Goal: Information Seeking & Learning: Learn about a topic

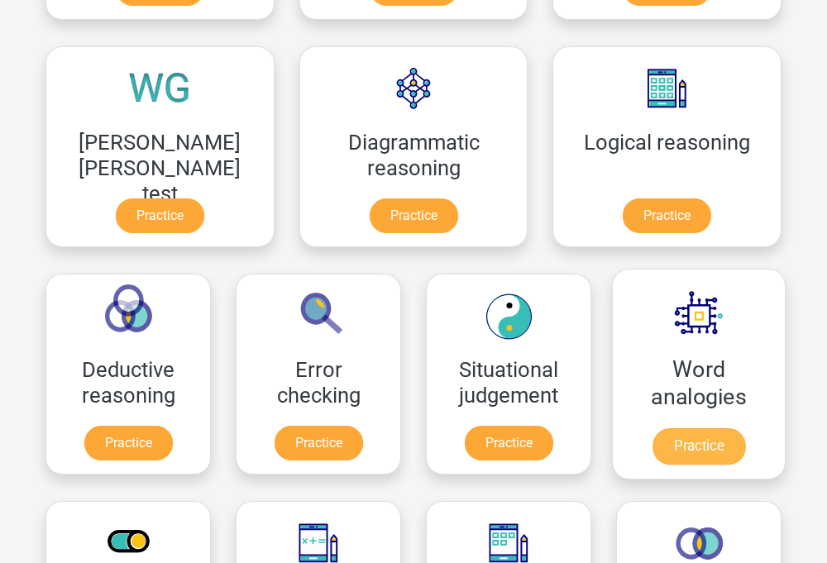
scroll to position [474, 0]
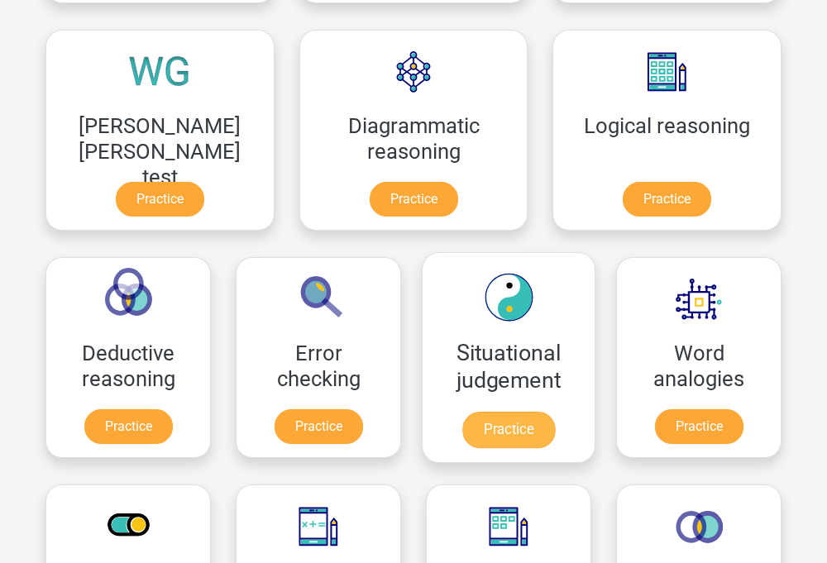
click at [462, 412] on link "Practice" at bounding box center [508, 430] width 93 height 36
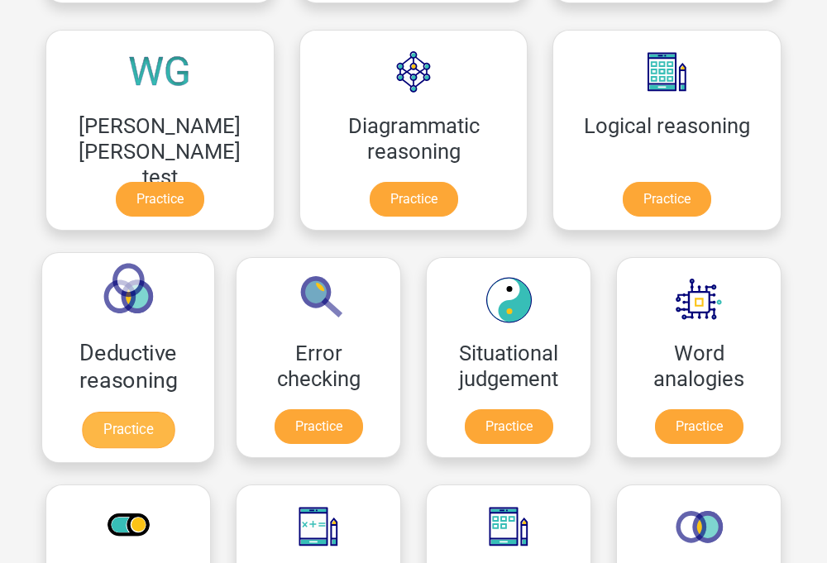
click at [175, 412] on link "Practice" at bounding box center [128, 430] width 93 height 36
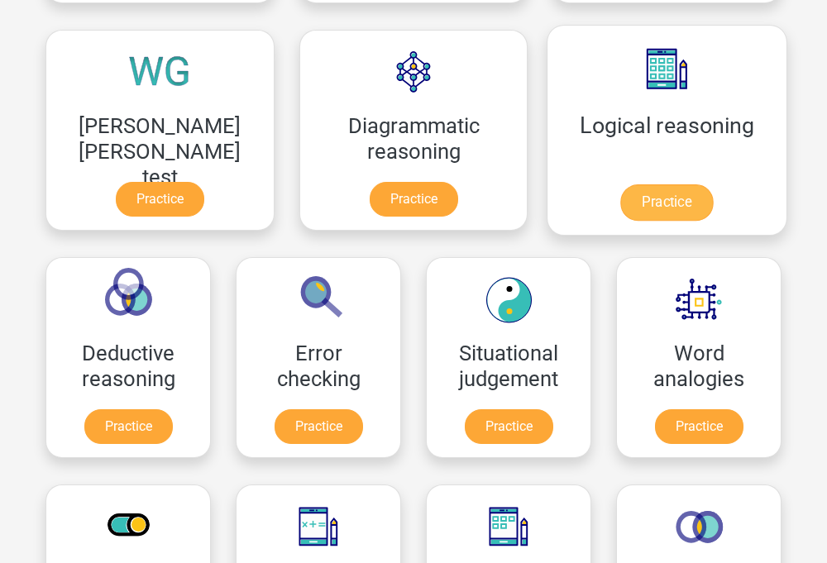
click at [620, 200] on link "Practice" at bounding box center [666, 202] width 93 height 36
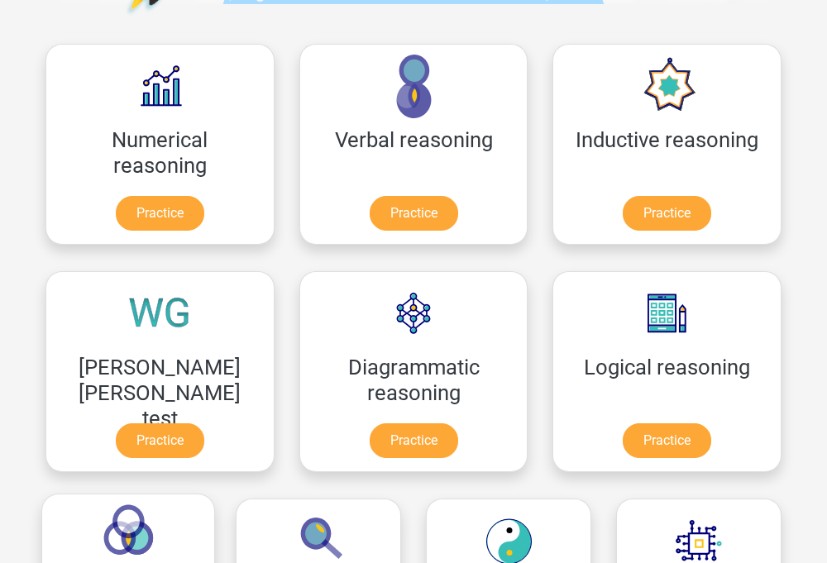
scroll to position [231, 0]
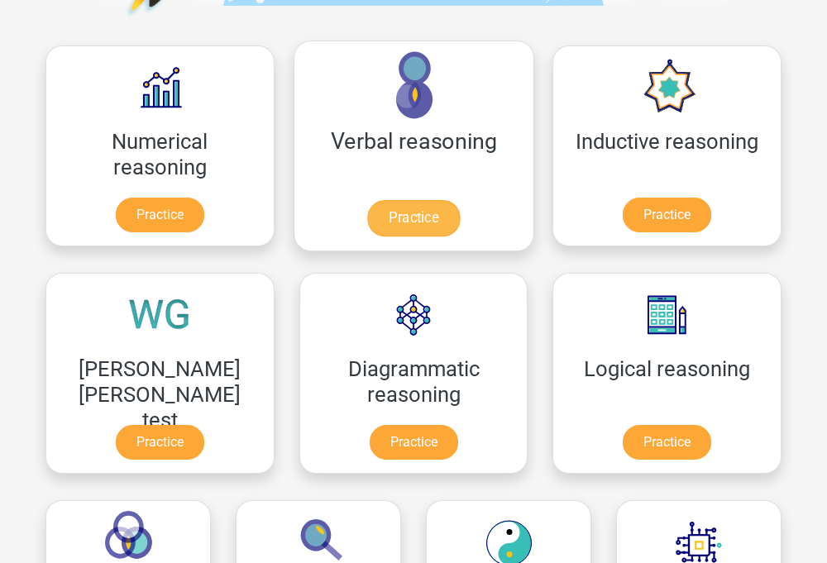
click at [367, 218] on link "Practice" at bounding box center [413, 218] width 93 height 36
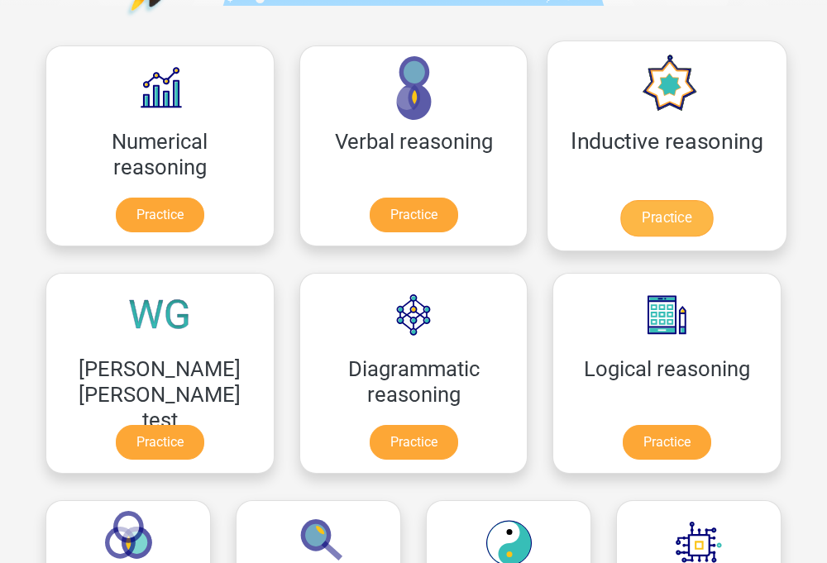
click at [620, 226] on link "Practice" at bounding box center [666, 218] width 93 height 36
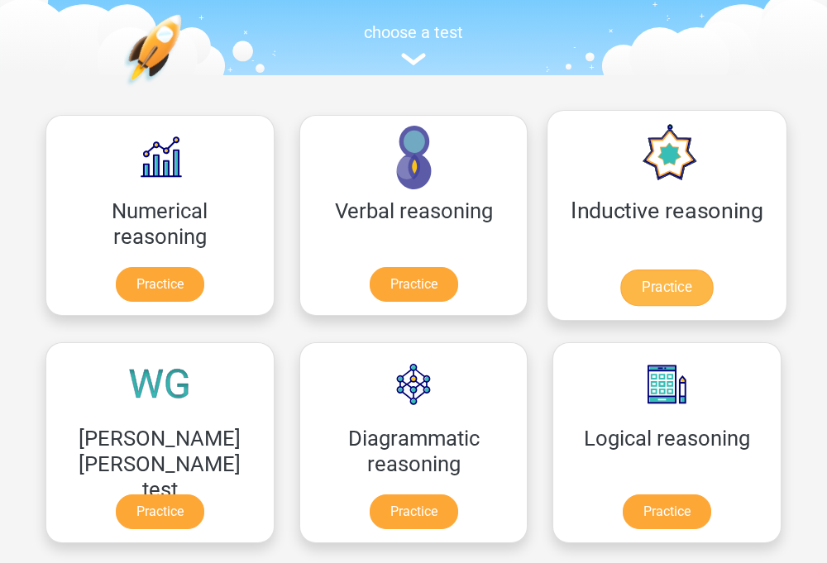
scroll to position [155, 0]
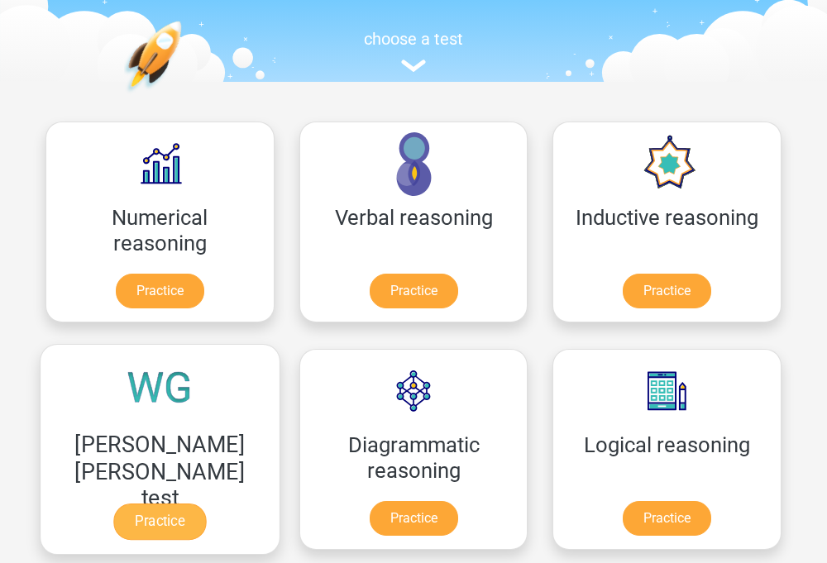
click at [206, 504] on link "Practice" at bounding box center [159, 522] width 93 height 36
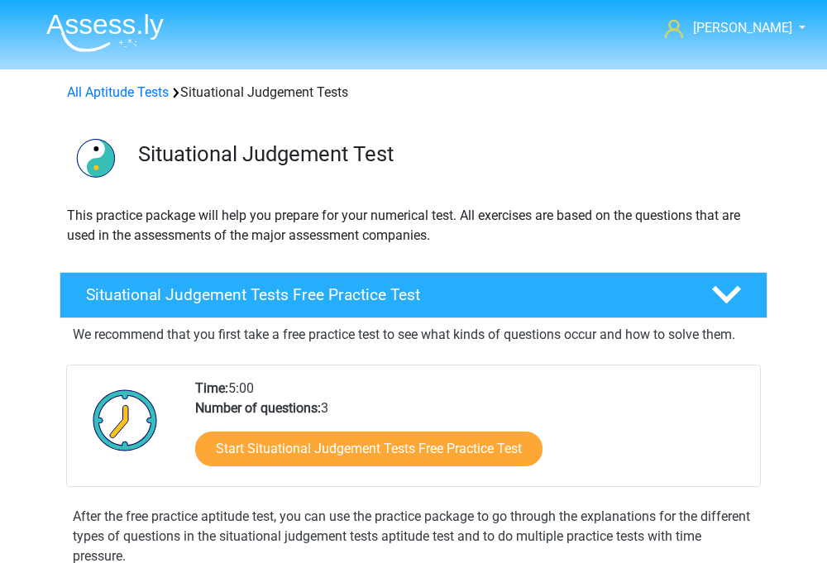
scroll to position [533, 0]
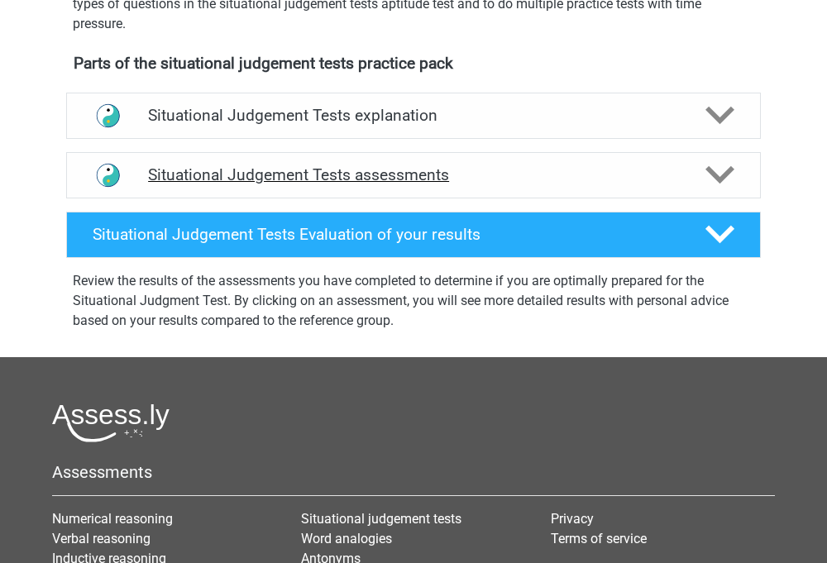
click at [482, 162] on div "Situational Judgement Tests assessments" at bounding box center [413, 175] width 695 height 46
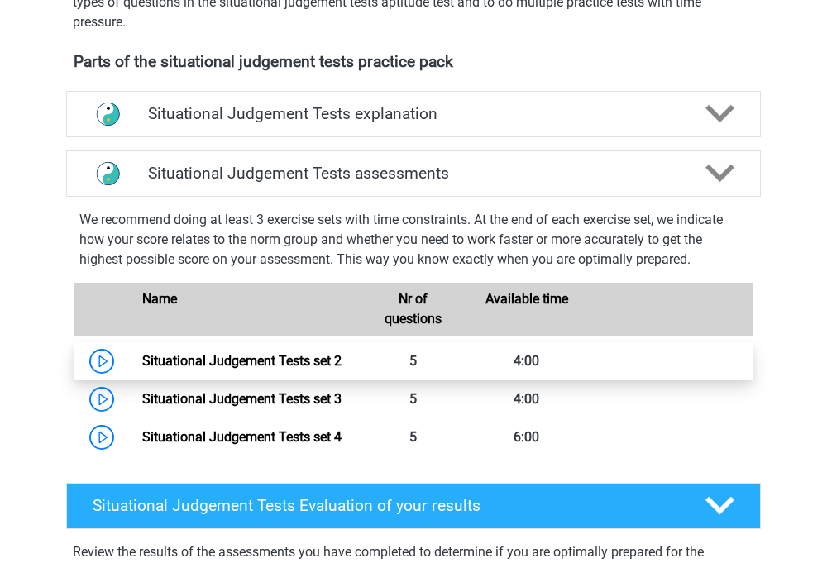
scroll to position [516, 0]
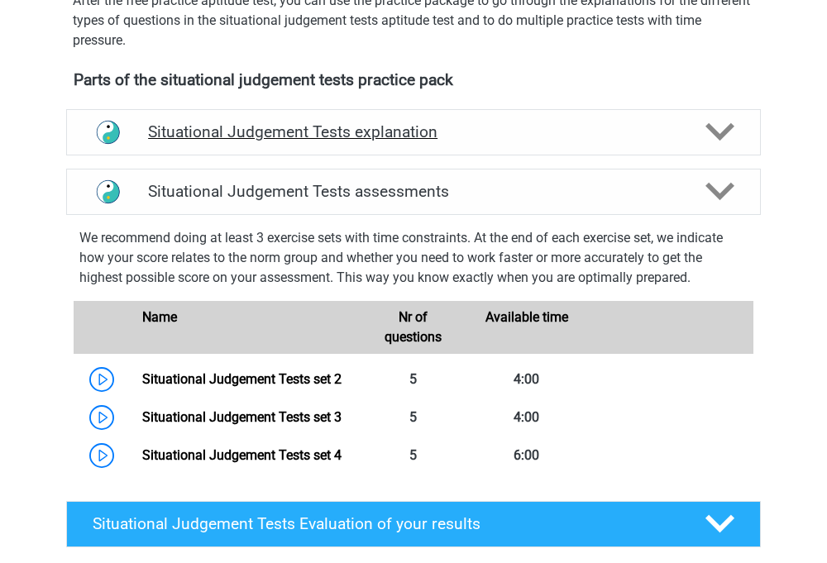
click at [486, 141] on h4 "Situational Judgement Tests explanation" at bounding box center [413, 131] width 531 height 19
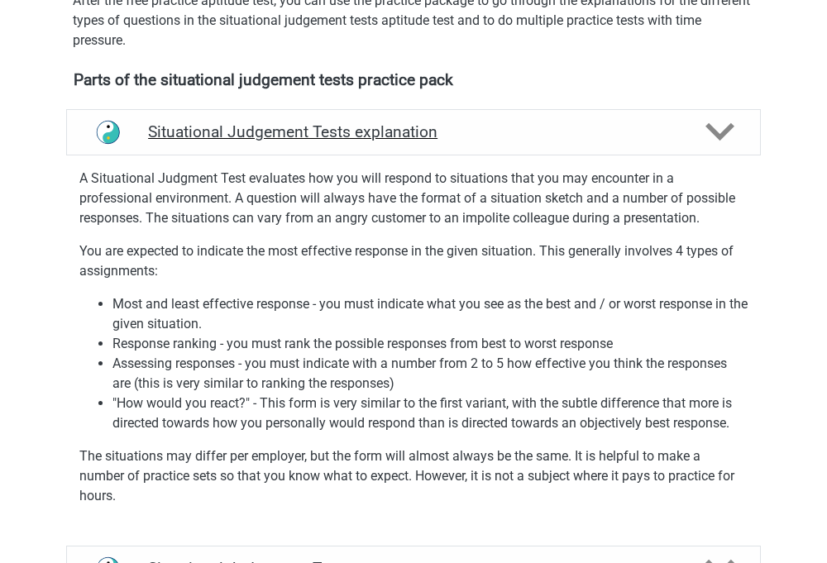
click at [486, 141] on h4 "Situational Judgement Tests explanation" at bounding box center [413, 131] width 531 height 19
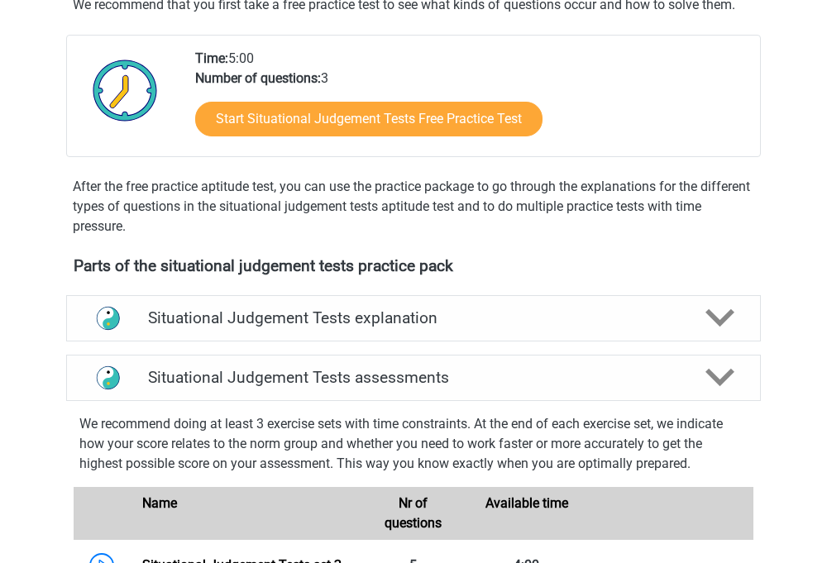
scroll to position [143, 0]
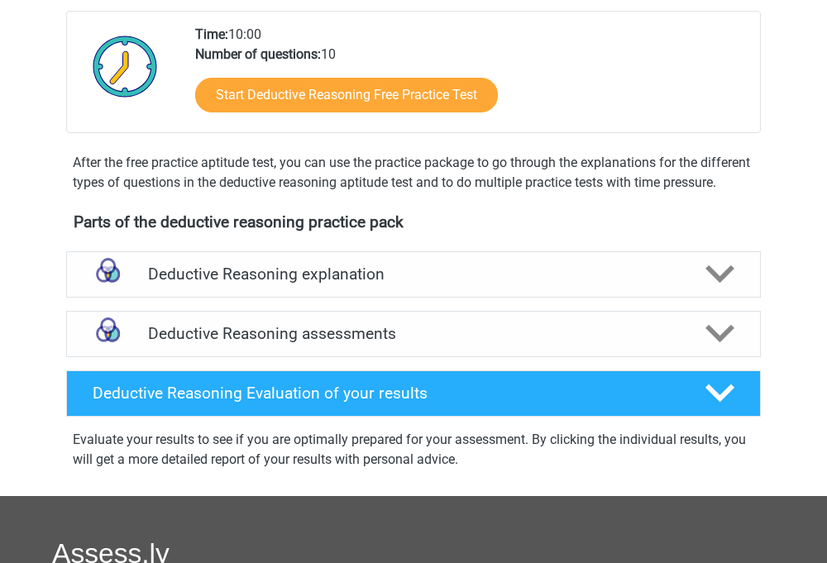
scroll to position [549, 0]
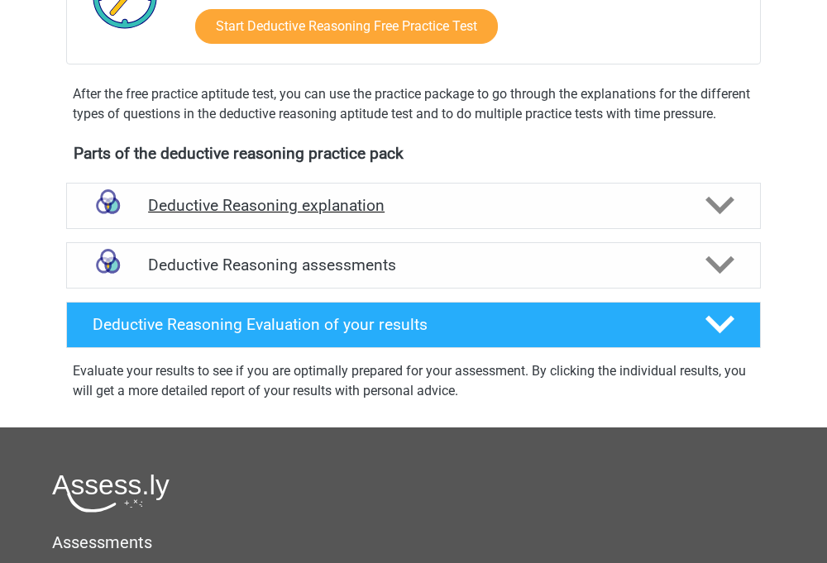
click at [481, 229] on div "Deductive Reasoning explanation" at bounding box center [413, 206] width 695 height 46
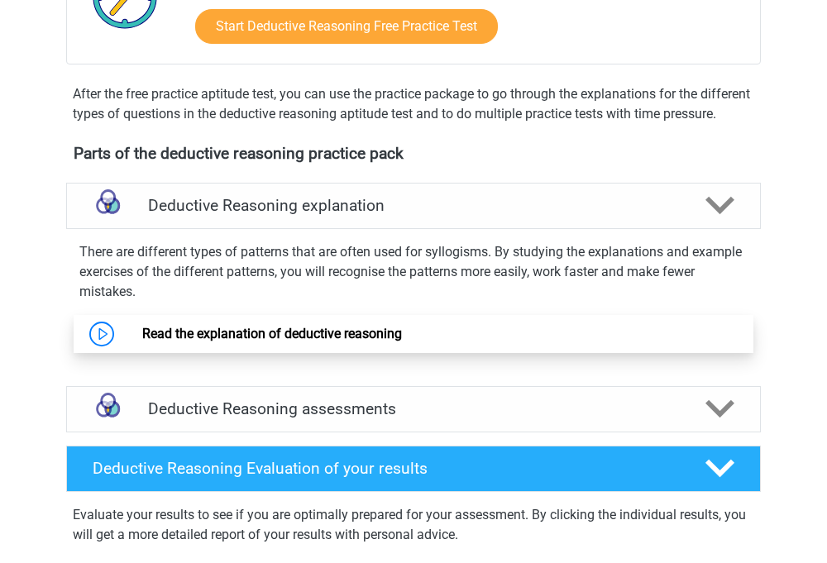
click at [397, 342] on link "Read the explanation of deductive reasoning" at bounding box center [272, 334] width 260 height 16
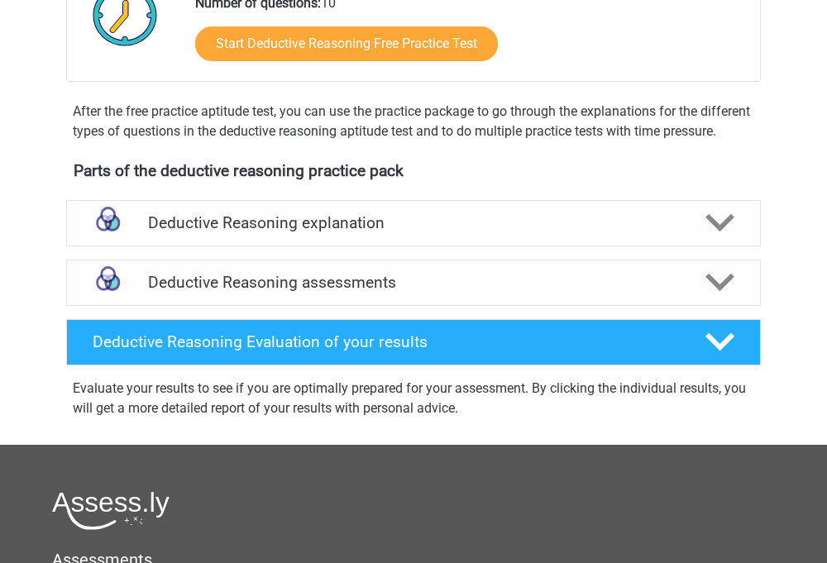
scroll to position [588, 0]
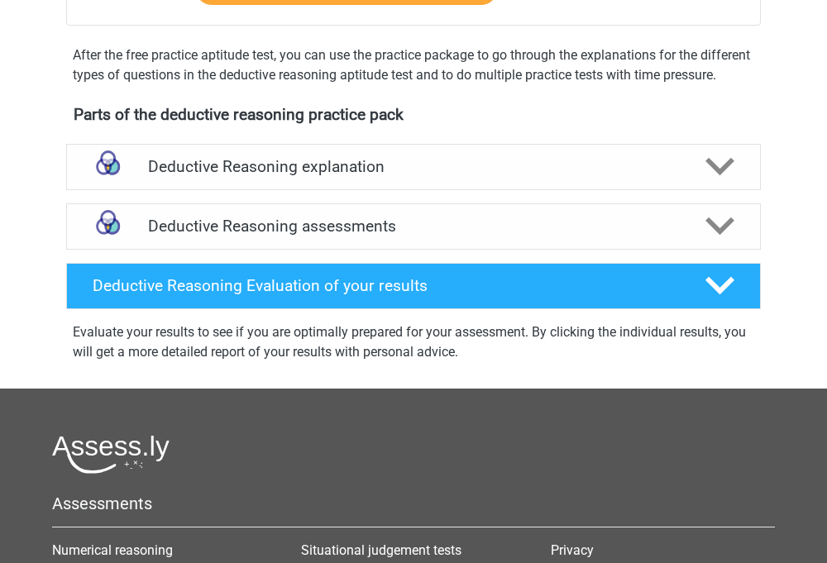
click at [448, 218] on div "Deductive Reasoning assessments We recommend doing at least 3 exercise sets wit…" at bounding box center [413, 227] width 759 height 60
click at [448, 236] on h4 "Deductive Reasoning assessments" at bounding box center [413, 226] width 531 height 19
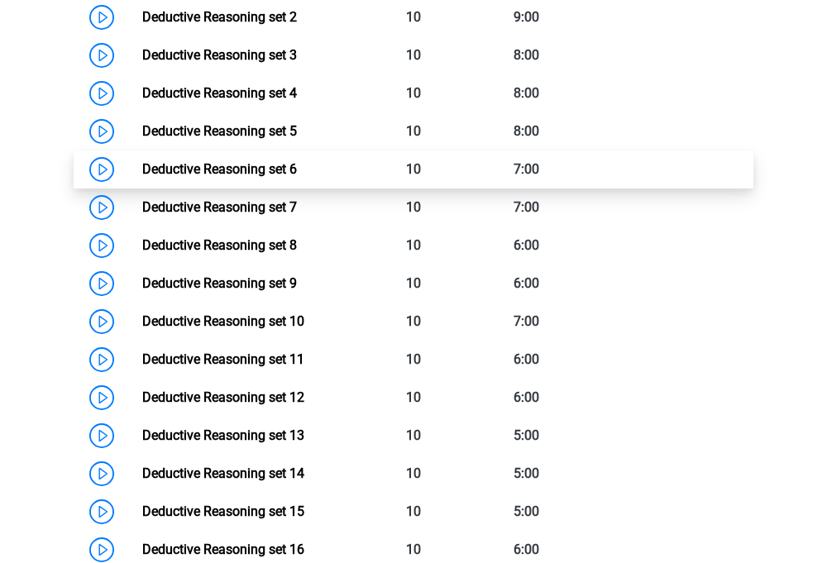
scroll to position [678, 0]
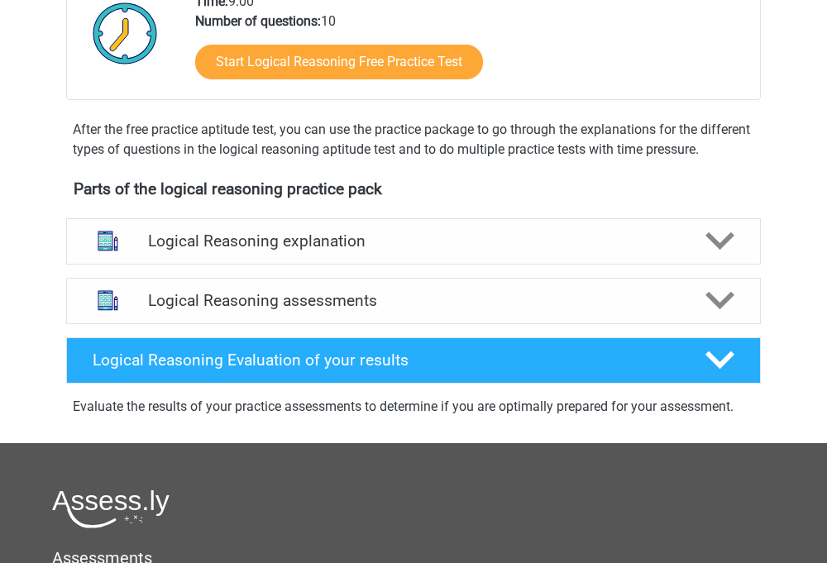
scroll to position [447, 0]
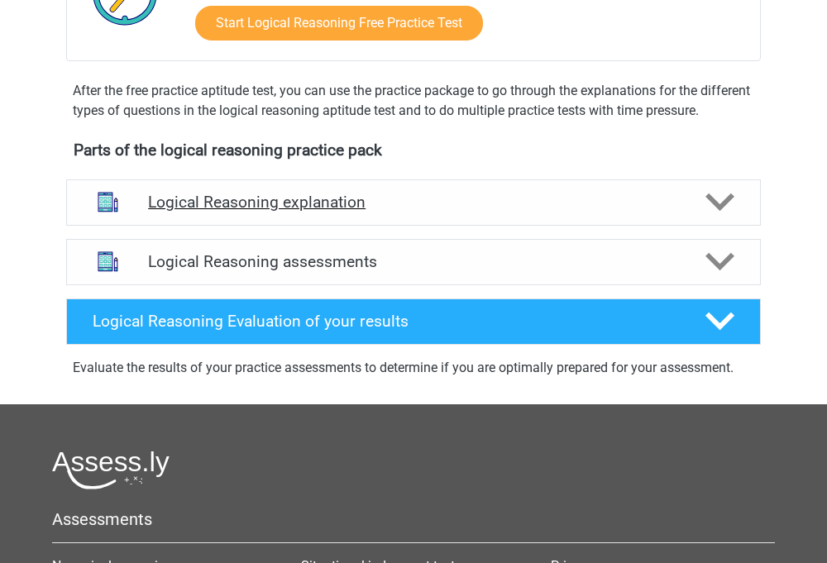
click at [430, 212] on h4 "Logical Reasoning explanation" at bounding box center [413, 202] width 531 height 19
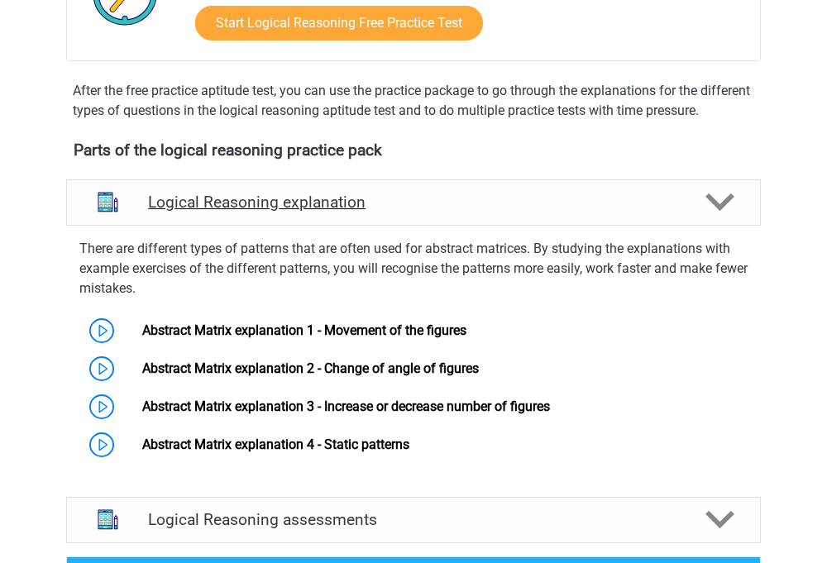
click at [431, 212] on h4 "Logical Reasoning explanation" at bounding box center [413, 202] width 531 height 19
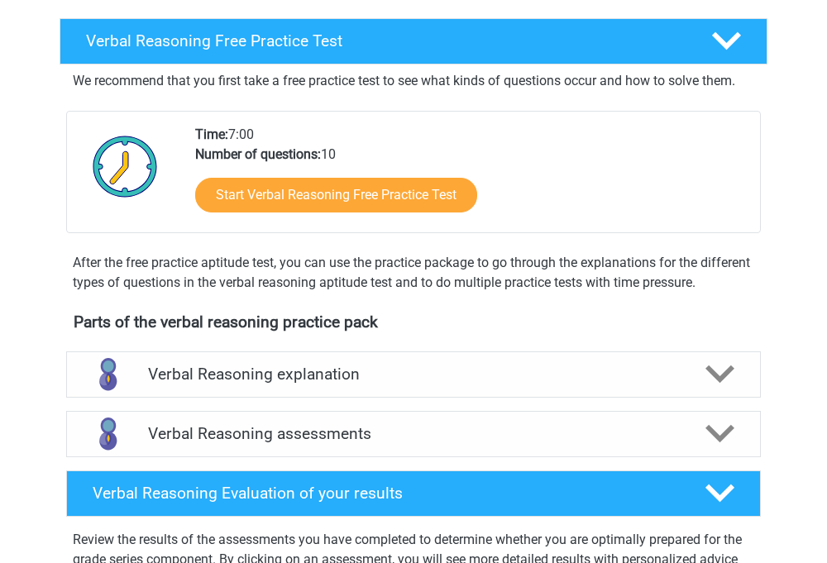
scroll to position [497, 0]
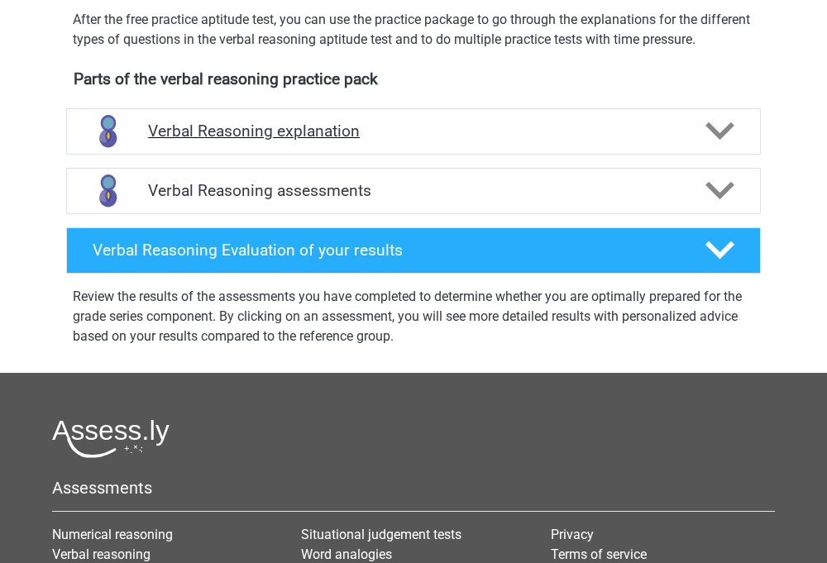
click at [430, 155] on div "Verbal Reasoning explanation" at bounding box center [413, 131] width 695 height 46
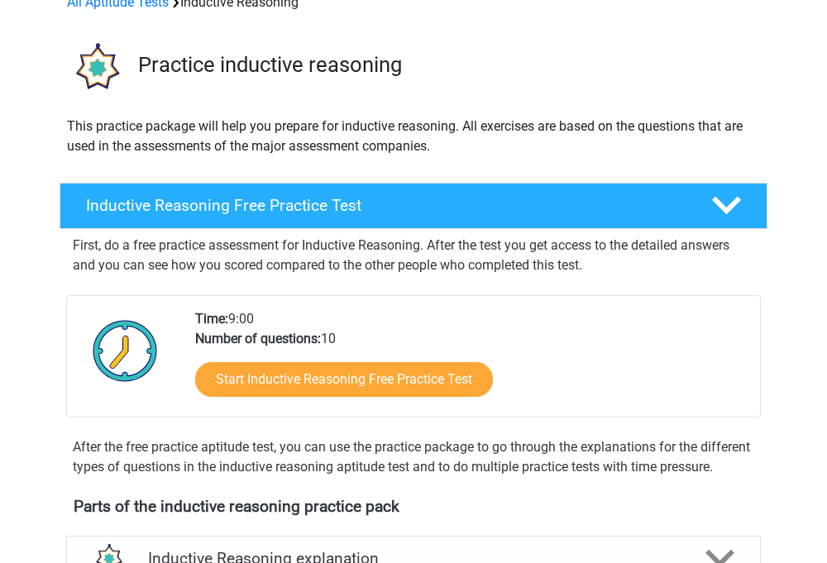
scroll to position [344, 0]
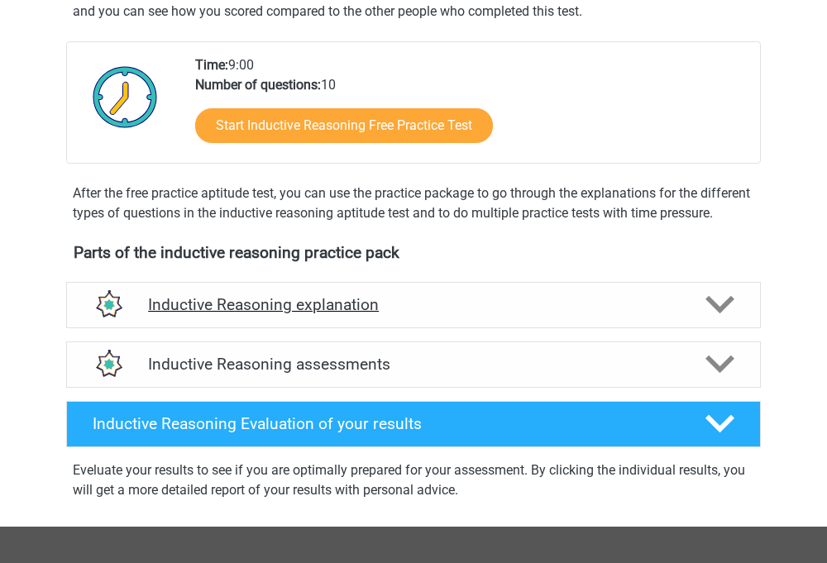
click at [455, 314] on h4 "Inductive Reasoning explanation" at bounding box center [413, 304] width 531 height 19
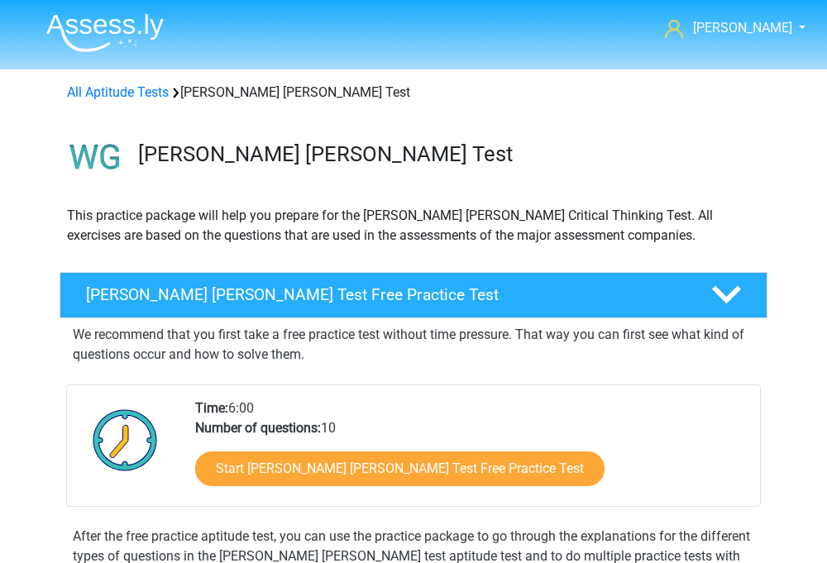
scroll to position [386, 0]
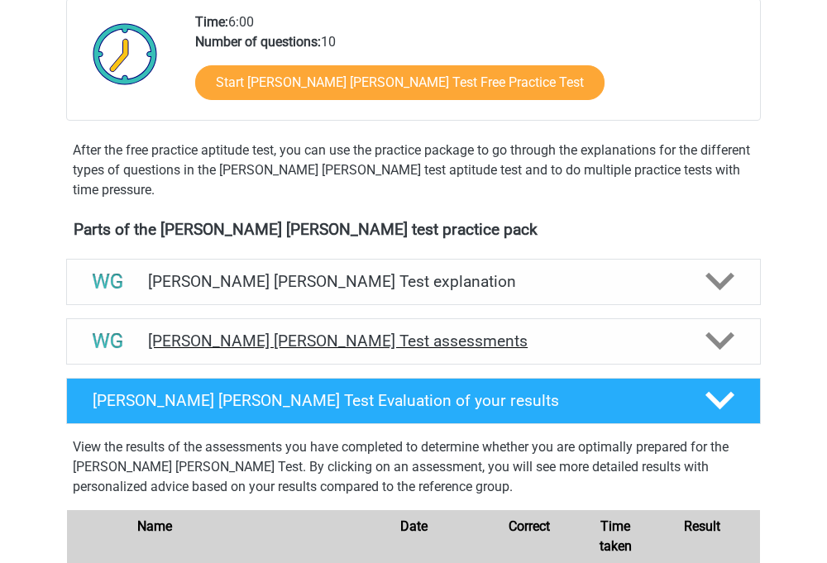
click at [463, 332] on h4 "Watson Glaser Test assessments" at bounding box center [413, 341] width 531 height 19
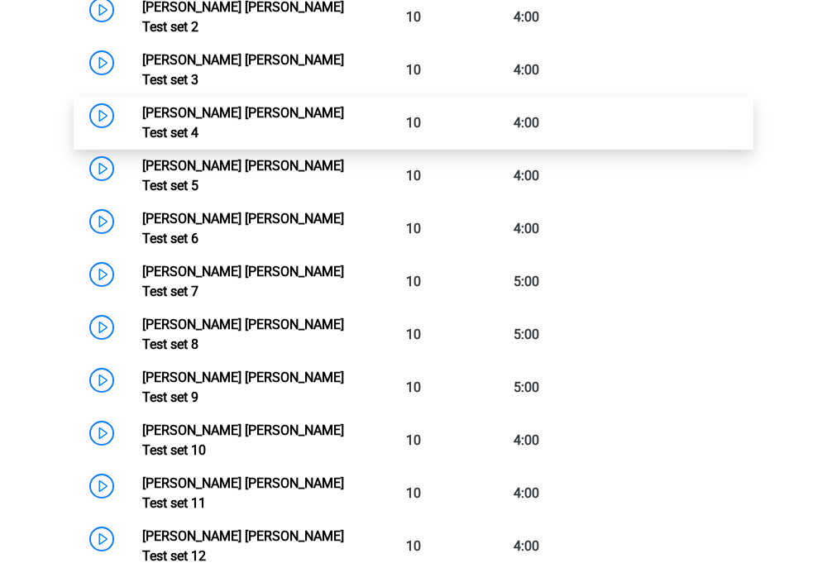
scroll to position [909, 0]
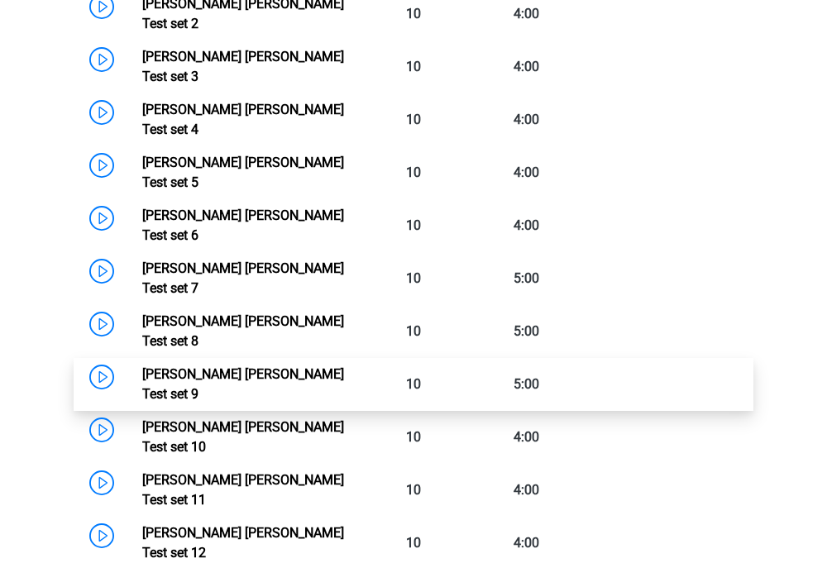
click at [245, 366] on link "Watson Glaser Test set 9" at bounding box center [243, 384] width 202 height 36
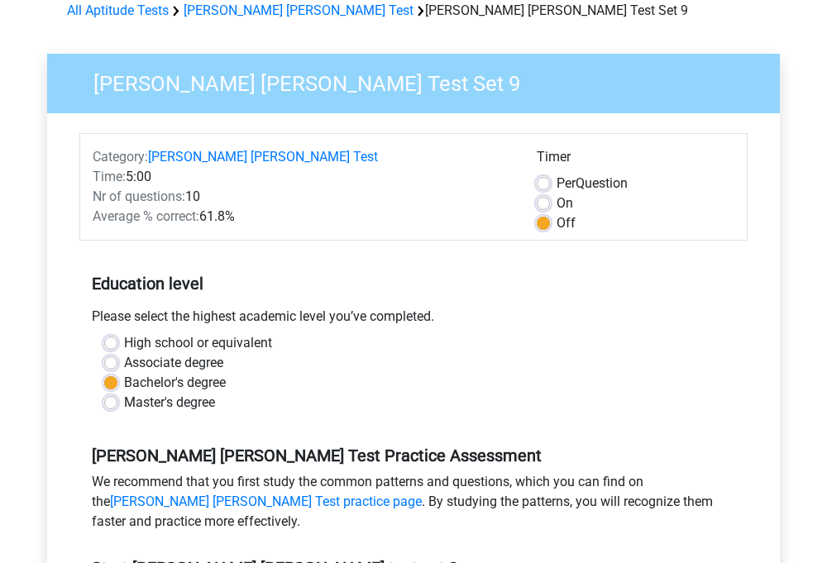
scroll to position [365, 0]
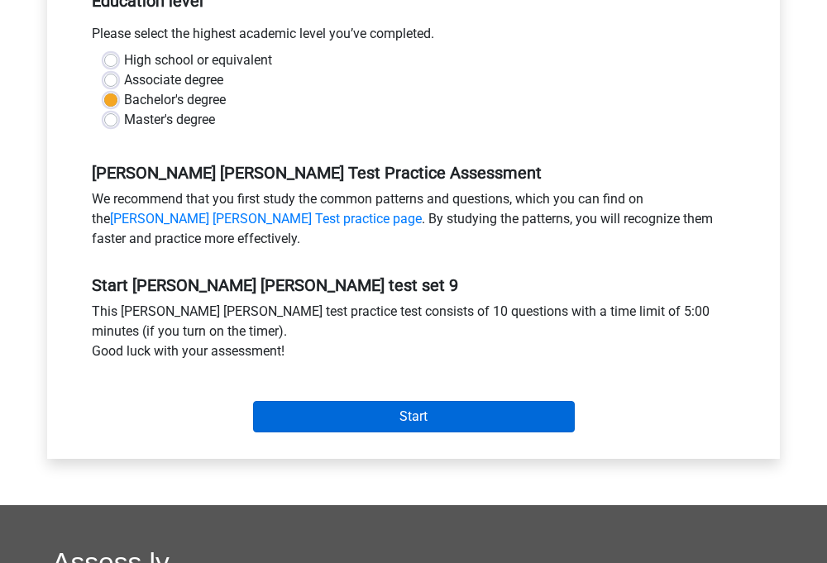
click at [371, 409] on input "Start" at bounding box center [414, 416] width 322 height 31
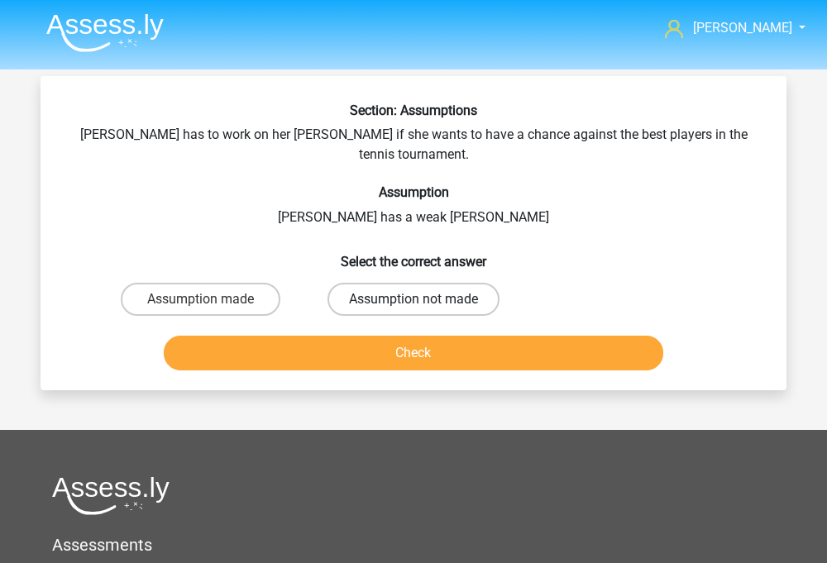
click at [423, 283] on label "Assumption not made" at bounding box center [414, 299] width 172 height 33
click at [423, 299] on input "Assumption not made" at bounding box center [419, 304] width 11 height 11
radio input "true"
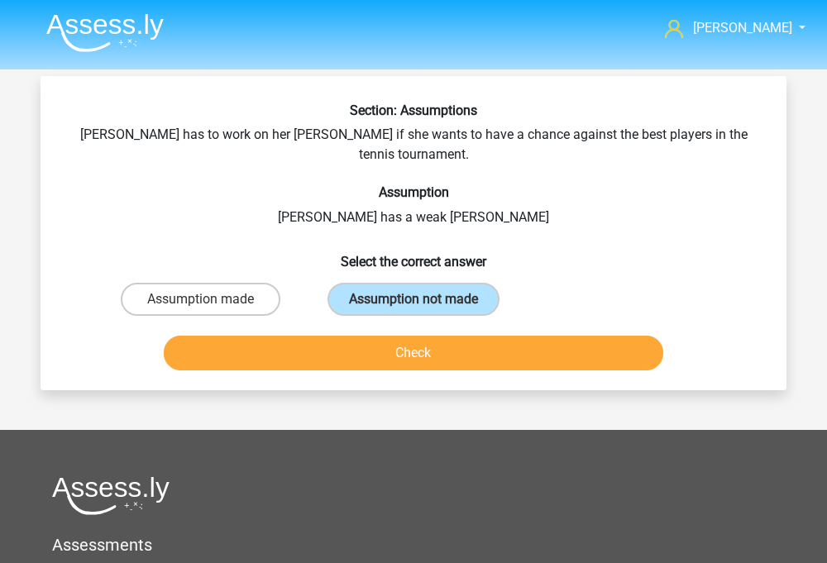
click at [427, 336] on button "Check" at bounding box center [414, 353] width 501 height 35
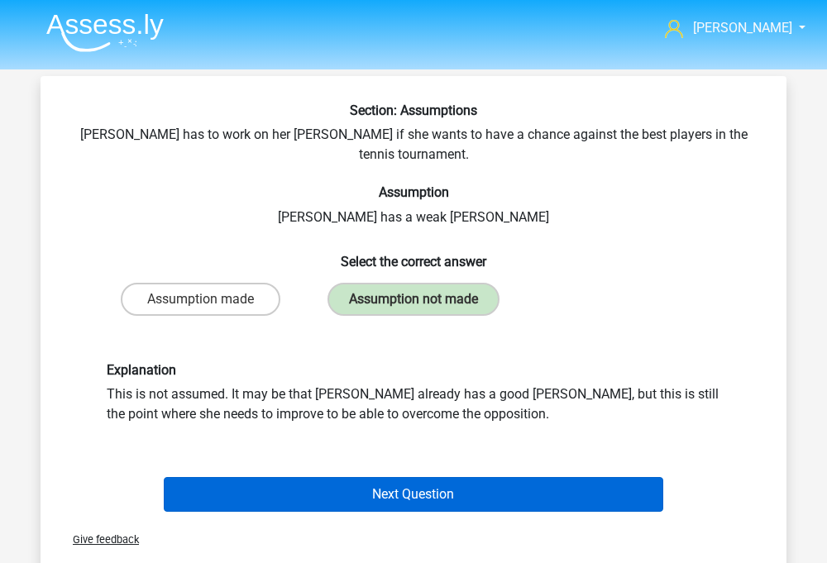
click at [358, 478] on button "Next Question" at bounding box center [414, 494] width 501 height 35
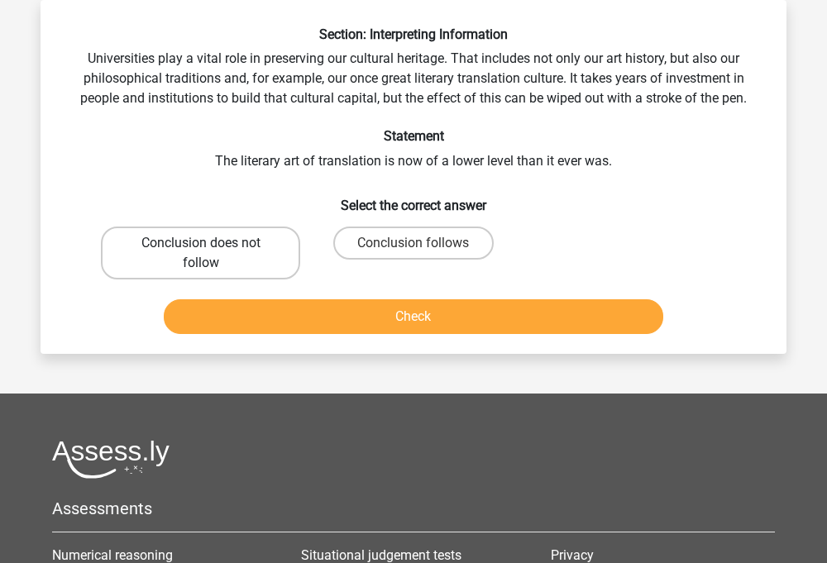
click at [258, 250] on label "Conclusion does not follow" at bounding box center [200, 253] width 199 height 53
click at [212, 250] on input "Conclusion does not follow" at bounding box center [206, 248] width 11 height 11
radio input "true"
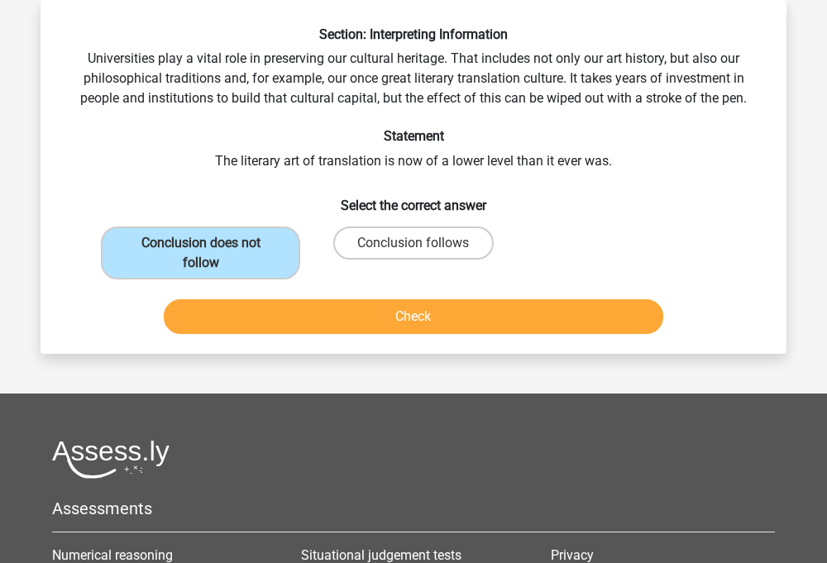
click at [331, 329] on button "Check" at bounding box center [414, 316] width 501 height 35
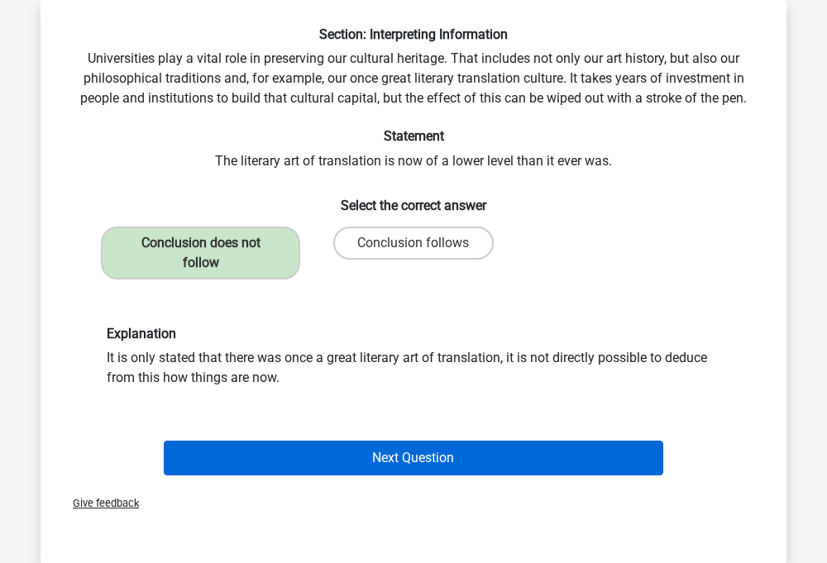
click at [318, 462] on button "Next Question" at bounding box center [414, 458] width 501 height 35
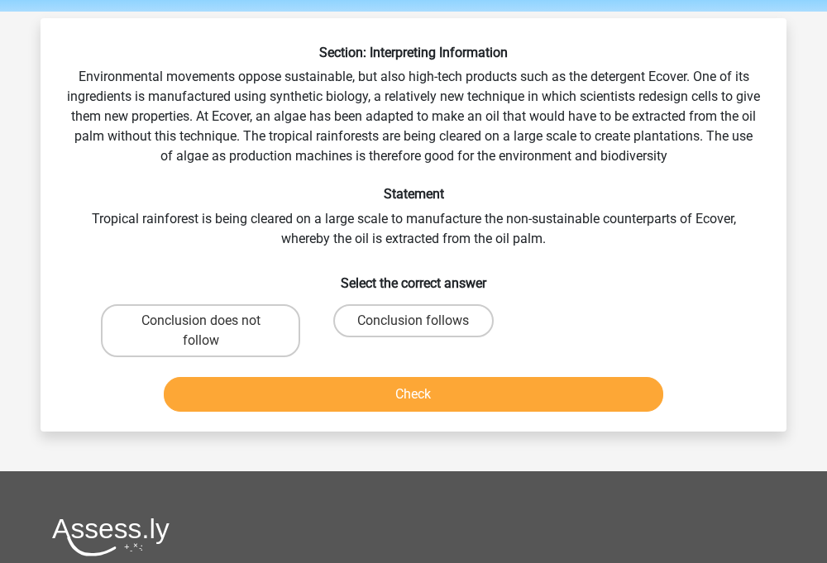
scroll to position [39, 0]
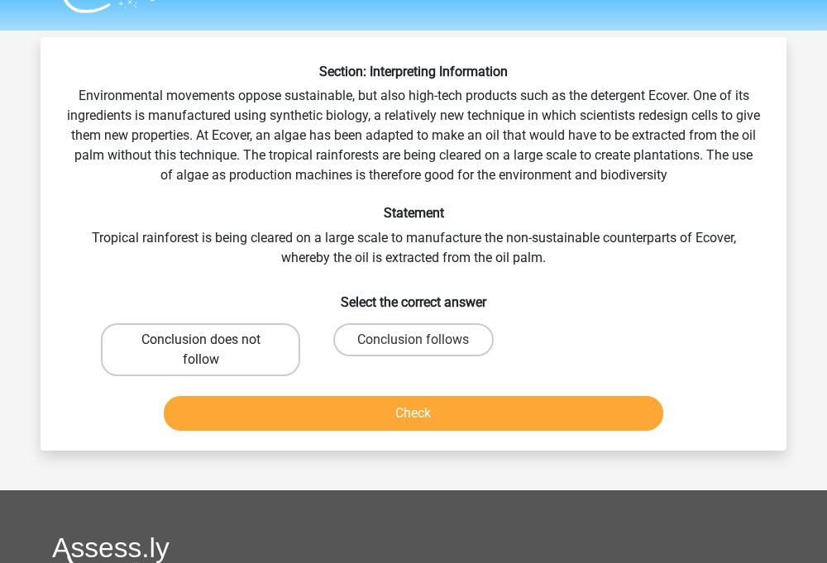
click at [294, 335] on label "Conclusion does not follow" at bounding box center [200, 349] width 199 height 53
click at [212, 340] on input "Conclusion does not follow" at bounding box center [206, 345] width 11 height 11
radio input "true"
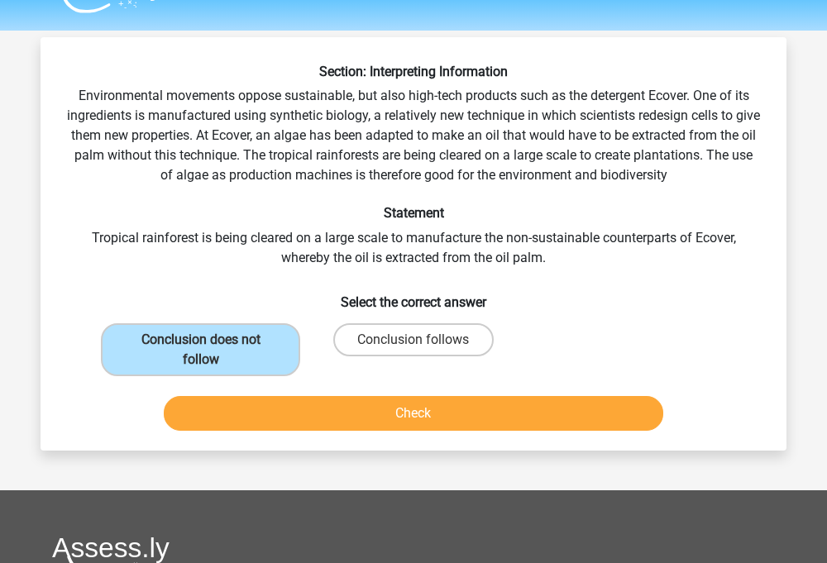
click at [347, 411] on button "Check" at bounding box center [414, 413] width 501 height 35
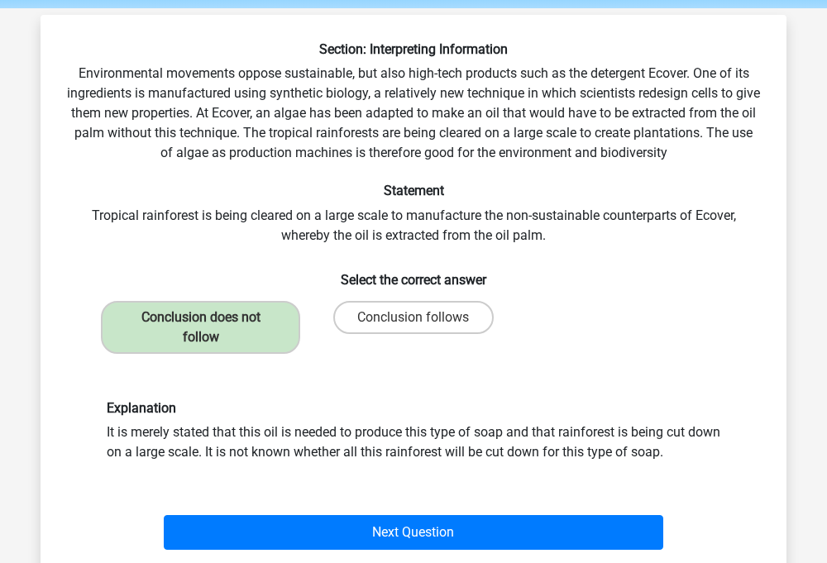
scroll to position [65, 0]
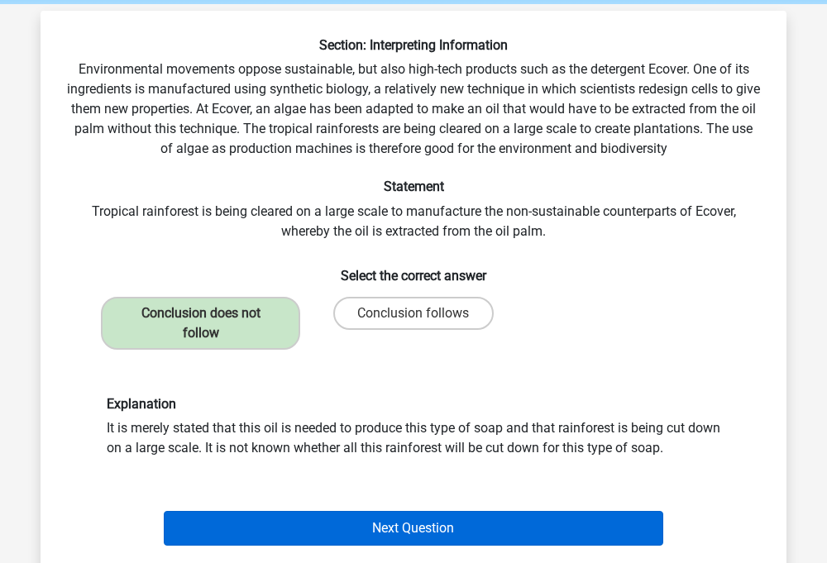
click at [327, 530] on button "Next Question" at bounding box center [414, 528] width 501 height 35
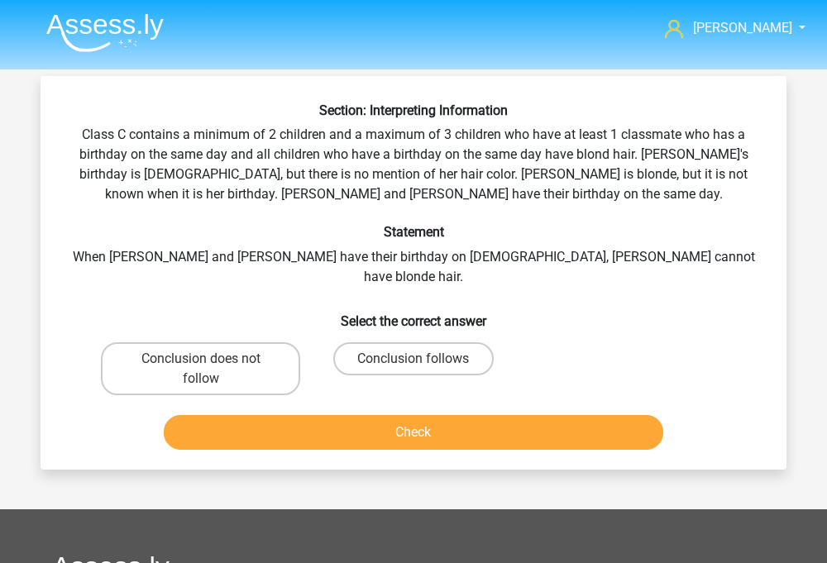
scroll to position [0, 0]
drag, startPoint x: 269, startPoint y: 135, endPoint x: 511, endPoint y: 132, distance: 242.4
click at [511, 132] on div "Section: Interpreting Information Class C contains a minimum of 2 children and …" at bounding box center [413, 280] width 733 height 354
click at [261, 342] on label "Conclusion does not follow" at bounding box center [200, 368] width 199 height 53
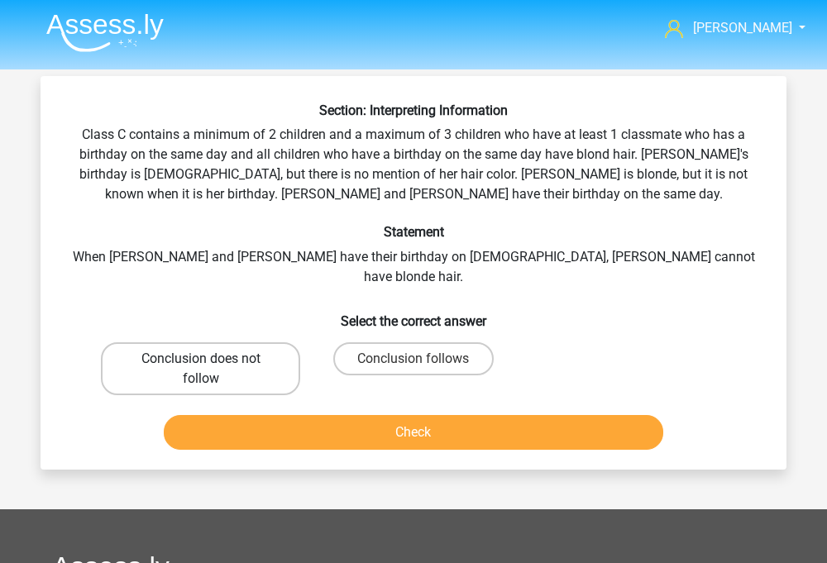
click at [212, 359] on input "Conclusion does not follow" at bounding box center [206, 364] width 11 height 11
radio input "true"
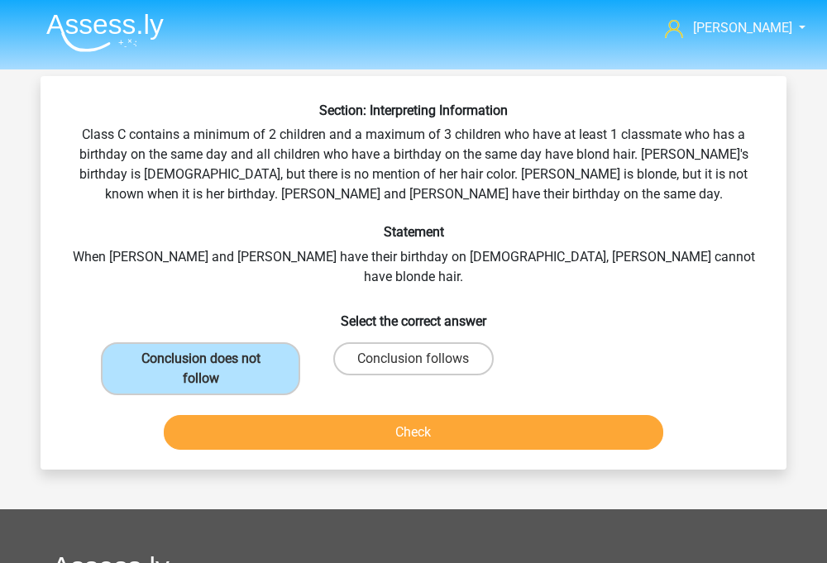
click at [314, 424] on button "Check" at bounding box center [414, 432] width 501 height 35
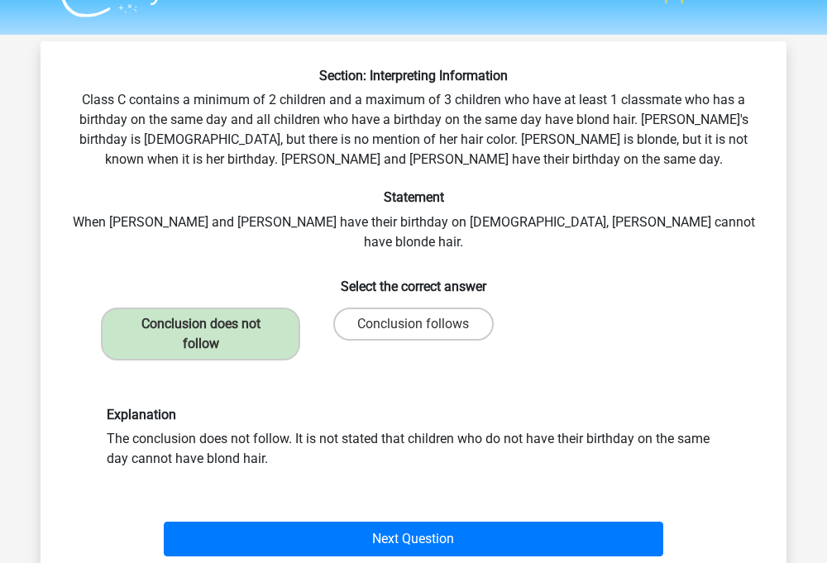
scroll to position [40, 0]
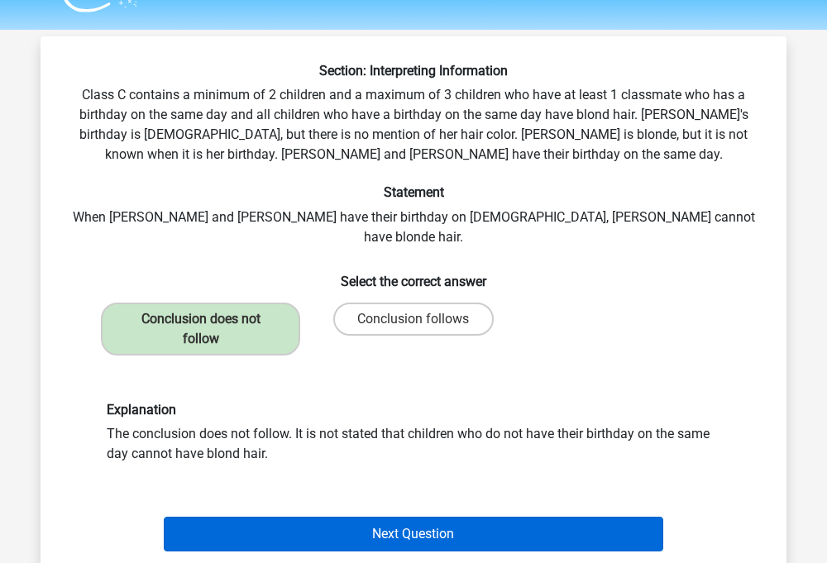
click at [417, 518] on button "Next Question" at bounding box center [414, 534] width 501 height 35
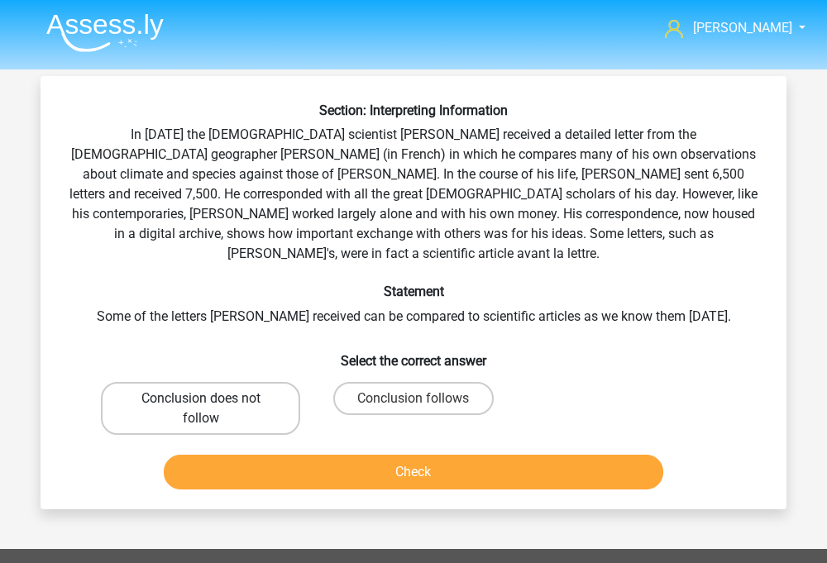
scroll to position [0, 0]
click at [245, 382] on label "Conclusion does not follow" at bounding box center [200, 408] width 199 height 53
click at [212, 399] on input "Conclusion does not follow" at bounding box center [206, 404] width 11 height 11
radio input "true"
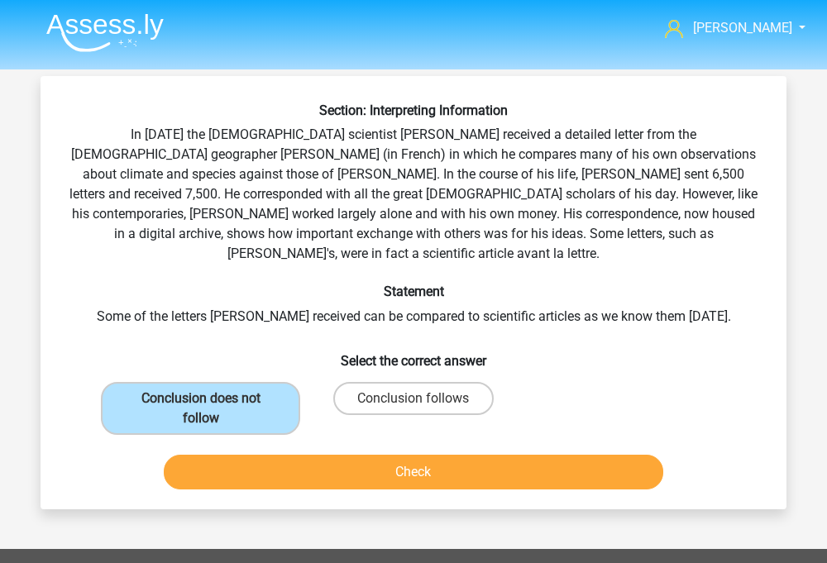
click at [304, 455] on button "Check" at bounding box center [414, 472] width 501 height 35
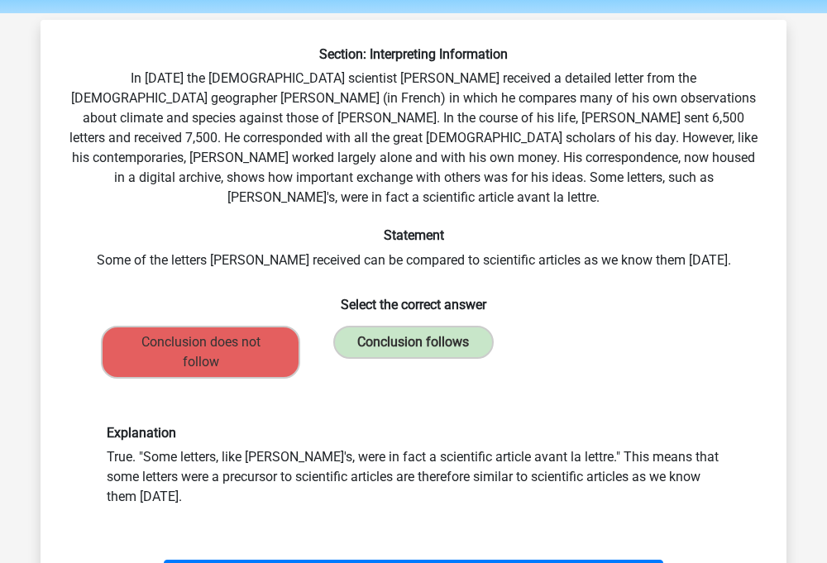
scroll to position [57, 0]
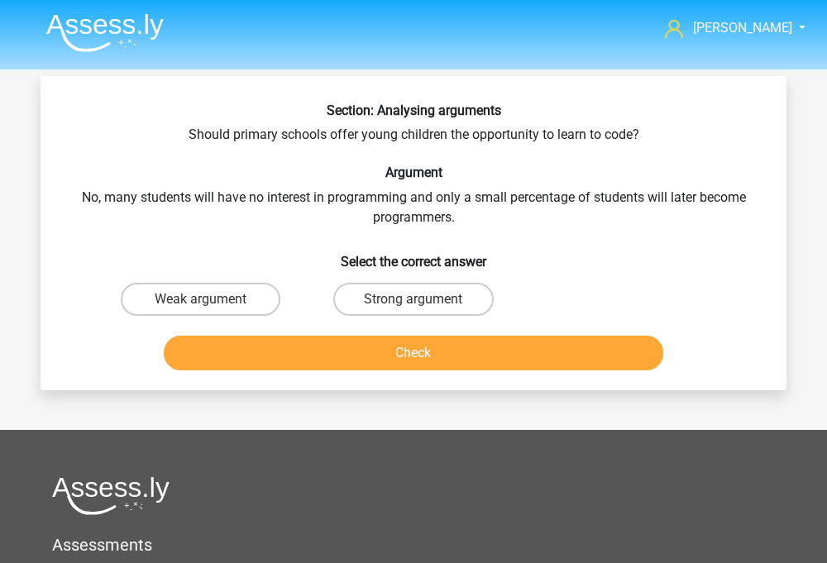
scroll to position [0, 0]
click at [220, 290] on label "Weak argument" at bounding box center [201, 299] width 160 height 33
click at [212, 299] on input "Weak argument" at bounding box center [206, 304] width 11 height 11
radio input "true"
click at [335, 346] on button "Check" at bounding box center [414, 353] width 501 height 35
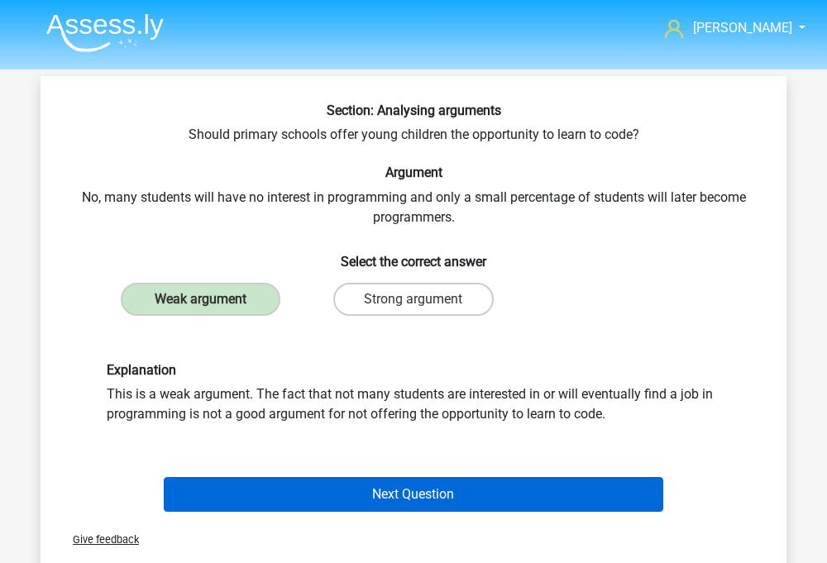
click at [395, 506] on button "Next Question" at bounding box center [414, 494] width 501 height 35
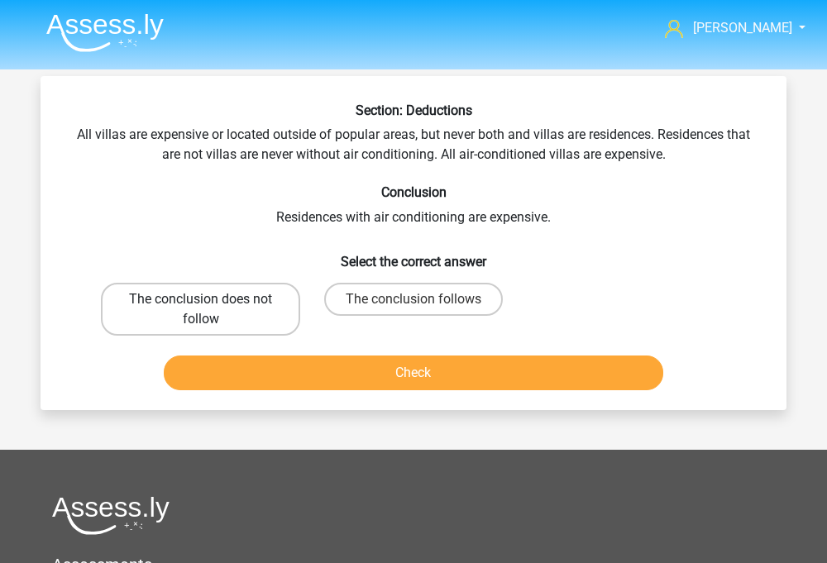
click at [266, 303] on label "The conclusion does not follow" at bounding box center [200, 309] width 199 height 53
click at [212, 303] on input "The conclusion does not follow" at bounding box center [206, 304] width 11 height 11
radio input "true"
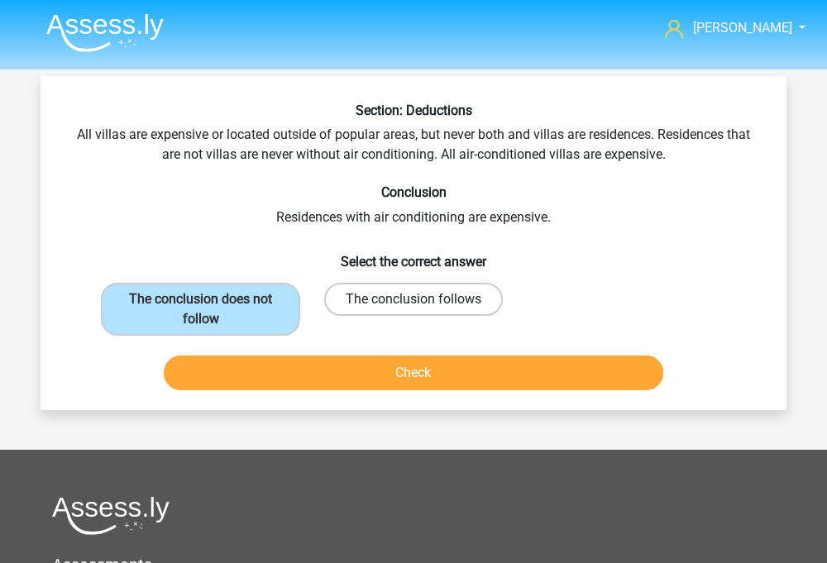
click at [394, 297] on label "The conclusion follows" at bounding box center [413, 299] width 179 height 33
click at [414, 299] on input "The conclusion follows" at bounding box center [419, 304] width 11 height 11
radio input "true"
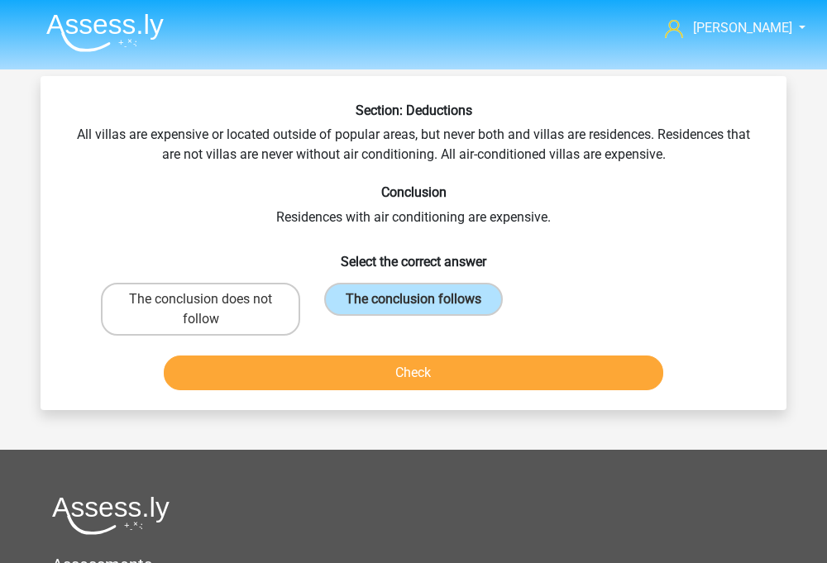
click at [382, 381] on button "Check" at bounding box center [414, 373] width 501 height 35
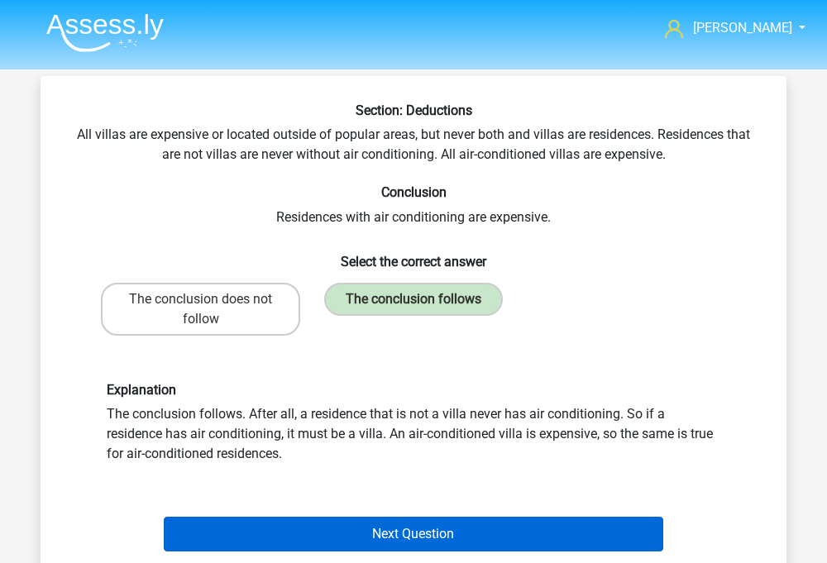
click at [345, 527] on button "Next Question" at bounding box center [414, 534] width 501 height 35
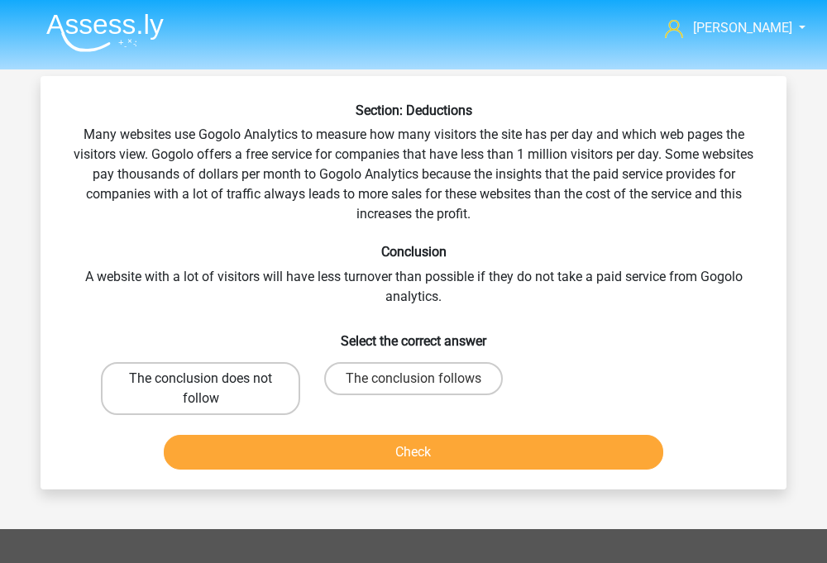
click at [253, 364] on label "The conclusion does not follow" at bounding box center [200, 388] width 199 height 53
click at [212, 379] on input "The conclusion does not follow" at bounding box center [206, 384] width 11 height 11
radio input "true"
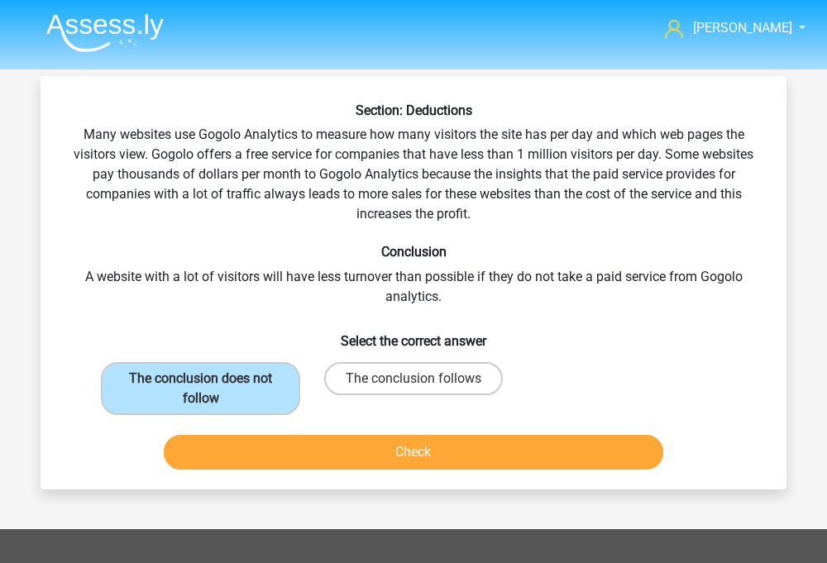
click at [417, 448] on button "Check" at bounding box center [414, 452] width 501 height 35
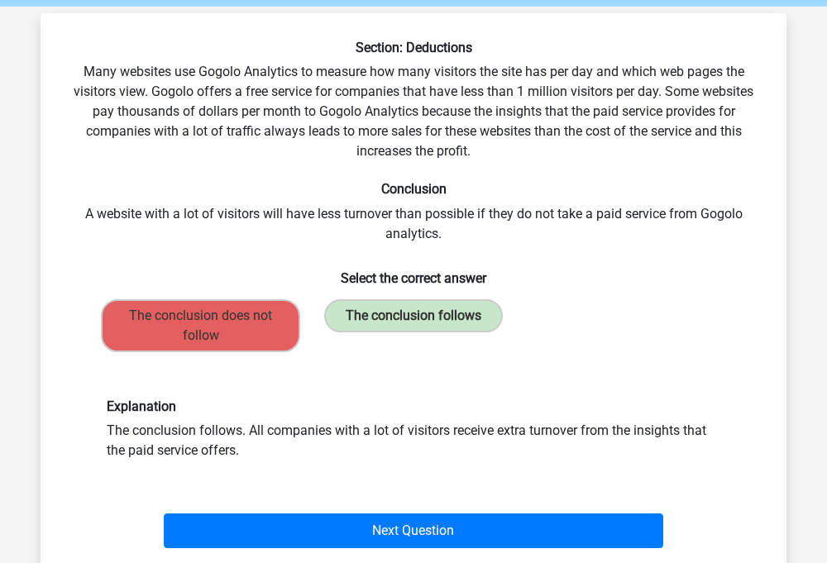
scroll to position [67, 0]
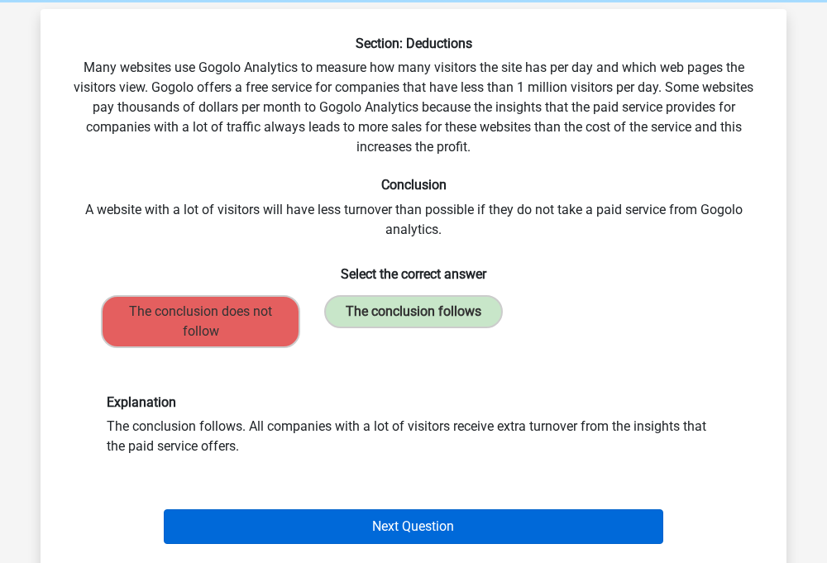
click at [392, 523] on button "Next Question" at bounding box center [414, 527] width 501 height 35
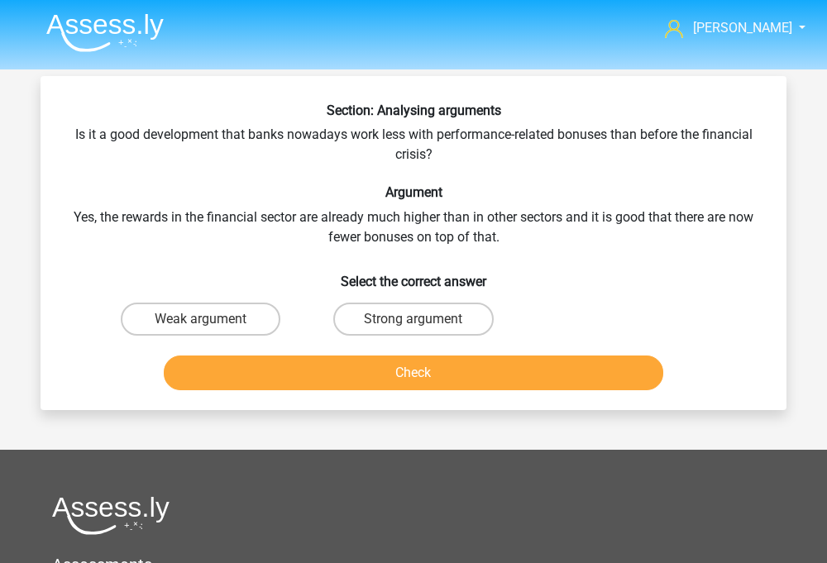
scroll to position [0, 0]
click at [280, 342] on div "Check" at bounding box center [413, 369] width 693 height 55
click at [257, 329] on label "Weak argument" at bounding box center [201, 319] width 160 height 33
click at [212, 329] on input "Weak argument" at bounding box center [206, 324] width 11 height 11
radio input "true"
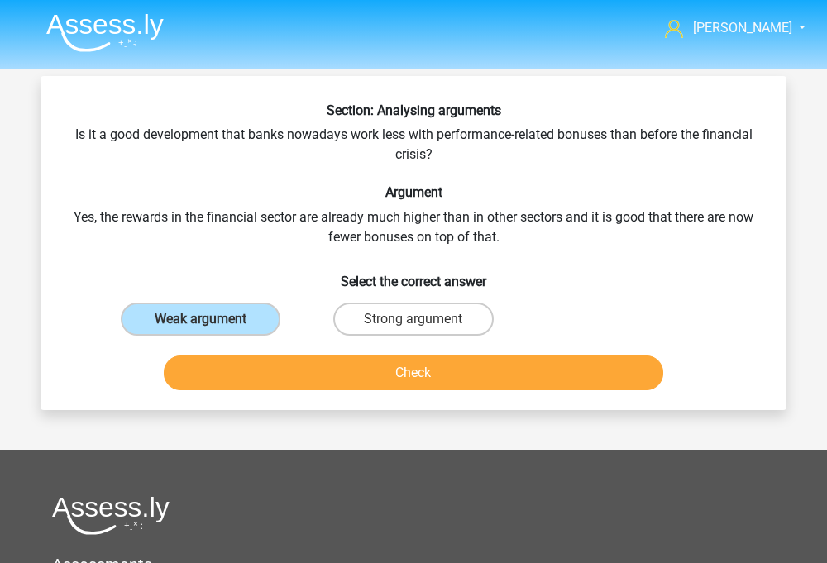
click at [288, 367] on button "Check" at bounding box center [414, 373] width 501 height 35
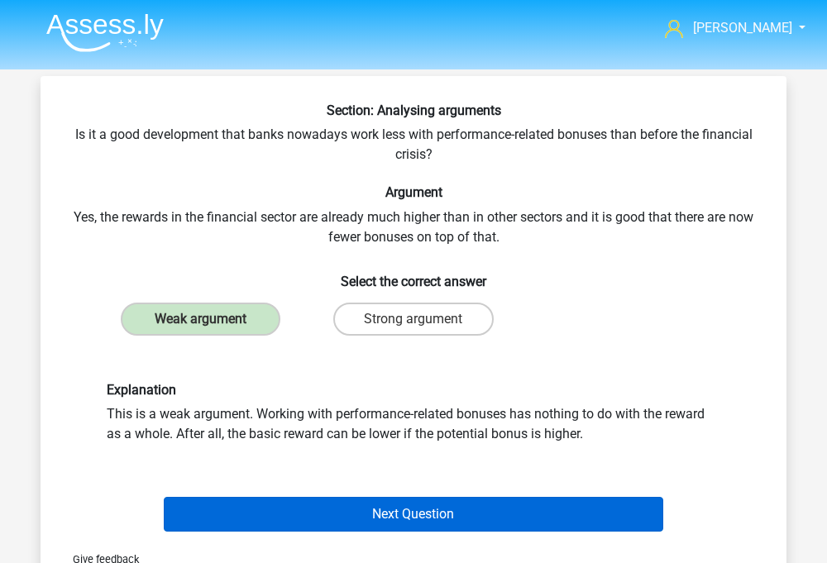
click at [456, 501] on button "Next Question" at bounding box center [414, 514] width 501 height 35
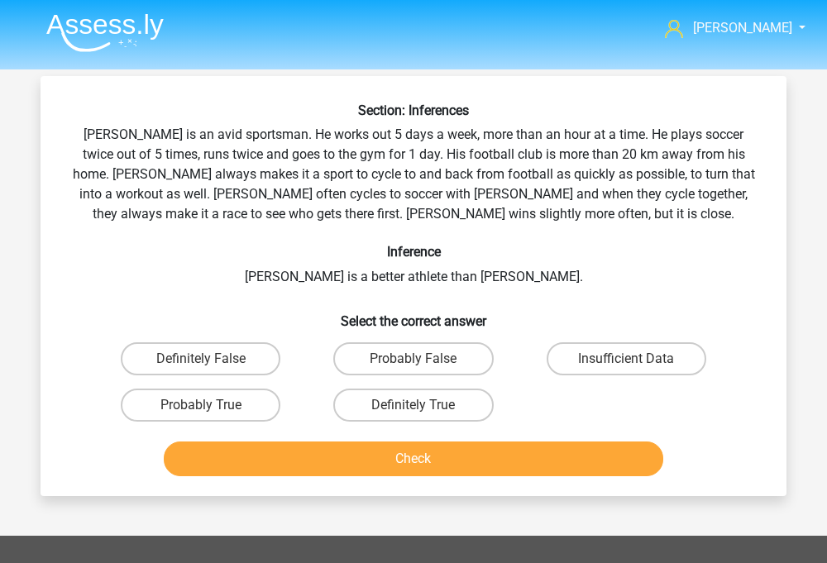
click at [636, 366] on input "Insufficient Data" at bounding box center [631, 364] width 11 height 11
radio input "true"
click at [570, 458] on button "Check" at bounding box center [414, 459] width 501 height 35
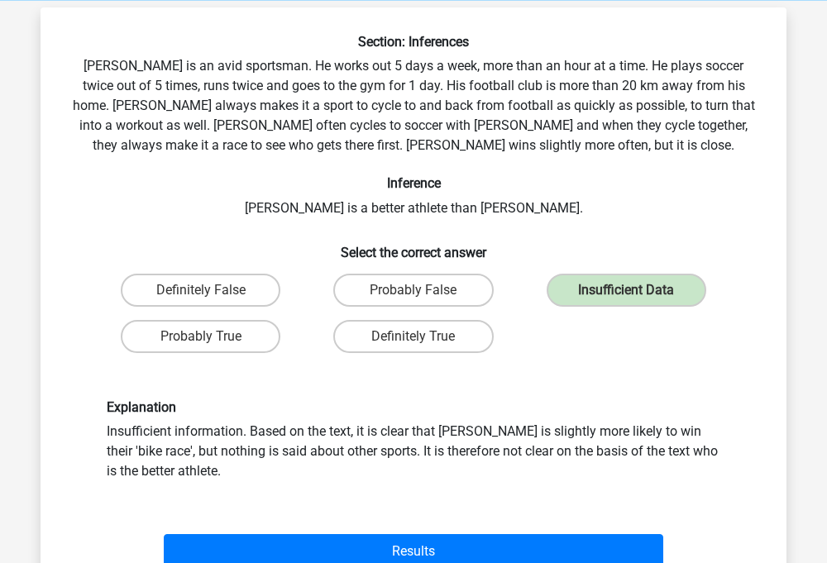
scroll to position [70, 0]
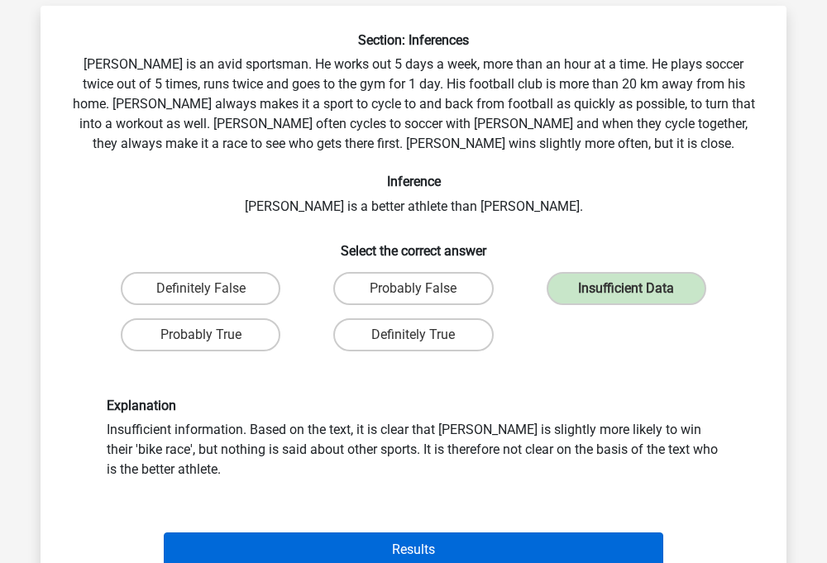
click at [408, 541] on button "Results" at bounding box center [414, 550] width 501 height 35
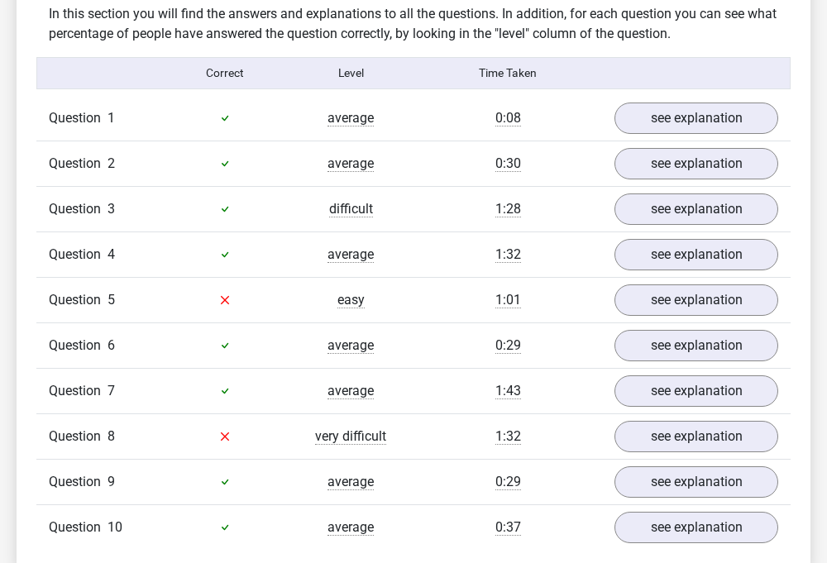
scroll to position [1029, 0]
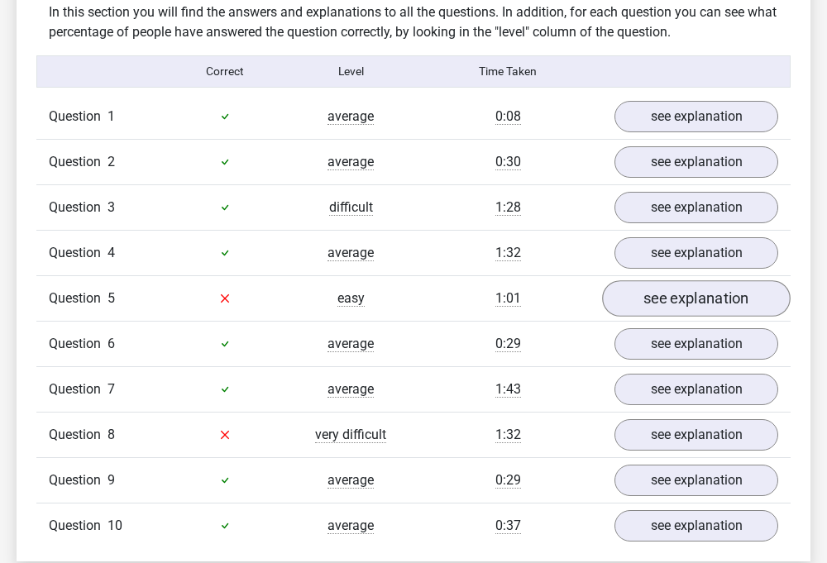
click at [641, 280] on link "see explanation" at bounding box center [696, 298] width 189 height 36
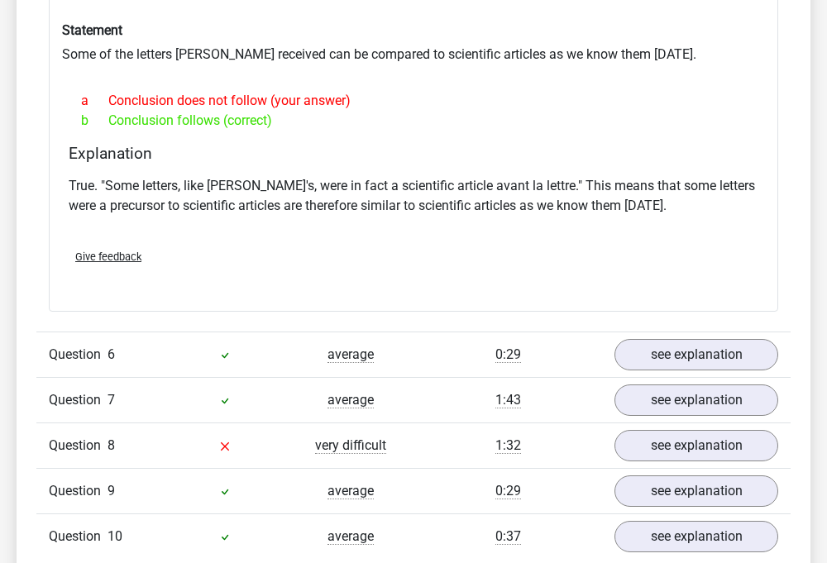
scroll to position [1611, 0]
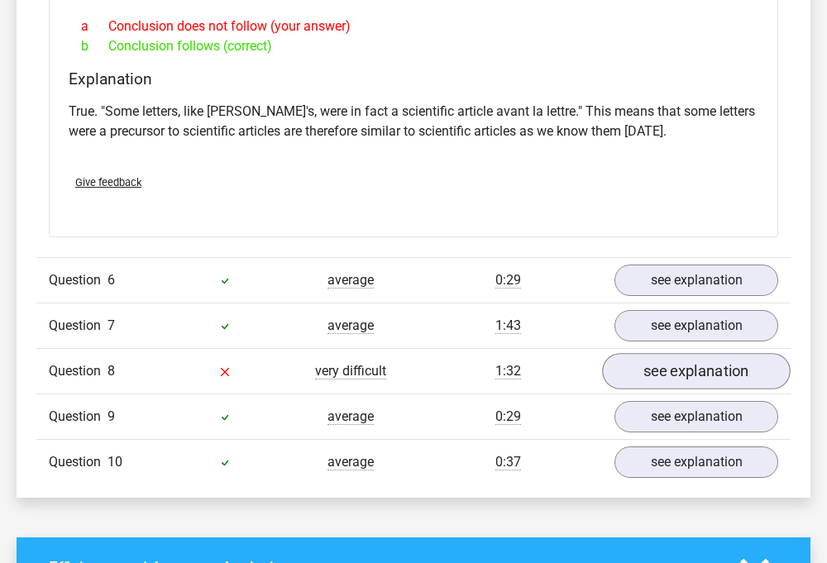
click at [680, 353] on link "see explanation" at bounding box center [696, 371] width 189 height 36
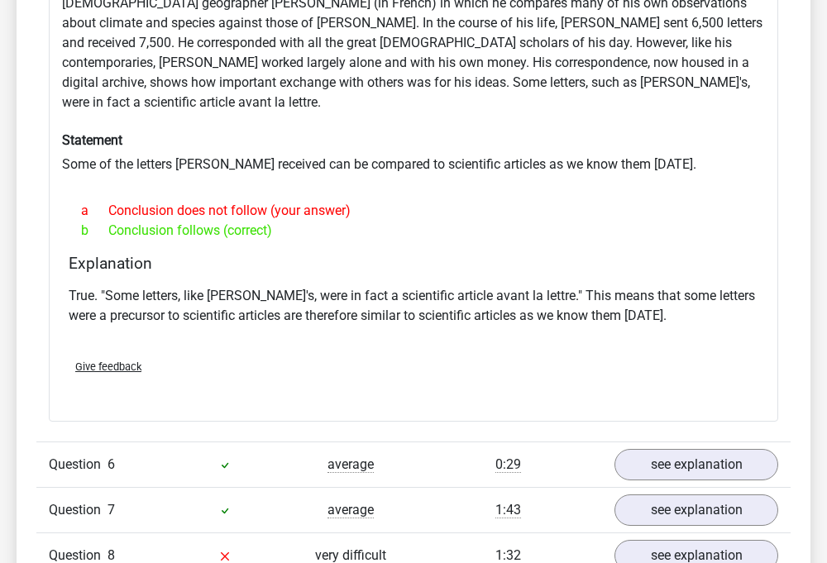
scroll to position [1607, 0]
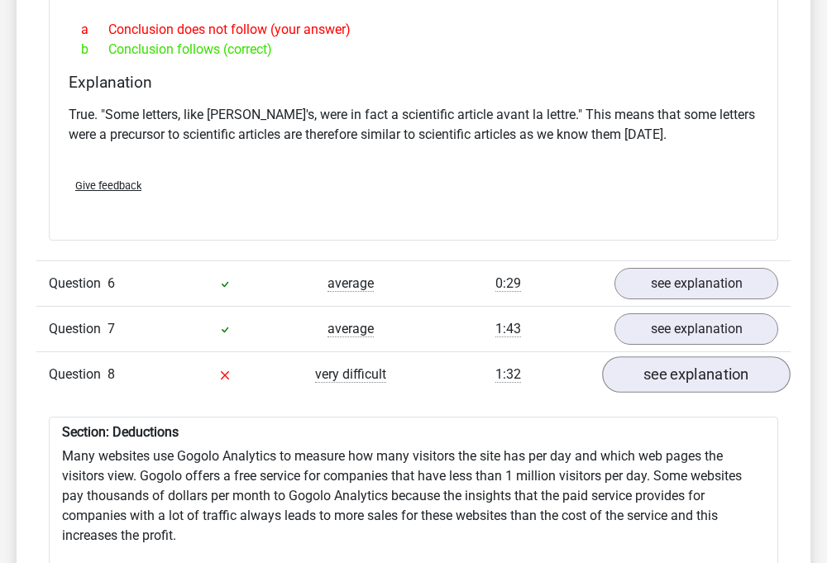
click at [699, 357] on link "see explanation" at bounding box center [696, 375] width 189 height 36
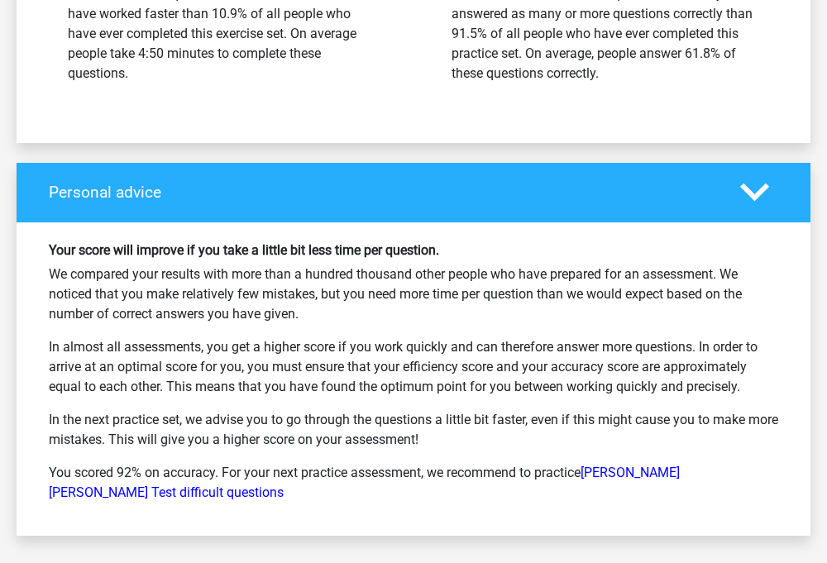
scroll to position [2597, 0]
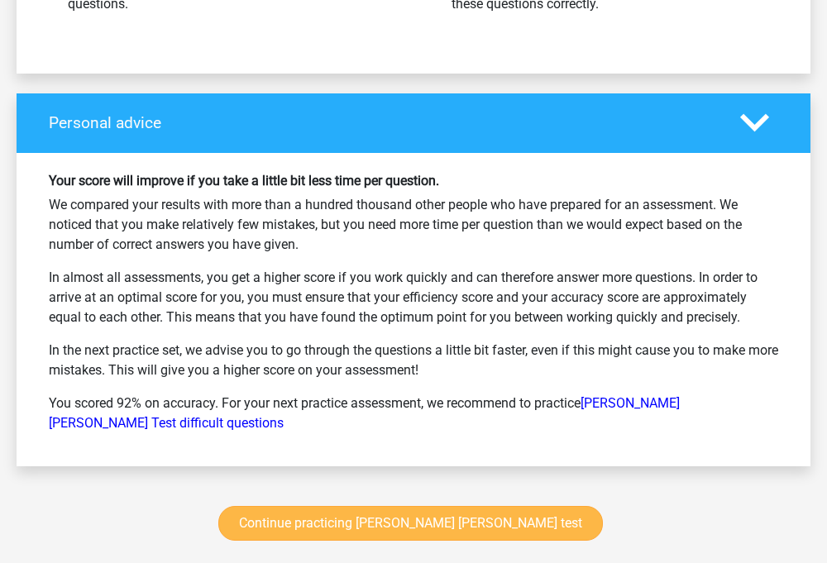
click at [385, 506] on link "Continue practicing watson glaser test" at bounding box center [410, 523] width 385 height 35
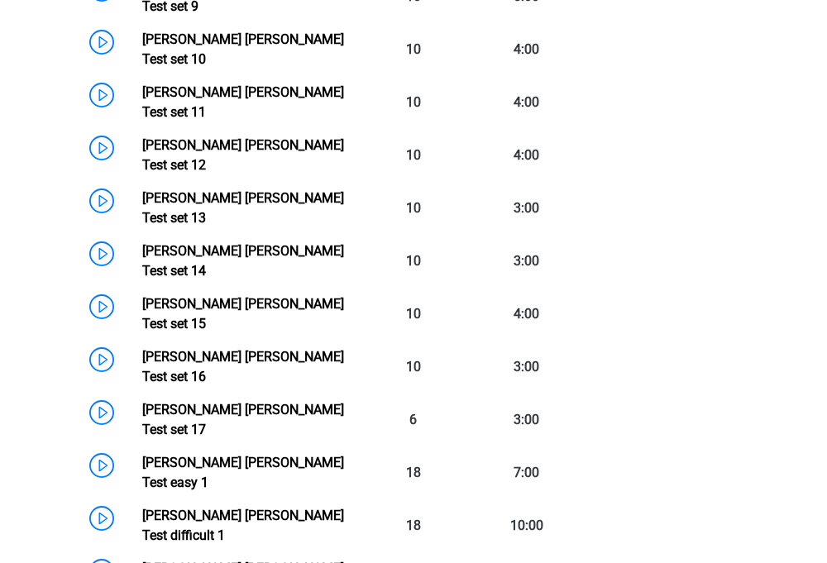
scroll to position [1212, 0]
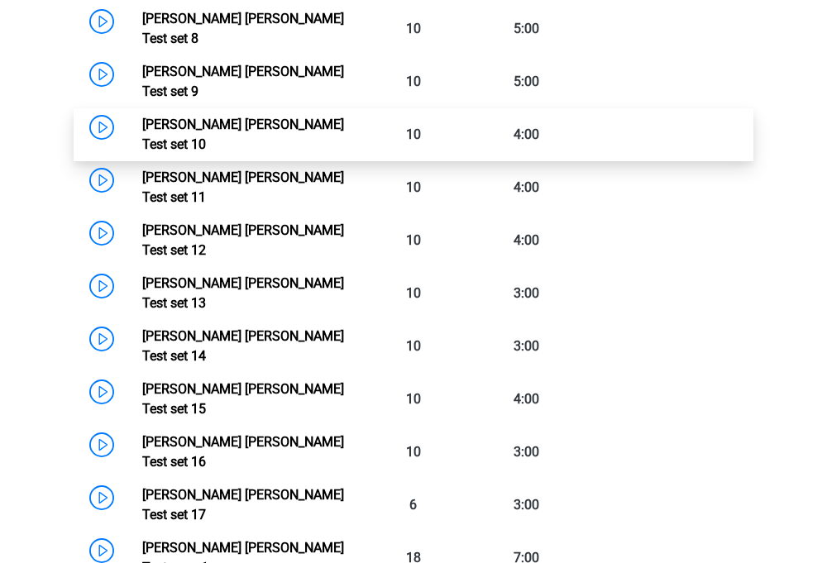
click at [344, 117] on link "[PERSON_NAME] [PERSON_NAME] Test set 10" at bounding box center [243, 135] width 202 height 36
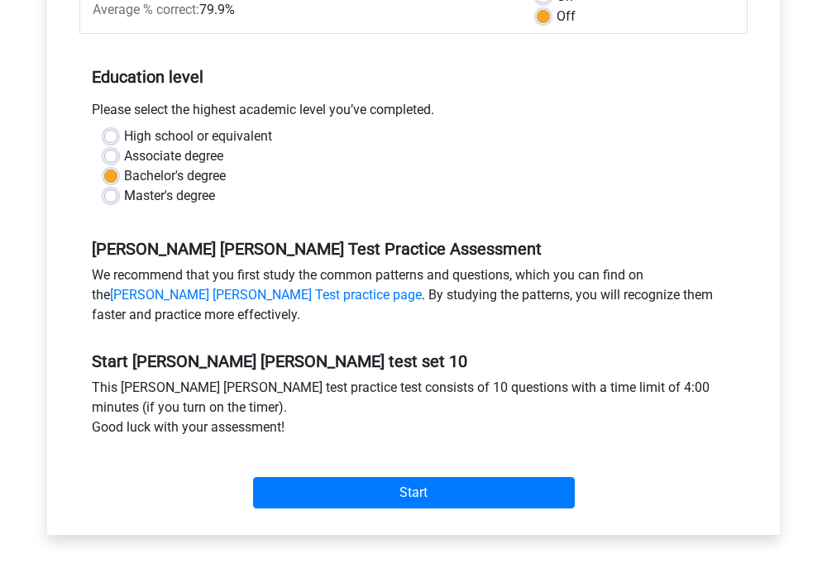
scroll to position [592, 0]
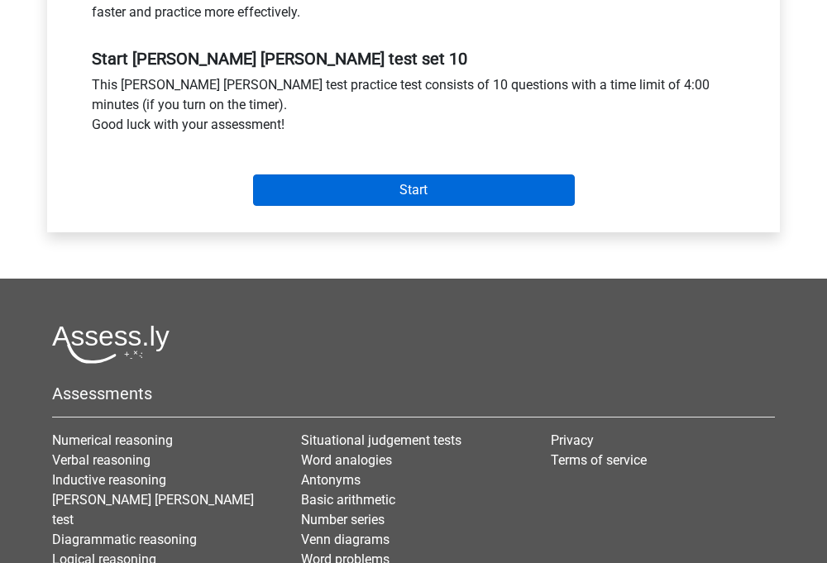
click at [476, 200] on input "Start" at bounding box center [414, 190] width 322 height 31
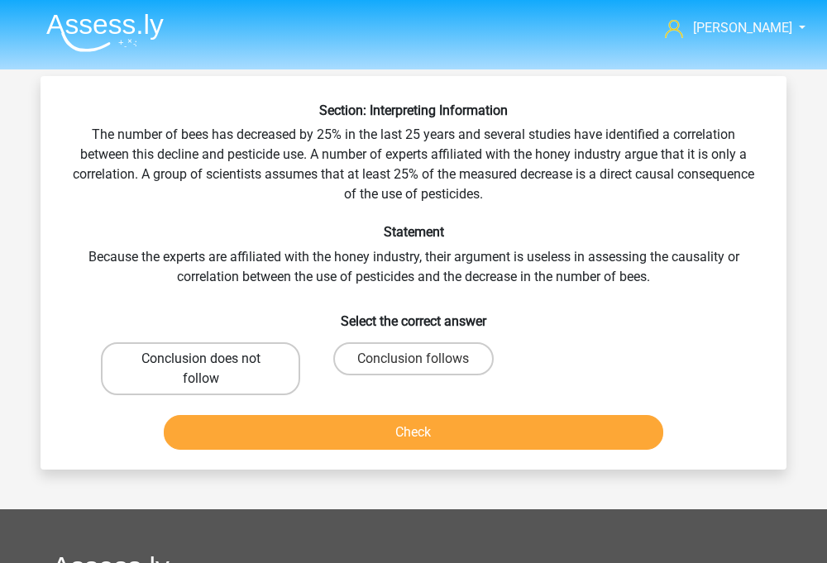
click at [251, 353] on label "Conclusion does not follow" at bounding box center [200, 368] width 199 height 53
click at [212, 359] on input "Conclusion does not follow" at bounding box center [206, 364] width 11 height 11
radio input "true"
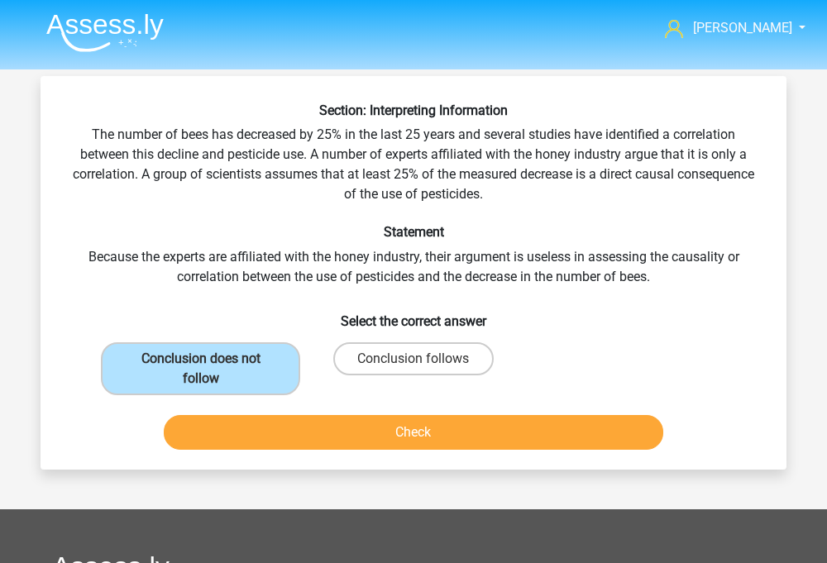
click at [295, 428] on button "Check" at bounding box center [414, 432] width 501 height 35
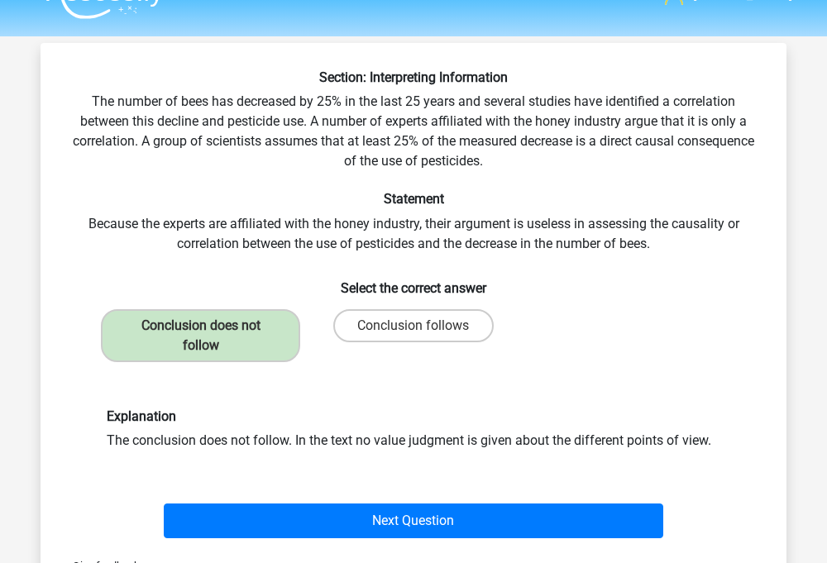
scroll to position [36, 0]
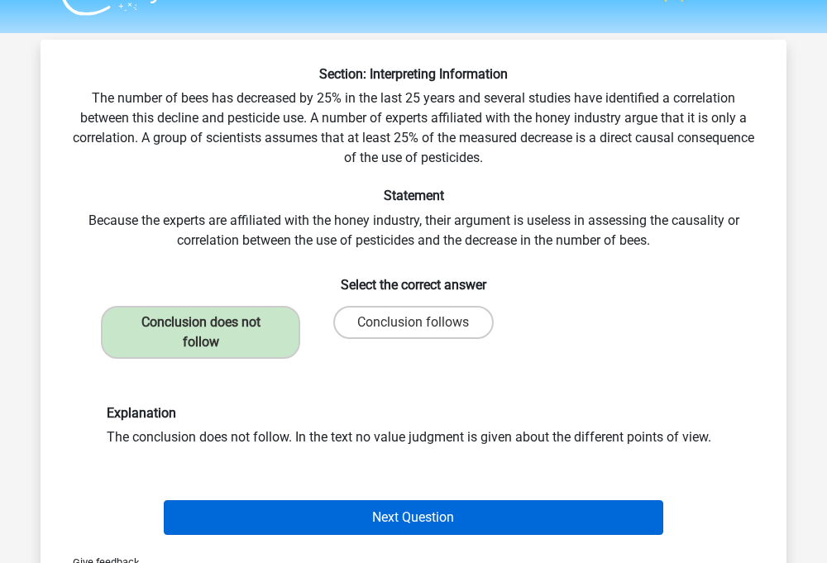
click at [426, 517] on button "Next Question" at bounding box center [414, 518] width 501 height 35
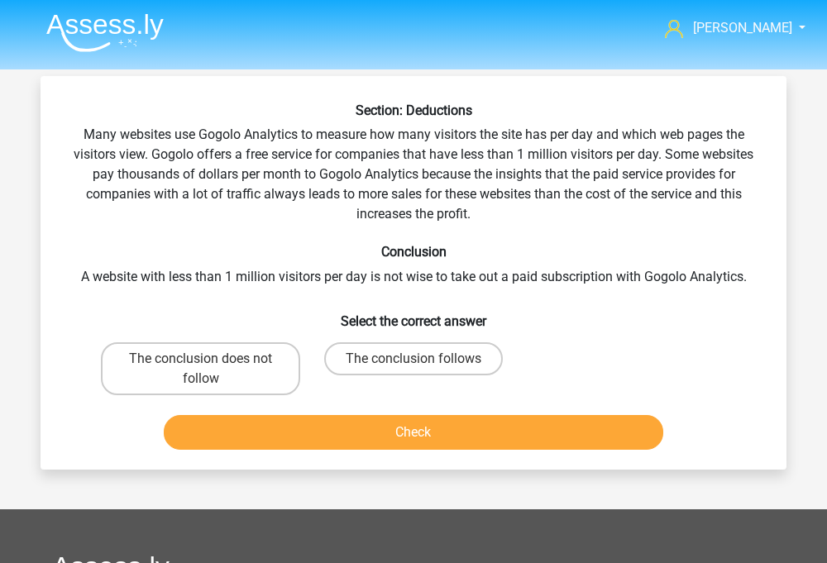
scroll to position [0, 0]
click at [266, 382] on label "The conclusion does not follow" at bounding box center [200, 368] width 199 height 53
click at [212, 370] on input "The conclusion does not follow" at bounding box center [206, 364] width 11 height 11
radio input "true"
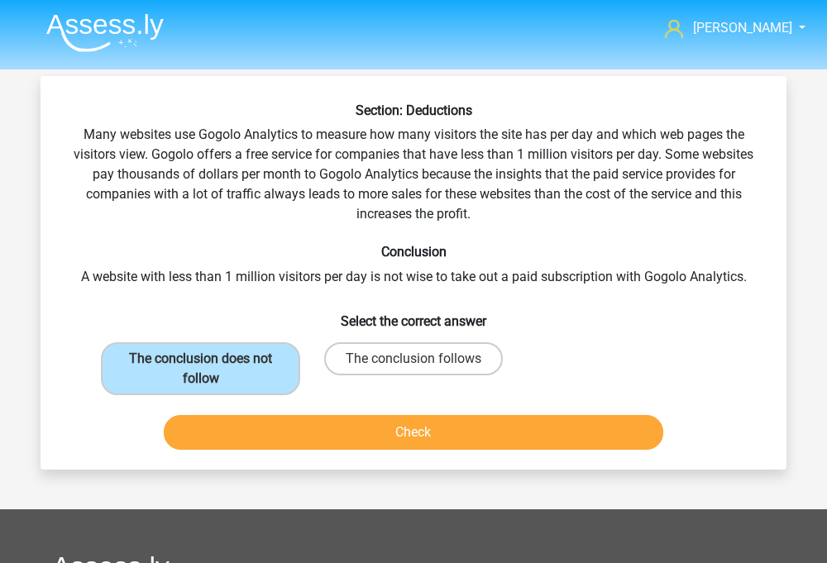
click at [296, 425] on button "Check" at bounding box center [414, 432] width 501 height 35
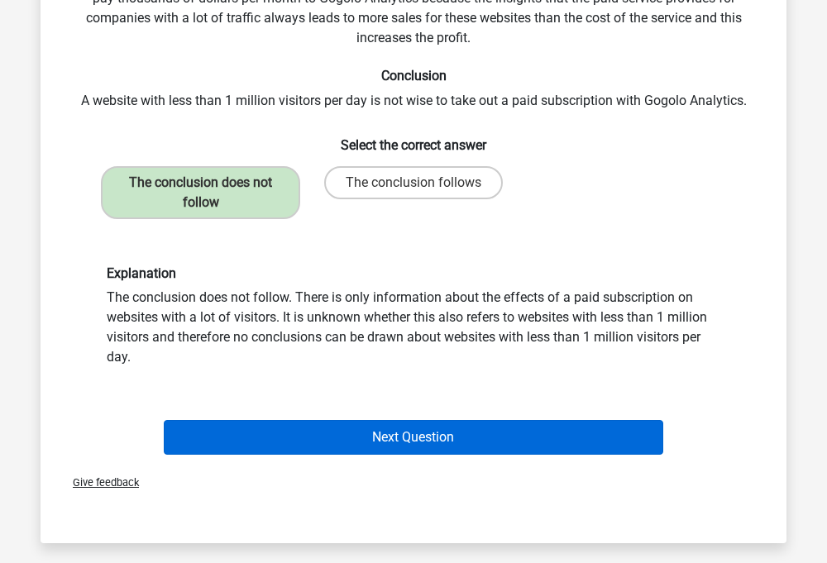
click at [301, 446] on button "Next Question" at bounding box center [414, 437] width 501 height 35
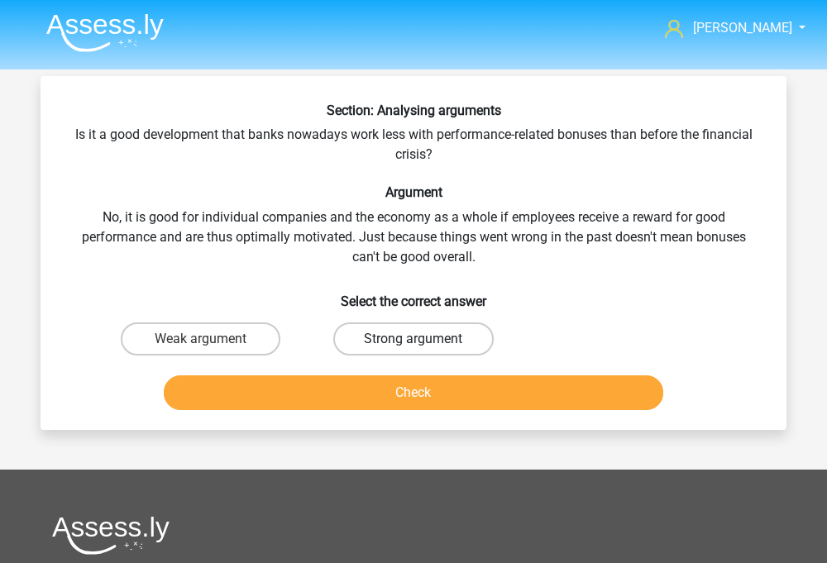
click at [367, 339] on label "Strong argument" at bounding box center [413, 339] width 160 height 33
click at [414, 339] on input "Strong argument" at bounding box center [419, 344] width 11 height 11
radio input "true"
click at [352, 393] on button "Check" at bounding box center [414, 393] width 501 height 35
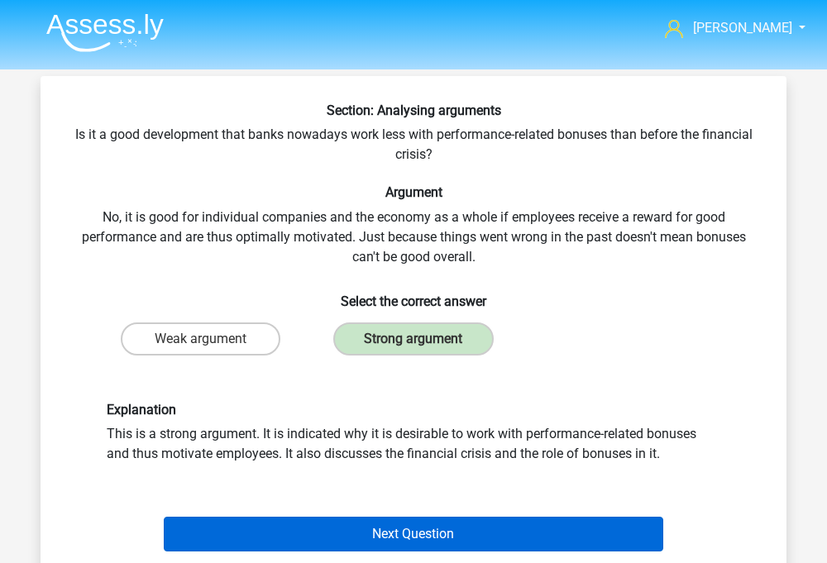
click at [356, 529] on button "Next Question" at bounding box center [414, 534] width 501 height 35
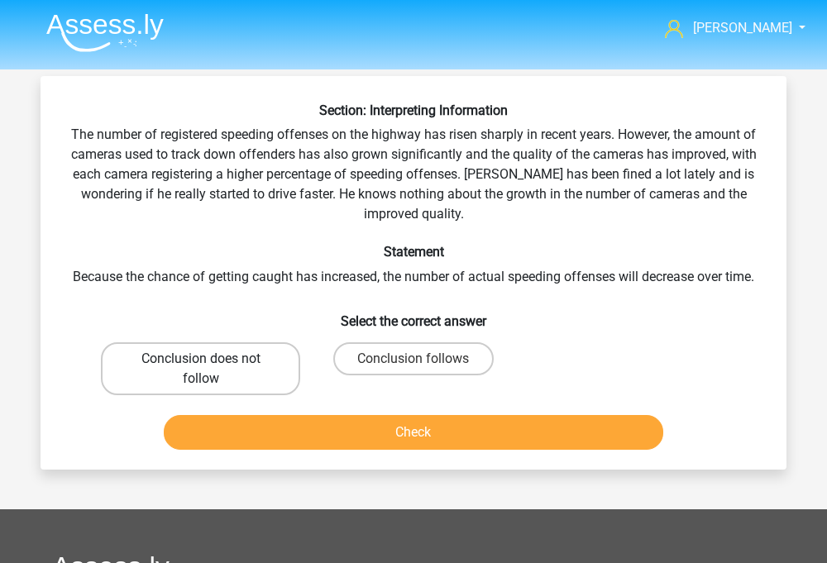
click at [204, 373] on label "Conclusion does not follow" at bounding box center [200, 368] width 199 height 53
click at [204, 370] on input "Conclusion does not follow" at bounding box center [206, 364] width 11 height 11
radio input "true"
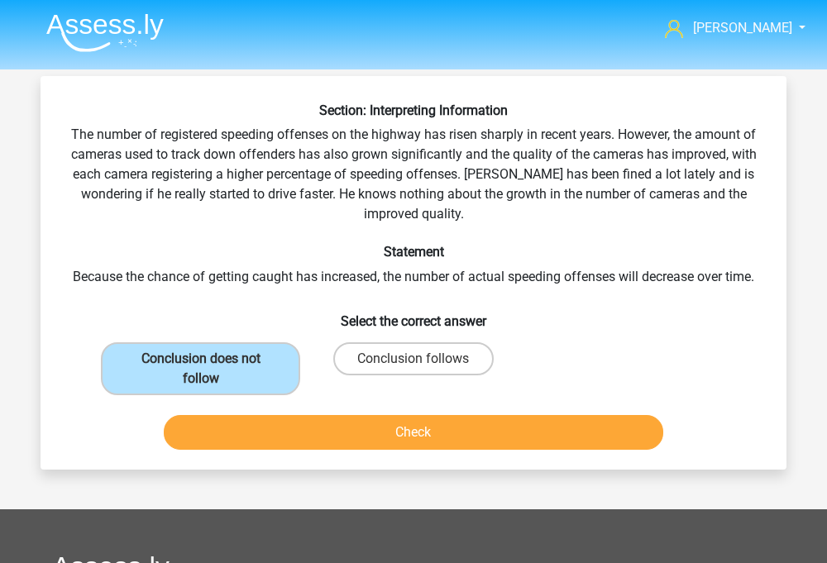
click at [331, 438] on button "Check" at bounding box center [414, 432] width 501 height 35
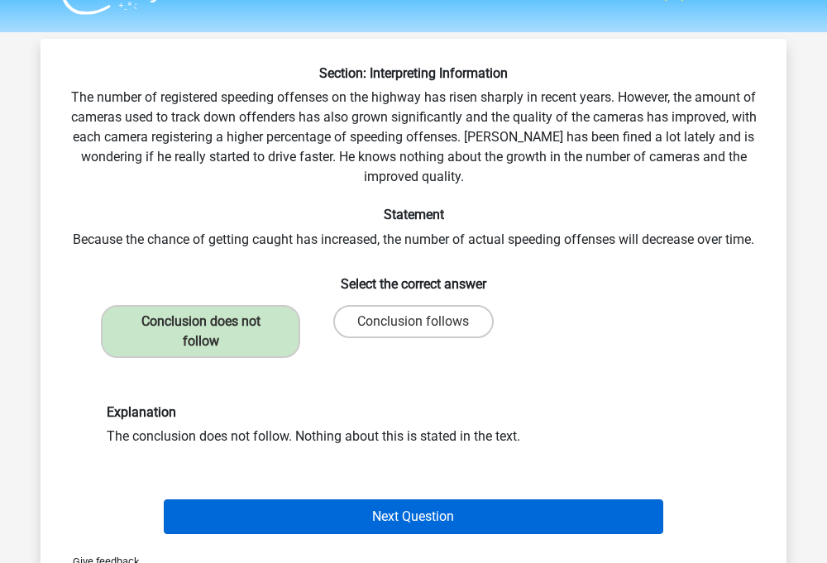
click at [350, 504] on button "Next Question" at bounding box center [414, 517] width 501 height 35
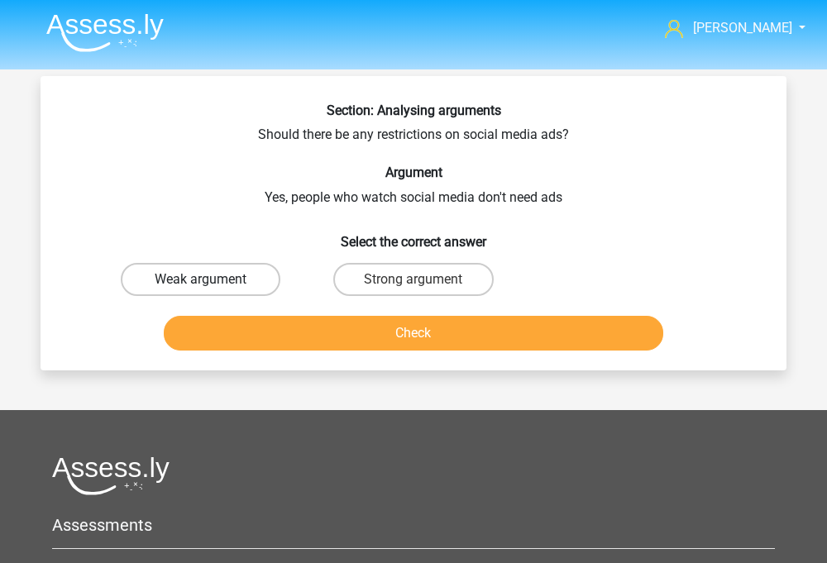
click at [255, 284] on label "Weak argument" at bounding box center [201, 279] width 160 height 33
click at [212, 284] on input "Weak argument" at bounding box center [206, 285] width 11 height 11
radio input "true"
click at [355, 331] on button "Check" at bounding box center [414, 333] width 501 height 35
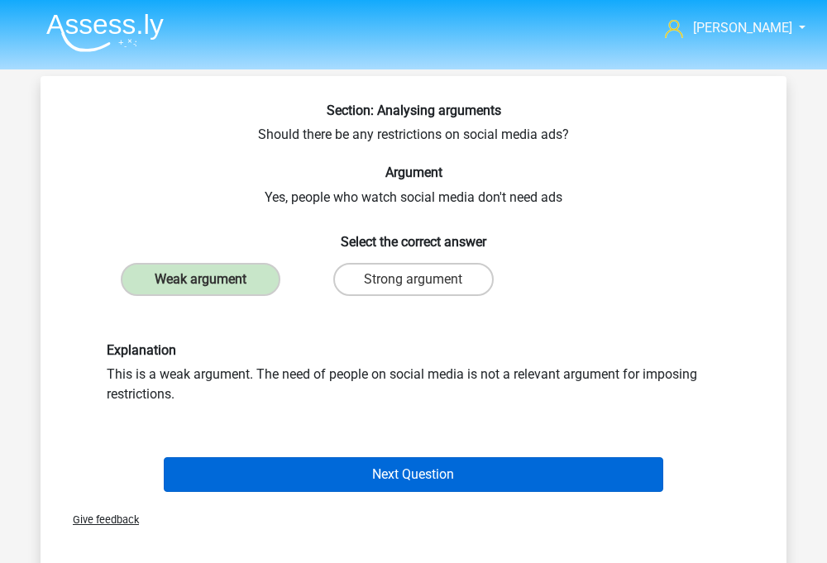
click at [331, 467] on button "Next Question" at bounding box center [414, 474] width 501 height 35
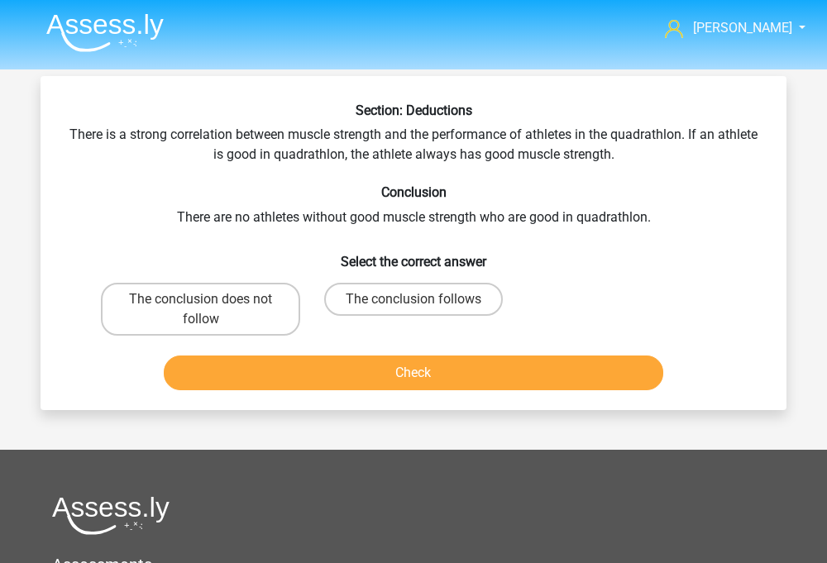
click at [414, 302] on input "The conclusion follows" at bounding box center [419, 304] width 11 height 11
radio input "true"
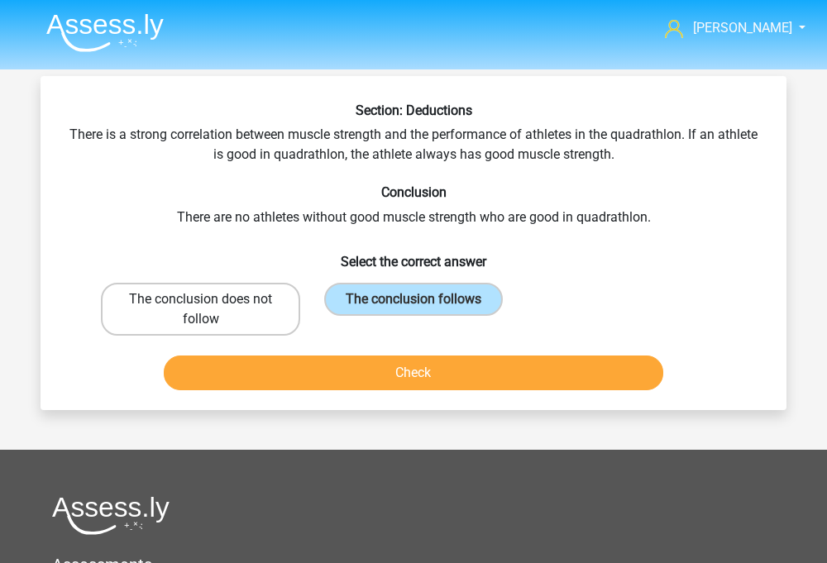
click at [255, 311] on label "The conclusion does not follow" at bounding box center [200, 309] width 199 height 53
click at [212, 310] on input "The conclusion does not follow" at bounding box center [206, 304] width 11 height 11
radio input "true"
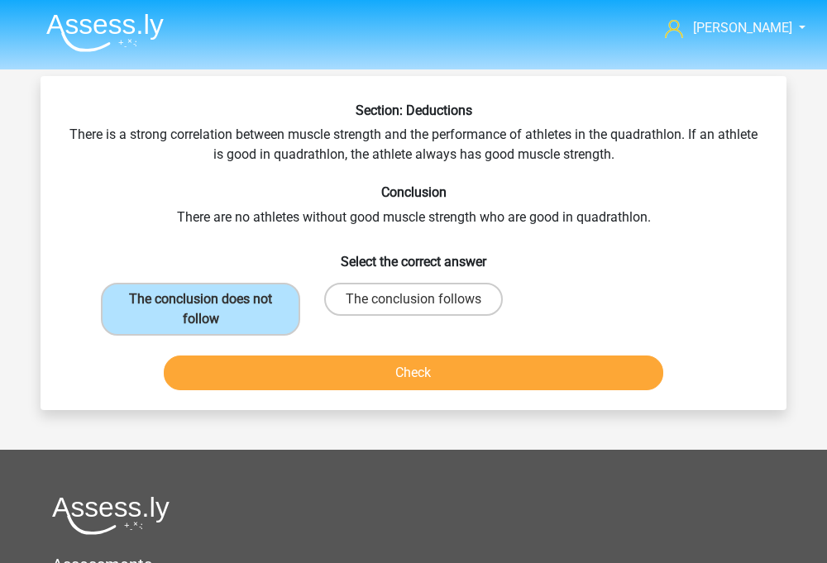
click at [287, 370] on button "Check" at bounding box center [414, 373] width 501 height 35
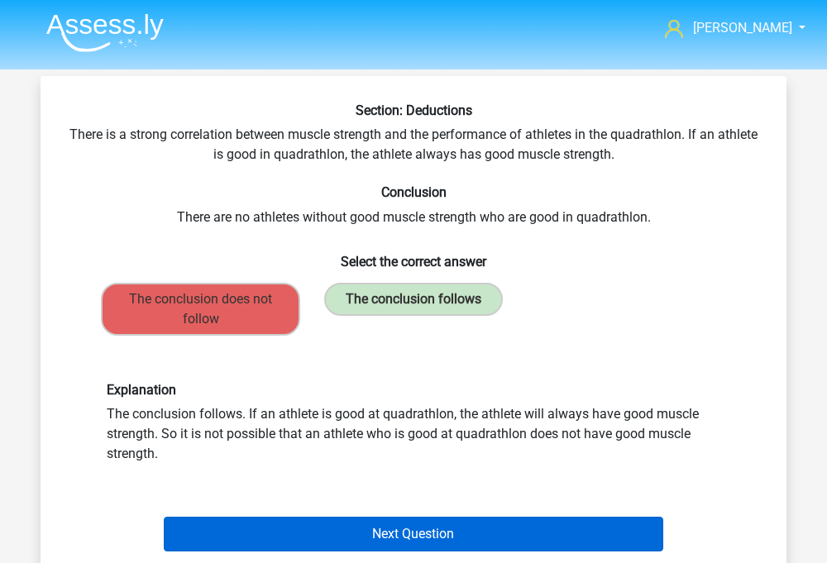
click at [297, 531] on button "Next Question" at bounding box center [414, 534] width 501 height 35
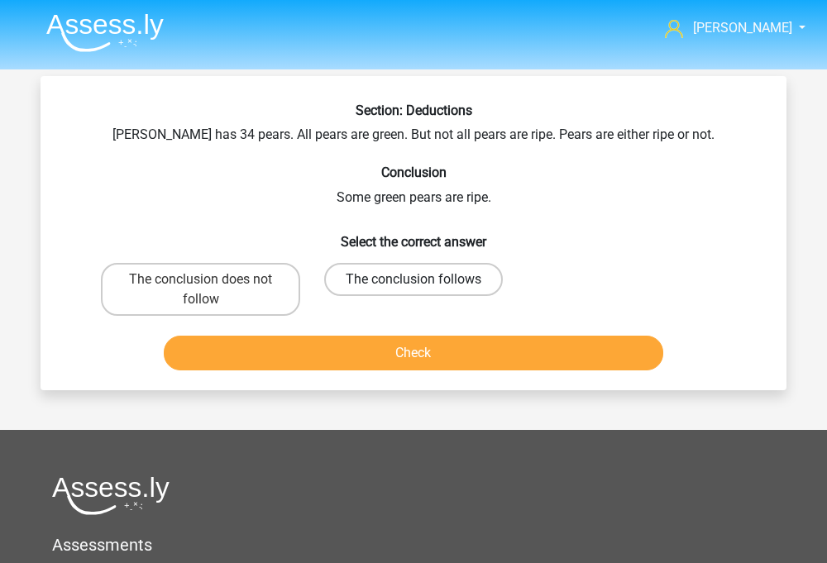
click at [387, 280] on label "The conclusion follows" at bounding box center [413, 279] width 179 height 33
click at [414, 280] on input "The conclusion follows" at bounding box center [419, 285] width 11 height 11
radio input "true"
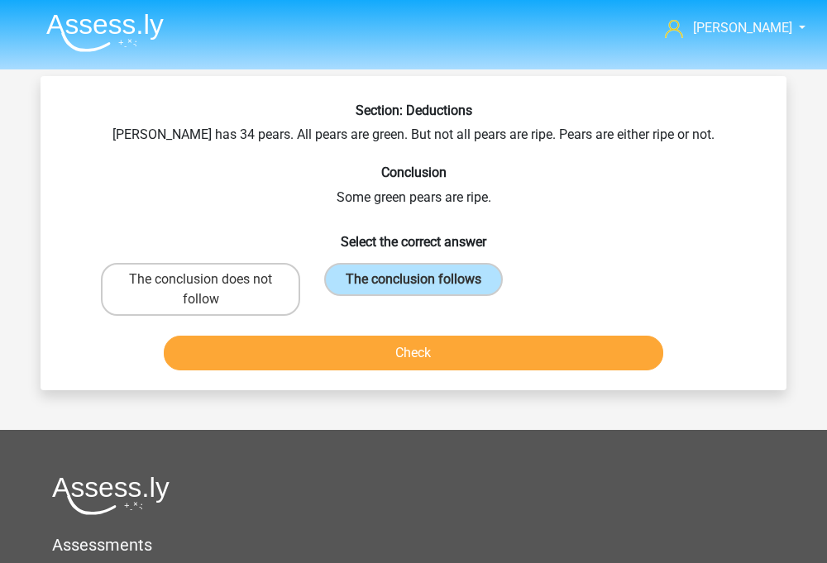
click at [396, 342] on button "Check" at bounding box center [414, 353] width 501 height 35
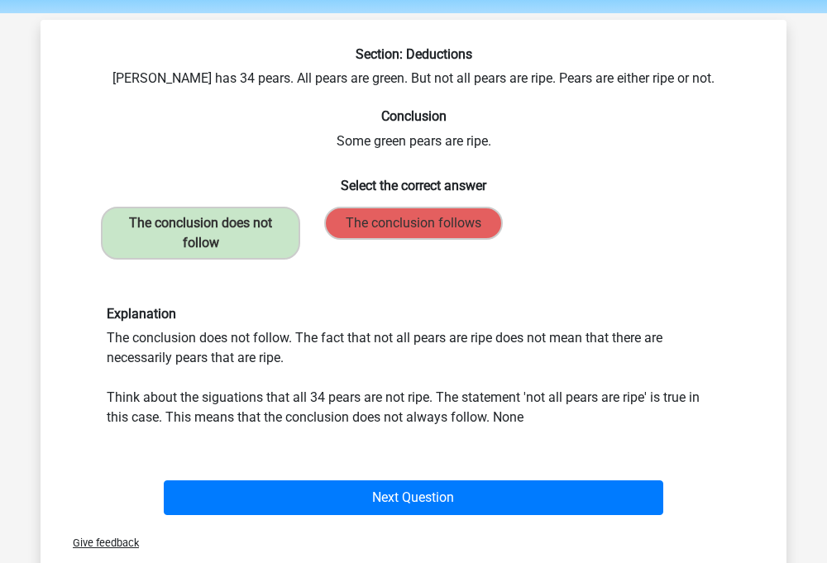
scroll to position [60, 0]
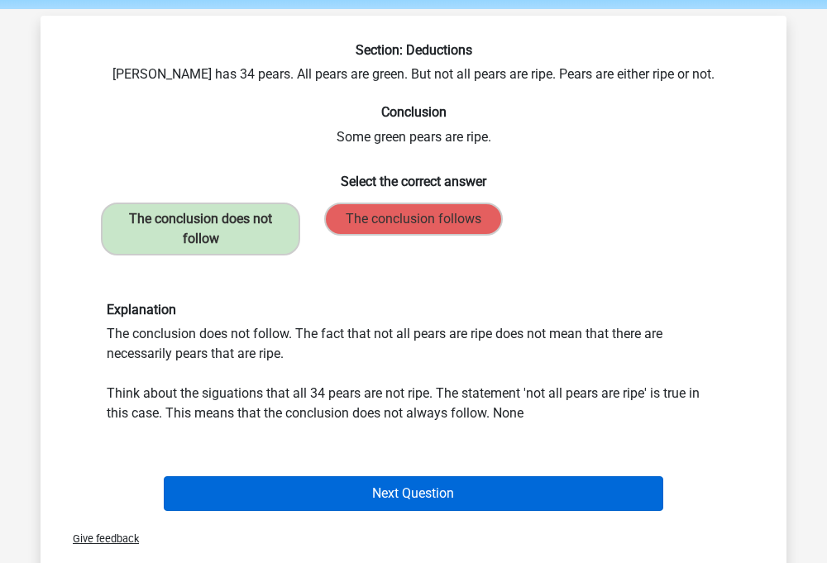
click at [345, 495] on button "Next Question" at bounding box center [414, 494] width 501 height 35
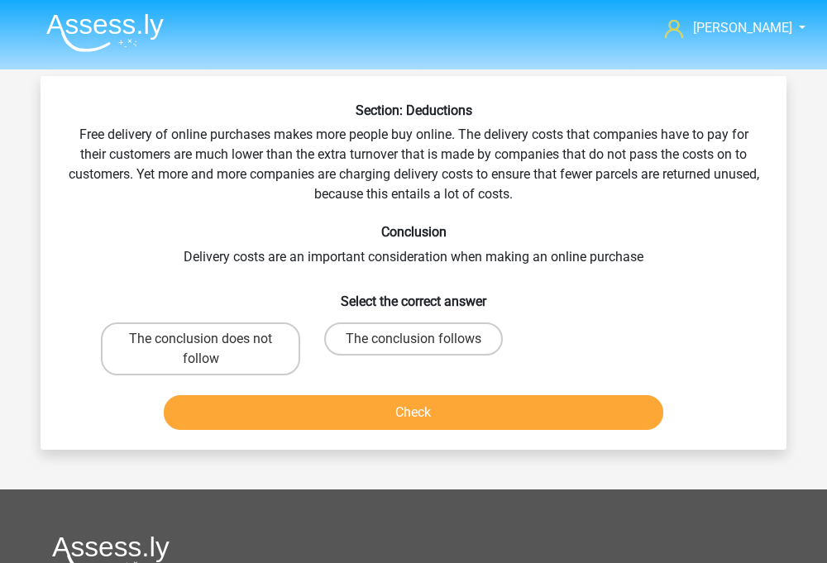
scroll to position [0, 0]
click at [400, 347] on label "The conclusion follows" at bounding box center [413, 339] width 179 height 33
click at [414, 347] on input "The conclusion follows" at bounding box center [419, 344] width 11 height 11
radio input "true"
click at [397, 412] on button "Check" at bounding box center [414, 412] width 501 height 35
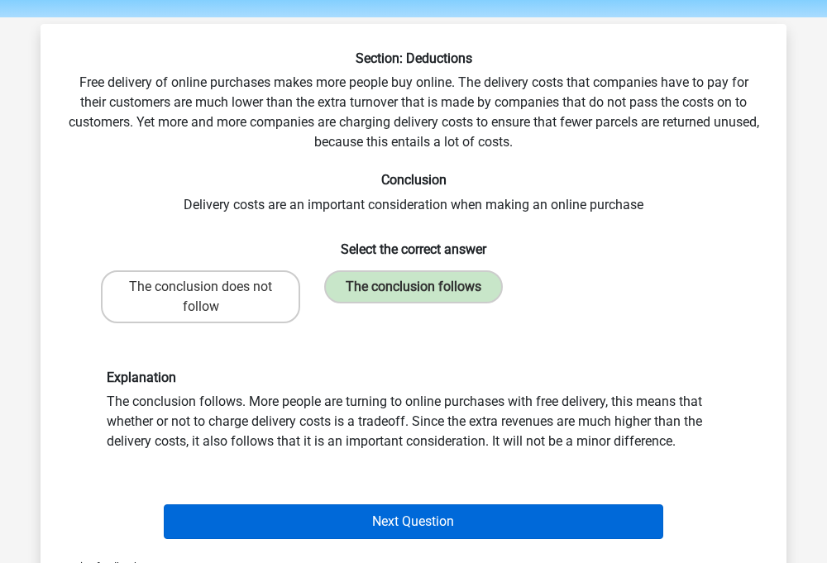
click at [362, 520] on button "Next Question" at bounding box center [414, 522] width 501 height 35
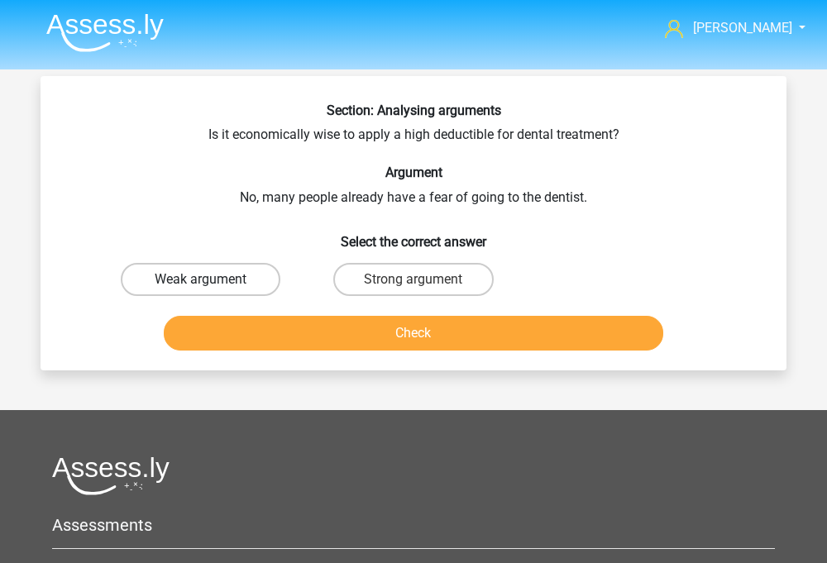
click at [232, 295] on label "Weak argument" at bounding box center [201, 279] width 160 height 33
click at [212, 290] on input "Weak argument" at bounding box center [206, 285] width 11 height 11
radio input "true"
click at [297, 352] on div "Check" at bounding box center [413, 336] width 639 height 41
click at [360, 336] on button "Check" at bounding box center [414, 333] width 501 height 35
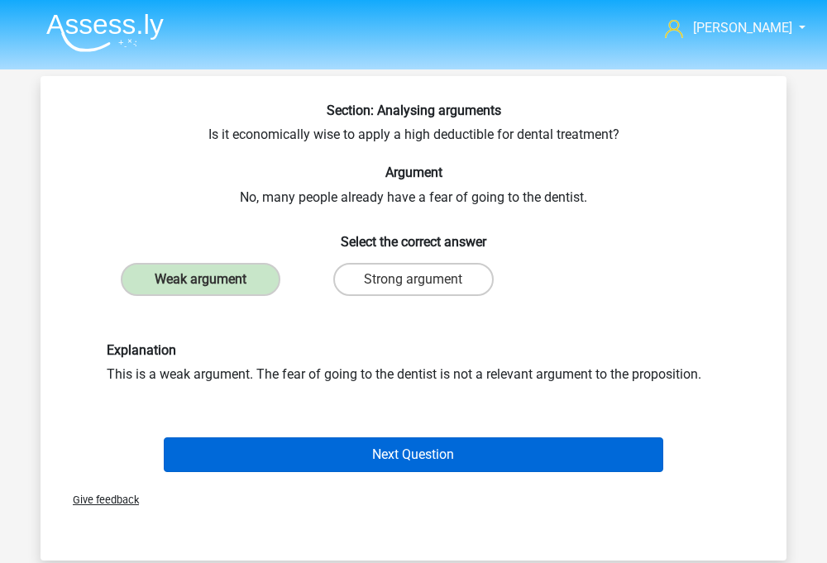
click at [342, 457] on button "Next Question" at bounding box center [414, 455] width 501 height 35
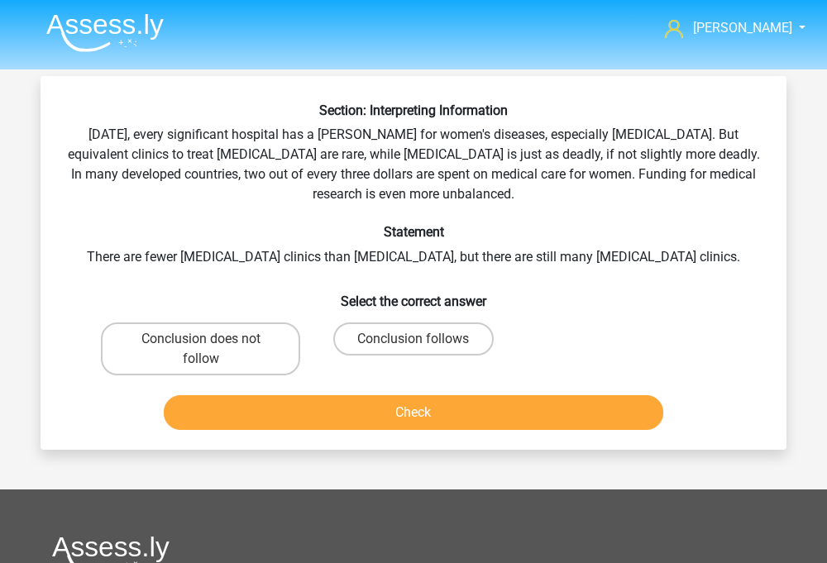
click at [419, 346] on input "Conclusion follows" at bounding box center [419, 344] width 11 height 11
radio input "true"
click at [288, 371] on label "Conclusion does not follow" at bounding box center [200, 349] width 199 height 53
click at [212, 350] on input "Conclusion does not follow" at bounding box center [206, 344] width 11 height 11
radio input "true"
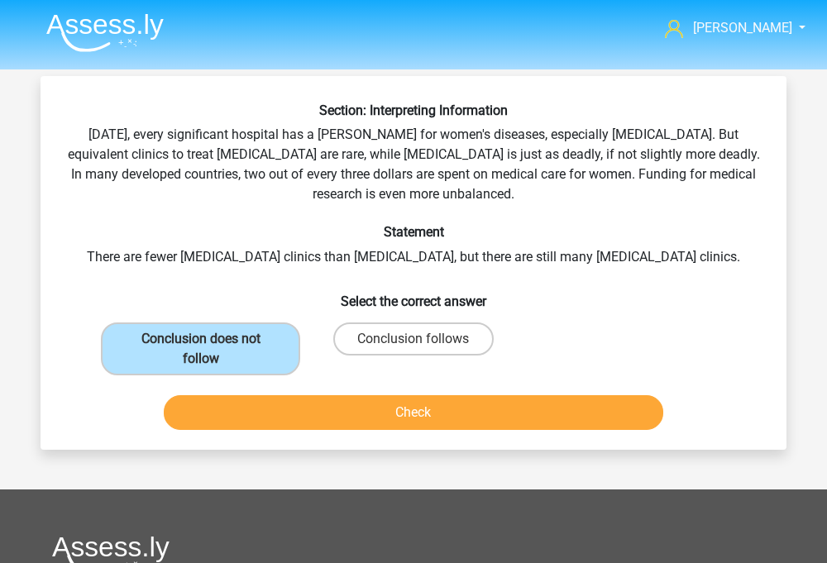
click at [320, 420] on button "Check" at bounding box center [414, 412] width 501 height 35
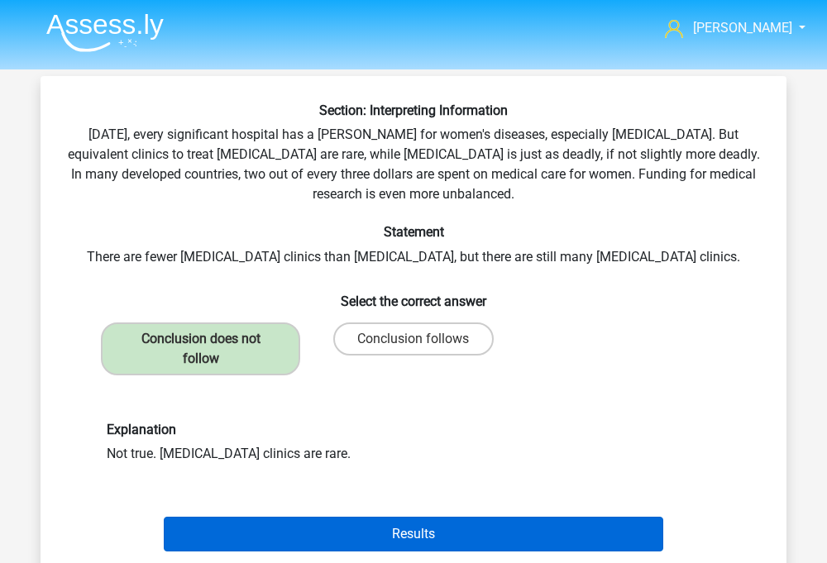
click at [341, 529] on button "Results" at bounding box center [414, 534] width 501 height 35
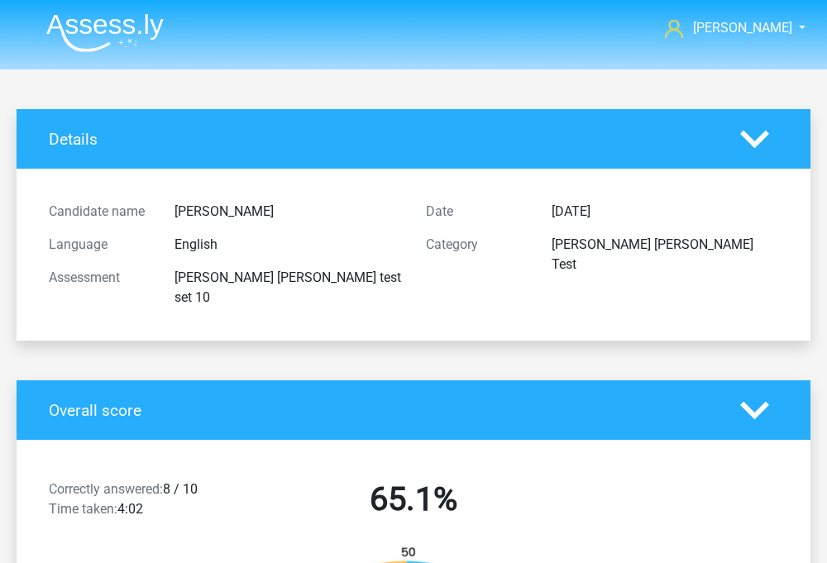
scroll to position [87, 0]
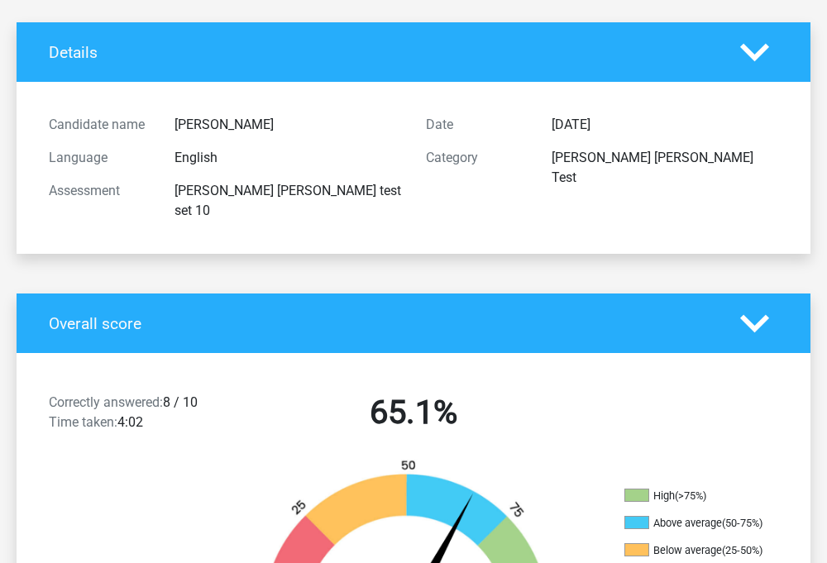
click at [179, 393] on div "Correctly answered: 8 / 10 Time taken: 4:02" at bounding box center [130, 416] width 189 height 46
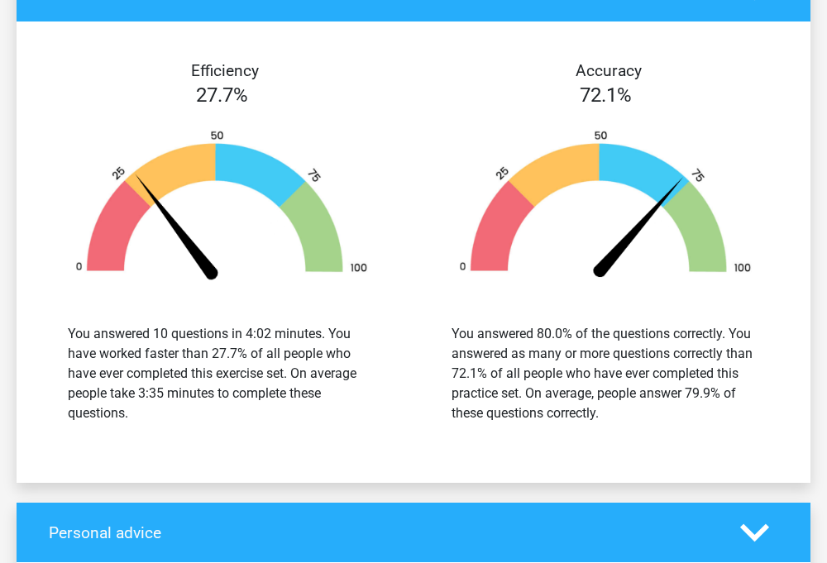
scroll to position [2173, 0]
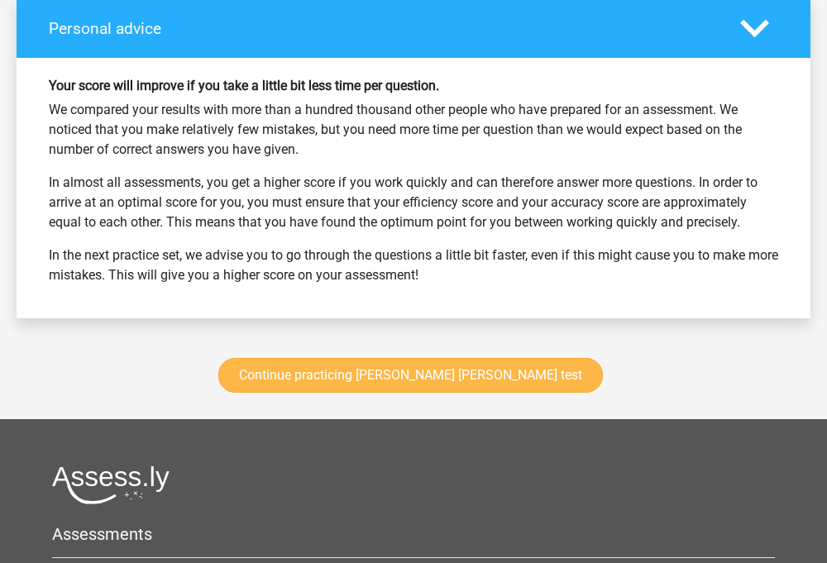
click at [343, 358] on link "Continue practicing [PERSON_NAME] [PERSON_NAME] test" at bounding box center [410, 375] width 385 height 35
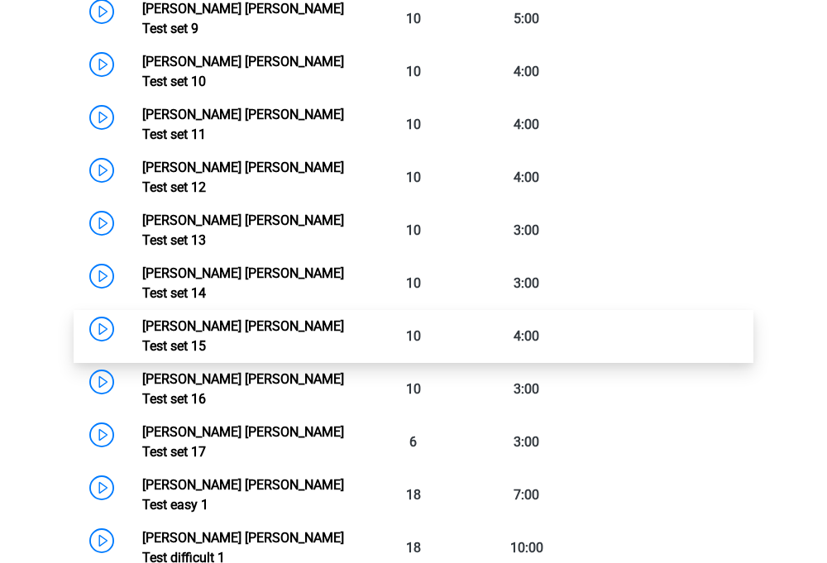
scroll to position [1227, 0]
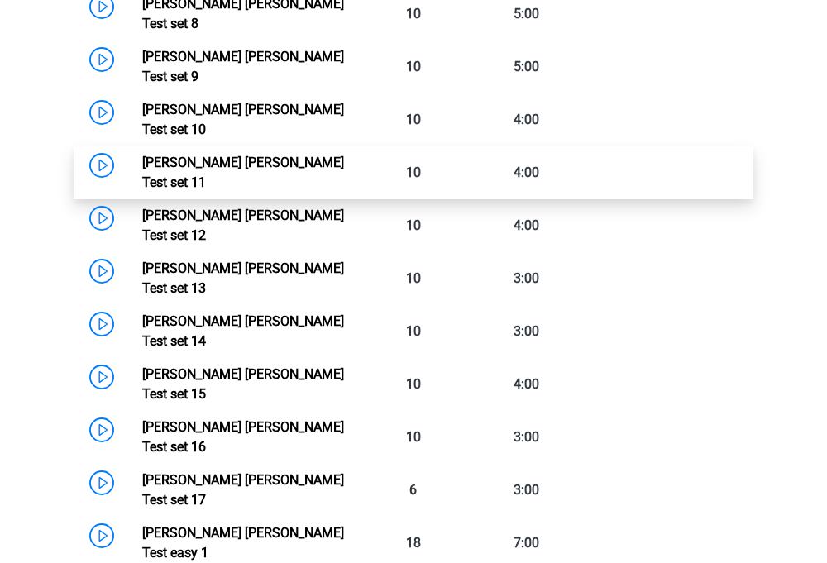
click at [296, 155] on link "[PERSON_NAME] [PERSON_NAME] Test set 11" at bounding box center [243, 173] width 202 height 36
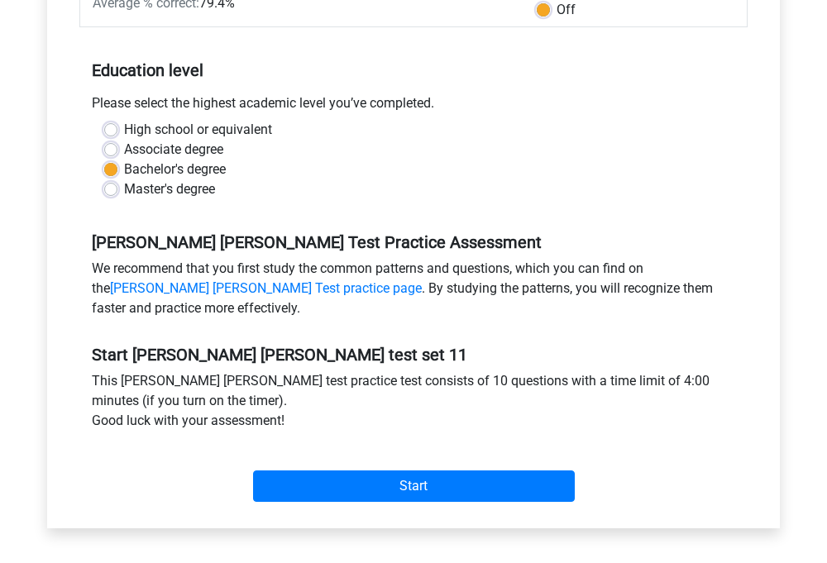
scroll to position [301, 0]
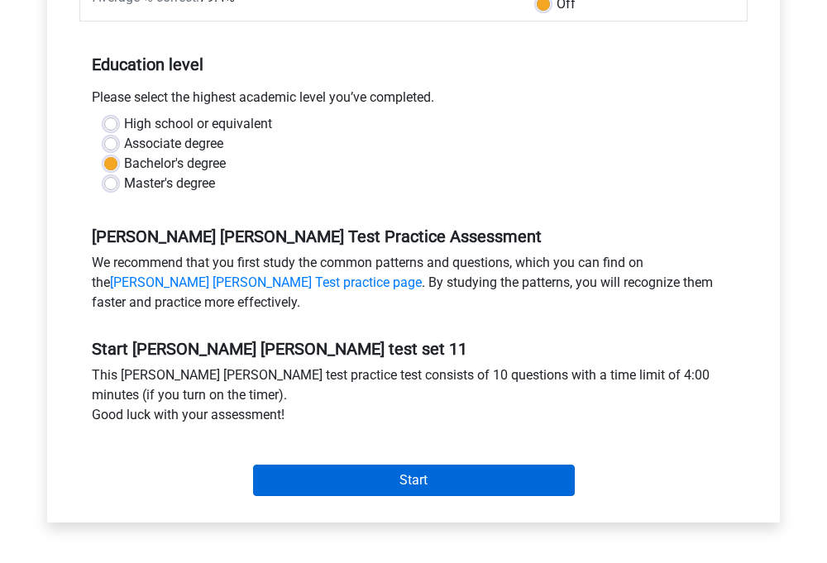
click at [476, 477] on input "Start" at bounding box center [414, 480] width 322 height 31
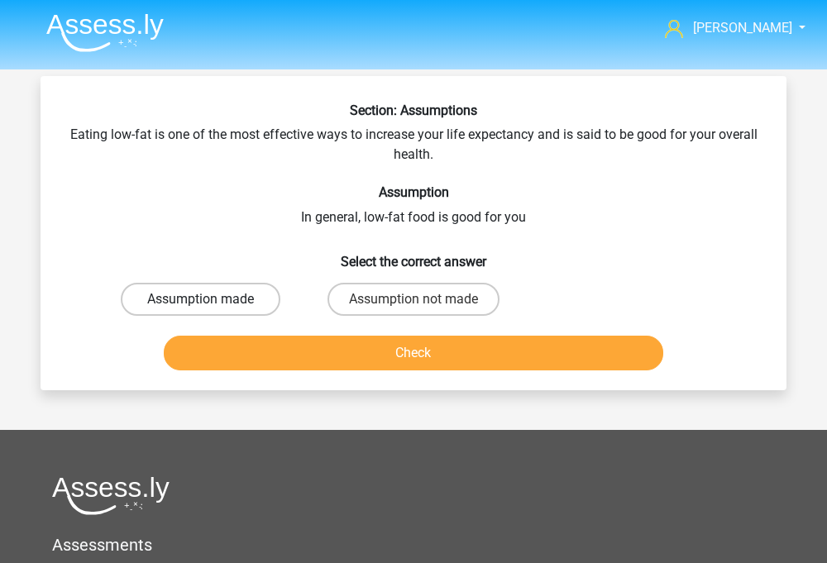
click at [232, 298] on label "Assumption made" at bounding box center [201, 299] width 160 height 33
click at [212, 299] on input "Assumption made" at bounding box center [206, 304] width 11 height 11
radio input "true"
click at [283, 366] on button "Check" at bounding box center [414, 353] width 501 height 35
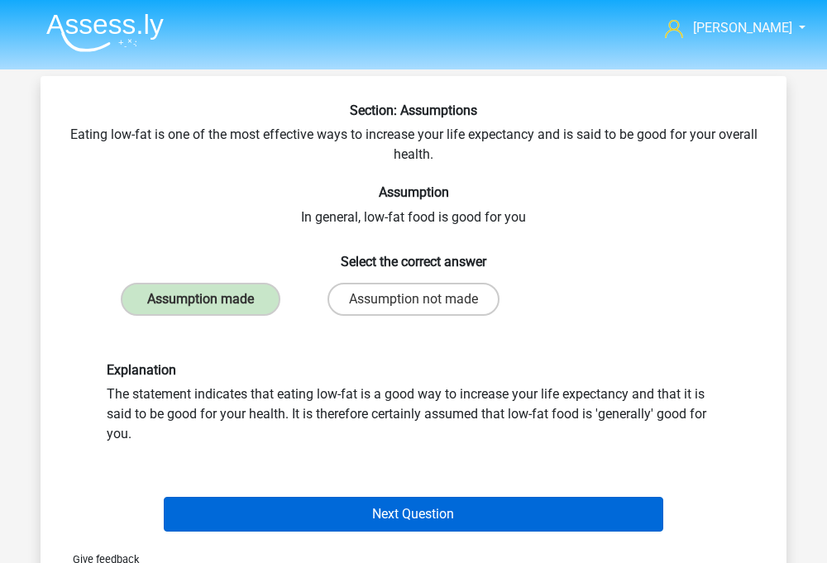
click at [356, 509] on button "Next Question" at bounding box center [414, 514] width 501 height 35
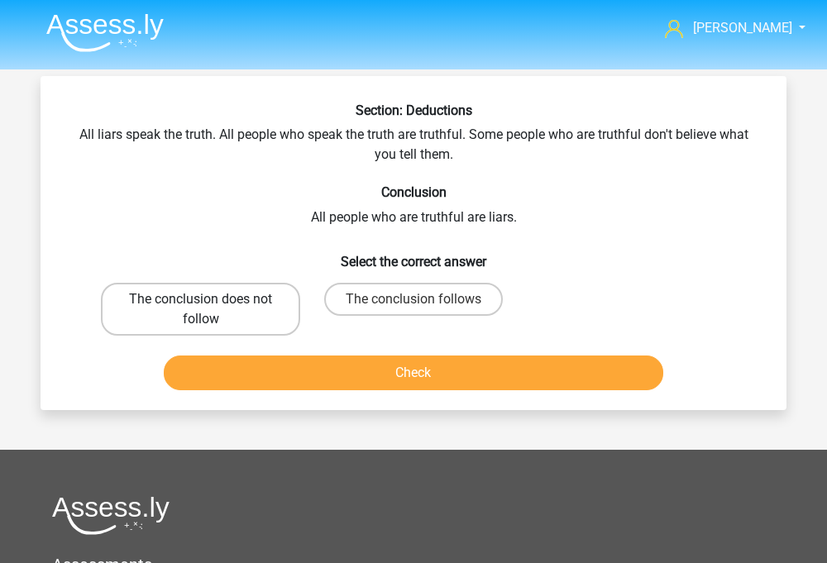
click at [163, 309] on label "The conclusion does not follow" at bounding box center [200, 309] width 199 height 53
click at [201, 309] on input "The conclusion does not follow" at bounding box center [206, 304] width 11 height 11
radio input "true"
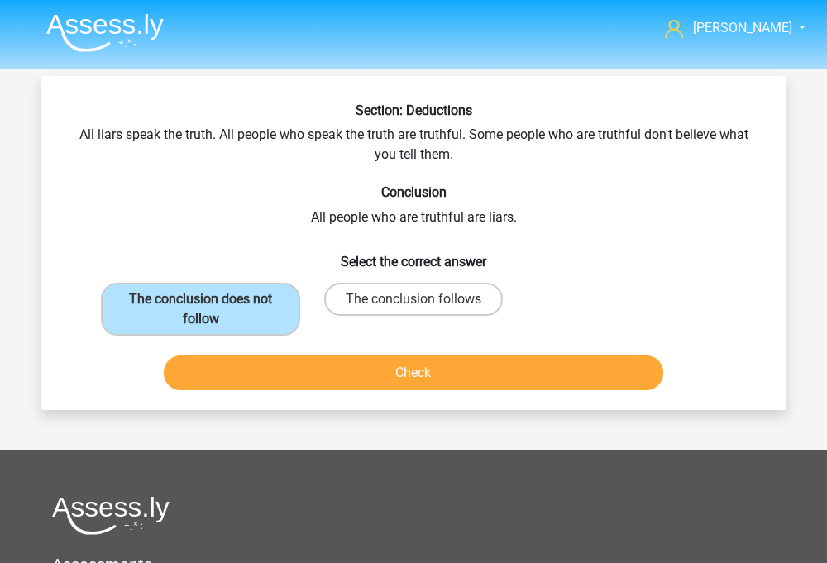
click at [309, 366] on button "Check" at bounding box center [414, 373] width 501 height 35
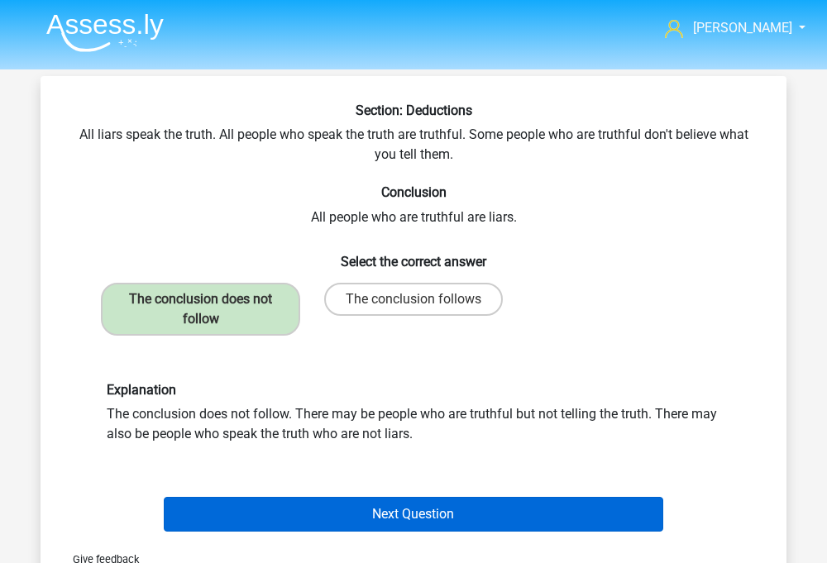
click at [375, 525] on button "Next Question" at bounding box center [414, 514] width 501 height 35
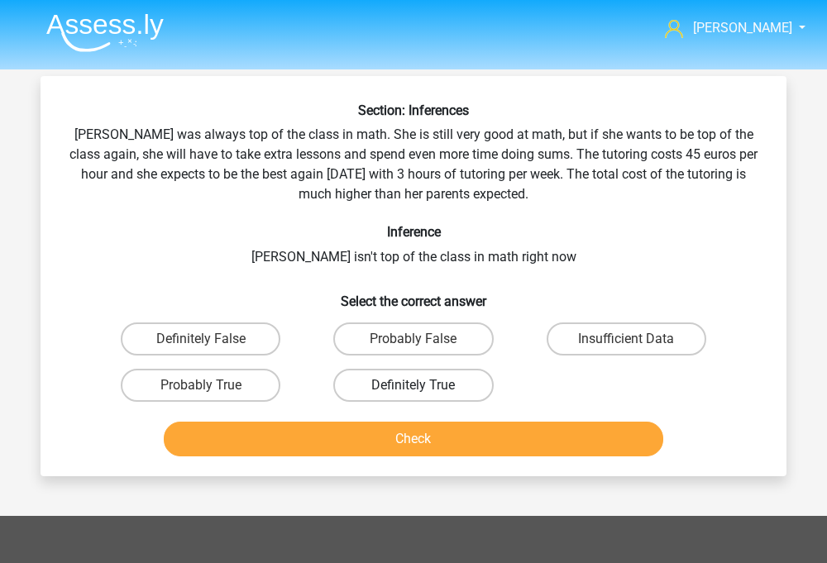
click at [452, 375] on label "Definitely True" at bounding box center [413, 385] width 160 height 33
click at [424, 386] on input "Definitely True" at bounding box center [419, 391] width 11 height 11
radio input "true"
click at [615, 344] on label "Insufficient Data" at bounding box center [627, 339] width 160 height 33
click at [626, 344] on input "Insufficient Data" at bounding box center [631, 344] width 11 height 11
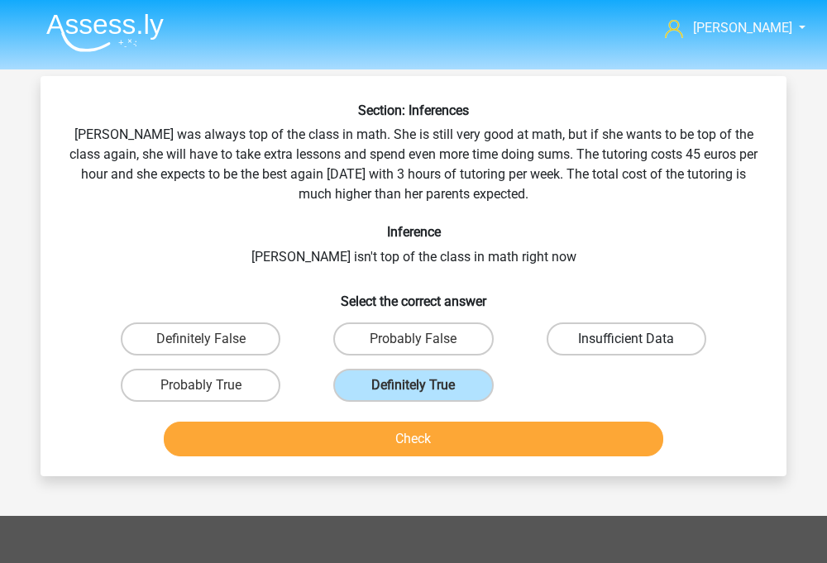
radio input "true"
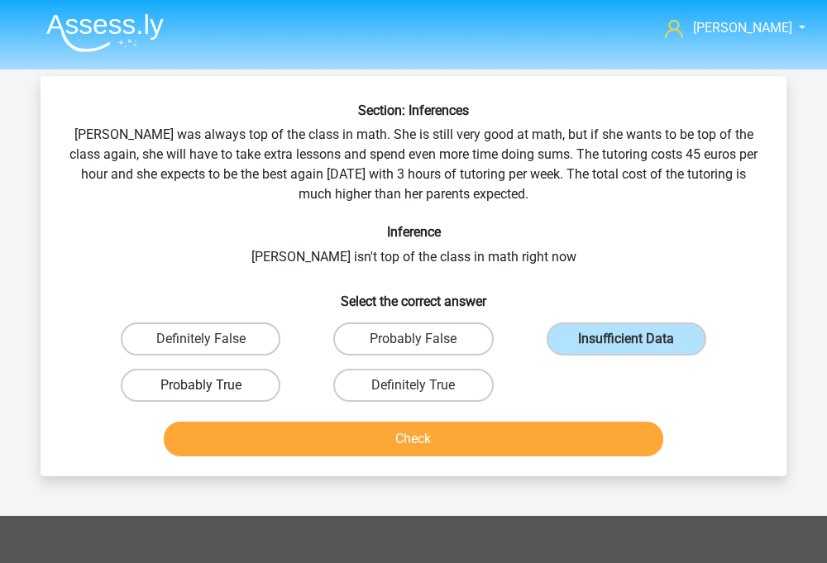
click at [218, 395] on label "Probably True" at bounding box center [201, 385] width 160 height 33
click at [212, 395] on input "Probably True" at bounding box center [206, 391] width 11 height 11
radio input "true"
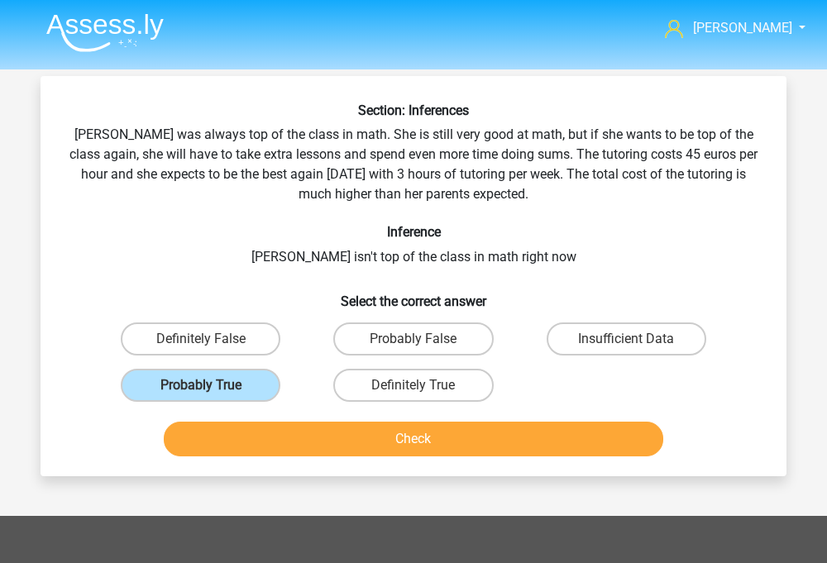
click at [263, 462] on div "Check" at bounding box center [413, 442] width 639 height 41
click at [257, 440] on button "Check" at bounding box center [414, 439] width 501 height 35
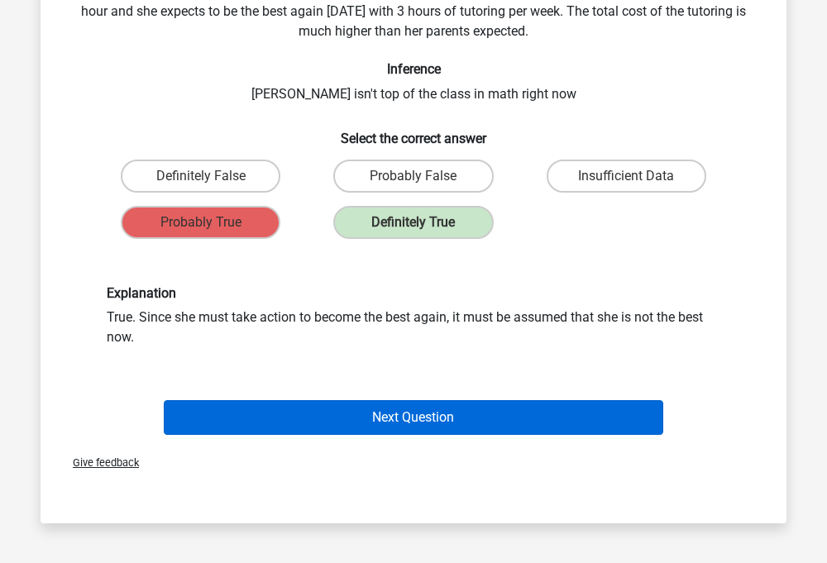
click at [264, 428] on button "Next Question" at bounding box center [414, 417] width 501 height 35
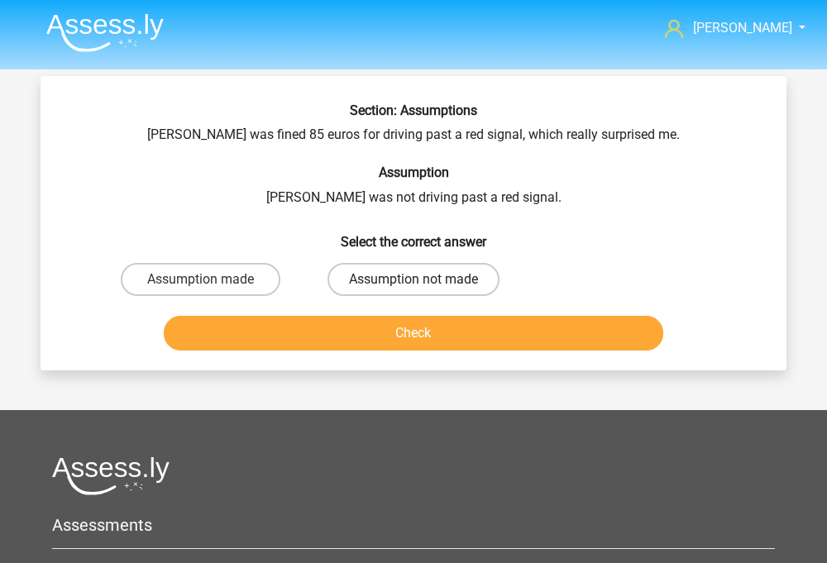
click at [396, 274] on label "Assumption not made" at bounding box center [414, 279] width 172 height 33
click at [414, 280] on input "Assumption not made" at bounding box center [419, 285] width 11 height 11
radio input "true"
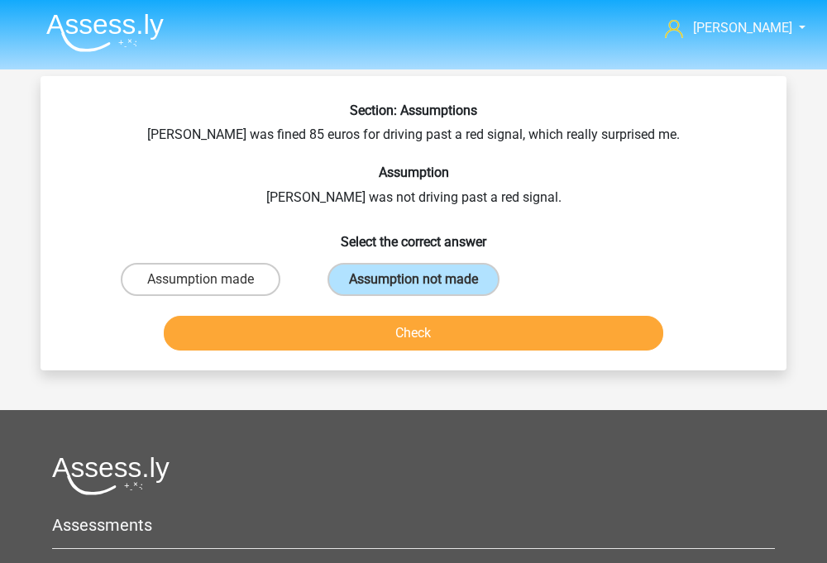
click at [401, 342] on button "Check" at bounding box center [414, 333] width 501 height 35
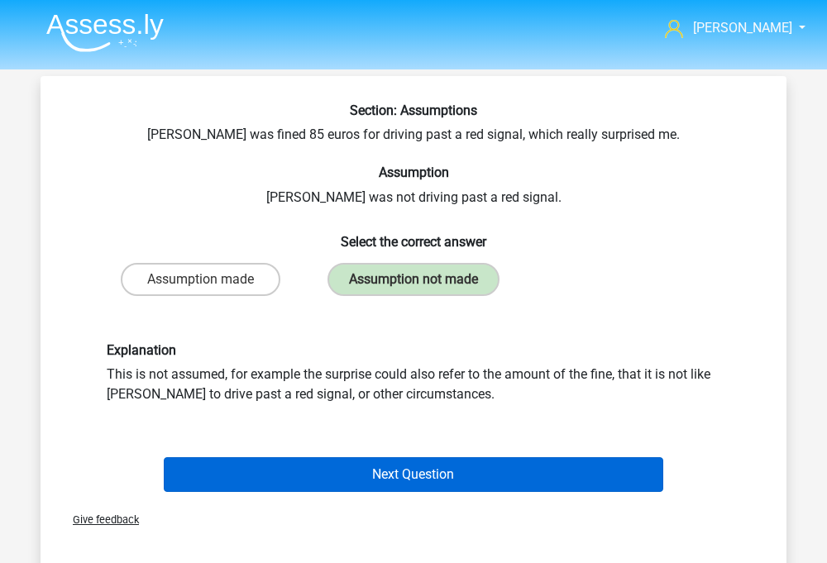
click at [381, 467] on button "Next Question" at bounding box center [414, 474] width 501 height 35
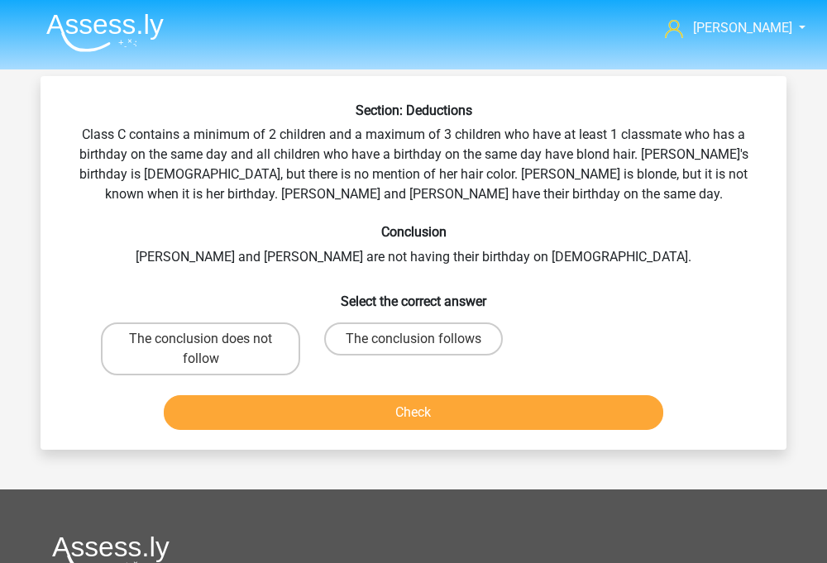
click at [443, 316] on div "The conclusion follows" at bounding box center [413, 349] width 213 height 66
click at [266, 343] on label "The conclusion does not follow" at bounding box center [200, 349] width 199 height 53
click at [212, 343] on input "The conclusion does not follow" at bounding box center [206, 344] width 11 height 11
radio input "true"
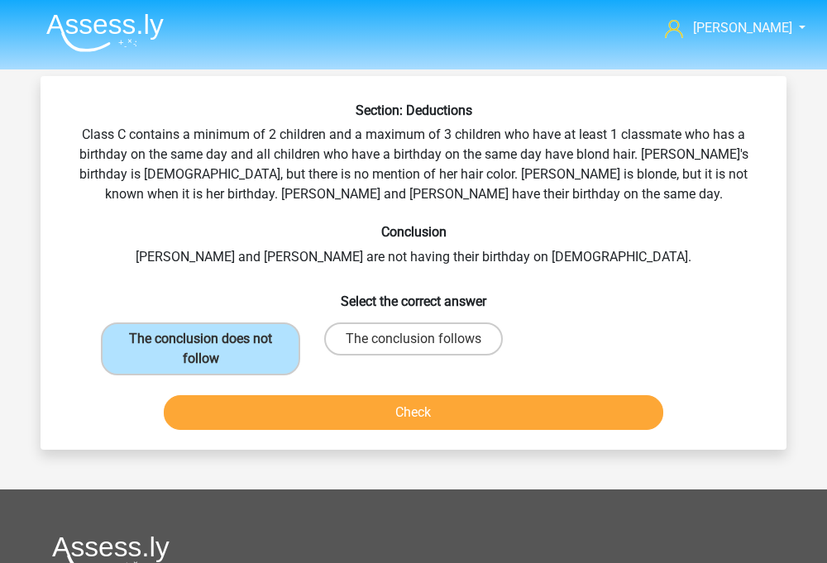
click at [379, 431] on div "Check" at bounding box center [413, 415] width 639 height 41
click at [376, 425] on button "Check" at bounding box center [414, 412] width 501 height 35
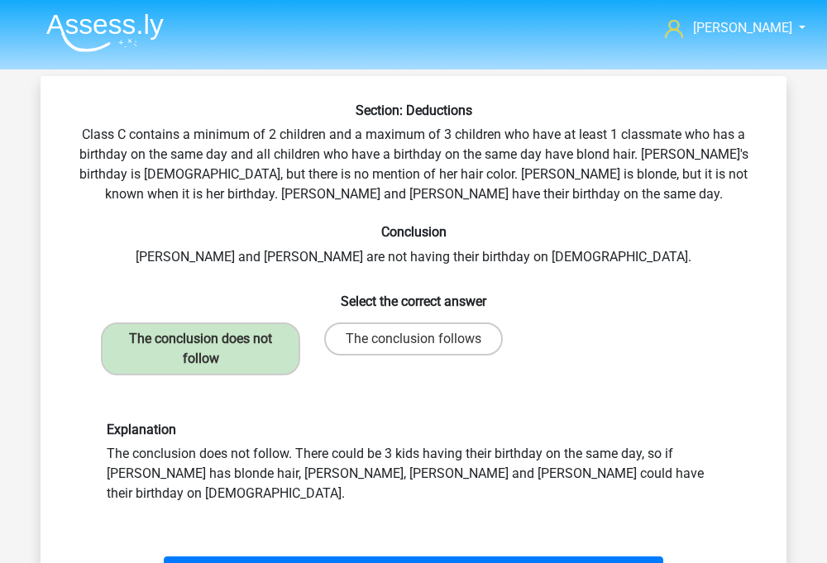
scroll to position [18, 0]
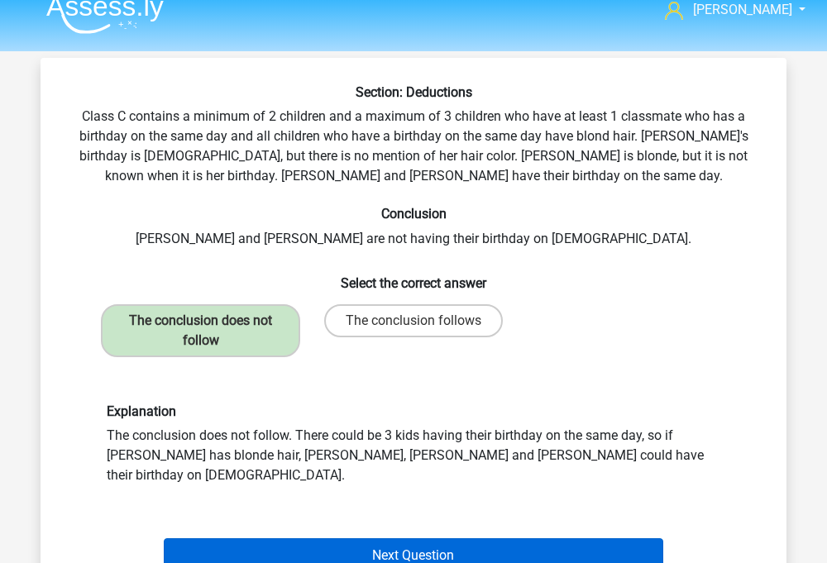
click at [410, 539] on button "Next Question" at bounding box center [414, 556] width 501 height 35
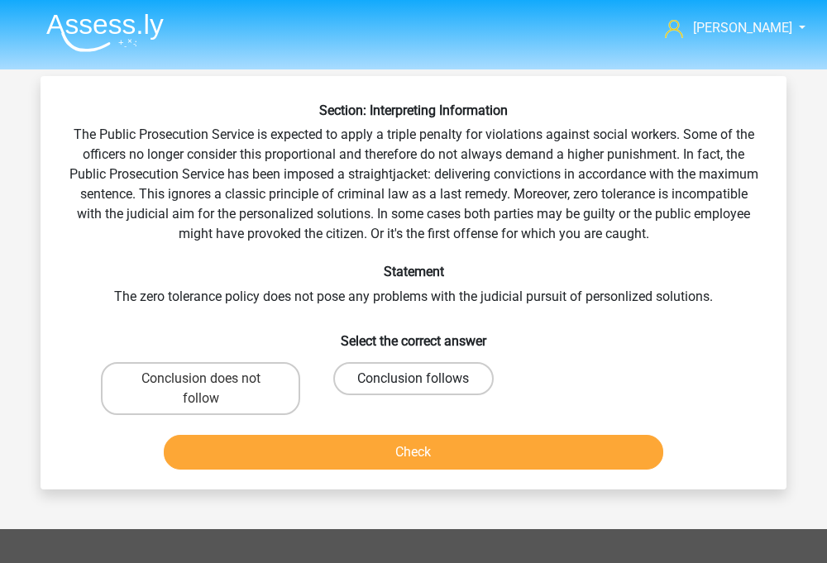
scroll to position [0, 0]
click at [256, 404] on label "Conclusion does not follow" at bounding box center [200, 388] width 199 height 53
click at [212, 390] on input "Conclusion does not follow" at bounding box center [206, 384] width 11 height 11
radio input "true"
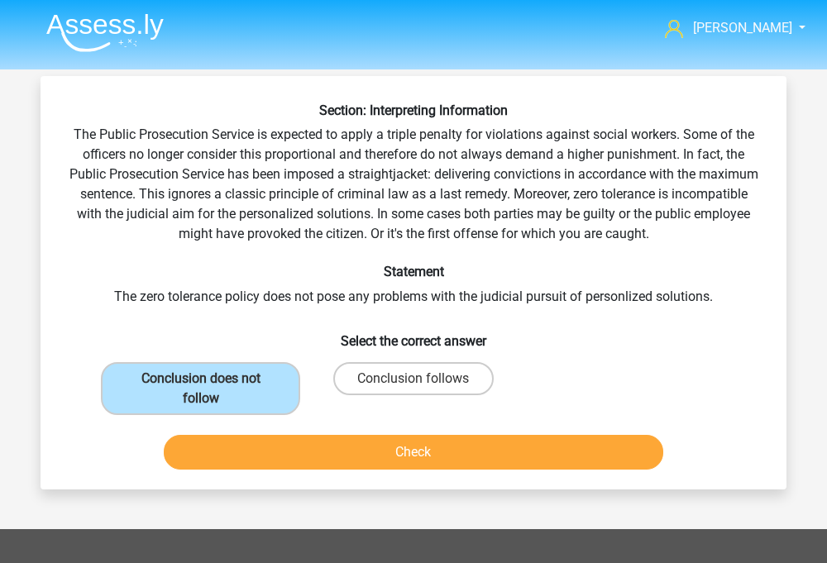
click at [269, 453] on button "Check" at bounding box center [414, 452] width 501 height 35
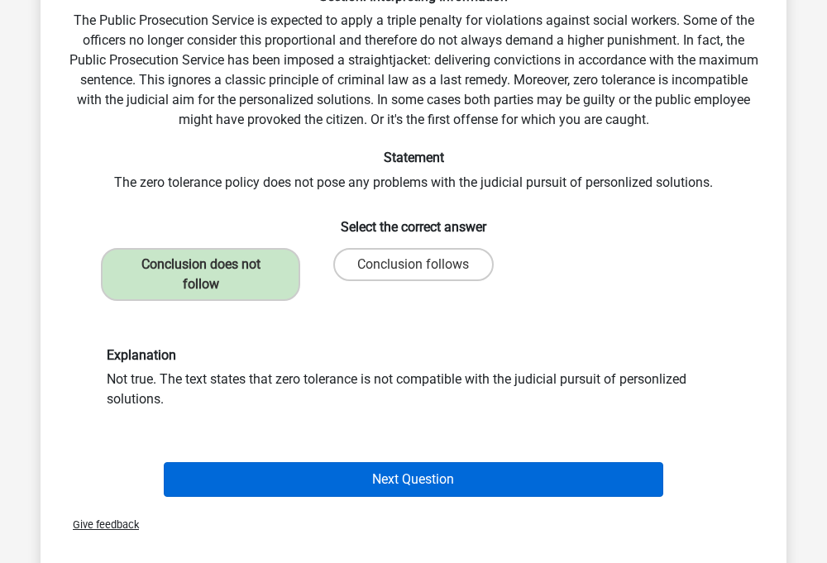
click at [325, 477] on button "Next Question" at bounding box center [414, 479] width 501 height 35
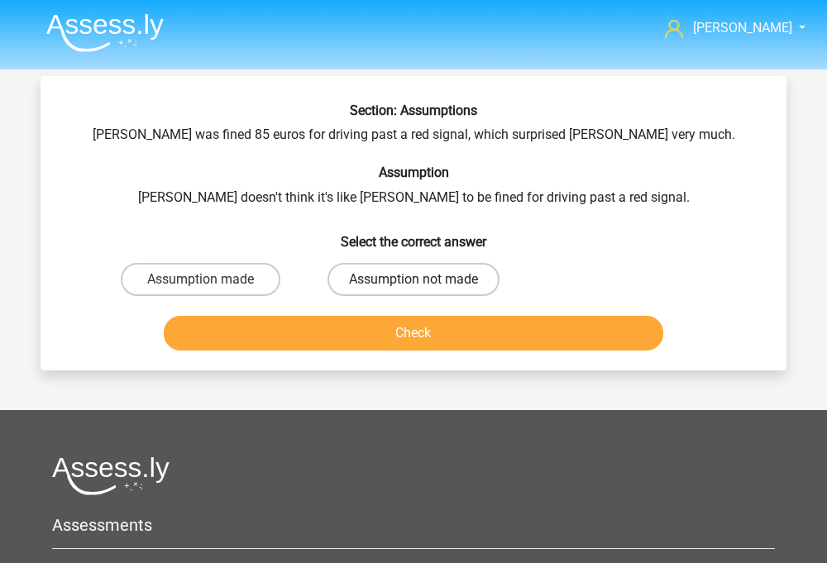
click at [378, 277] on label "Assumption not made" at bounding box center [414, 279] width 172 height 33
click at [414, 280] on input "Assumption not made" at bounding box center [419, 285] width 11 height 11
radio input "true"
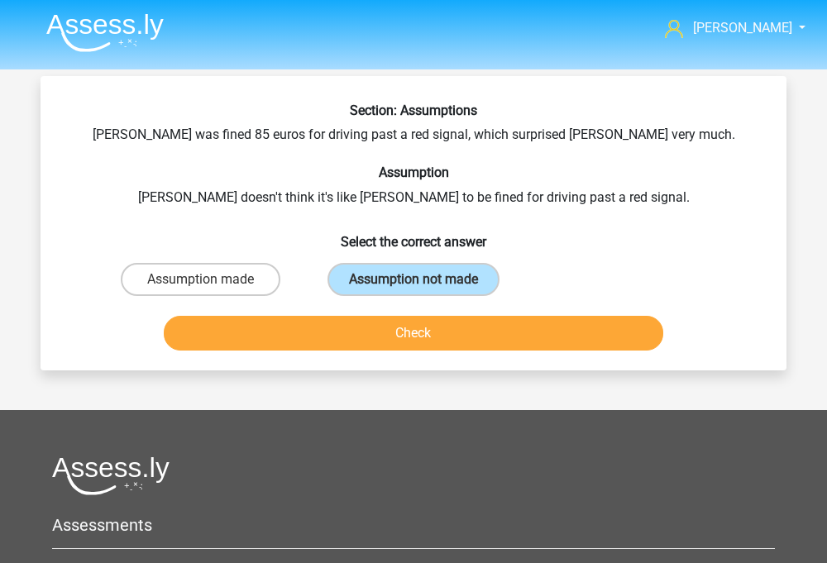
click at [370, 340] on button "Check" at bounding box center [414, 333] width 501 height 35
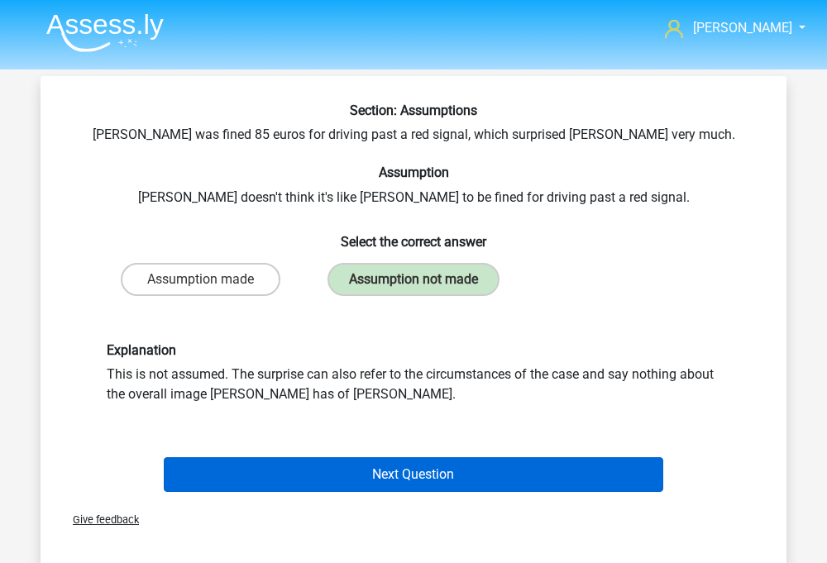
click at [345, 467] on button "Next Question" at bounding box center [414, 474] width 501 height 35
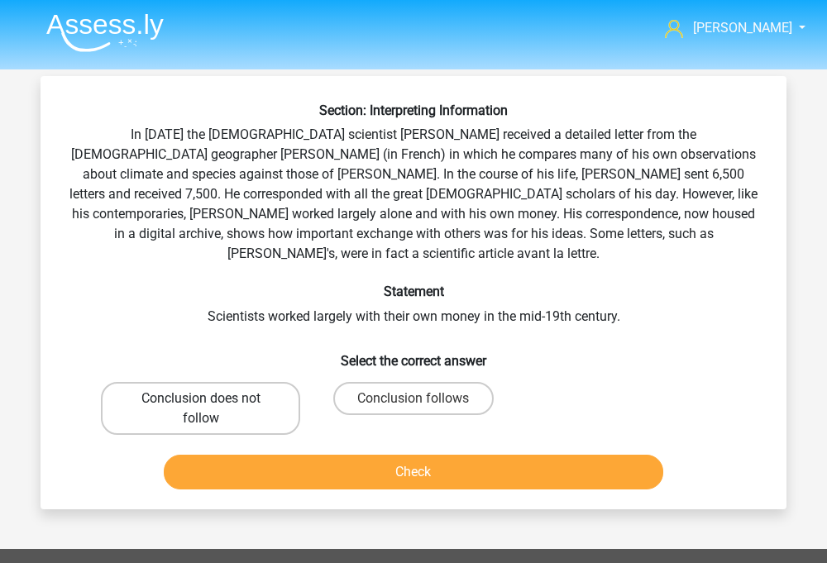
click at [259, 403] on label "Conclusion does not follow" at bounding box center [200, 408] width 199 height 53
click at [212, 403] on input "Conclusion does not follow" at bounding box center [206, 404] width 11 height 11
radio input "true"
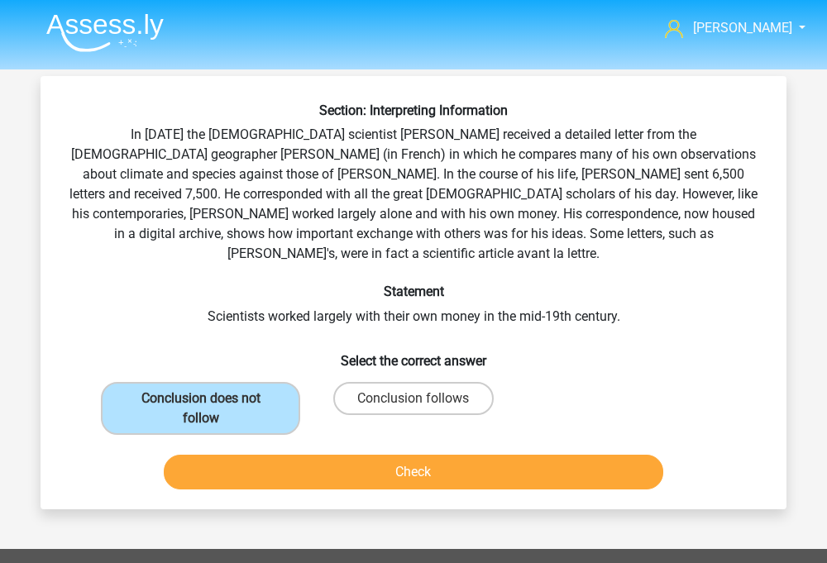
click at [277, 458] on button "Check" at bounding box center [414, 472] width 501 height 35
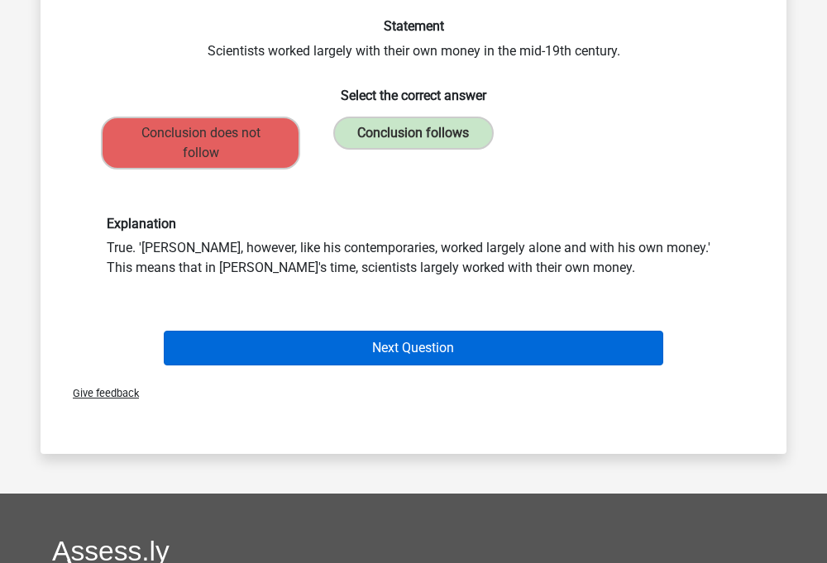
click at [388, 331] on button "Next Question" at bounding box center [414, 348] width 501 height 35
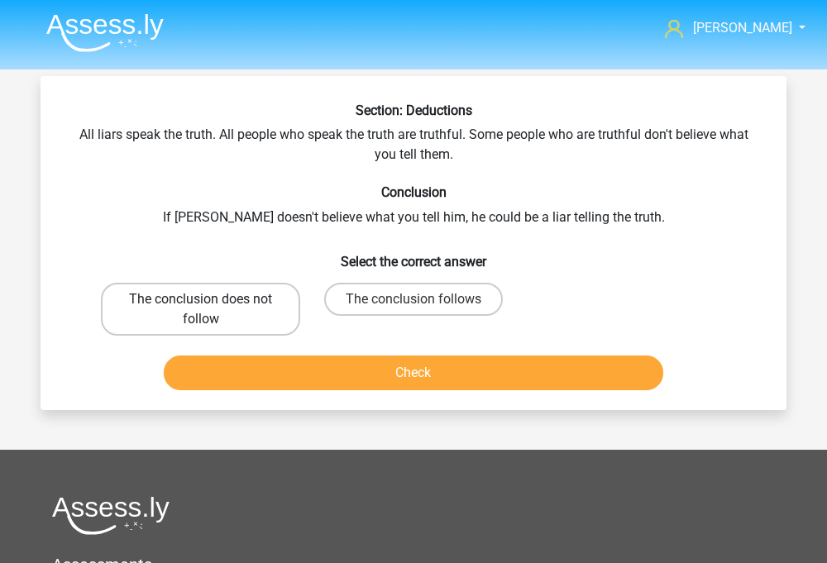
click at [280, 303] on label "The conclusion does not follow" at bounding box center [200, 309] width 199 height 53
click at [212, 303] on input "The conclusion does not follow" at bounding box center [206, 304] width 11 height 11
radio input "true"
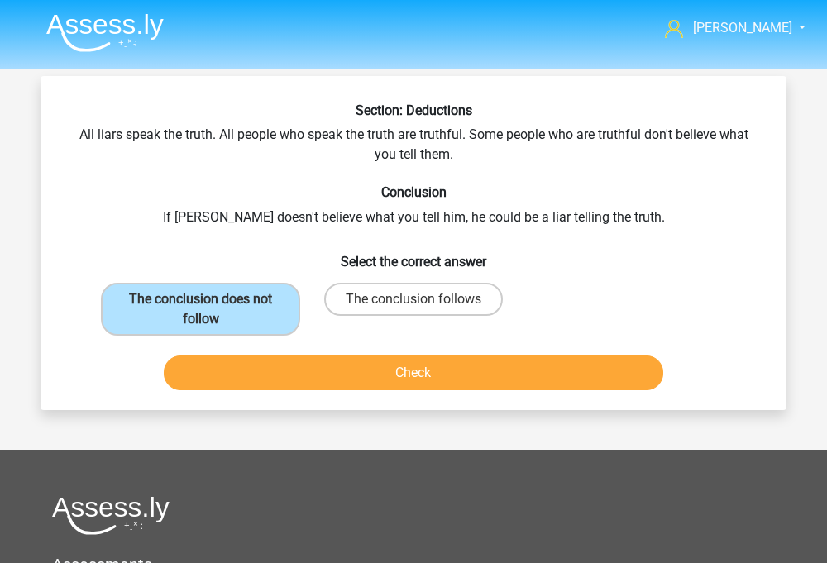
click at [439, 356] on button "Check" at bounding box center [414, 373] width 501 height 35
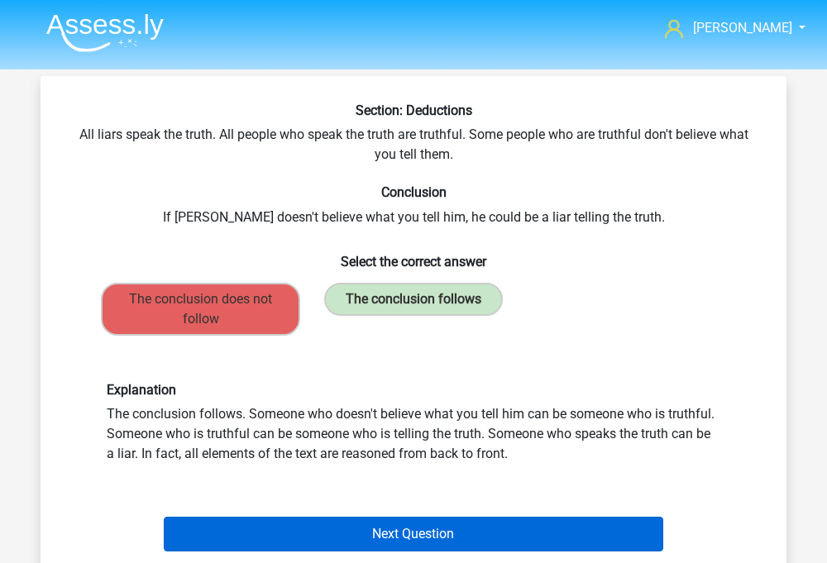
click at [403, 528] on button "Next Question" at bounding box center [414, 534] width 501 height 35
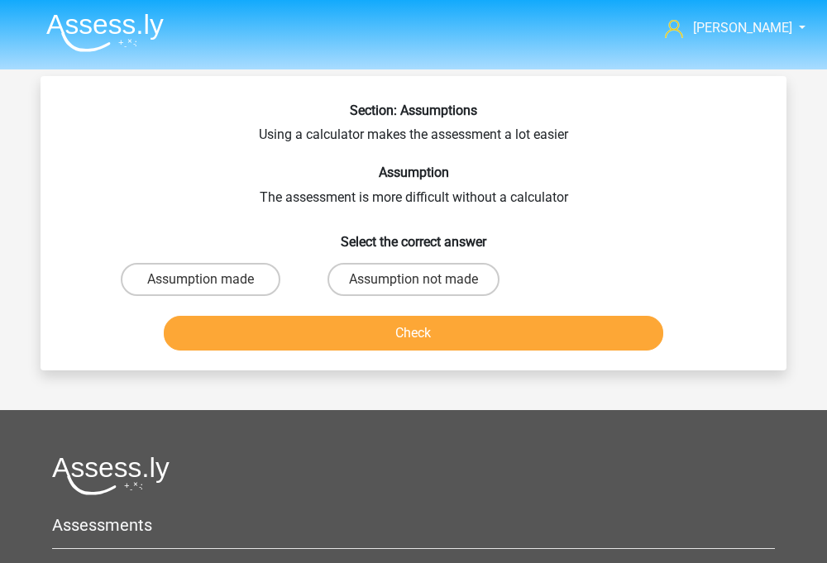
scroll to position [76, 0]
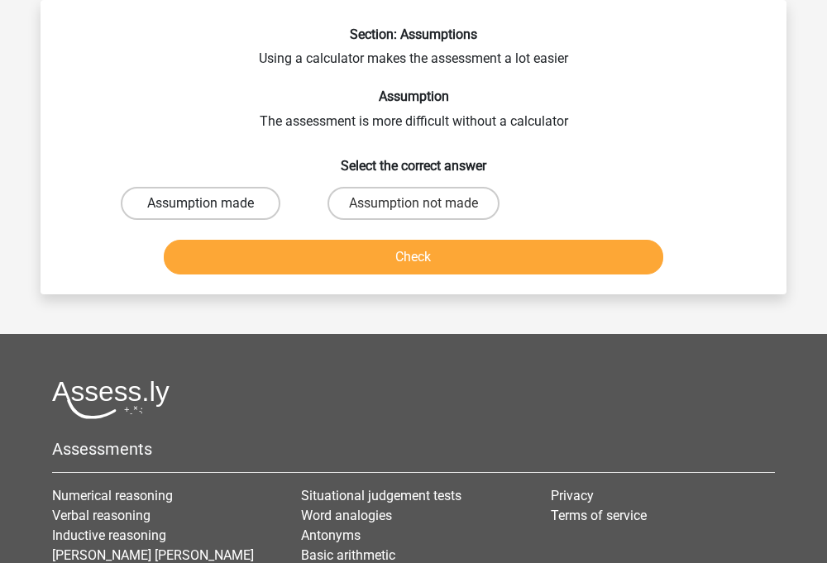
click at [236, 193] on label "Assumption made" at bounding box center [201, 203] width 160 height 33
click at [212, 204] on input "Assumption made" at bounding box center [206, 209] width 11 height 11
radio input "true"
click at [237, 238] on div "Check" at bounding box center [413, 254] width 693 height 55
click at [238, 248] on button "Check" at bounding box center [414, 257] width 501 height 35
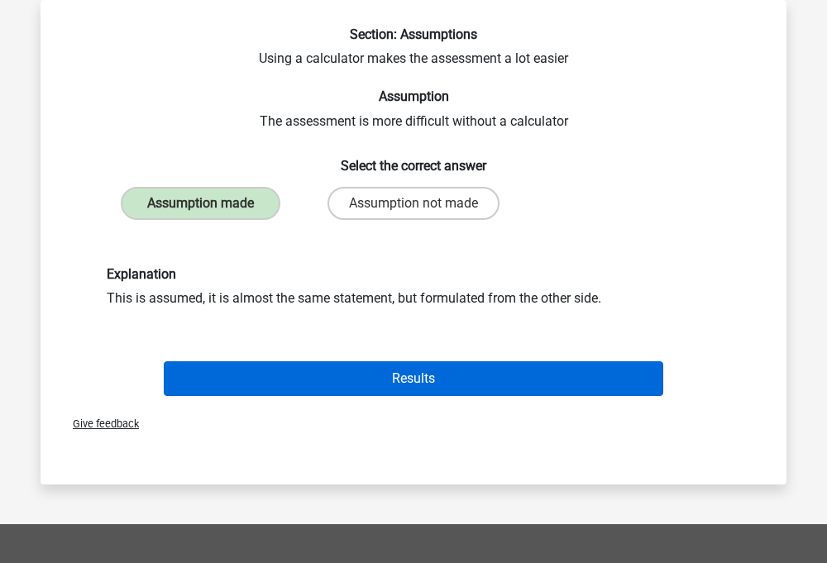
click at [335, 387] on button "Results" at bounding box center [414, 379] width 501 height 35
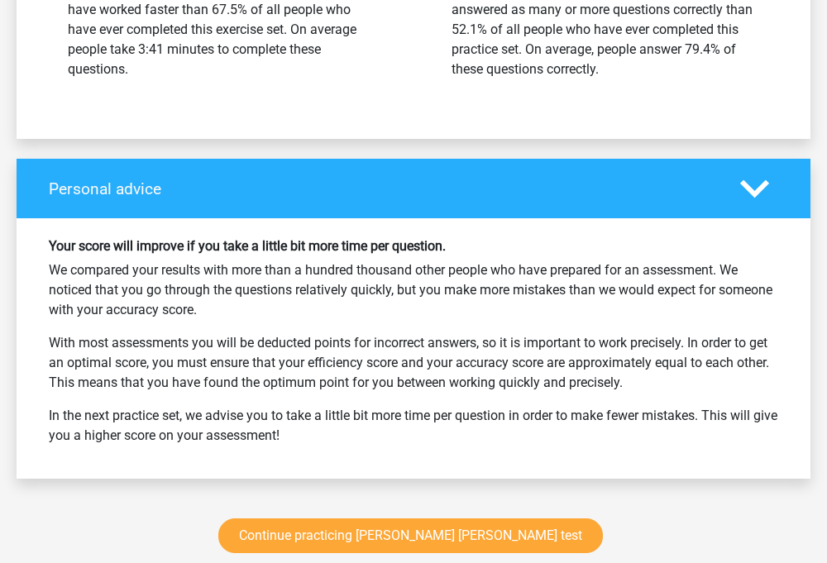
scroll to position [2016, 0]
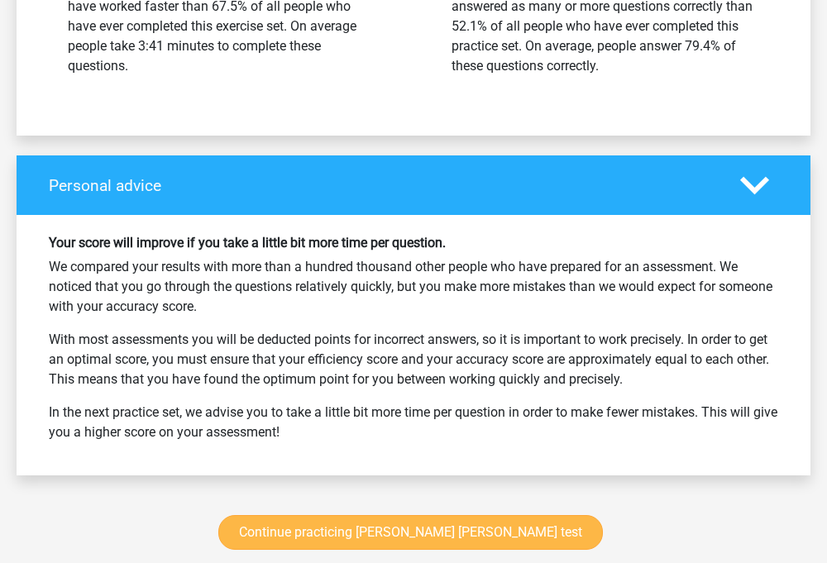
click at [397, 515] on link "Continue practicing [PERSON_NAME] [PERSON_NAME] test" at bounding box center [410, 532] width 385 height 35
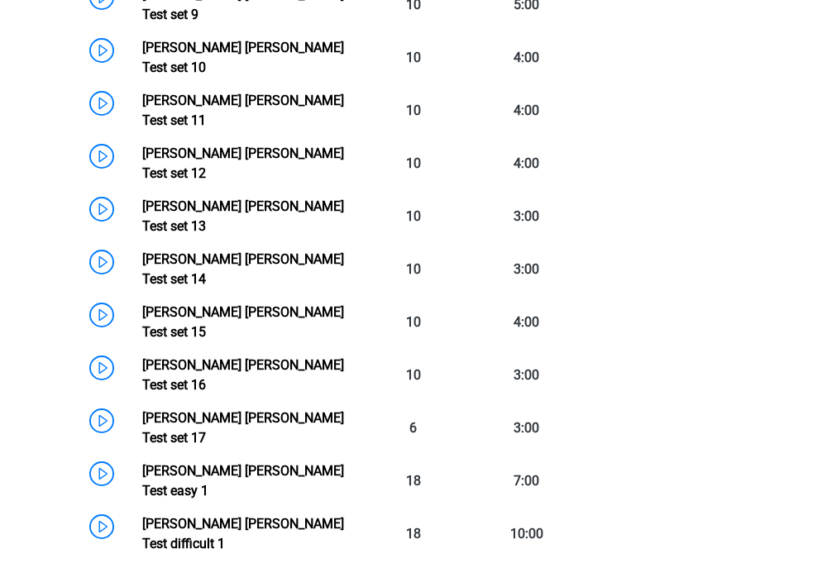
scroll to position [1098, 0]
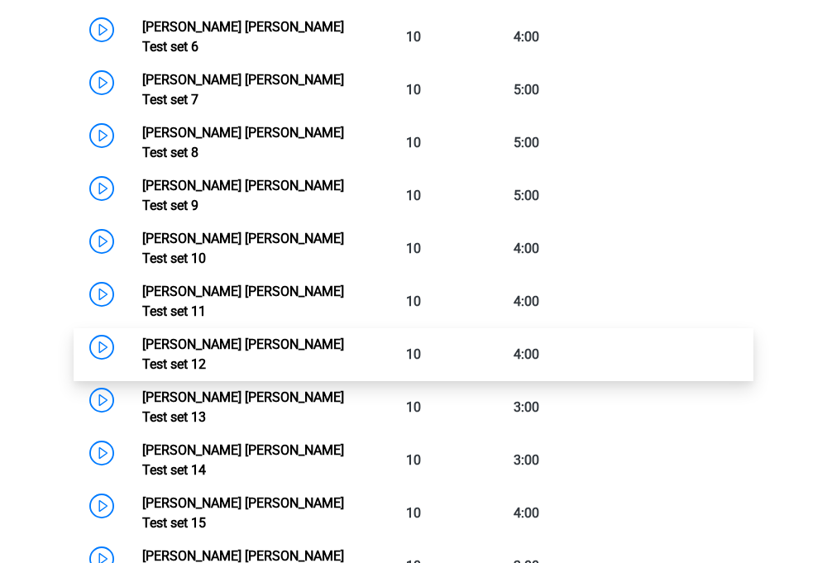
click at [326, 337] on link "[PERSON_NAME] [PERSON_NAME] Test set 12" at bounding box center [243, 355] width 202 height 36
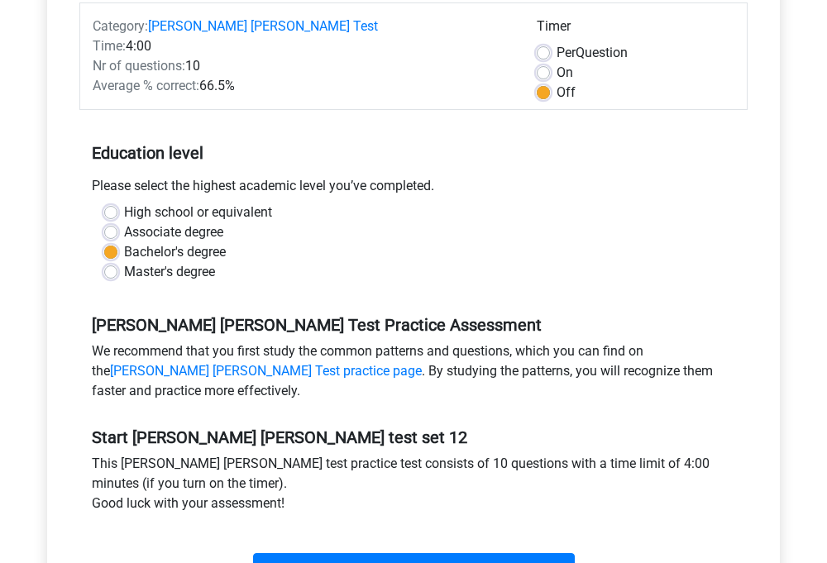
scroll to position [507, 0]
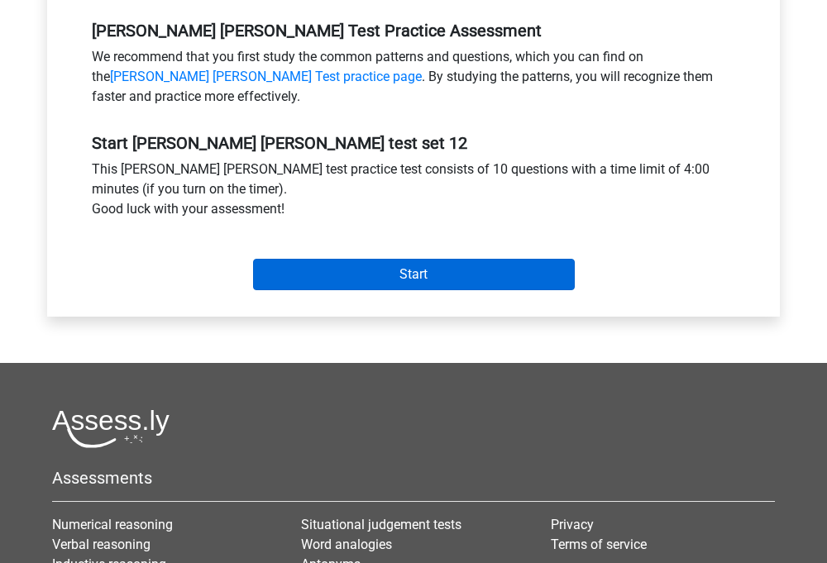
click at [399, 272] on input "Start" at bounding box center [414, 274] width 322 height 31
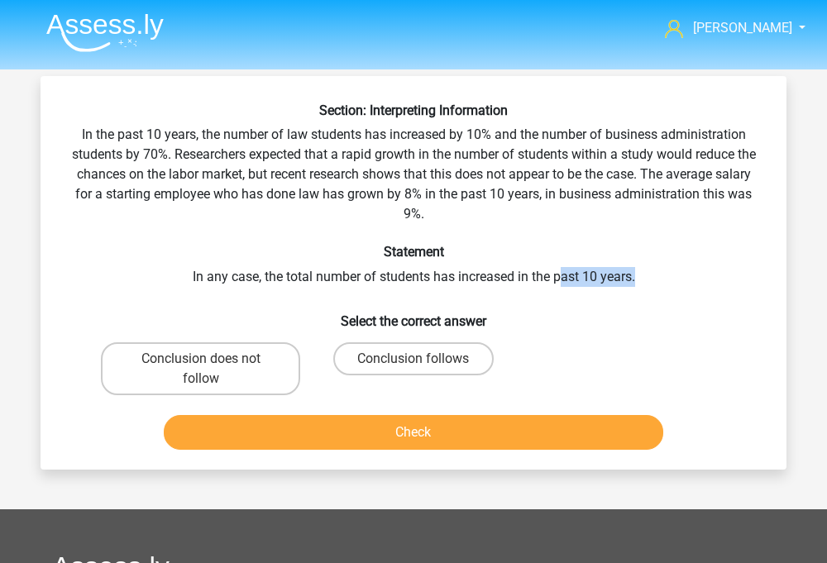
drag, startPoint x: 630, startPoint y: 280, endPoint x: 558, endPoint y: 280, distance: 71.1
click at [558, 280] on div "Section: Interpreting Information In the past 10 years, the number of law stude…" at bounding box center [413, 280] width 733 height 354
drag, startPoint x: 453, startPoint y: 137, endPoint x: 518, endPoint y: 136, distance: 64.5
click at [518, 136] on div "Section: Interpreting Information In the past 10 years, the number of law stude…" at bounding box center [413, 280] width 733 height 354
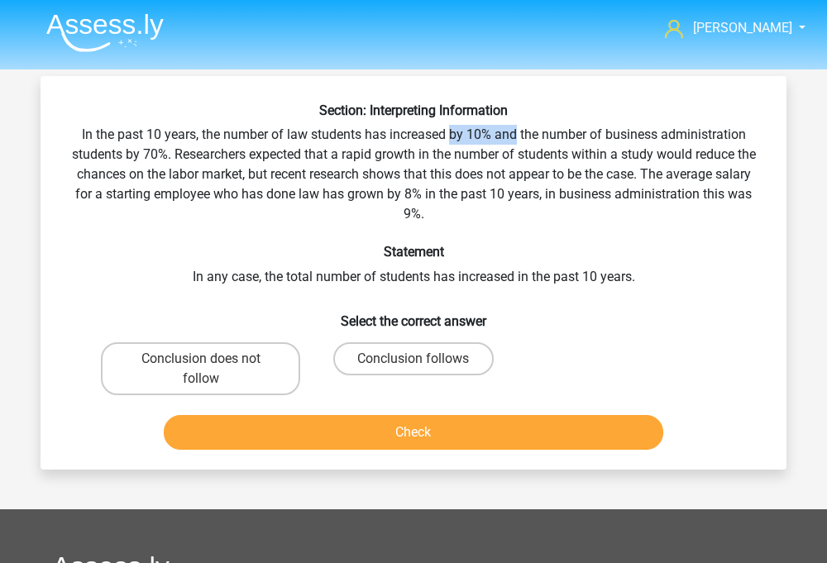
click at [518, 136] on div "Section: Interpreting Information In the past 10 years, the number of law stude…" at bounding box center [413, 280] width 733 height 354
click at [370, 352] on label "Conclusion follows" at bounding box center [413, 358] width 160 height 33
click at [414, 359] on input "Conclusion follows" at bounding box center [419, 364] width 11 height 11
radio input "true"
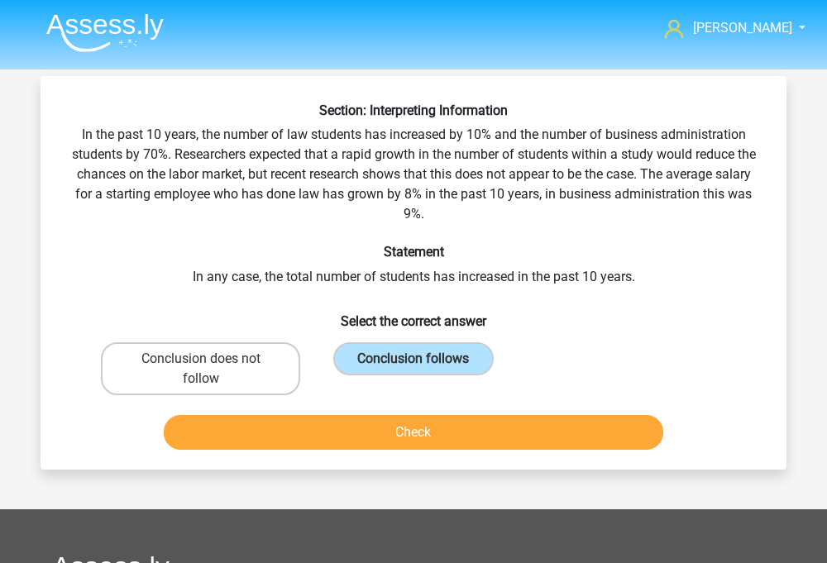
click at [367, 455] on div "Check" at bounding box center [413, 435] width 639 height 41
click at [244, 390] on label "Conclusion does not follow" at bounding box center [200, 368] width 199 height 53
click at [212, 370] on input "Conclusion does not follow" at bounding box center [206, 364] width 11 height 11
radio input "true"
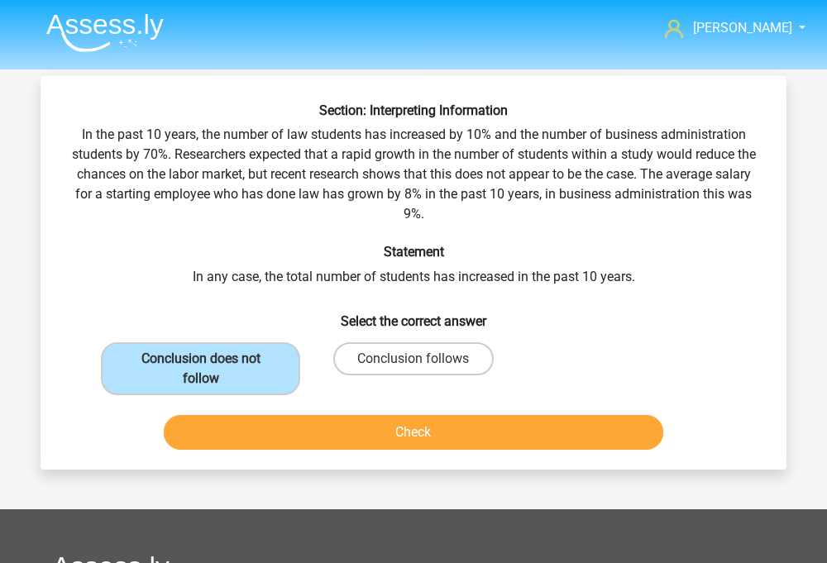
click at [258, 438] on button "Check" at bounding box center [414, 432] width 501 height 35
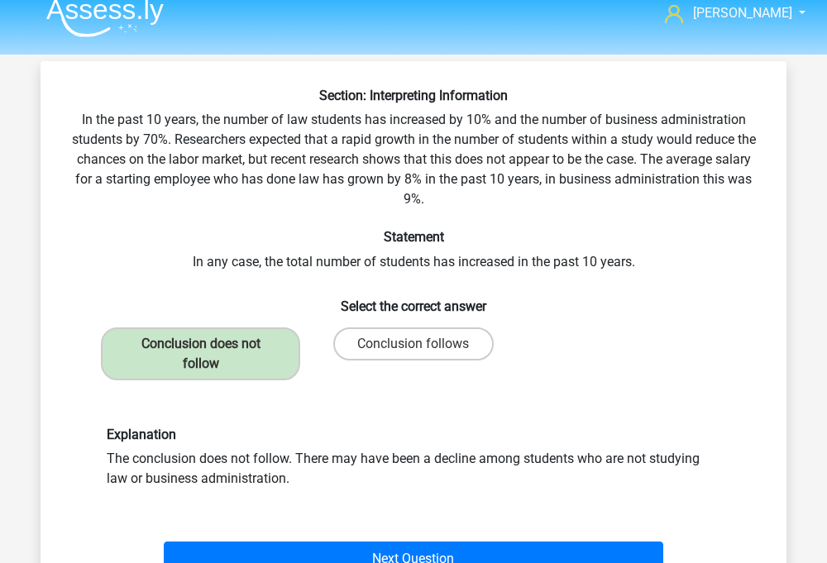
scroll to position [19, 0]
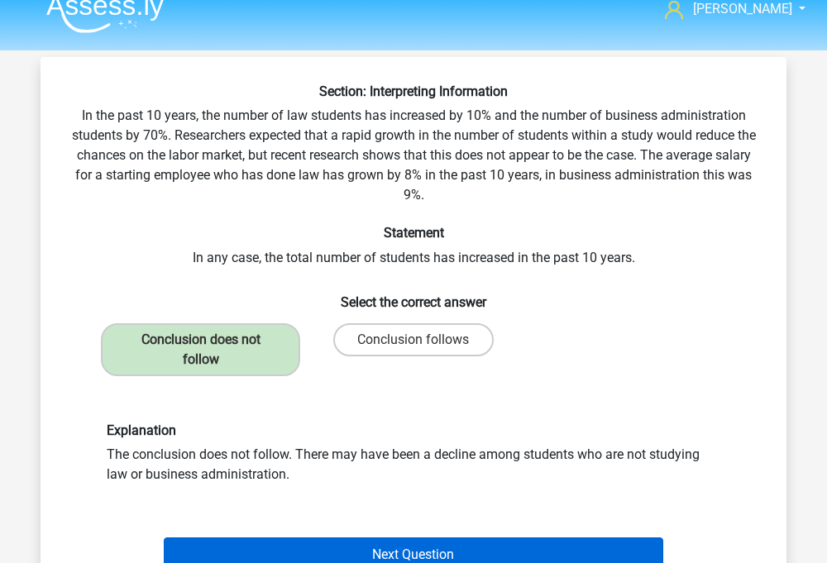
click at [323, 541] on button "Next Question" at bounding box center [414, 555] width 501 height 35
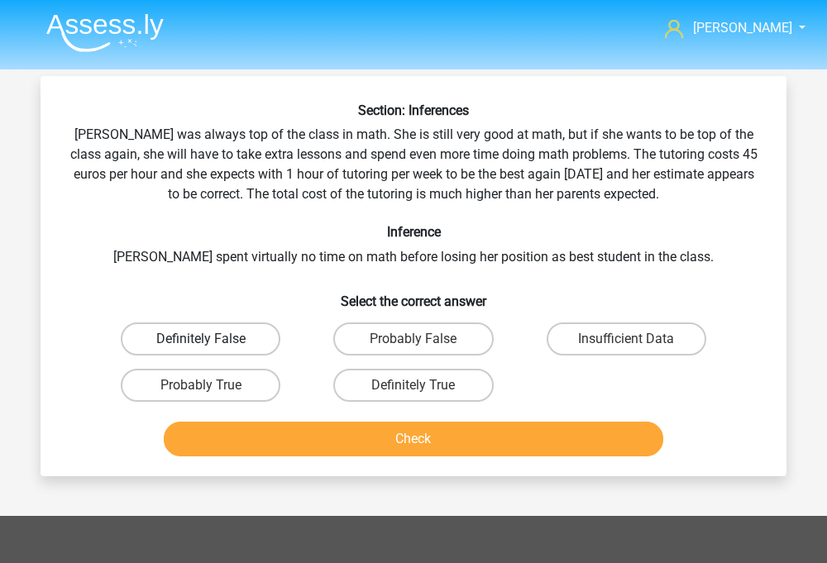
scroll to position [0, 0]
click at [418, 345] on input "Probably False" at bounding box center [419, 344] width 11 height 11
radio input "true"
click at [614, 321] on div "Insufficient Data" at bounding box center [626, 339] width 213 height 46
click at [612, 325] on label "Insufficient Data" at bounding box center [627, 339] width 160 height 33
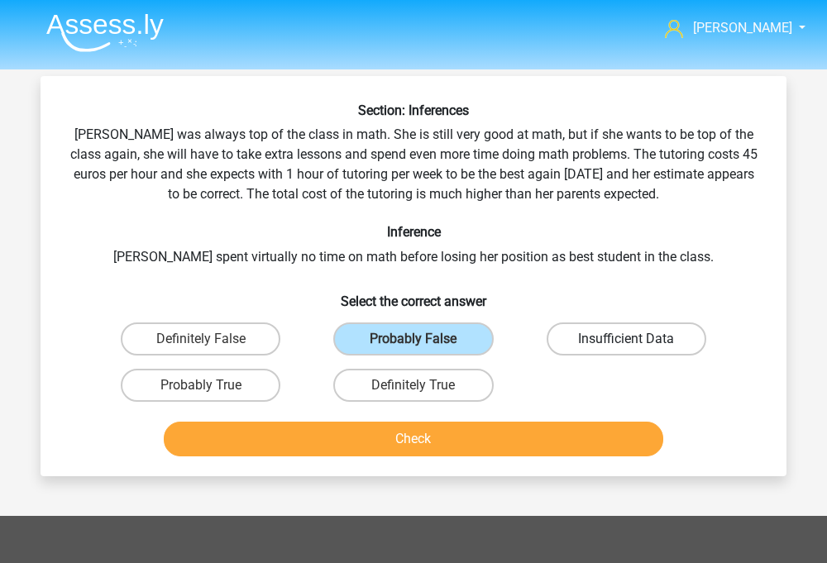
click at [626, 339] on input "Insufficient Data" at bounding box center [631, 344] width 11 height 11
radio input "true"
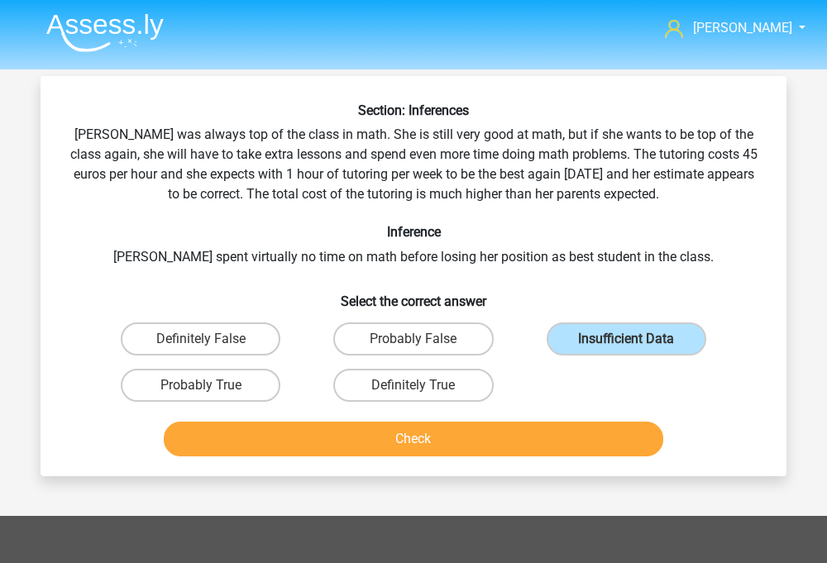
click at [523, 443] on button "Check" at bounding box center [414, 439] width 501 height 35
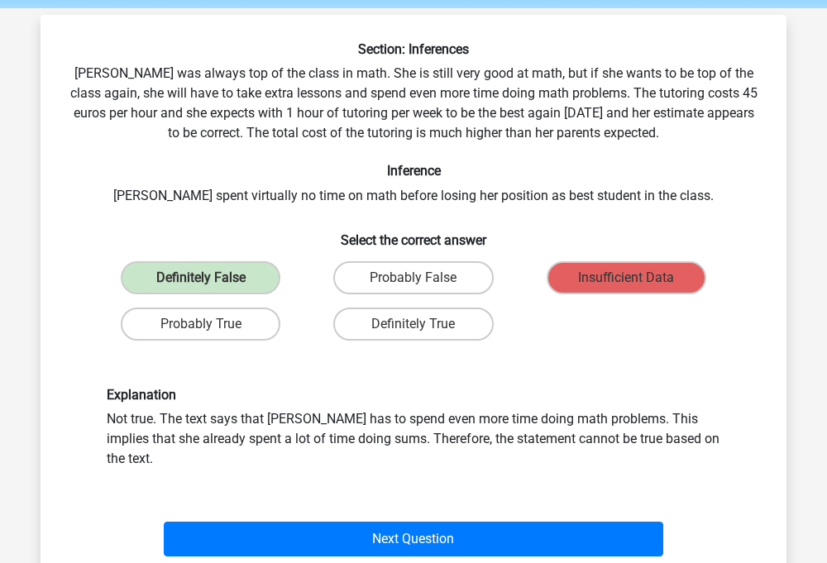
scroll to position [62, 0]
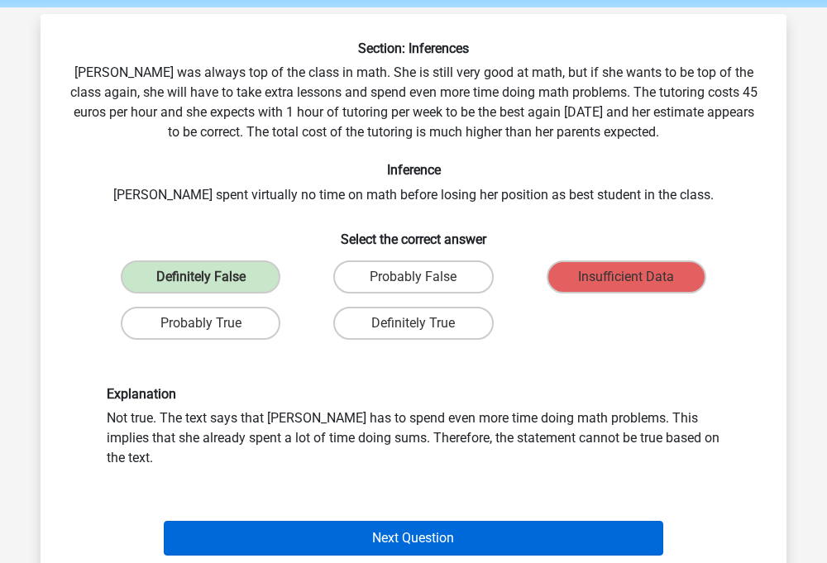
click at [454, 524] on button "Next Question" at bounding box center [414, 538] width 501 height 35
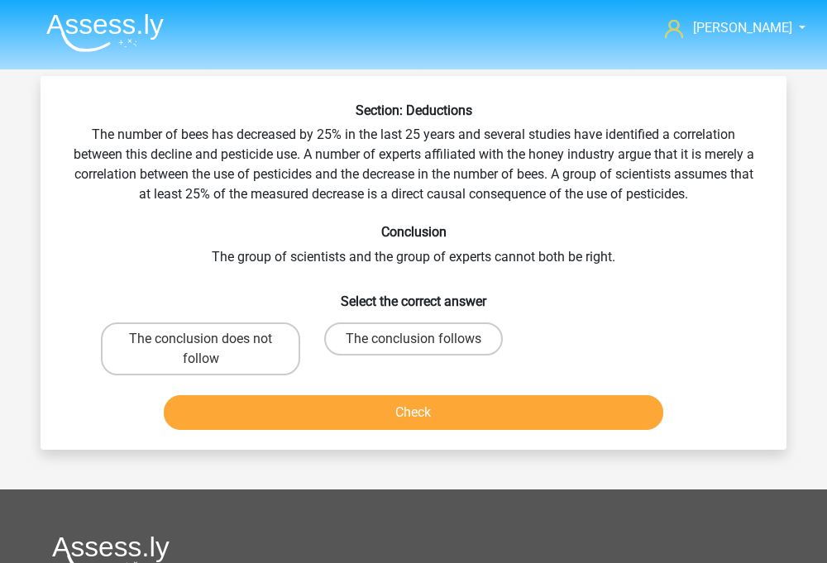
scroll to position [0, 0]
click at [203, 353] on label "The conclusion does not follow" at bounding box center [200, 349] width 199 height 53
click at [203, 350] on input "The conclusion does not follow" at bounding box center [206, 344] width 11 height 11
radio input "true"
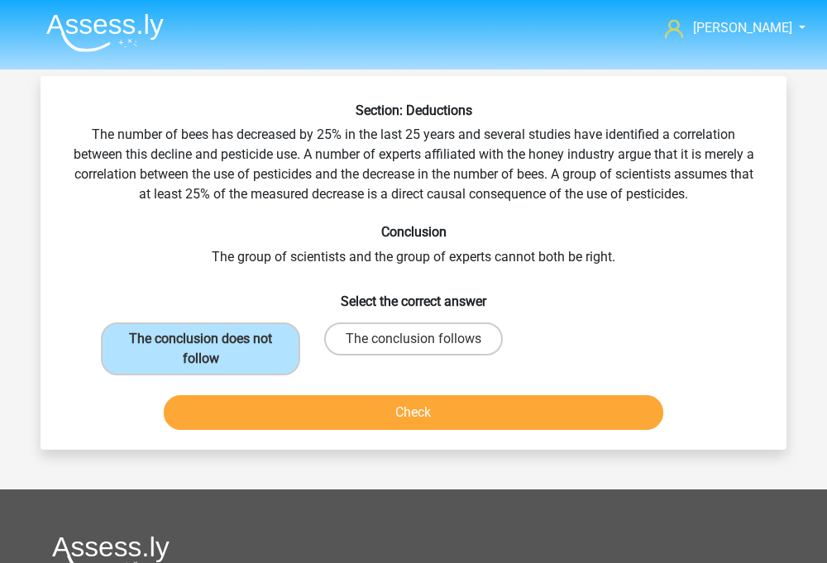
click at [246, 404] on button "Check" at bounding box center [414, 412] width 501 height 35
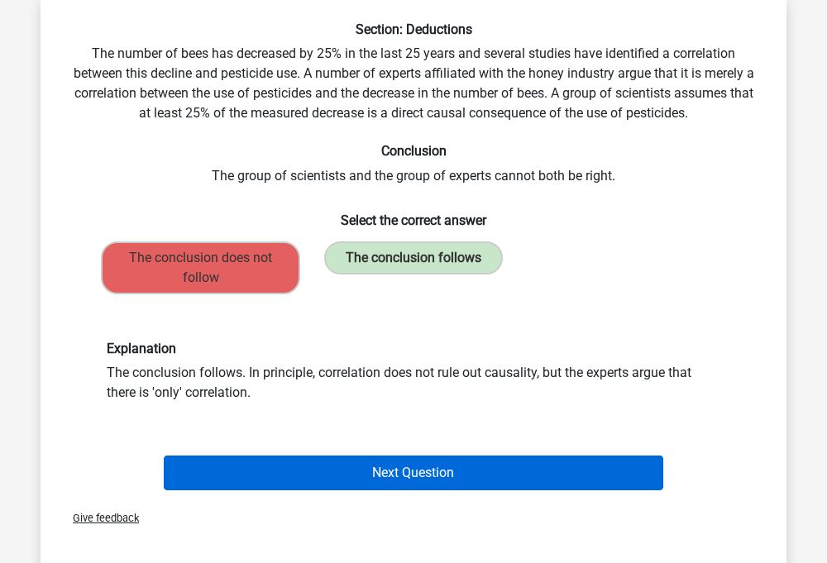
click at [245, 480] on button "Next Question" at bounding box center [414, 473] width 501 height 35
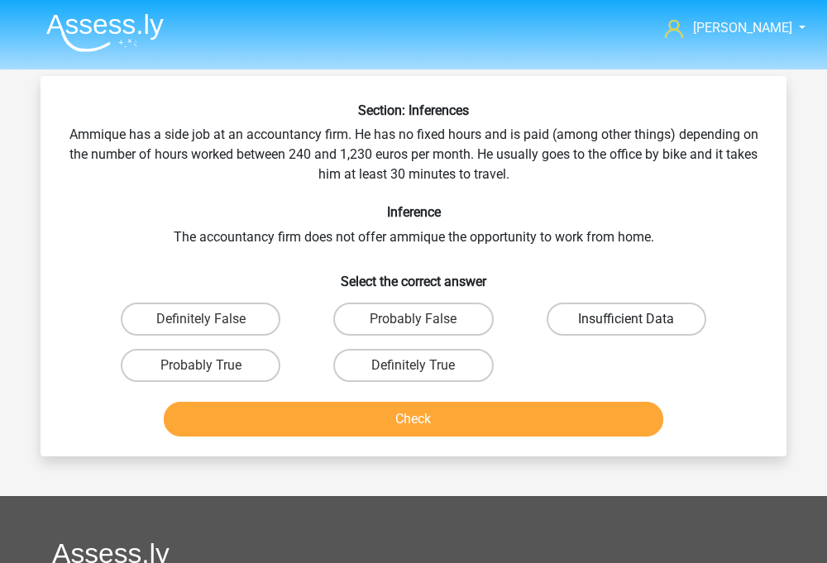
click at [599, 320] on label "Insufficient Data" at bounding box center [627, 319] width 160 height 33
click at [626, 320] on input "Insufficient Data" at bounding box center [631, 324] width 11 height 11
radio input "true"
click at [515, 416] on button "Check" at bounding box center [414, 419] width 501 height 35
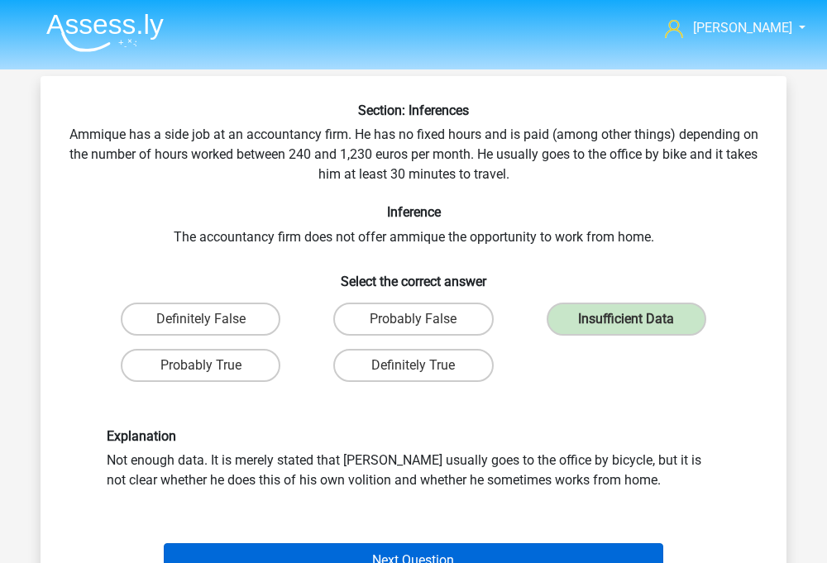
click at [427, 557] on button "Next Question" at bounding box center [414, 561] width 501 height 35
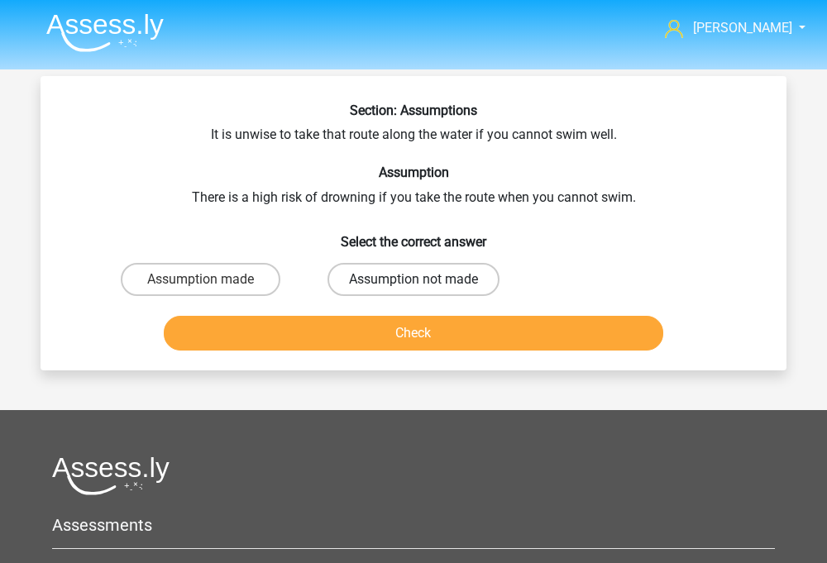
click at [394, 275] on label "Assumption not made" at bounding box center [414, 279] width 172 height 33
click at [414, 280] on input "Assumption not made" at bounding box center [419, 285] width 11 height 11
radio input "true"
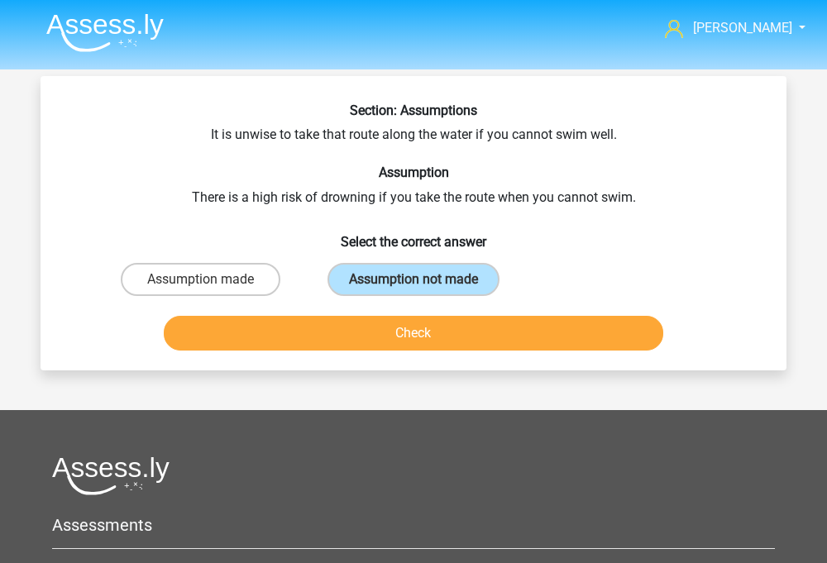
click at [376, 343] on button "Check" at bounding box center [414, 333] width 501 height 35
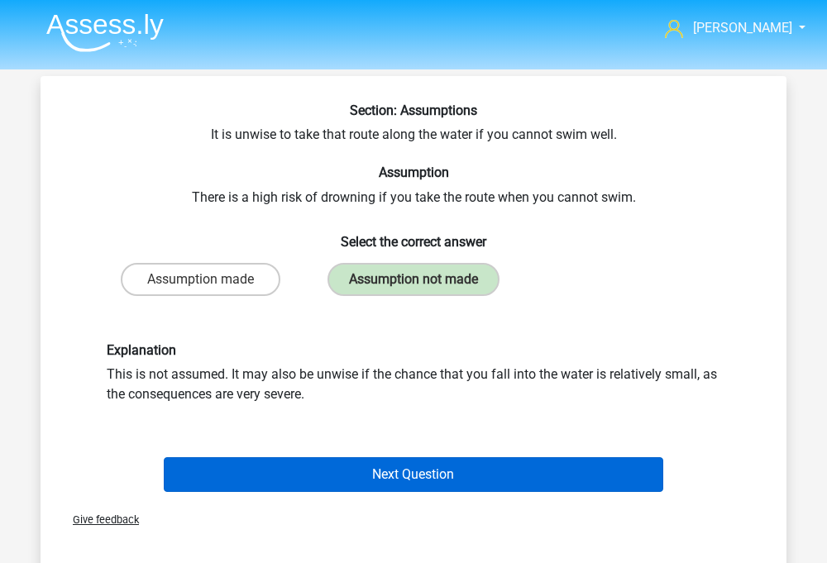
click at [359, 464] on button "Next Question" at bounding box center [414, 474] width 501 height 35
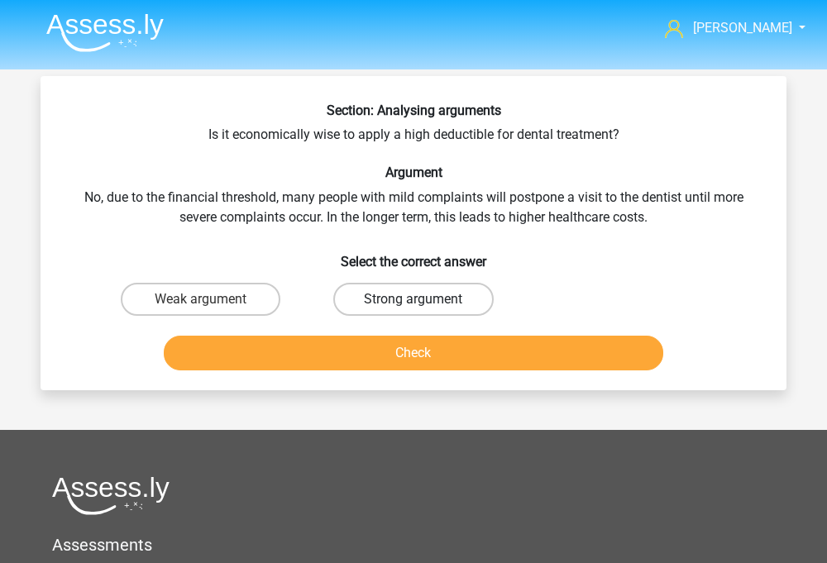
click at [438, 295] on label "Strong argument" at bounding box center [413, 299] width 160 height 33
click at [424, 299] on input "Strong argument" at bounding box center [419, 304] width 11 height 11
radio input "true"
click at [407, 369] on button "Check" at bounding box center [414, 353] width 501 height 35
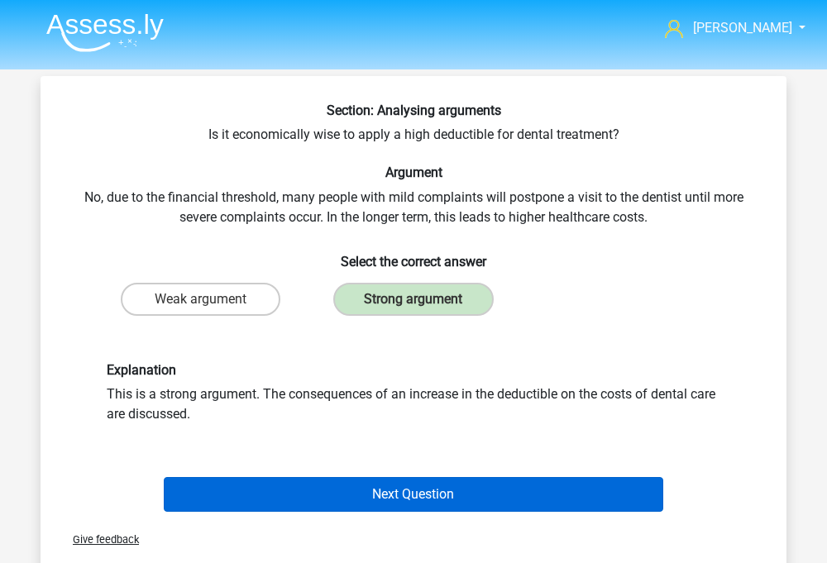
click at [379, 488] on button "Next Question" at bounding box center [414, 494] width 501 height 35
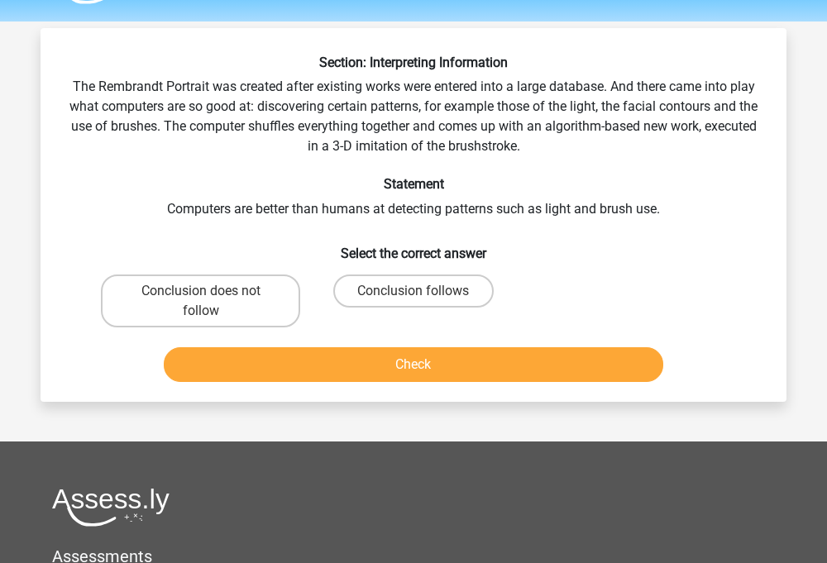
scroll to position [12, 0]
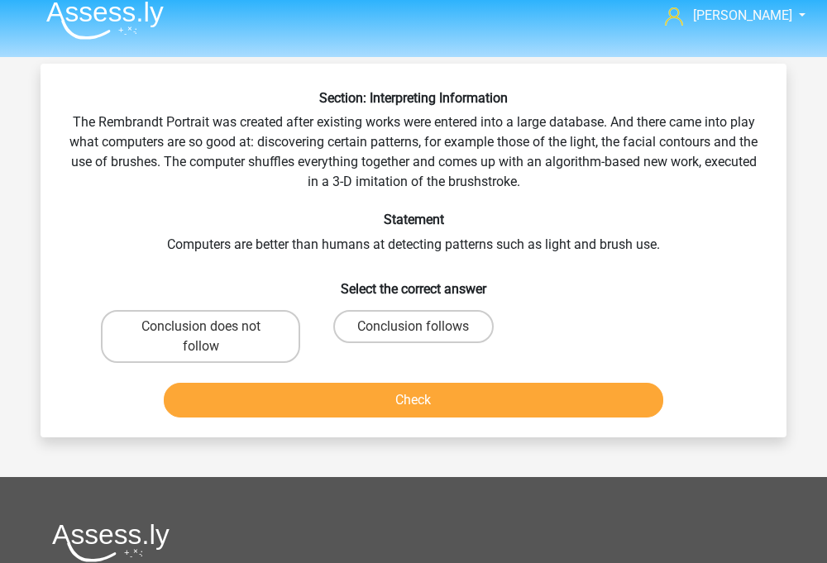
click at [207, 328] on input "Conclusion does not follow" at bounding box center [206, 332] width 11 height 11
radio input "true"
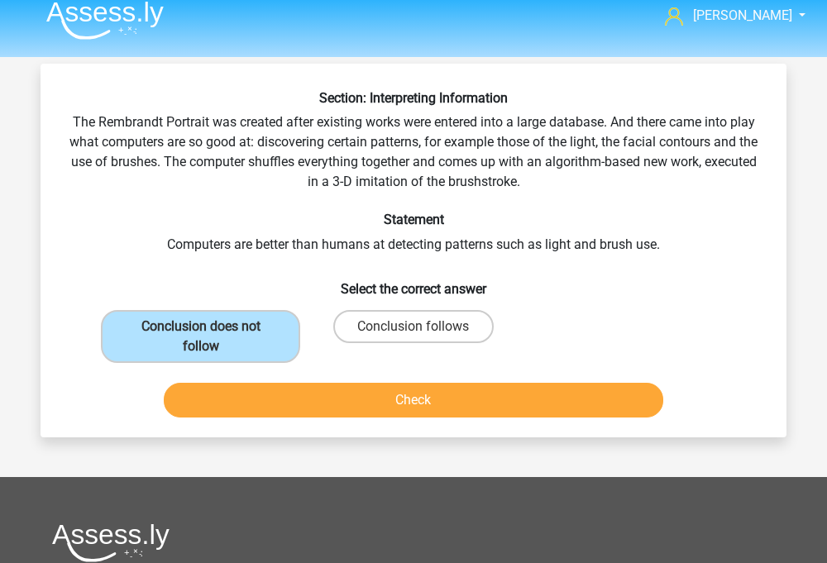
click at [290, 407] on button "Check" at bounding box center [414, 400] width 501 height 35
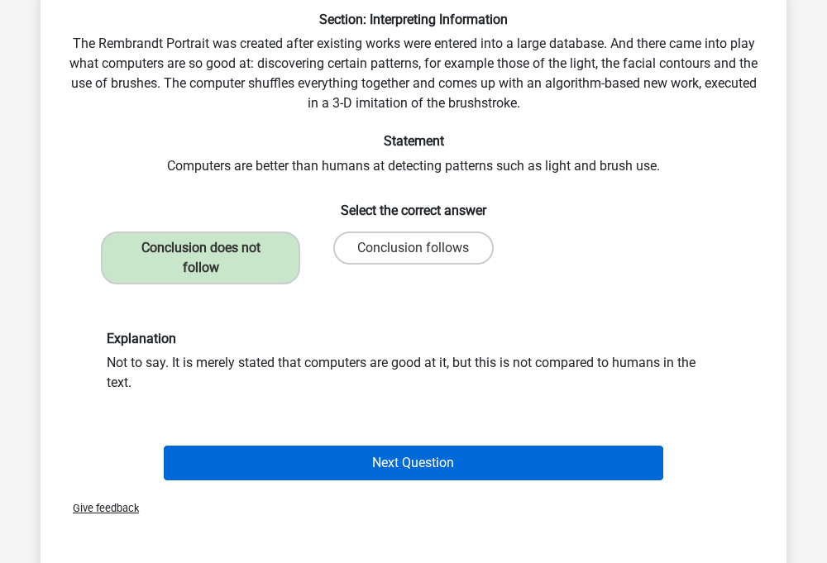
click at [318, 462] on button "Next Question" at bounding box center [414, 463] width 501 height 35
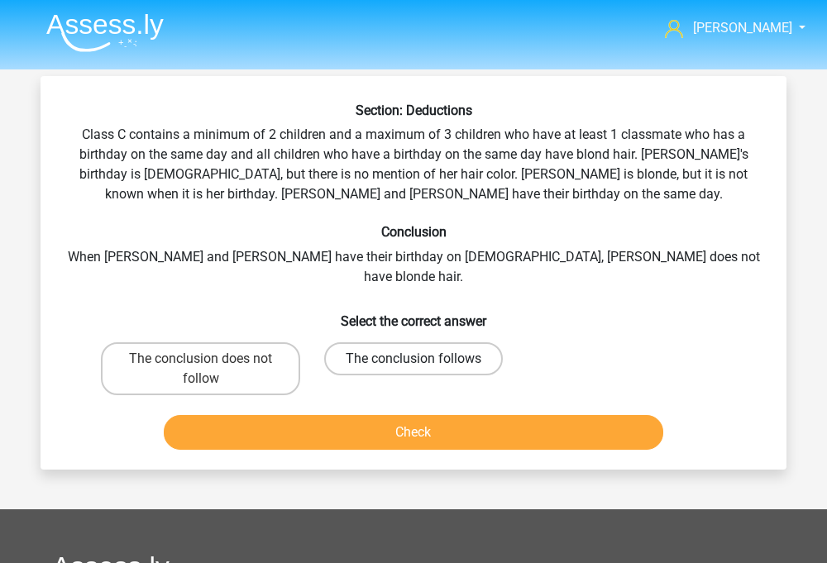
scroll to position [0, 0]
click at [295, 347] on label "The conclusion does not follow" at bounding box center [200, 368] width 199 height 53
click at [212, 359] on input "The conclusion does not follow" at bounding box center [206, 364] width 11 height 11
radio input "true"
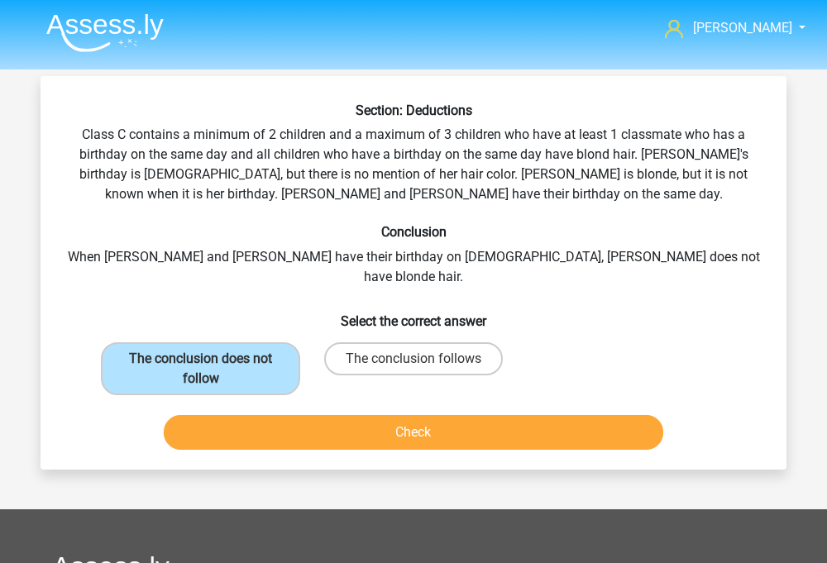
click at [275, 415] on button "Check" at bounding box center [414, 432] width 501 height 35
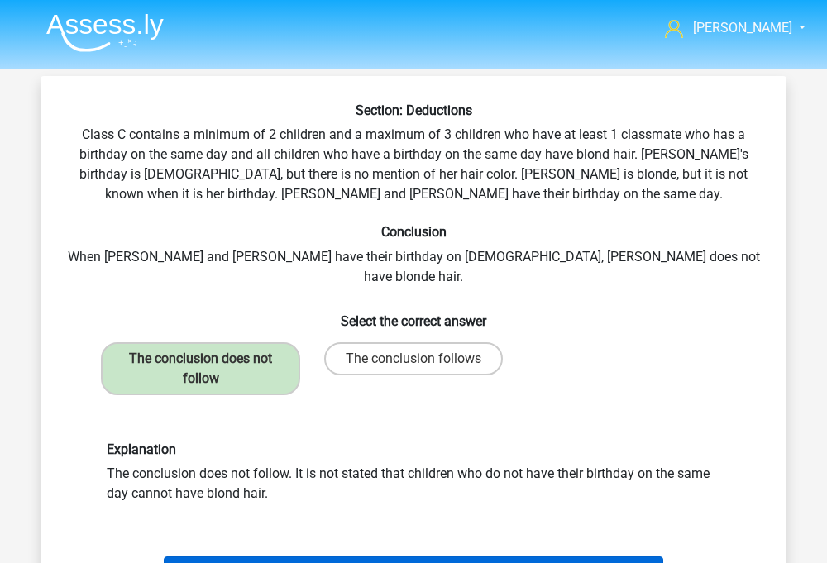
click at [284, 557] on button "Next Question" at bounding box center [414, 574] width 501 height 35
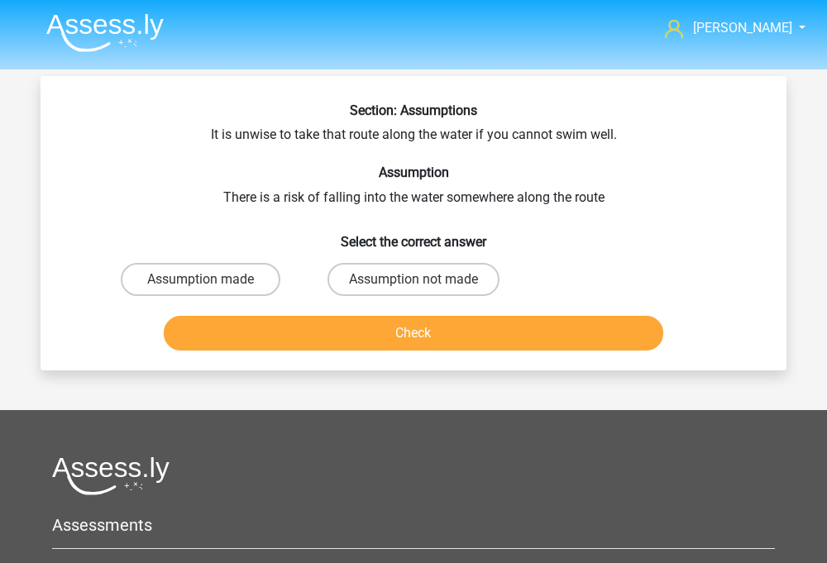
click at [386, 300] on div "Assumption not made" at bounding box center [413, 279] width 213 height 46
click at [382, 292] on label "Assumption not made" at bounding box center [414, 279] width 172 height 33
click at [414, 290] on input "Assumption not made" at bounding box center [419, 285] width 11 height 11
radio input "true"
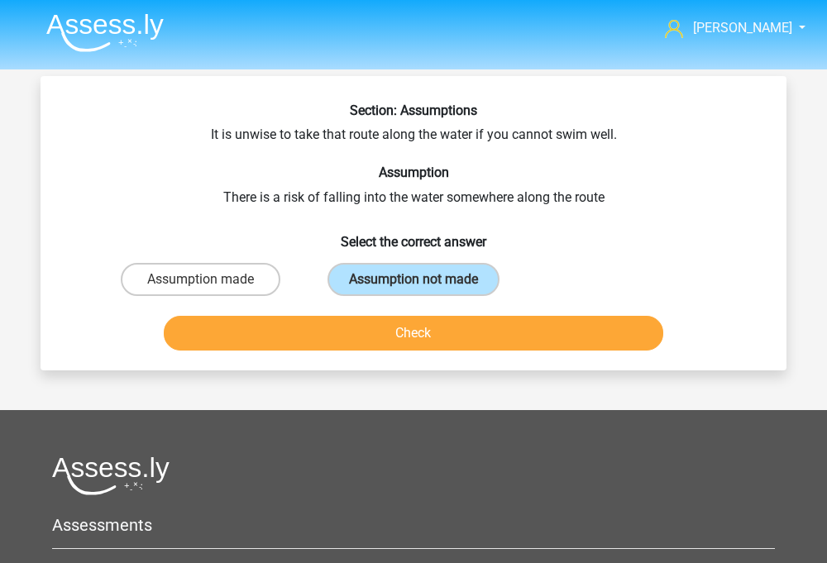
click at [387, 347] on button "Check" at bounding box center [414, 333] width 501 height 35
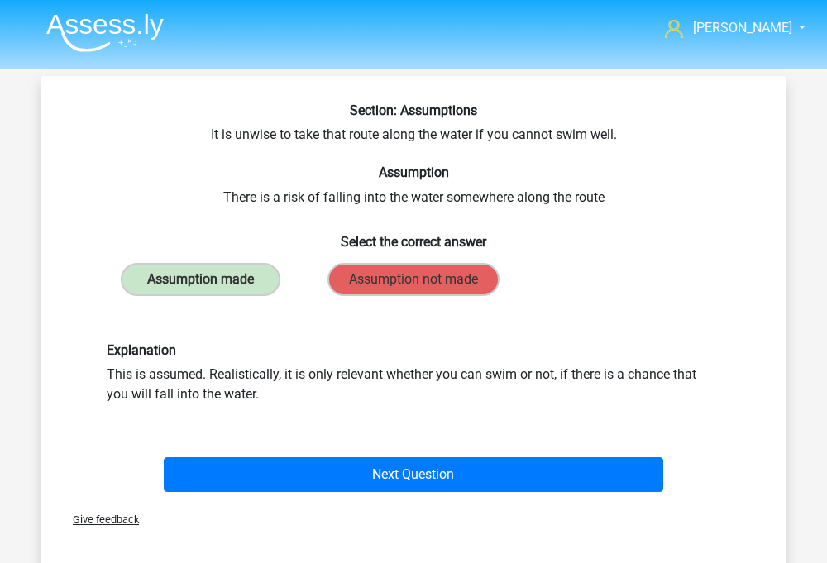
click at [366, 442] on div "Explanation This is assumed. Realistically, it is only relevant whether you can…" at bounding box center [413, 373] width 693 height 141
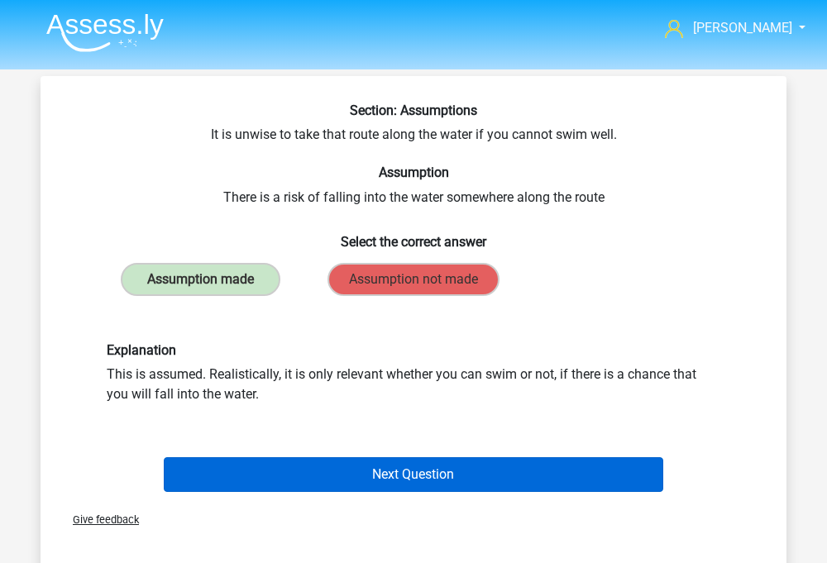
click at [366, 477] on button "Next Question" at bounding box center [414, 474] width 501 height 35
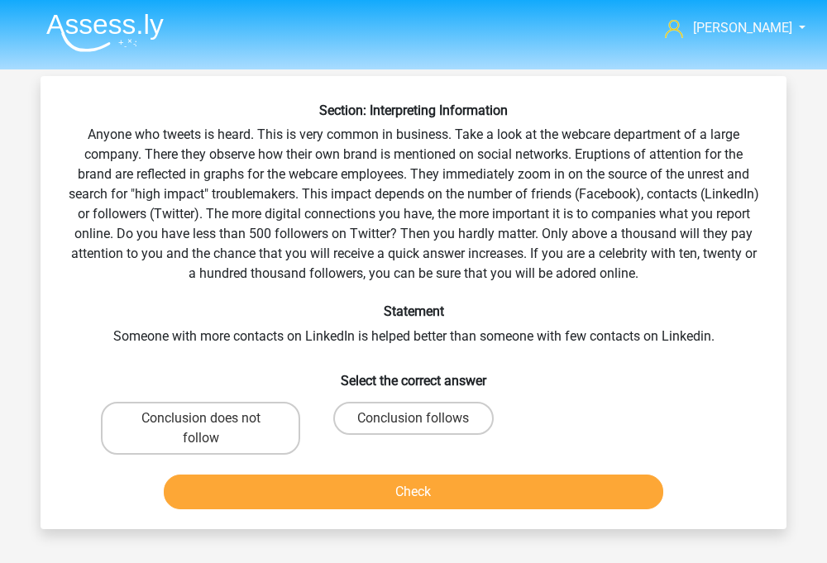
click at [386, 395] on div "Conclusion follows" at bounding box center [413, 428] width 213 height 66
click at [376, 406] on label "Conclusion follows" at bounding box center [413, 418] width 160 height 33
click at [414, 419] on input "Conclusion follows" at bounding box center [419, 424] width 11 height 11
radio input "true"
click at [369, 493] on button "Check" at bounding box center [414, 492] width 501 height 35
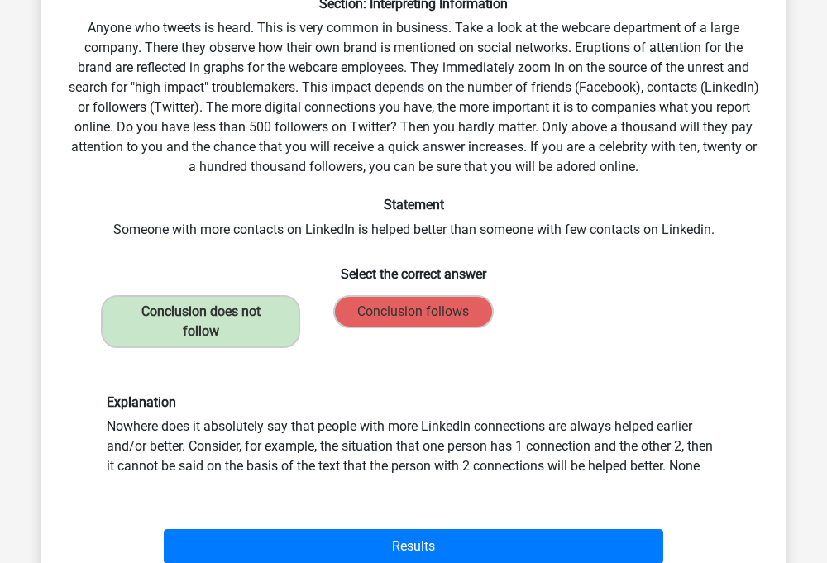
scroll to position [108, 0]
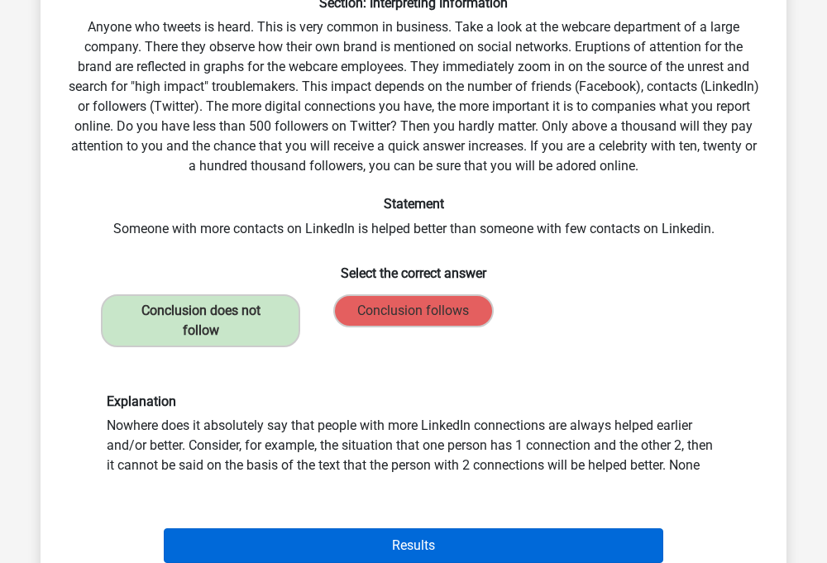
click at [387, 536] on button "Results" at bounding box center [414, 546] width 501 height 35
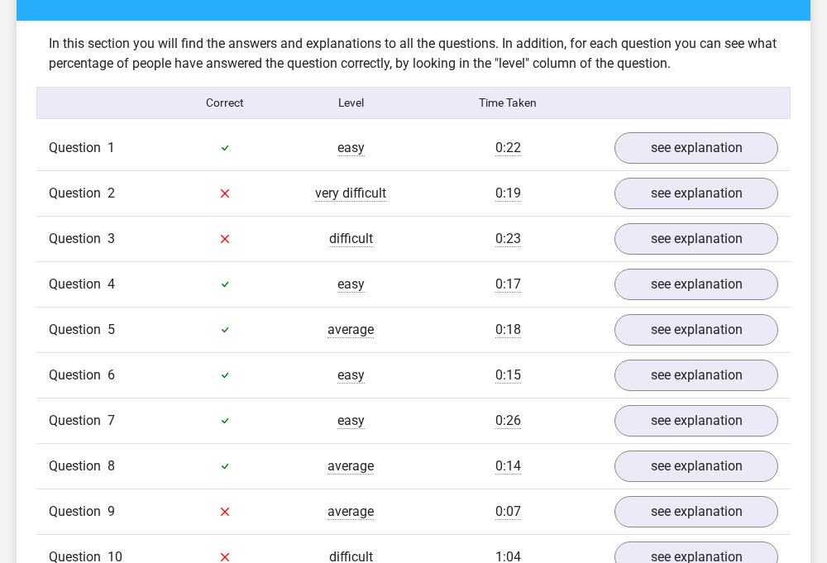
scroll to position [1217, 0]
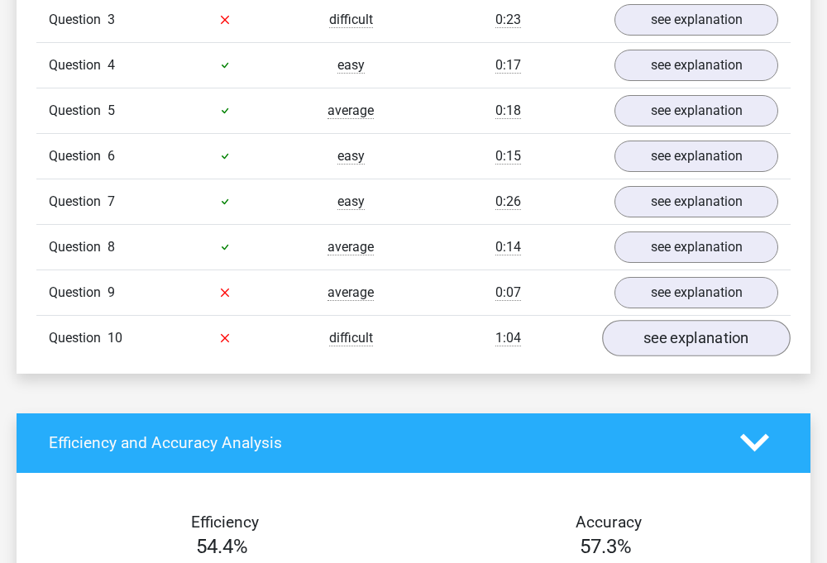
click at [661, 324] on link "see explanation" at bounding box center [696, 338] width 189 height 36
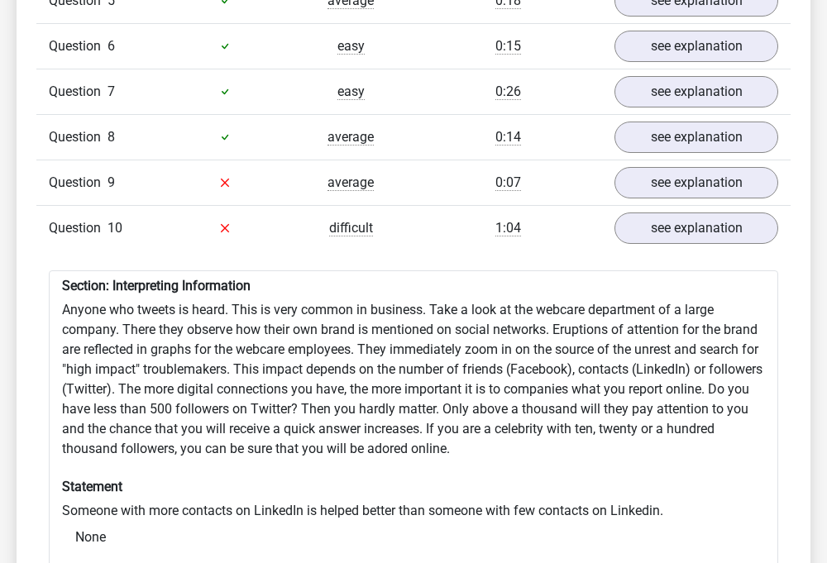
scroll to position [1281, 0]
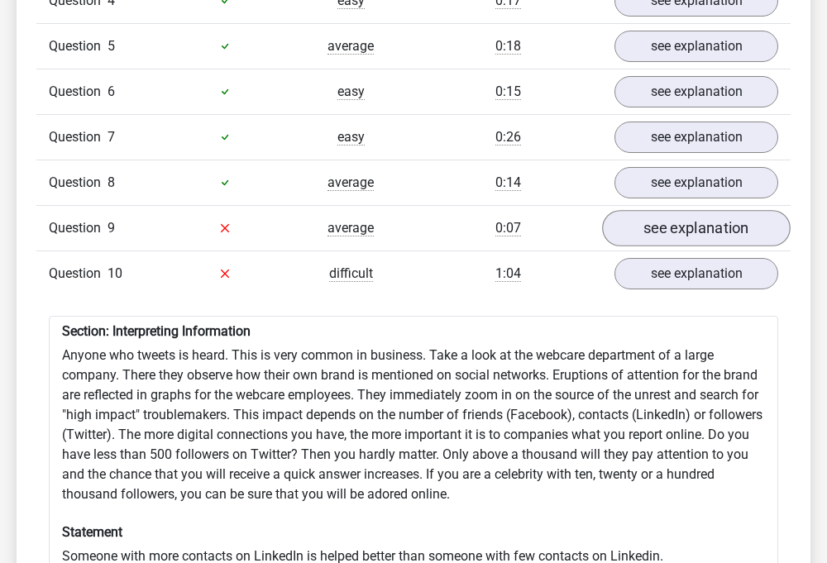
click at [640, 210] on link "see explanation" at bounding box center [696, 228] width 189 height 36
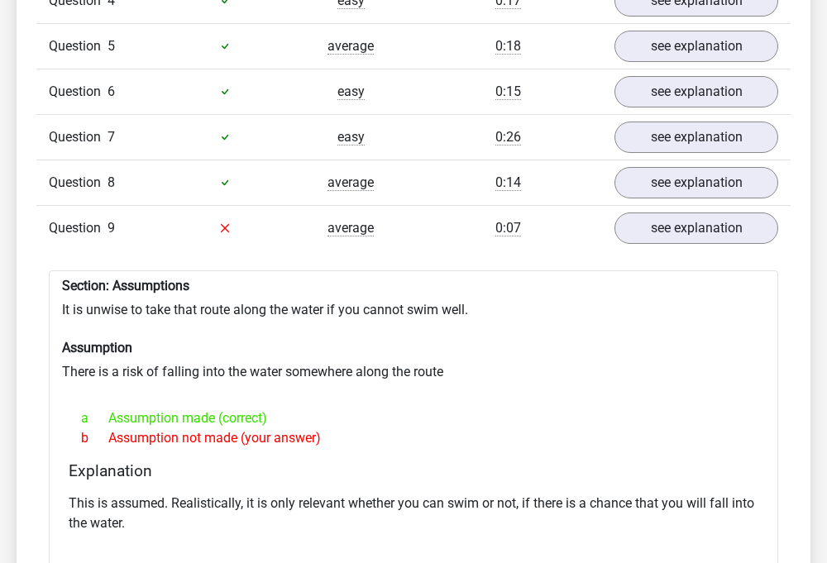
scroll to position [1336, 0]
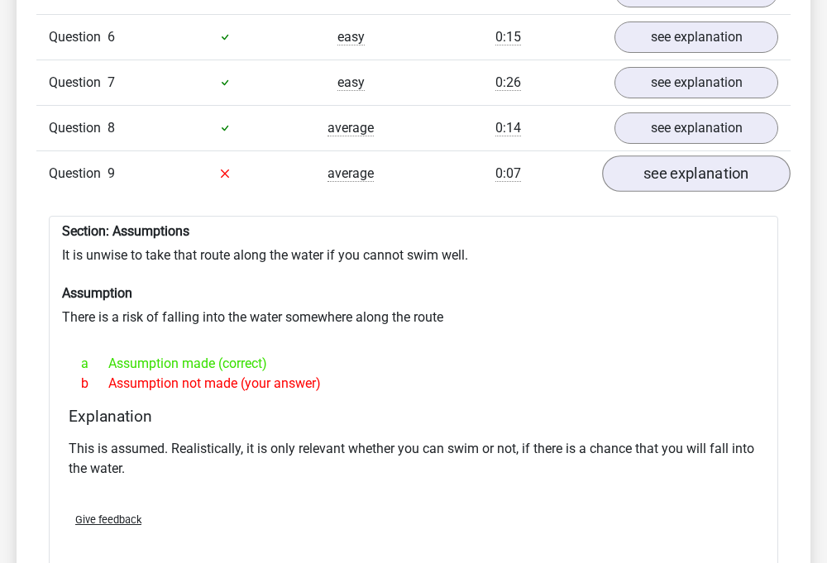
click at [651, 162] on link "see explanation" at bounding box center [696, 174] width 189 height 36
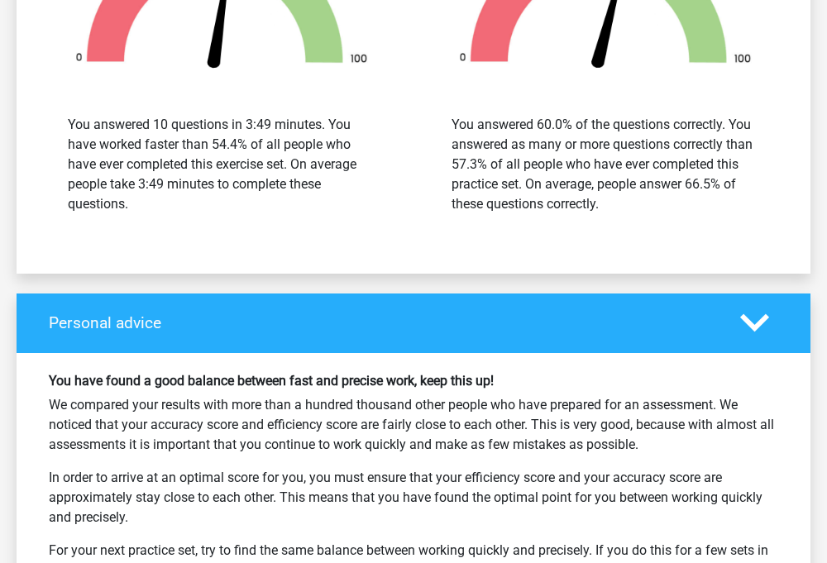
scroll to position [2828, 0]
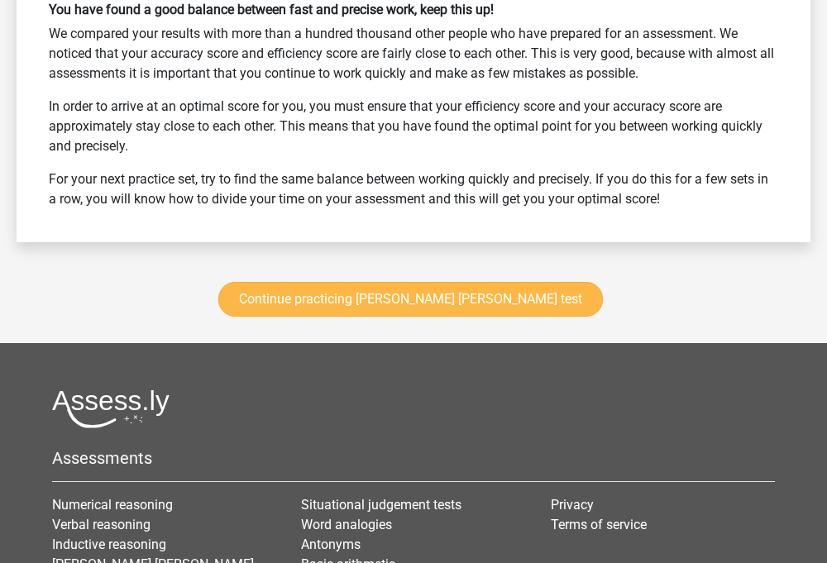
click at [416, 282] on link "Continue practicing [PERSON_NAME] [PERSON_NAME] test" at bounding box center [410, 299] width 385 height 35
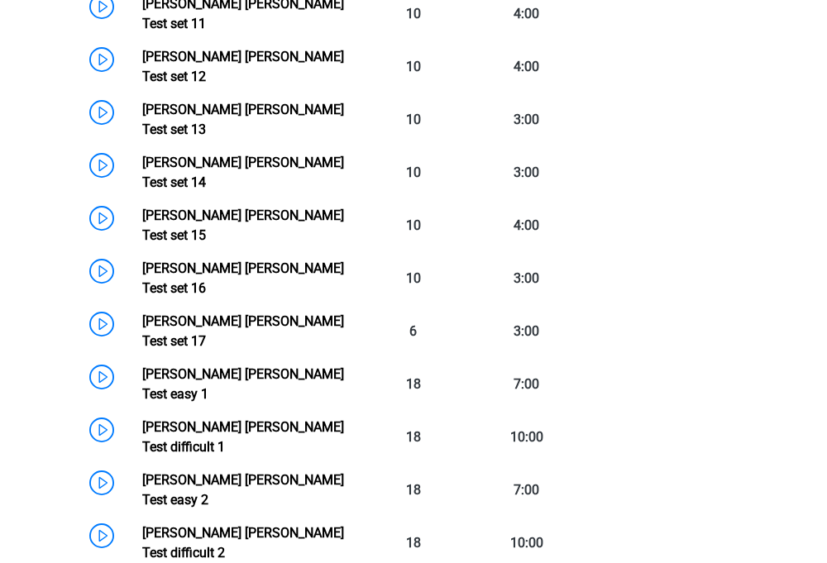
scroll to position [1166, 0]
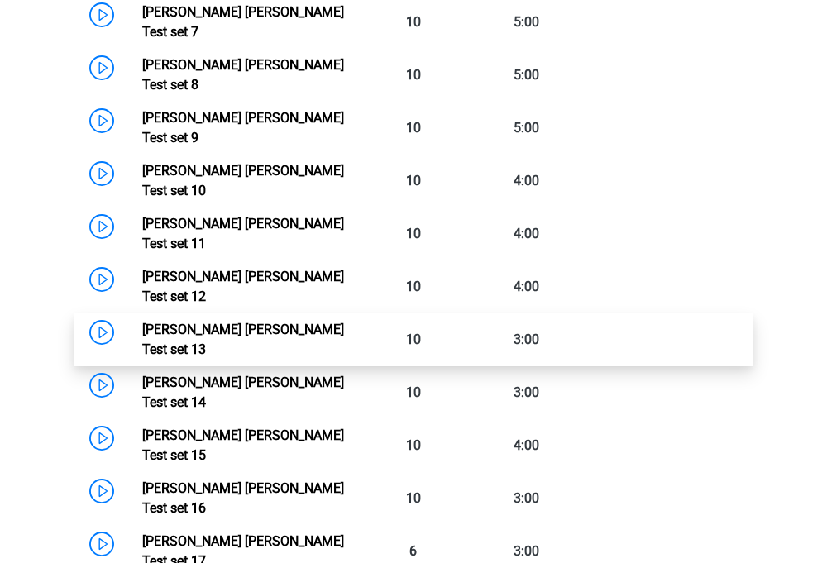
click at [306, 322] on link "Watson Glaser Test set 13" at bounding box center [243, 340] width 202 height 36
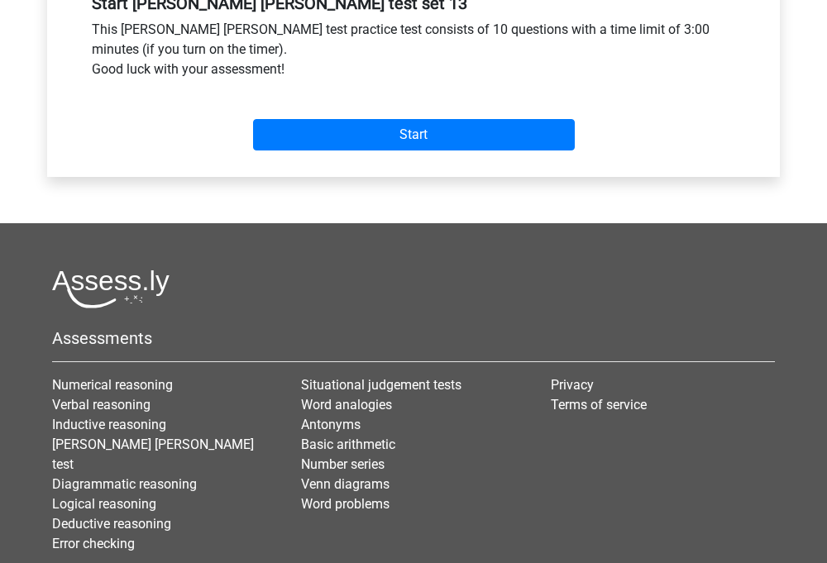
scroll to position [706, 0]
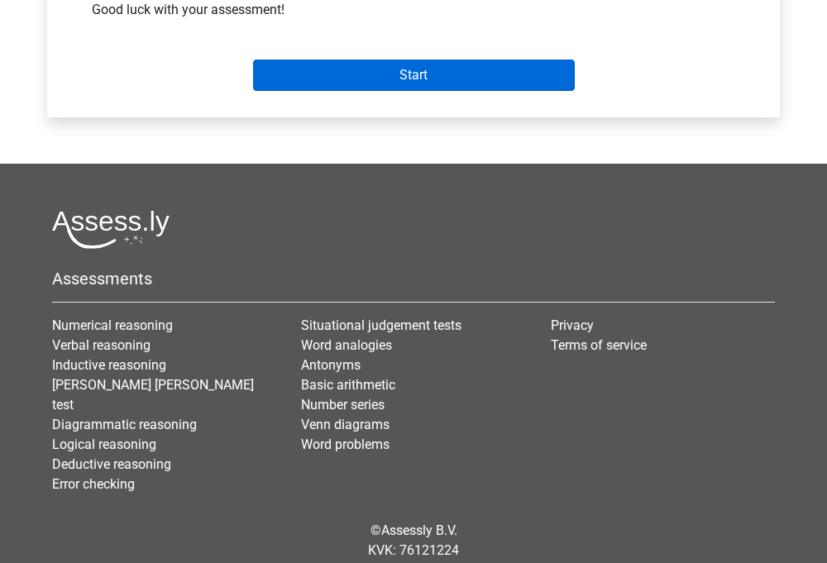
click at [422, 78] on input "Start" at bounding box center [414, 75] width 322 height 31
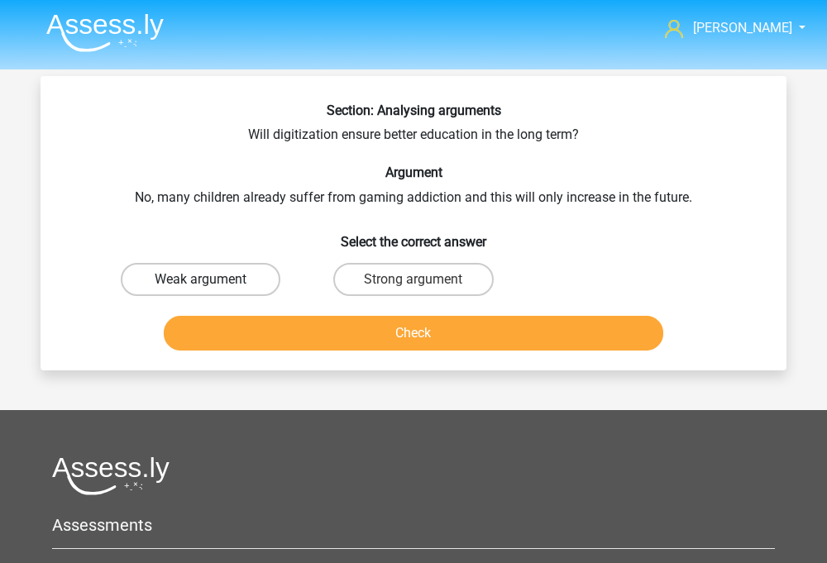
click at [226, 285] on label "Weak argument" at bounding box center [201, 279] width 160 height 33
click at [212, 285] on input "Weak argument" at bounding box center [206, 285] width 11 height 11
radio input "true"
click at [242, 329] on button "Check" at bounding box center [414, 333] width 501 height 35
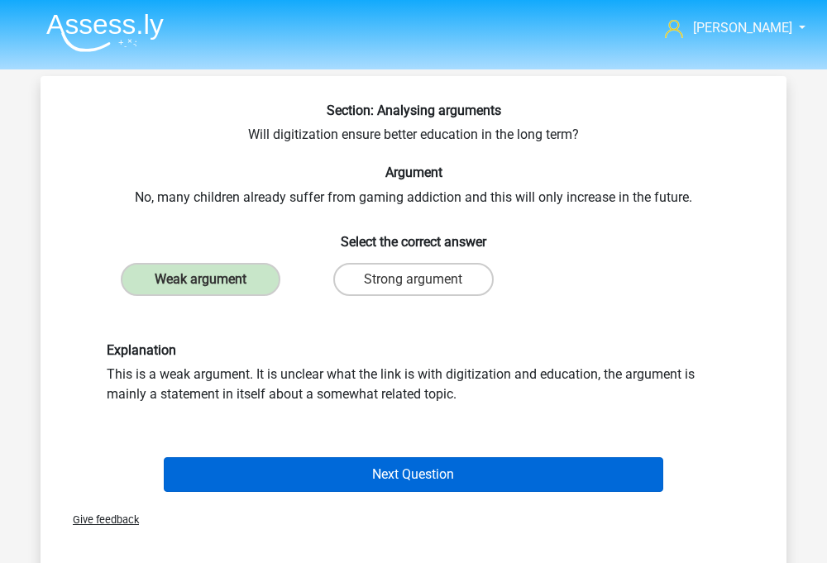
click at [265, 475] on button "Next Question" at bounding box center [414, 474] width 501 height 35
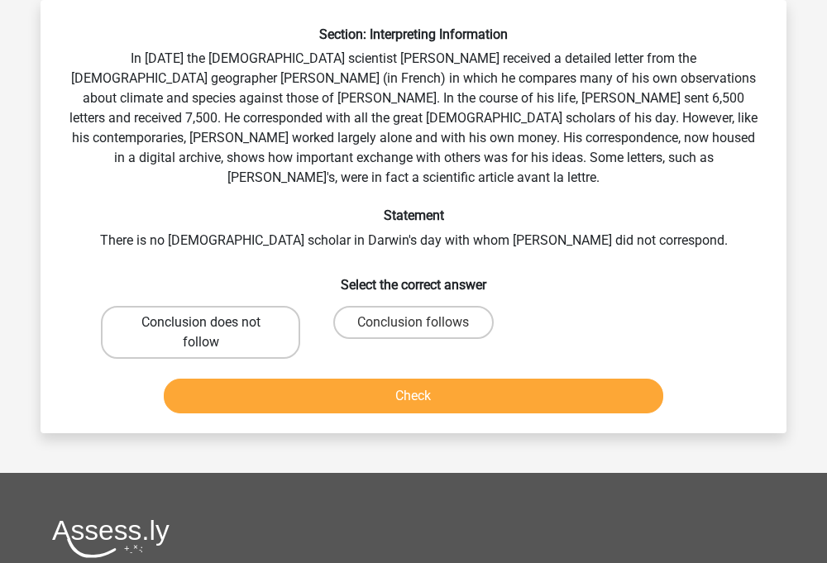
click at [246, 310] on label "Conclusion does not follow" at bounding box center [200, 332] width 199 height 53
click at [212, 323] on input "Conclusion does not follow" at bounding box center [206, 328] width 11 height 11
radio input "true"
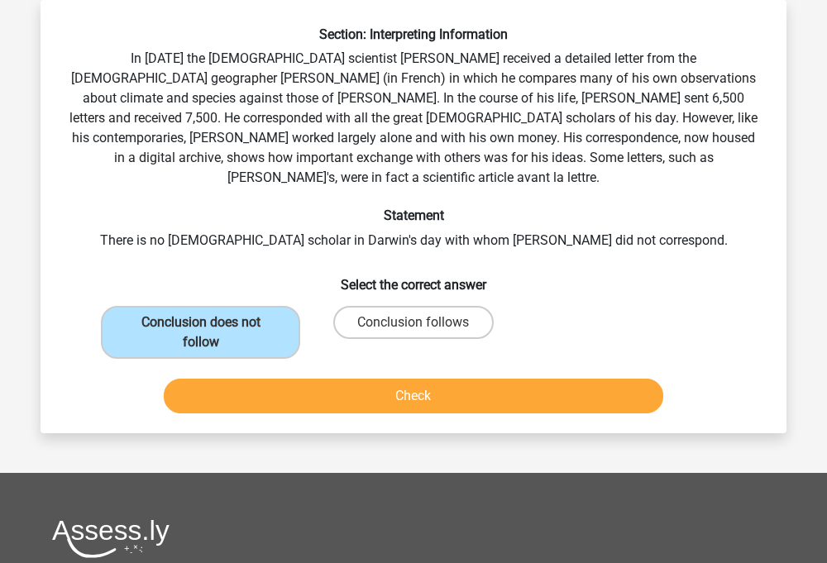
click at [312, 389] on button "Check" at bounding box center [414, 396] width 501 height 35
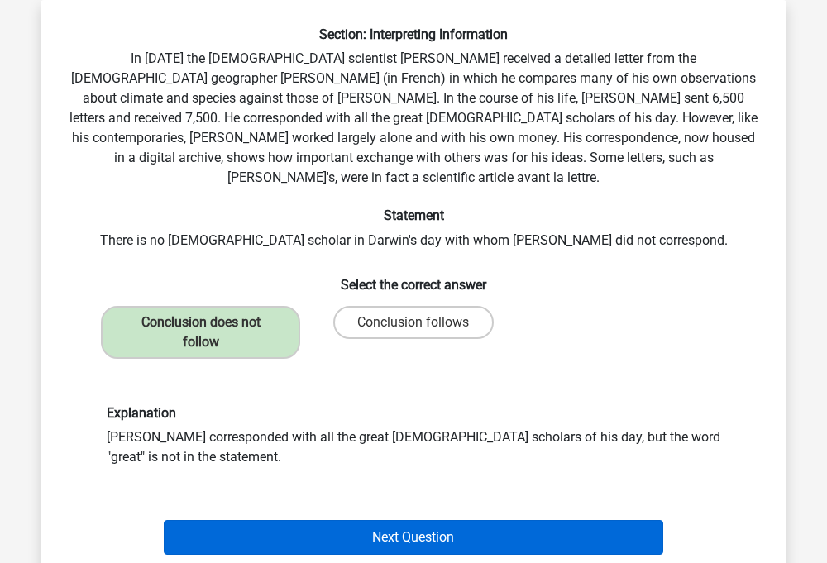
click at [404, 521] on button "Next Question" at bounding box center [414, 537] width 501 height 35
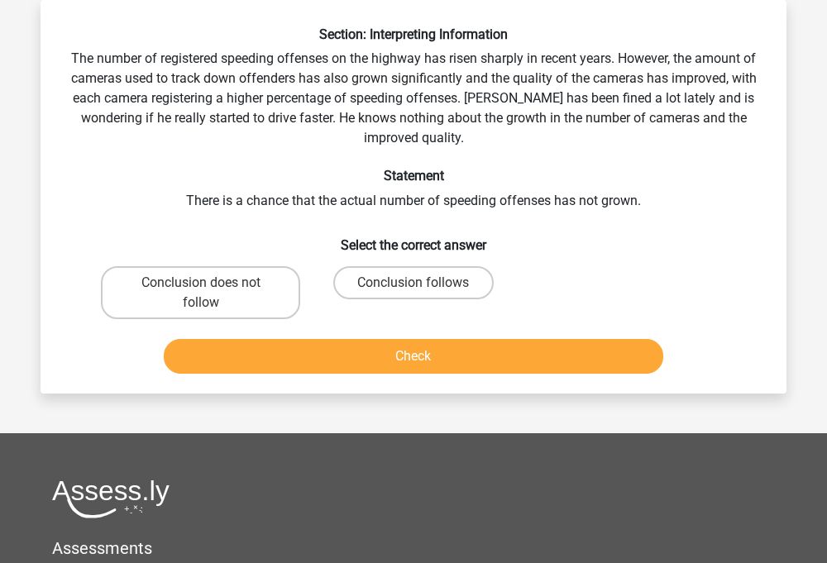
click at [333, 188] on div "Section: Interpreting Information The number of registered speeding offenses on…" at bounding box center [413, 203] width 733 height 354
click at [346, 285] on label "Conclusion follows" at bounding box center [413, 282] width 160 height 33
click at [414, 285] on input "Conclusion follows" at bounding box center [419, 288] width 11 height 11
radio input "true"
click at [338, 382] on div "Section: Interpreting Information The number of registered speeding offenses on…" at bounding box center [414, 197] width 746 height 394
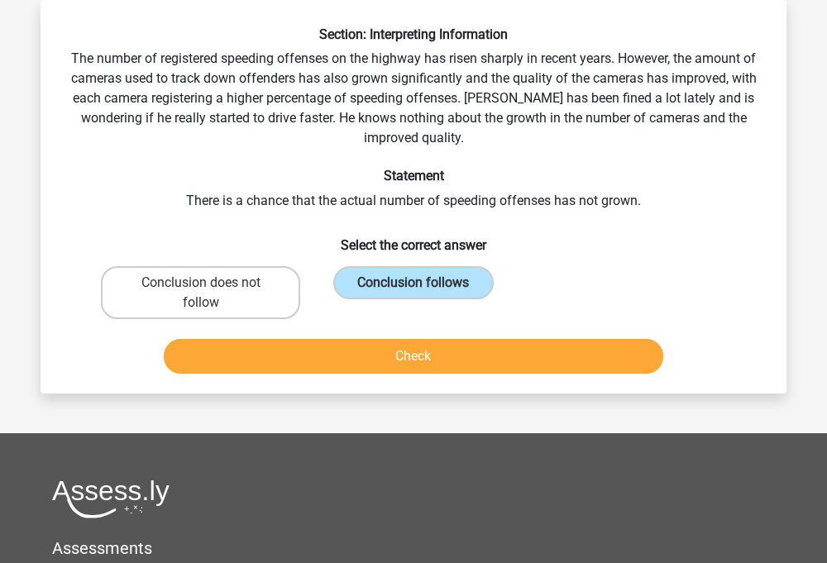
click at [333, 371] on button "Check" at bounding box center [414, 356] width 501 height 35
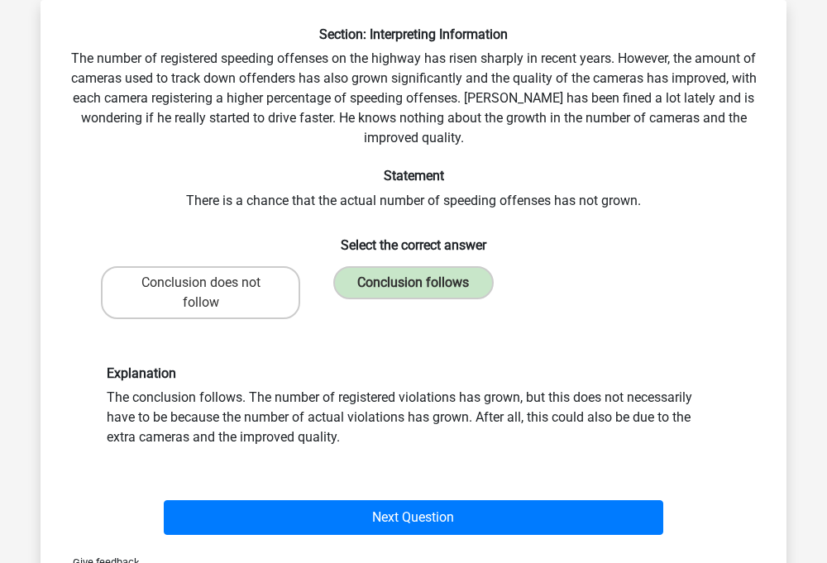
click at [376, 492] on div "Next Question" at bounding box center [413, 514] width 693 height 55
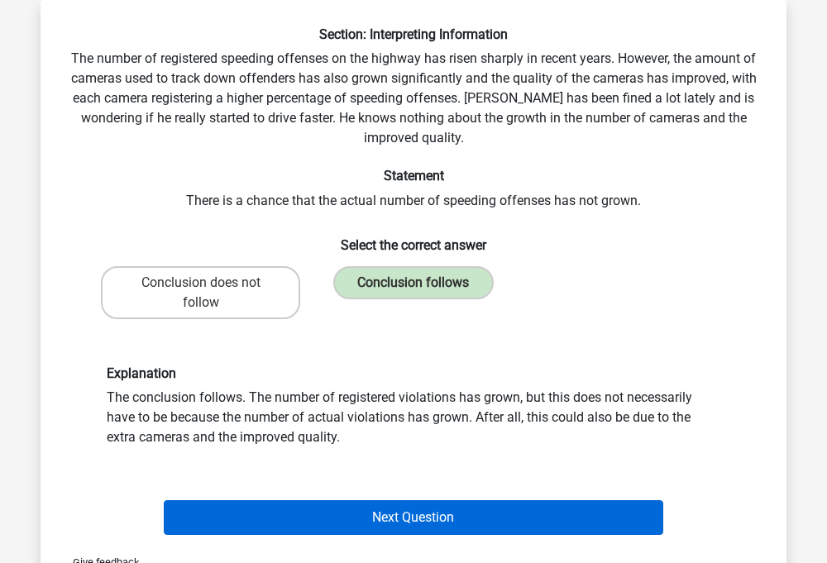
click at [393, 529] on button "Next Question" at bounding box center [414, 518] width 501 height 35
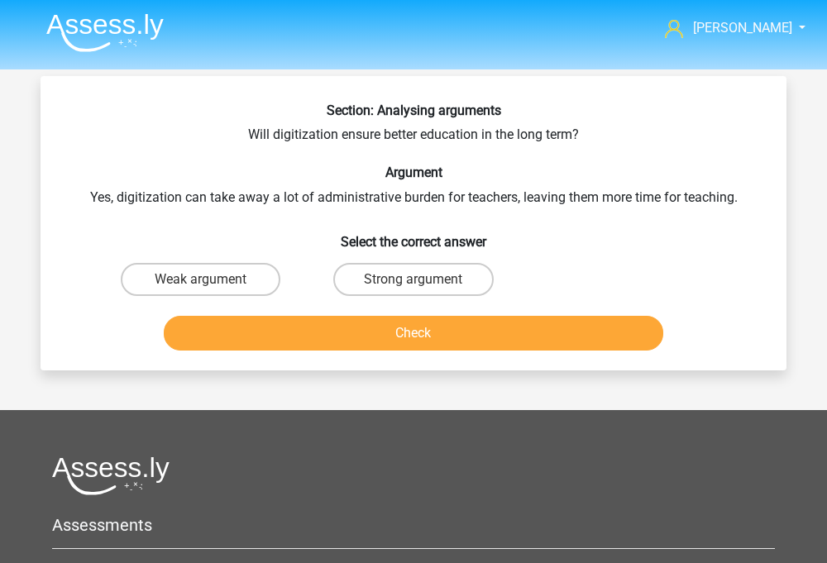
scroll to position [0, 0]
click at [382, 278] on label "Strong argument" at bounding box center [413, 279] width 160 height 33
click at [414, 280] on input "Strong argument" at bounding box center [419, 285] width 11 height 11
radio input "true"
click at [377, 328] on button "Check" at bounding box center [414, 333] width 501 height 35
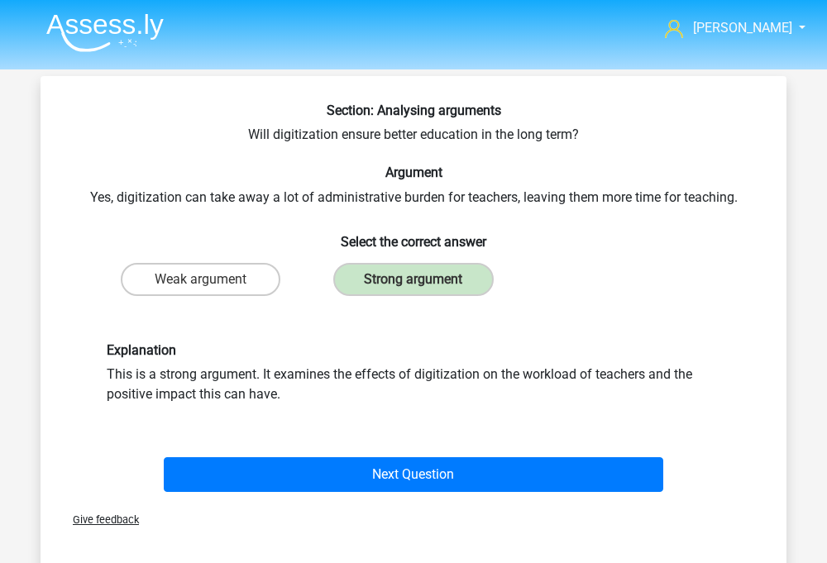
click at [363, 453] on div "Next Question" at bounding box center [413, 471] width 693 height 55
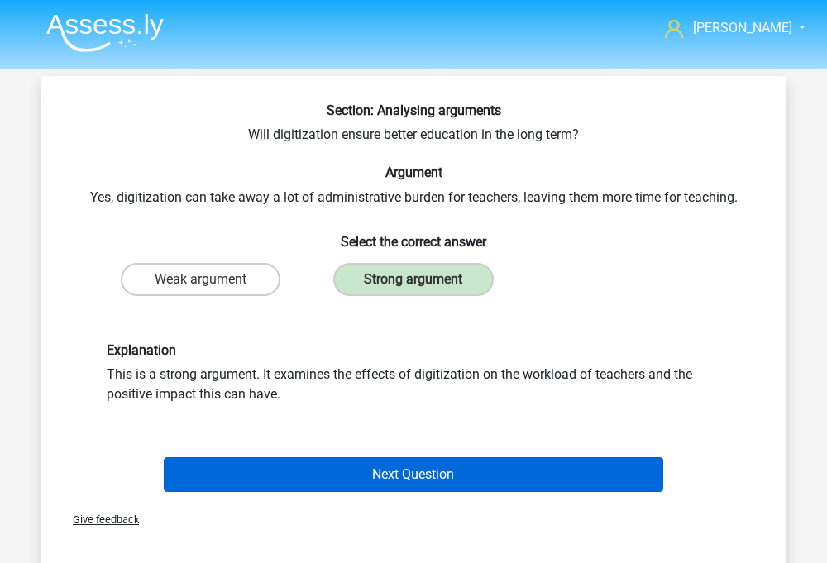
click at [363, 471] on button "Next Question" at bounding box center [414, 474] width 501 height 35
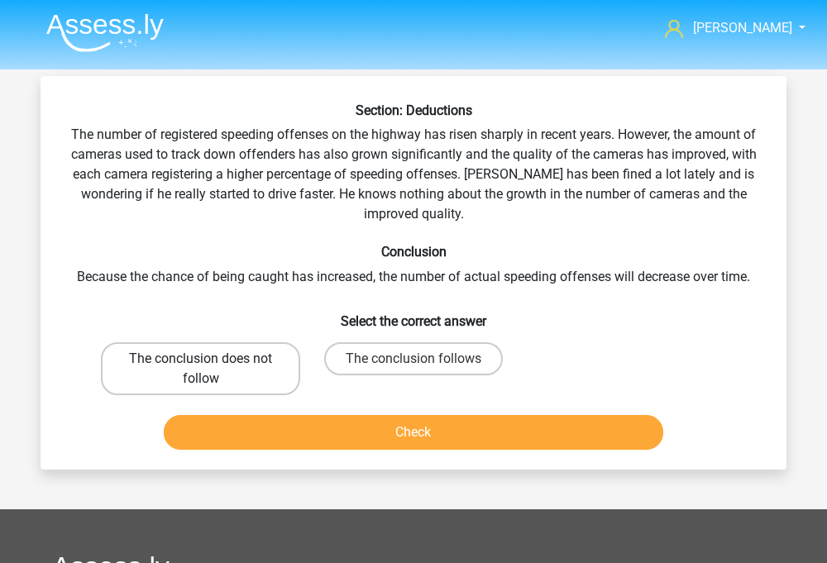
click at [233, 376] on label "The conclusion does not follow" at bounding box center [200, 368] width 199 height 53
click at [212, 370] on input "The conclusion does not follow" at bounding box center [206, 364] width 11 height 11
radio input "true"
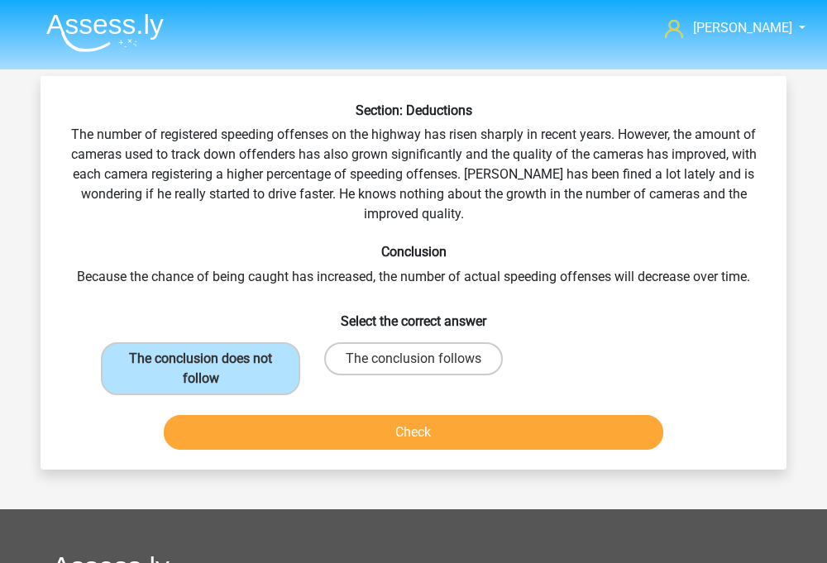
click at [263, 426] on button "Check" at bounding box center [414, 432] width 501 height 35
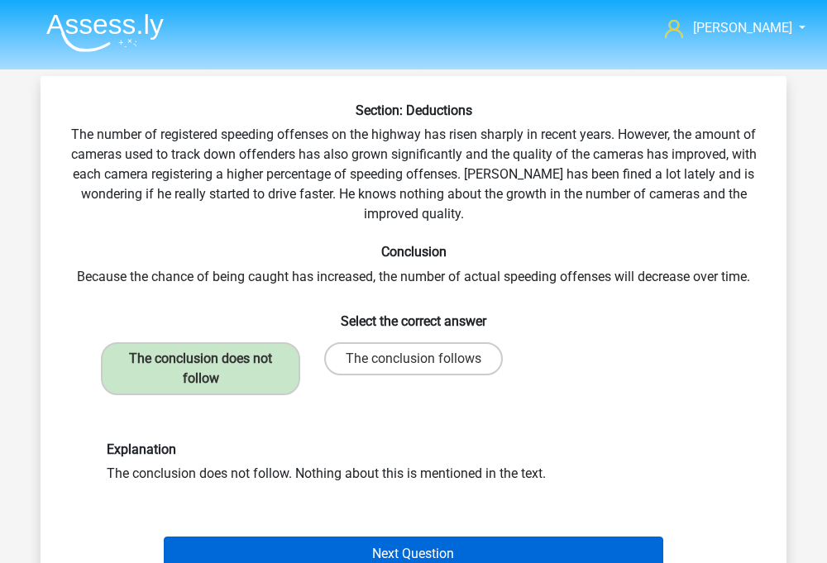
click at [315, 537] on button "Next Question" at bounding box center [414, 554] width 501 height 35
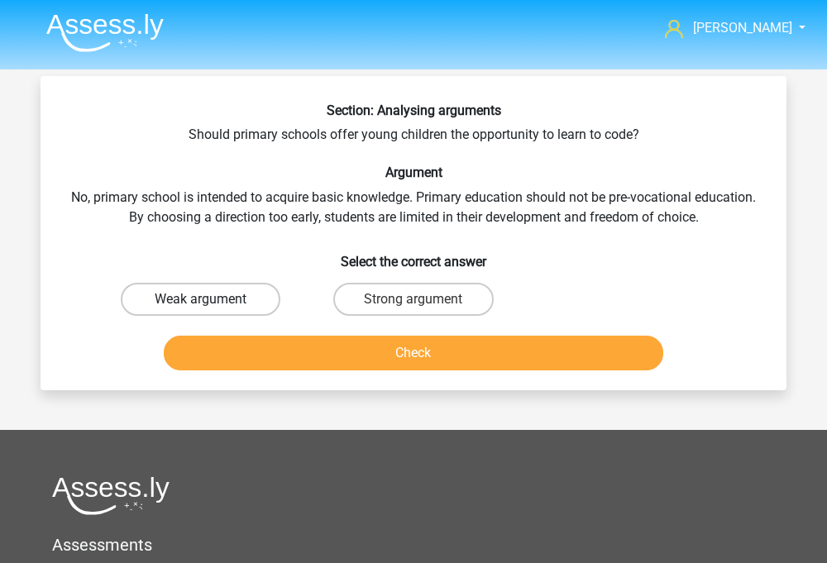
click at [233, 305] on label "Weak argument" at bounding box center [201, 299] width 160 height 33
click at [212, 305] on input "Weak argument" at bounding box center [206, 304] width 11 height 11
radio input "true"
click at [252, 349] on button "Check" at bounding box center [414, 353] width 501 height 35
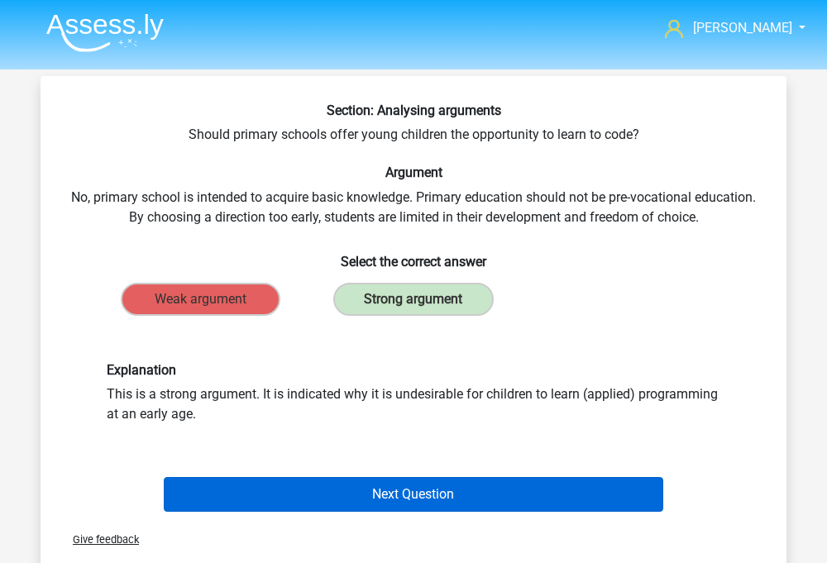
click at [326, 488] on button "Next Question" at bounding box center [414, 494] width 501 height 35
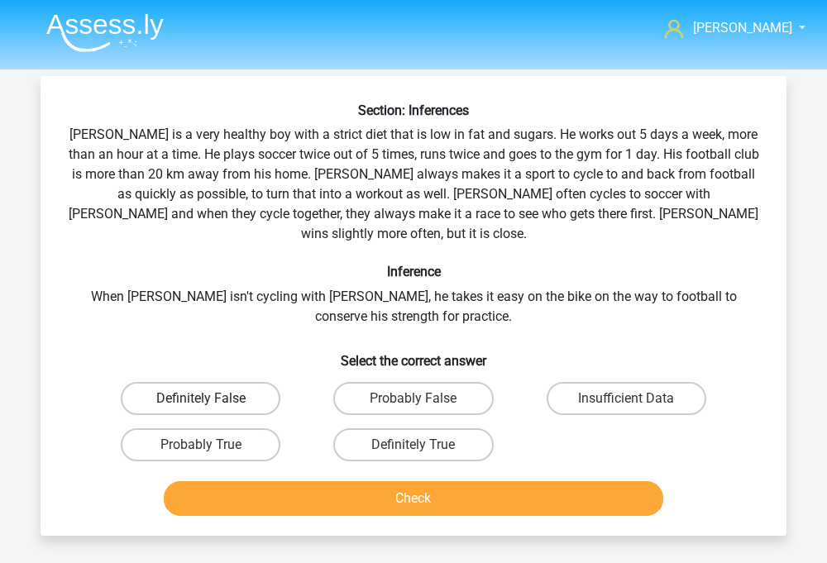
click at [270, 392] on label "Definitely False" at bounding box center [201, 398] width 160 height 33
click at [212, 399] on input "Definitely False" at bounding box center [206, 404] width 11 height 11
radio input "true"
click at [311, 481] on button "Check" at bounding box center [414, 498] width 501 height 35
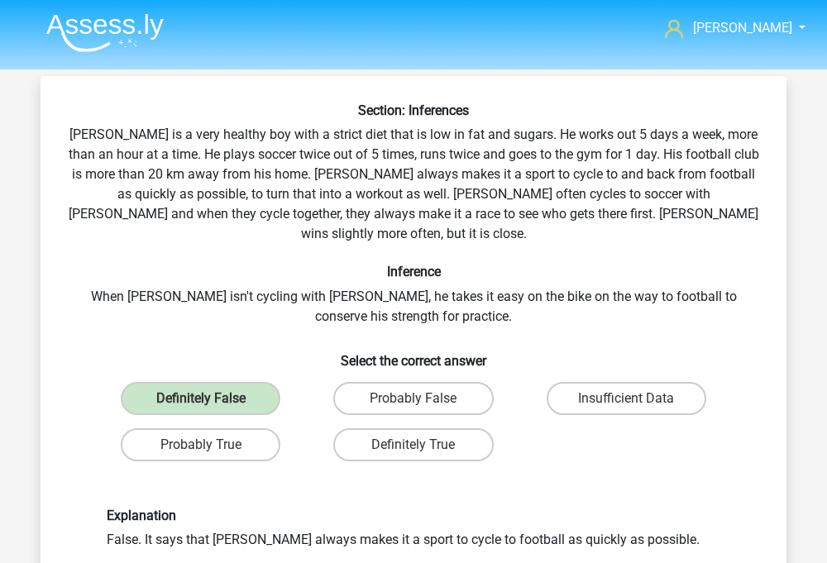
scroll to position [234, 0]
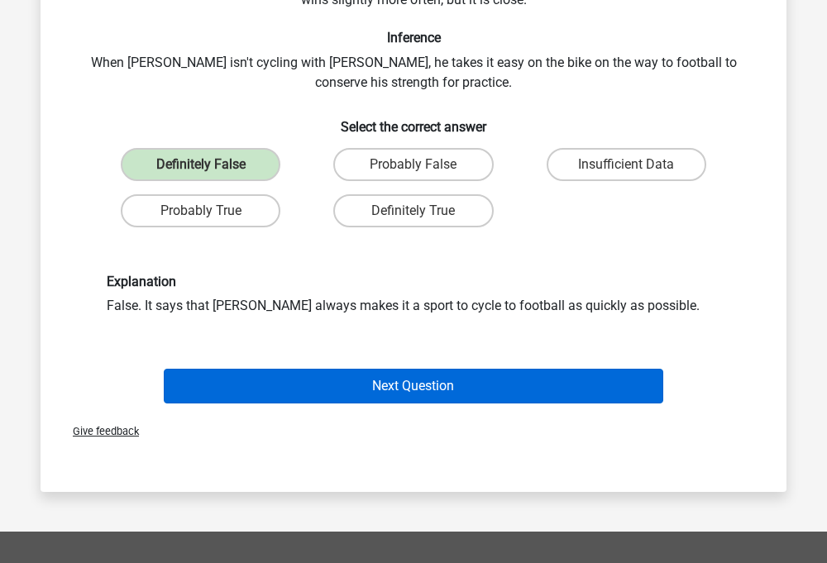
click at [366, 379] on button "Next Question" at bounding box center [414, 386] width 501 height 35
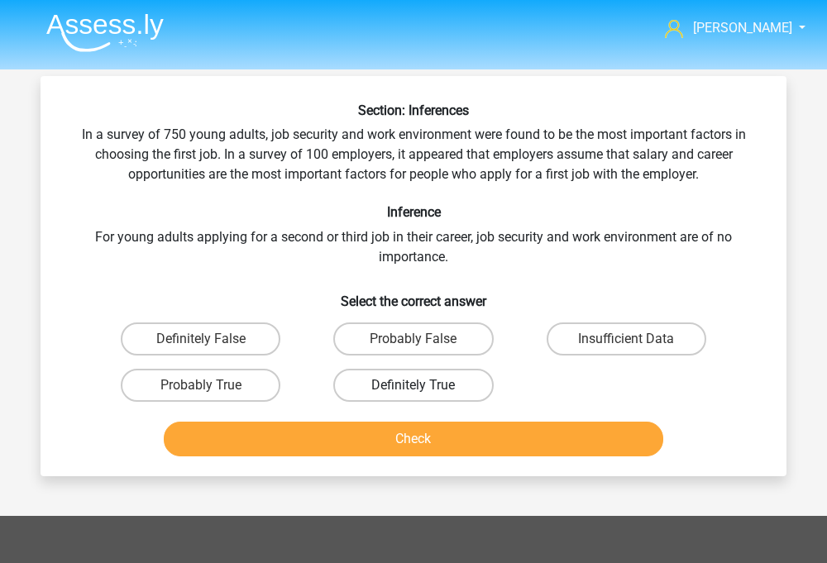
scroll to position [0, 0]
click at [587, 312] on div "Section: Inferences In a survey of 750 young adults, job security and work envi…" at bounding box center [413, 283] width 733 height 361
click at [587, 319] on div "Insufficient Data" at bounding box center [626, 339] width 213 height 46
click at [586, 324] on label "Insufficient Data" at bounding box center [627, 339] width 160 height 33
click at [626, 339] on input "Insufficient Data" at bounding box center [631, 344] width 11 height 11
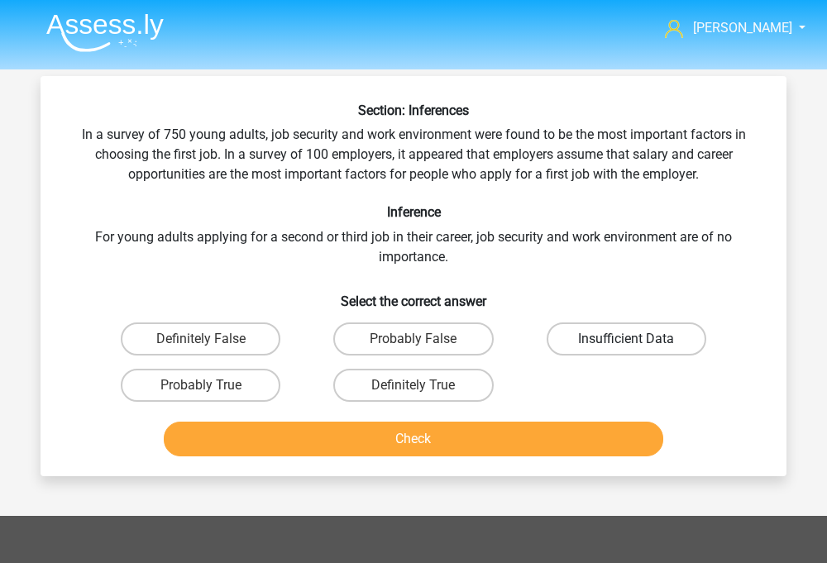
radio input "true"
click at [492, 430] on button "Check" at bounding box center [414, 439] width 501 height 35
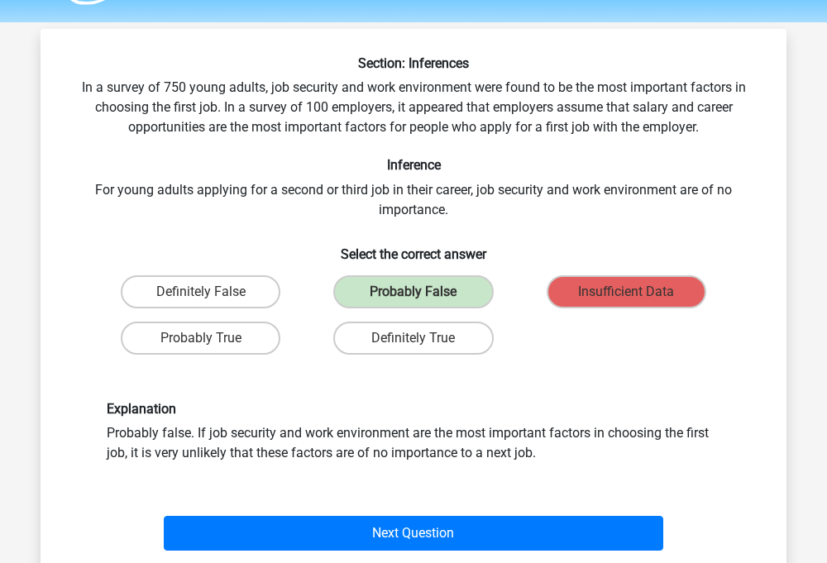
scroll to position [50, 0]
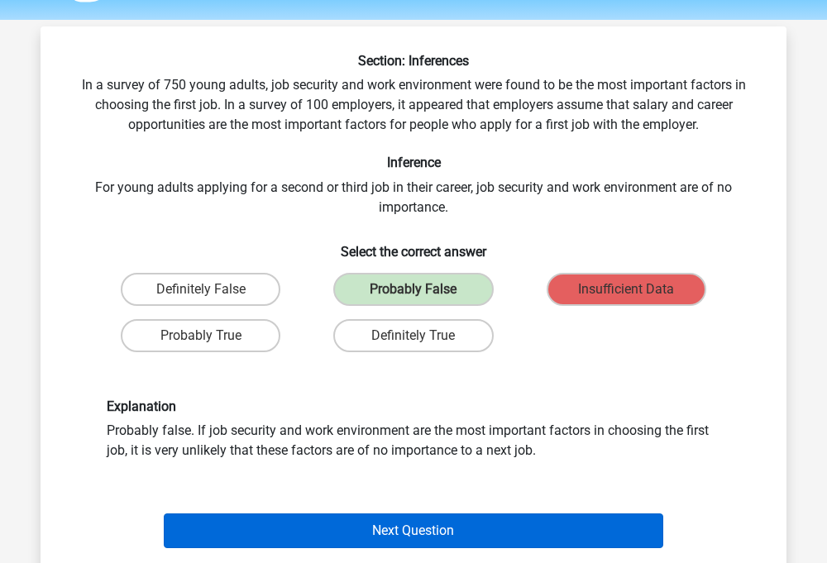
click at [425, 523] on button "Next Question" at bounding box center [414, 531] width 501 height 35
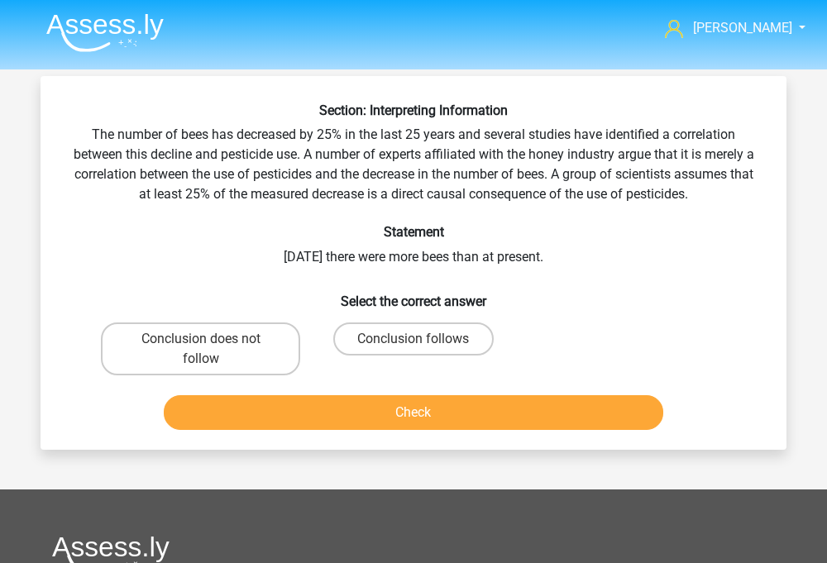
scroll to position [0, 0]
click at [438, 338] on label "Conclusion follows" at bounding box center [413, 339] width 160 height 33
click at [424, 339] on input "Conclusion follows" at bounding box center [419, 344] width 11 height 11
radio input "true"
click at [333, 415] on button "Check" at bounding box center [414, 412] width 501 height 35
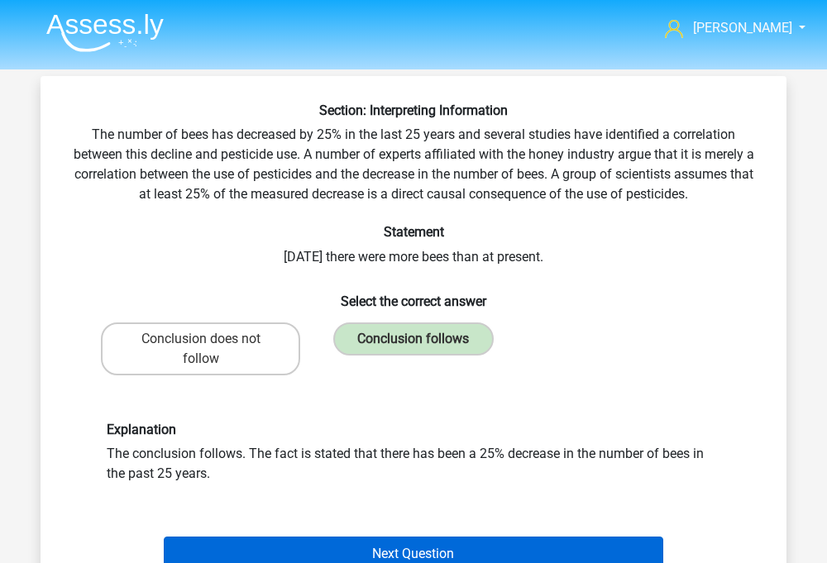
click at [352, 539] on button "Next Question" at bounding box center [414, 554] width 501 height 35
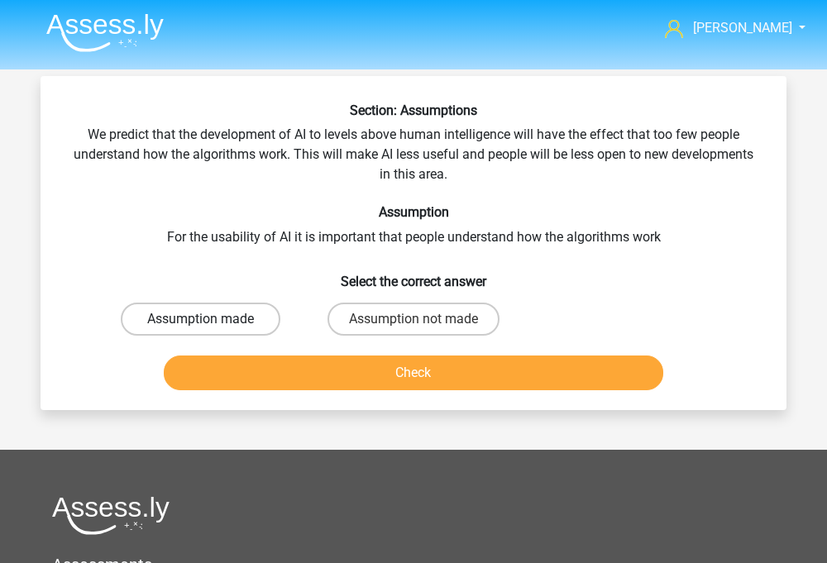
click at [234, 328] on label "Assumption made" at bounding box center [201, 319] width 160 height 33
click at [212, 328] on input "Assumption made" at bounding box center [206, 324] width 11 height 11
radio input "true"
click at [285, 383] on button "Check" at bounding box center [414, 373] width 501 height 35
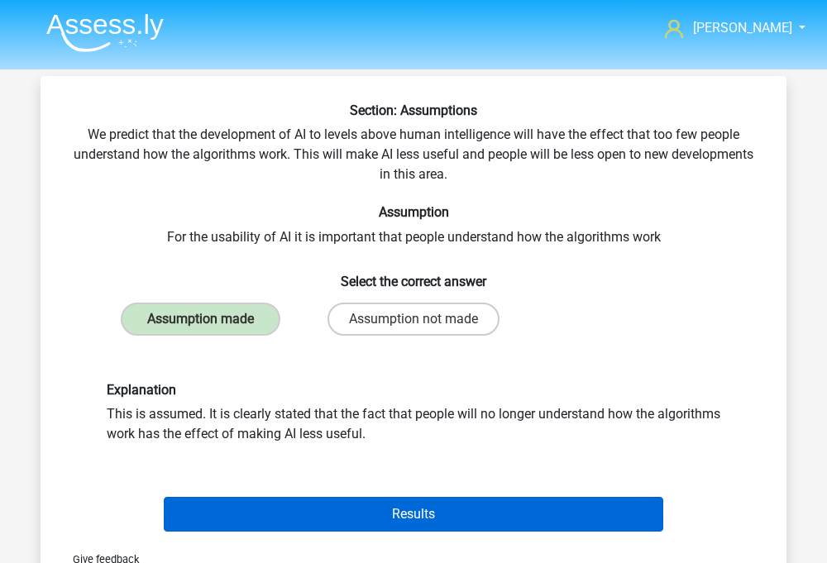
click at [299, 523] on button "Results" at bounding box center [414, 514] width 501 height 35
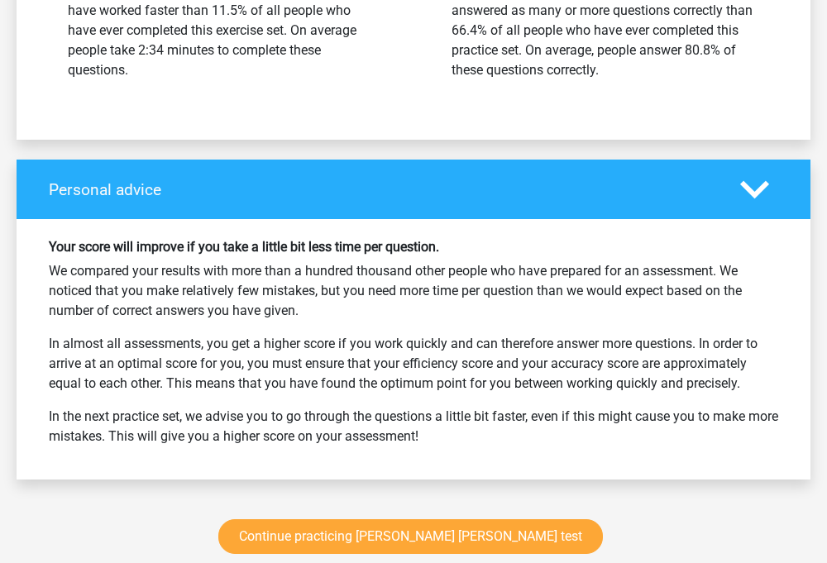
scroll to position [2089, 0]
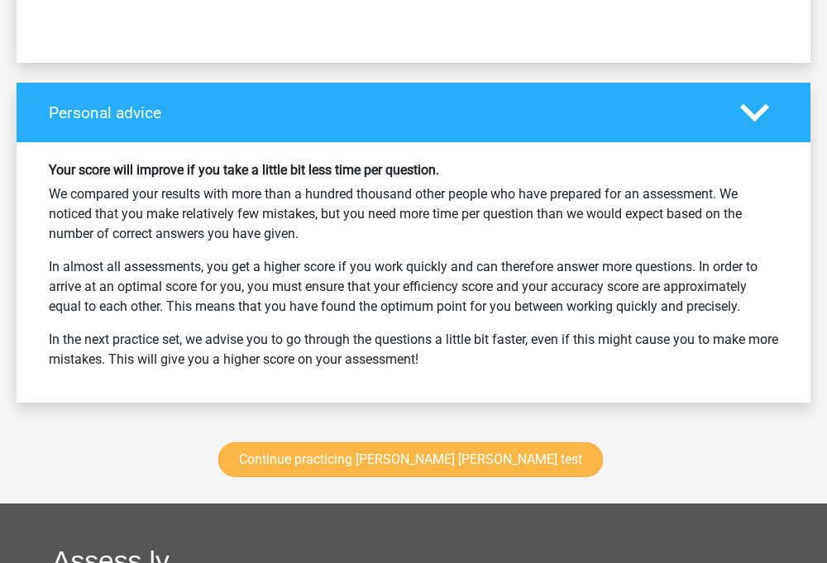
click at [329, 443] on link "Continue practicing [PERSON_NAME] [PERSON_NAME] test" at bounding box center [410, 460] width 385 height 35
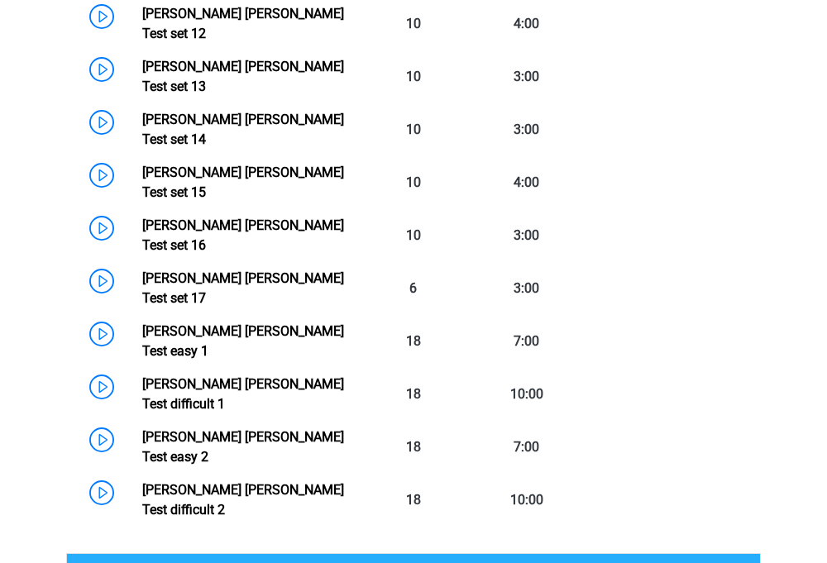
scroll to position [1355, 0]
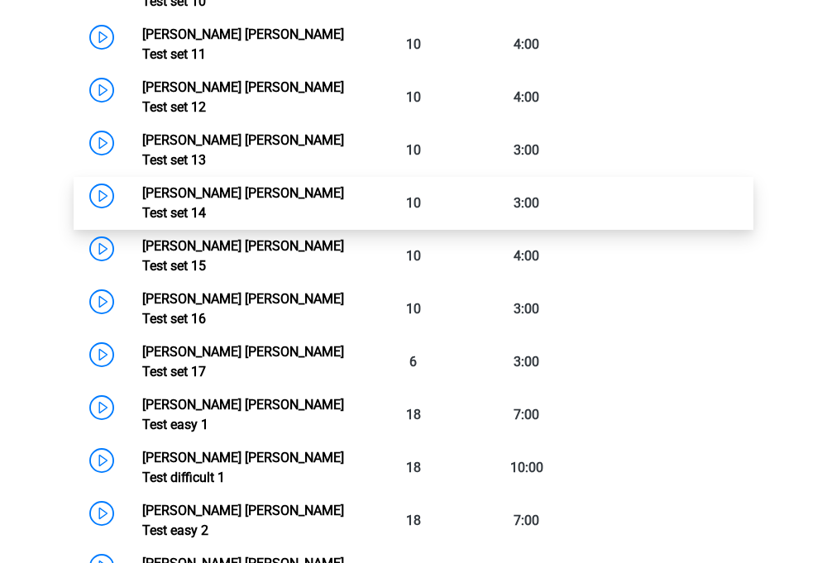
click at [315, 185] on link "[PERSON_NAME] [PERSON_NAME] Test set 14" at bounding box center [243, 203] width 202 height 36
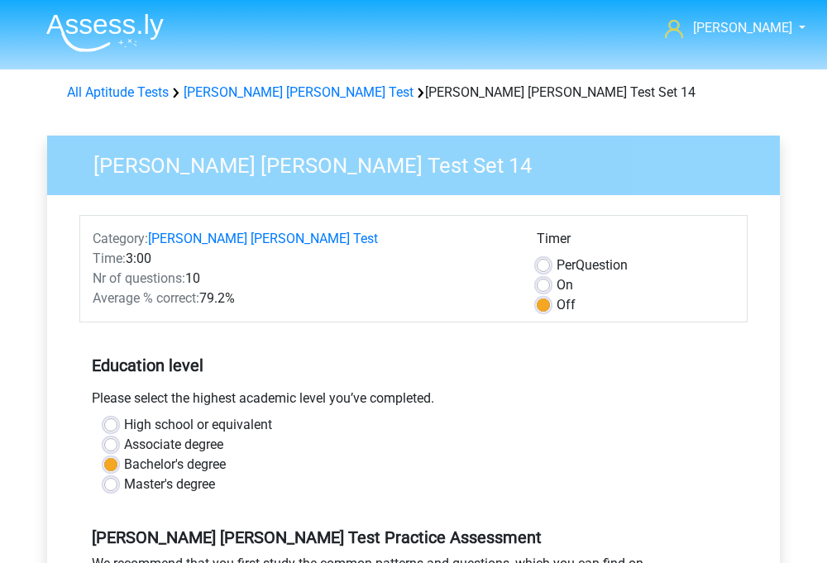
scroll to position [534, 0]
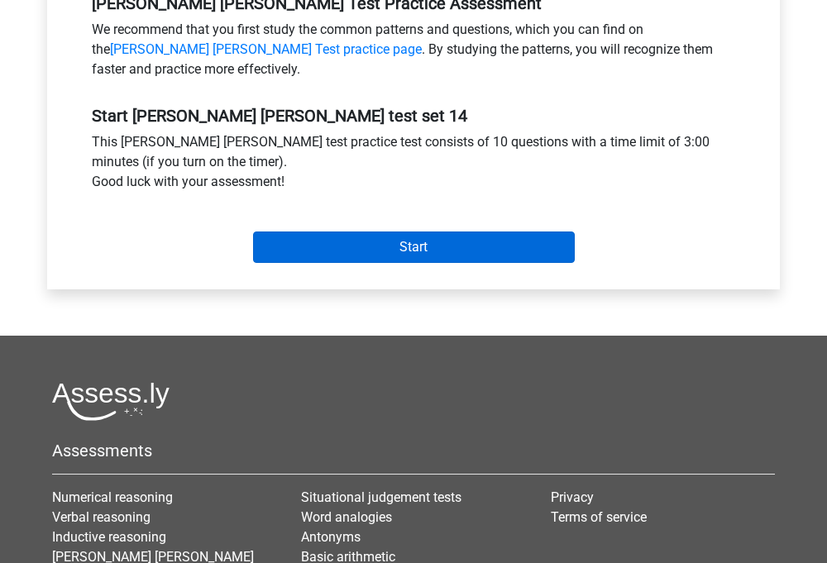
click at [412, 233] on input "Start" at bounding box center [414, 247] width 322 height 31
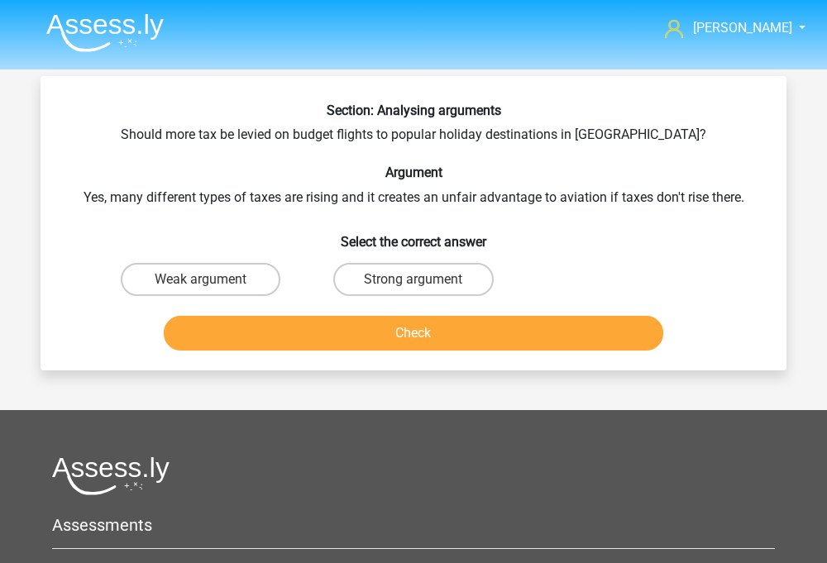
click at [239, 296] on div "Weak argument" at bounding box center [200, 279] width 213 height 46
click at [235, 287] on label "Weak argument" at bounding box center [201, 279] width 160 height 33
click at [212, 287] on input "Weak argument" at bounding box center [206, 285] width 11 height 11
radio input "true"
click at [252, 342] on button "Check" at bounding box center [414, 333] width 501 height 35
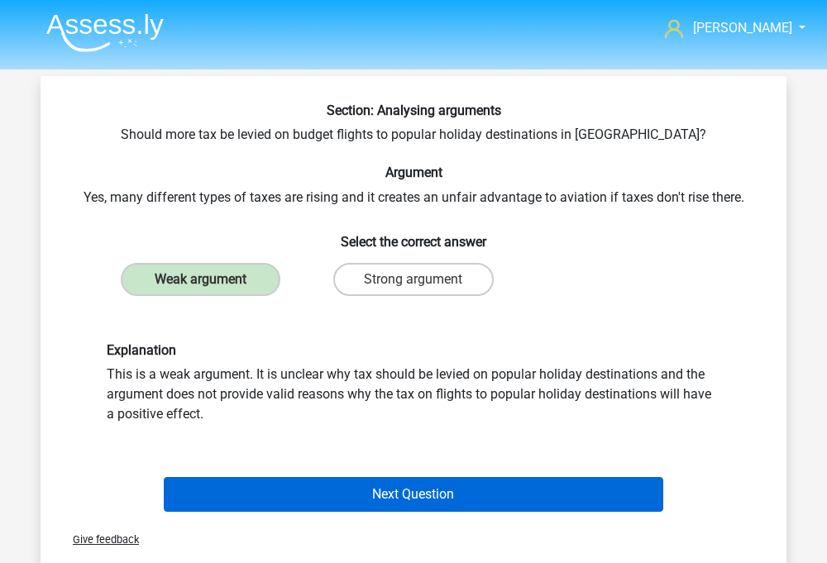
click at [315, 496] on button "Next Question" at bounding box center [414, 494] width 501 height 35
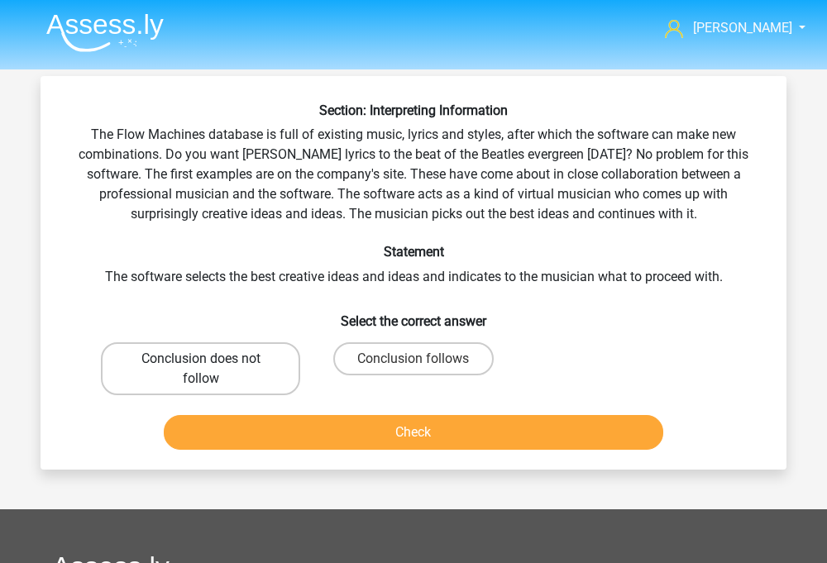
click at [267, 359] on label "Conclusion does not follow" at bounding box center [200, 368] width 199 height 53
click at [212, 359] on input "Conclusion does not follow" at bounding box center [206, 364] width 11 height 11
radio input "true"
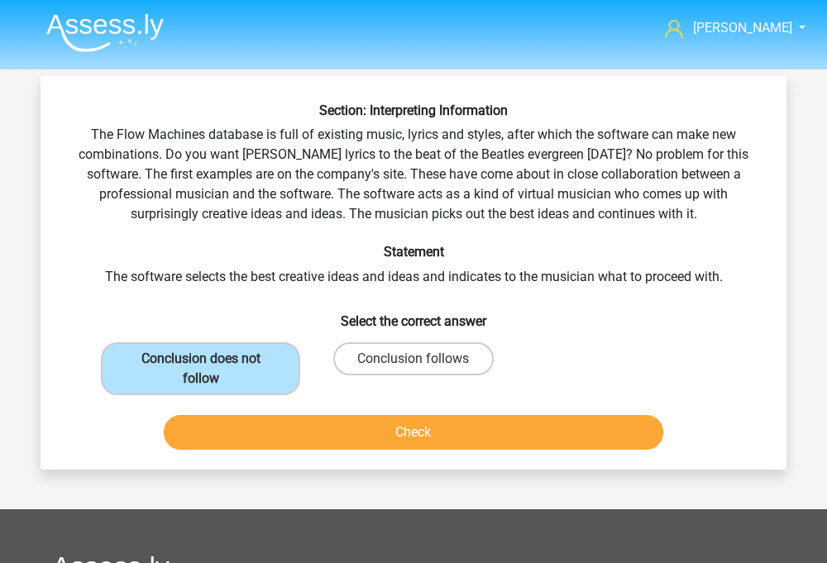
click at [280, 424] on button "Check" at bounding box center [414, 432] width 501 height 35
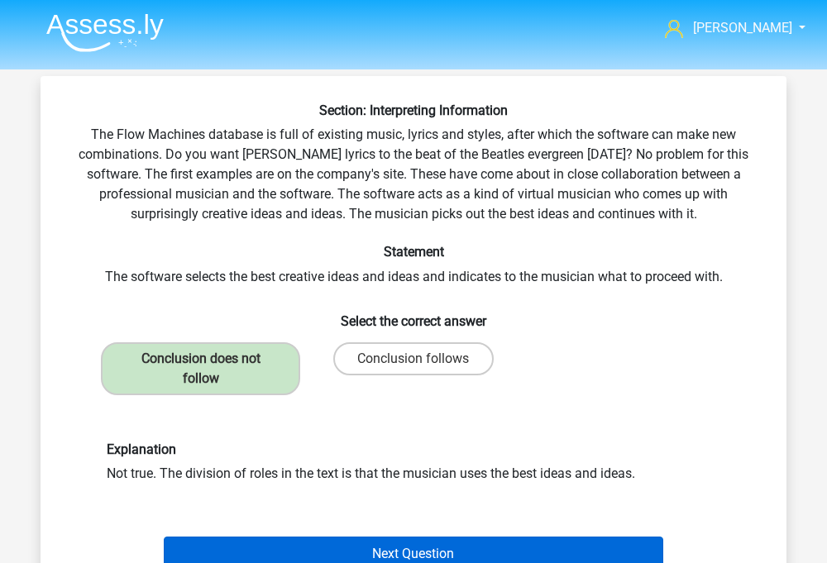
click at [325, 544] on button "Next Question" at bounding box center [414, 554] width 501 height 35
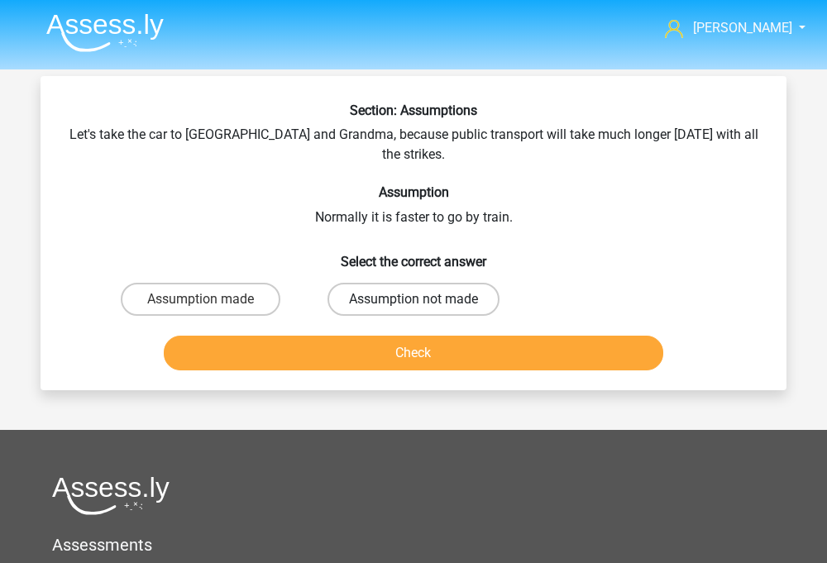
click at [381, 283] on label "Assumption not made" at bounding box center [414, 299] width 172 height 33
click at [414, 299] on input "Assumption not made" at bounding box center [419, 304] width 11 height 11
radio input "true"
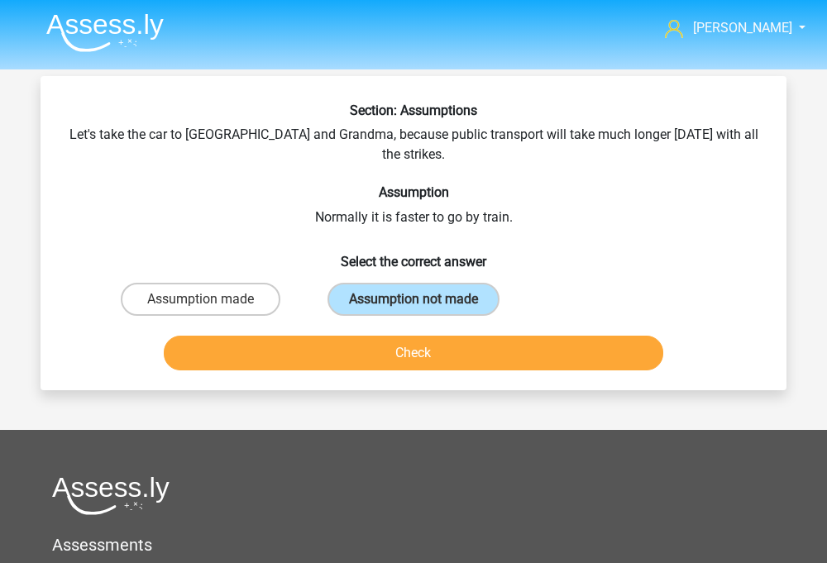
click at [386, 336] on button "Check" at bounding box center [414, 353] width 501 height 35
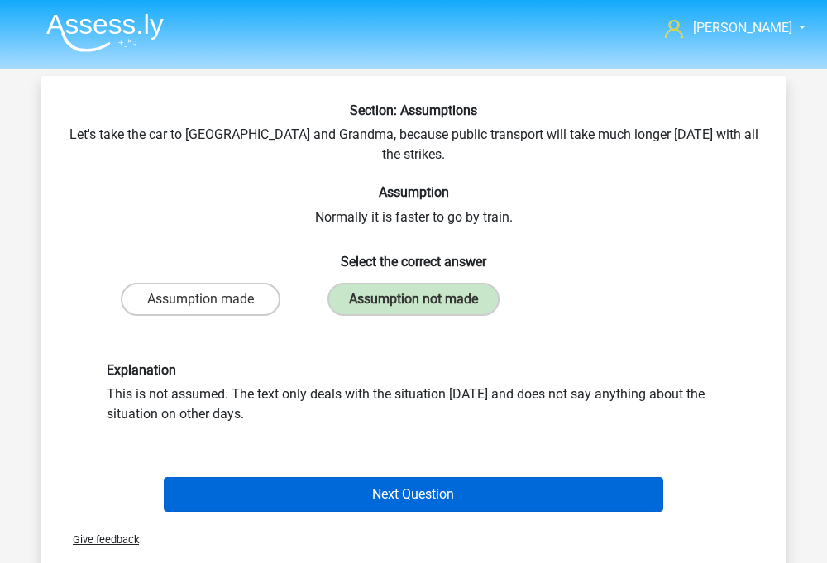
click at [356, 477] on button "Next Question" at bounding box center [414, 494] width 501 height 35
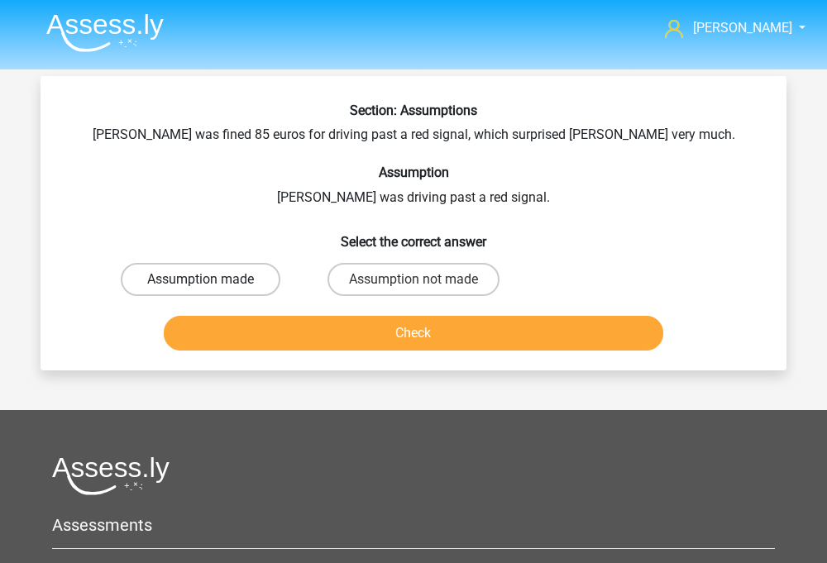
click at [228, 283] on label "Assumption made" at bounding box center [201, 279] width 160 height 33
click at [212, 283] on input "Assumption made" at bounding box center [206, 285] width 11 height 11
radio input "true"
click at [252, 332] on button "Check" at bounding box center [414, 333] width 501 height 35
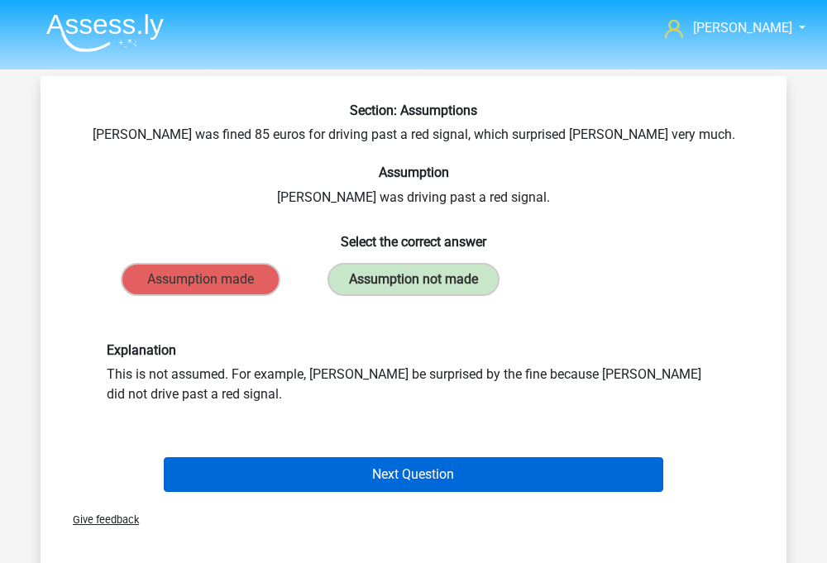
click at [448, 467] on button "Next Question" at bounding box center [414, 474] width 501 height 35
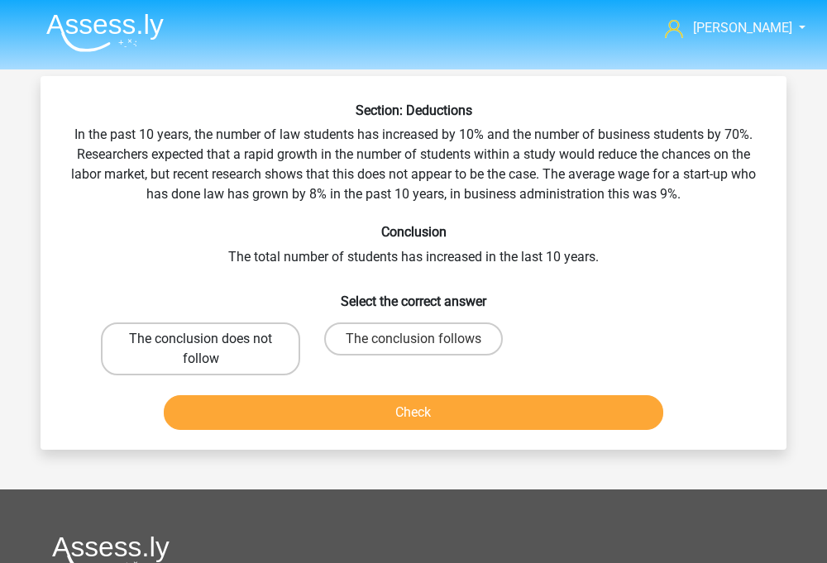
click at [247, 352] on label "The conclusion does not follow" at bounding box center [200, 349] width 199 height 53
click at [212, 350] on input "The conclusion does not follow" at bounding box center [206, 344] width 11 height 11
radio input "true"
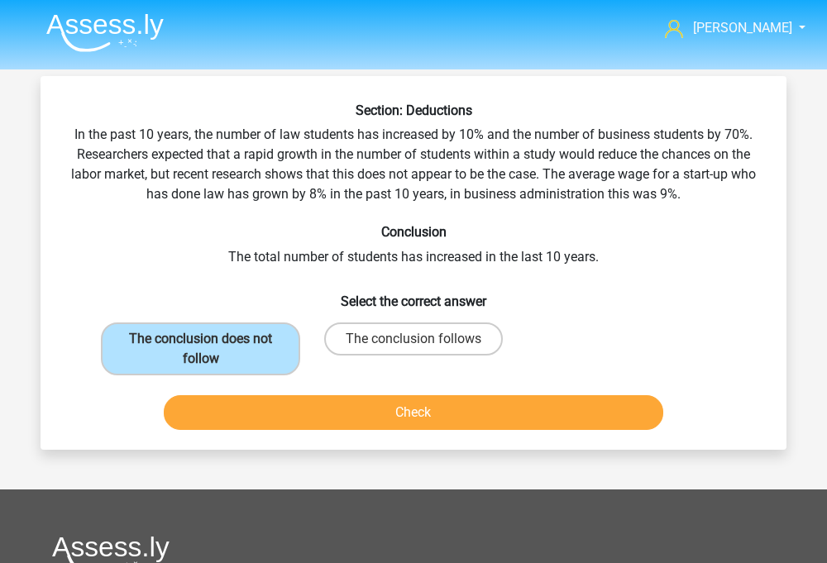
click at [276, 400] on button "Check" at bounding box center [414, 412] width 501 height 35
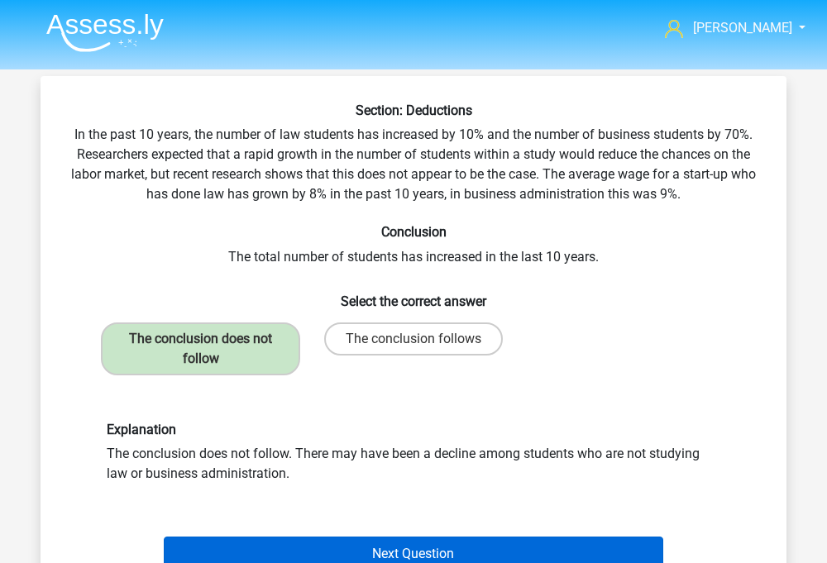
click at [340, 544] on button "Next Question" at bounding box center [414, 554] width 501 height 35
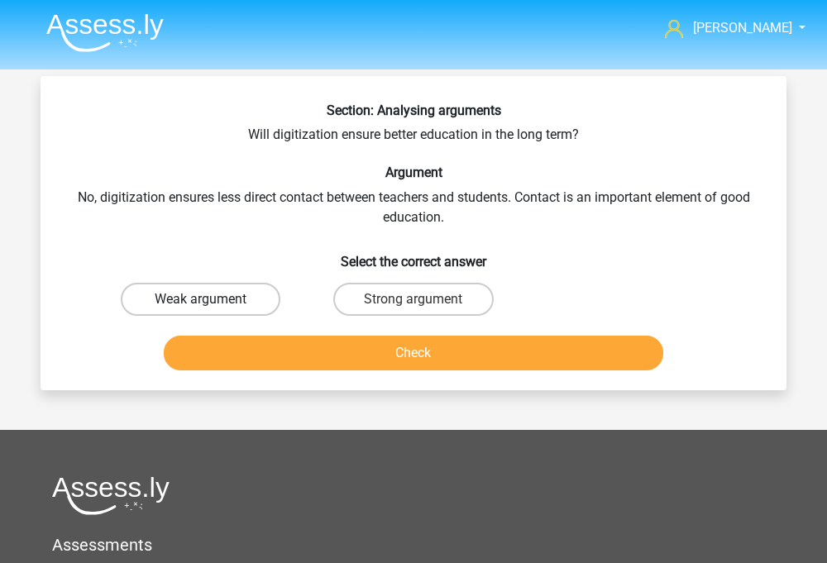
click at [237, 290] on label "Weak argument" at bounding box center [201, 299] width 160 height 33
click at [212, 299] on input "Weak argument" at bounding box center [206, 304] width 11 height 11
radio input "true"
click at [248, 349] on button "Check" at bounding box center [414, 353] width 501 height 35
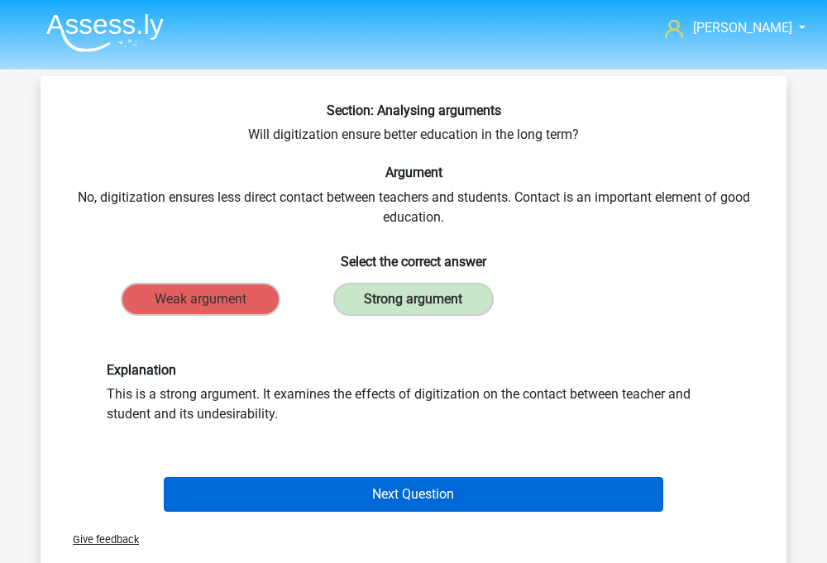
click at [309, 489] on button "Next Question" at bounding box center [414, 494] width 501 height 35
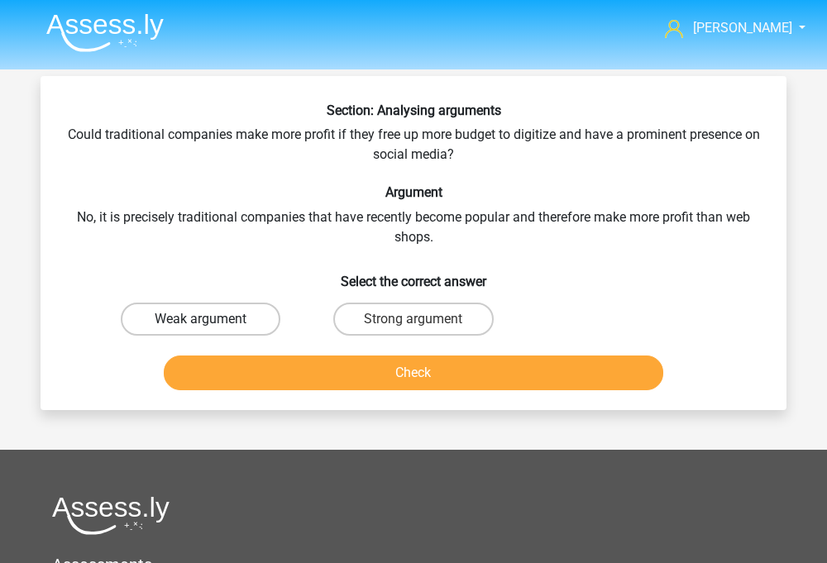
click at [186, 321] on label "Weak argument" at bounding box center [201, 319] width 160 height 33
click at [201, 321] on input "Weak argument" at bounding box center [206, 324] width 11 height 11
radio input "true"
click at [245, 374] on button "Check" at bounding box center [414, 373] width 501 height 35
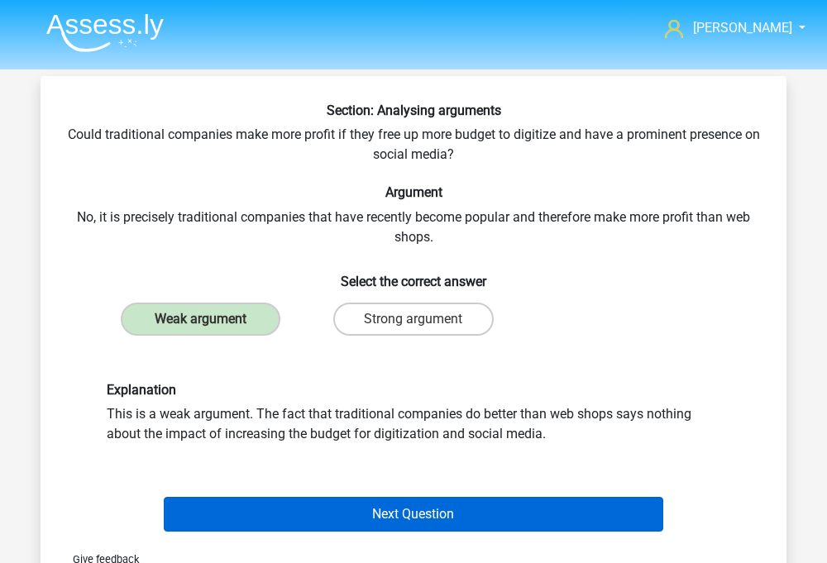
click at [329, 508] on button "Next Question" at bounding box center [414, 514] width 501 height 35
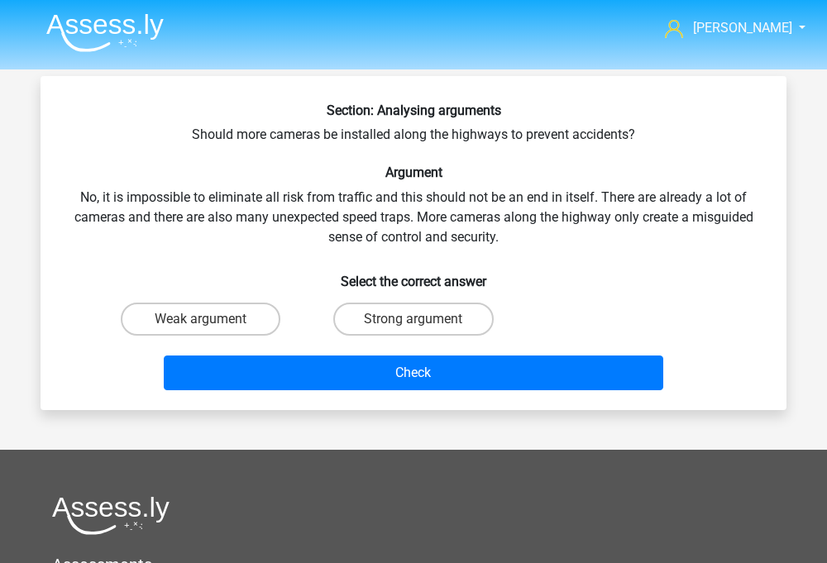
scroll to position [76, 0]
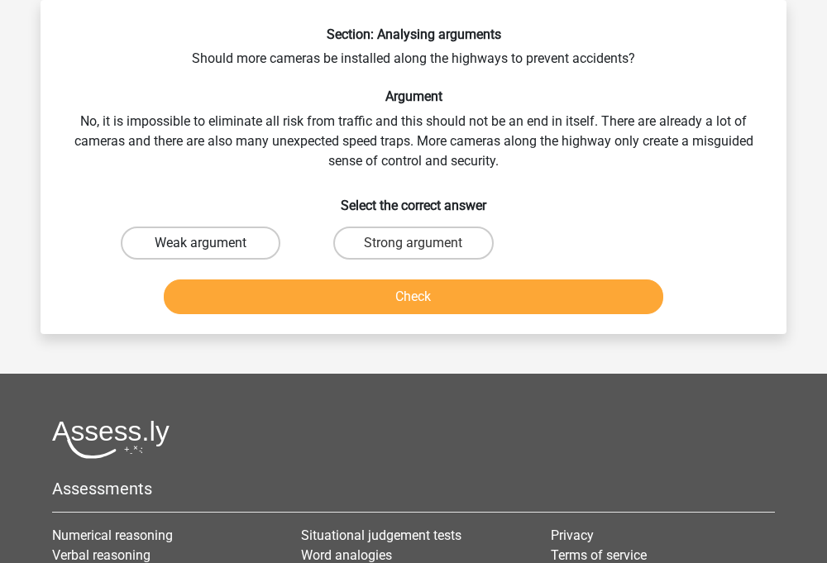
click at [232, 236] on label "Weak argument" at bounding box center [201, 243] width 160 height 33
click at [212, 243] on input "Weak argument" at bounding box center [206, 248] width 11 height 11
radio input "true"
click at [269, 311] on button "Check" at bounding box center [414, 297] width 501 height 35
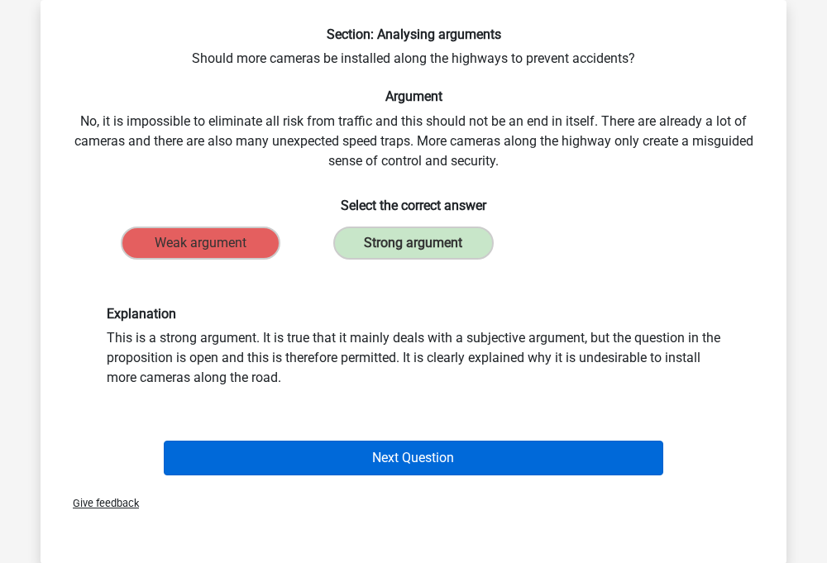
click at [384, 472] on button "Next Question" at bounding box center [414, 458] width 501 height 35
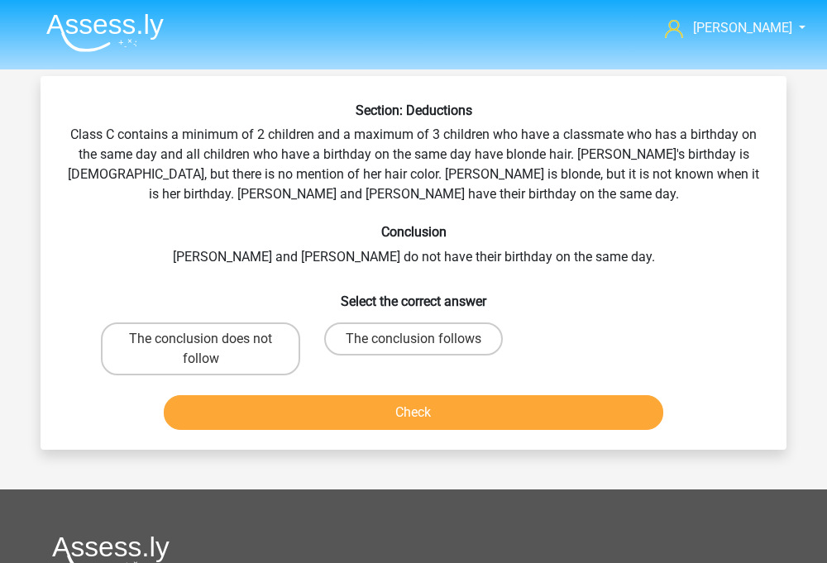
scroll to position [0, 0]
click at [277, 332] on label "The conclusion does not follow" at bounding box center [200, 349] width 199 height 53
click at [212, 339] on input "The conclusion does not follow" at bounding box center [206, 344] width 11 height 11
radio input "true"
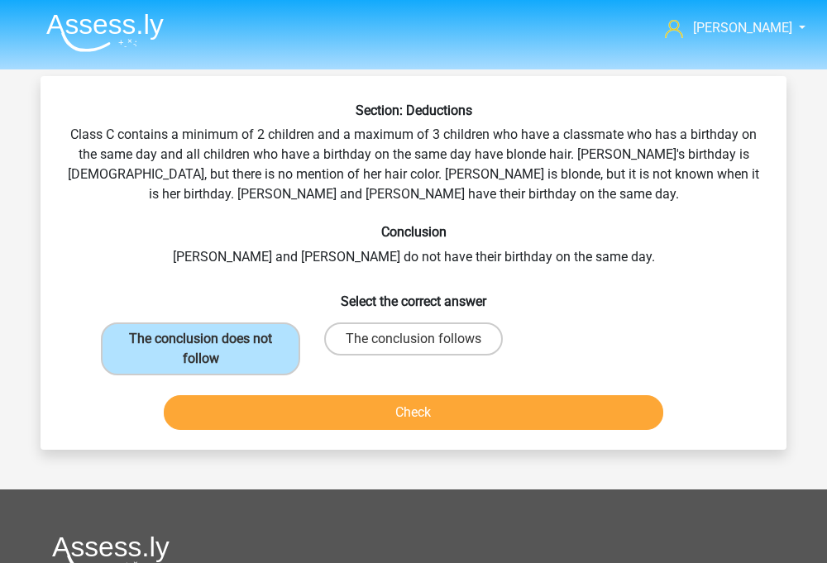
click at [332, 438] on div "Section: Deductions Class C contains a minimum of 2 children and a maximum of 3…" at bounding box center [414, 263] width 746 height 374
click at [332, 418] on button "Check" at bounding box center [414, 412] width 501 height 35
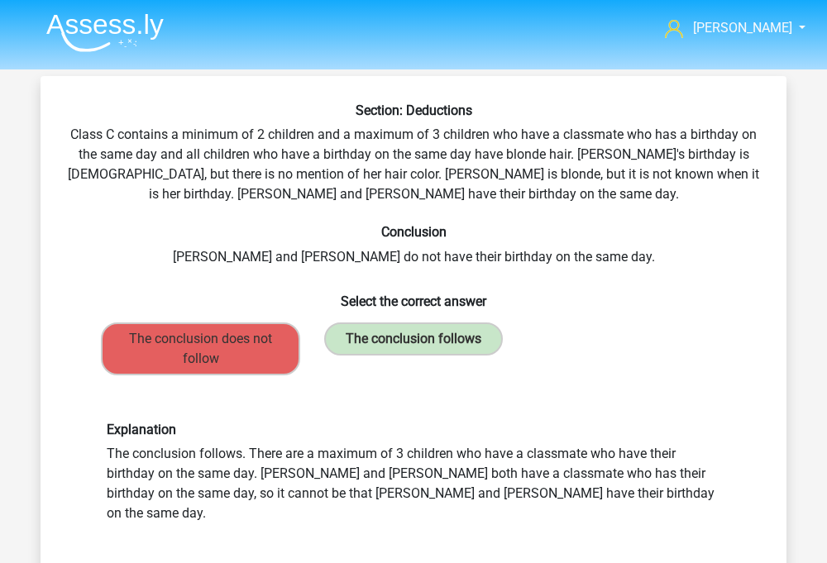
scroll to position [29, 0]
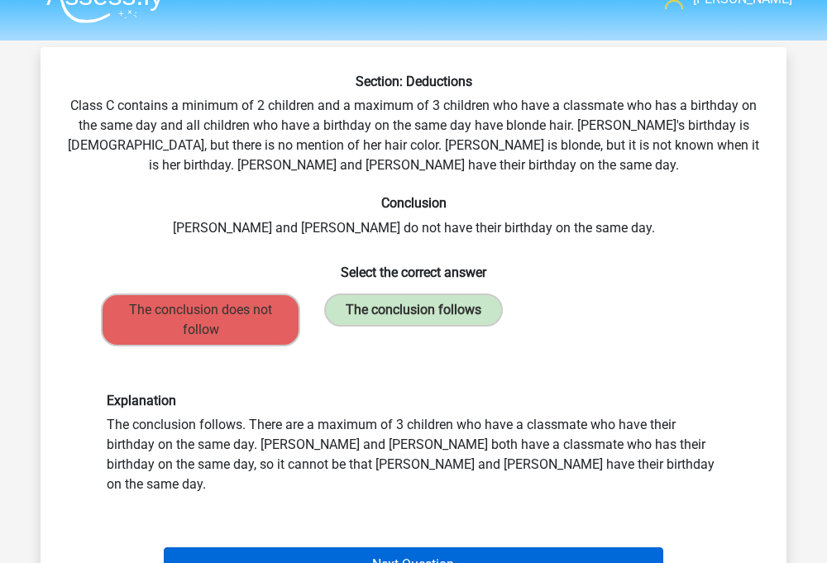
click at [458, 554] on button "Next Question" at bounding box center [414, 565] width 501 height 35
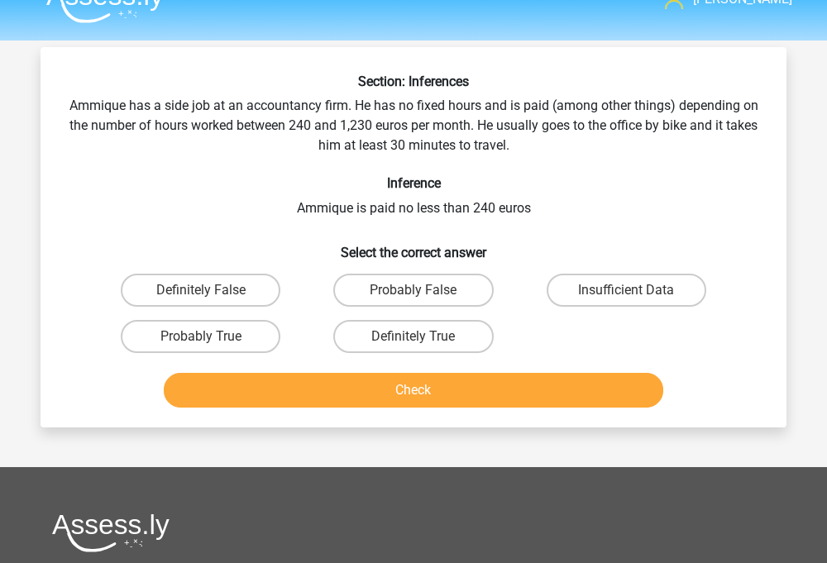
scroll to position [76, 0]
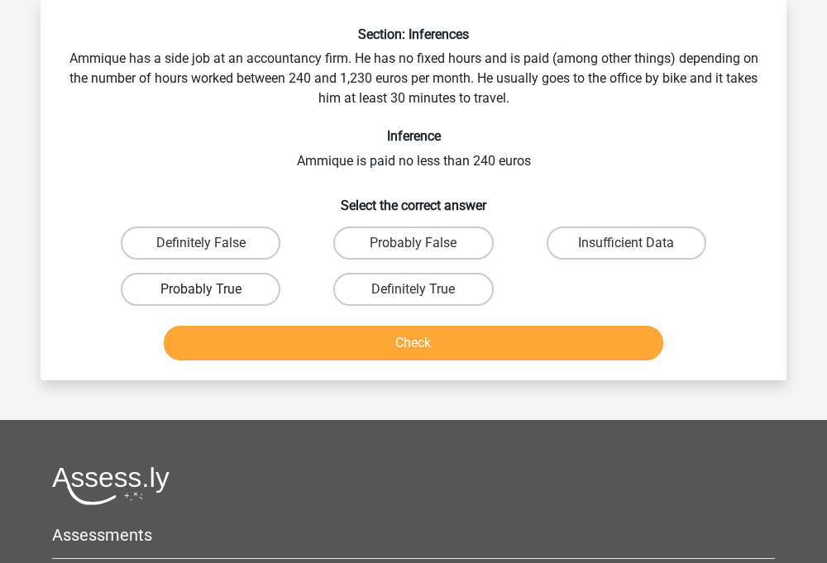
click at [271, 283] on label "Probably True" at bounding box center [201, 289] width 160 height 33
click at [212, 290] on input "Probably True" at bounding box center [206, 295] width 11 height 11
radio input "true"
click at [304, 334] on button "Check" at bounding box center [414, 343] width 501 height 35
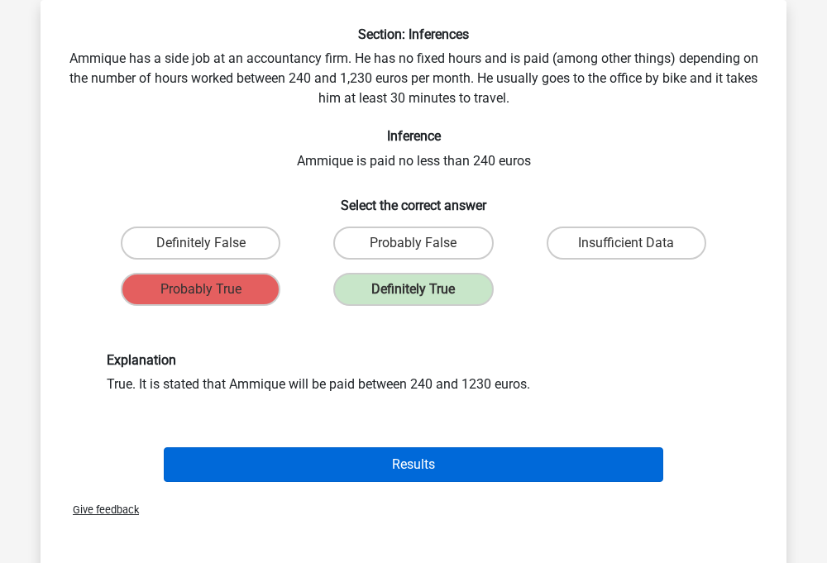
click at [390, 478] on button "Results" at bounding box center [414, 465] width 501 height 35
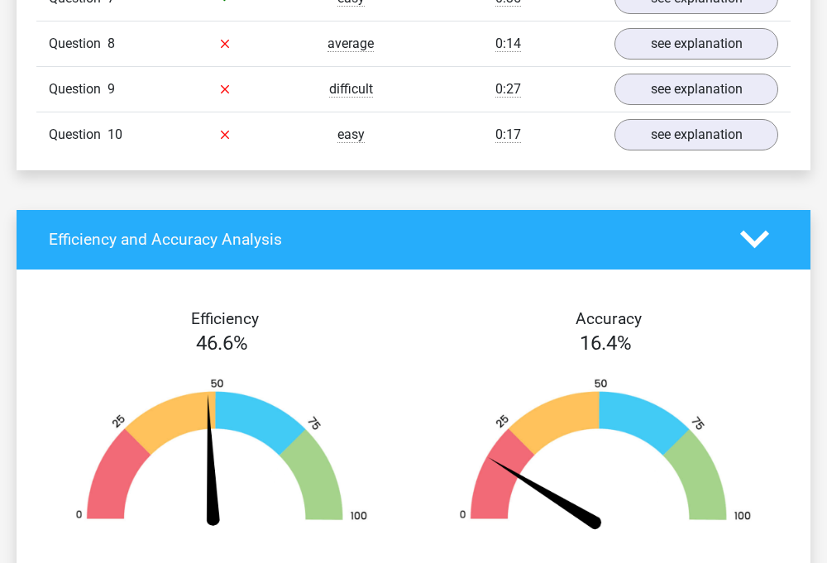
scroll to position [1131, 0]
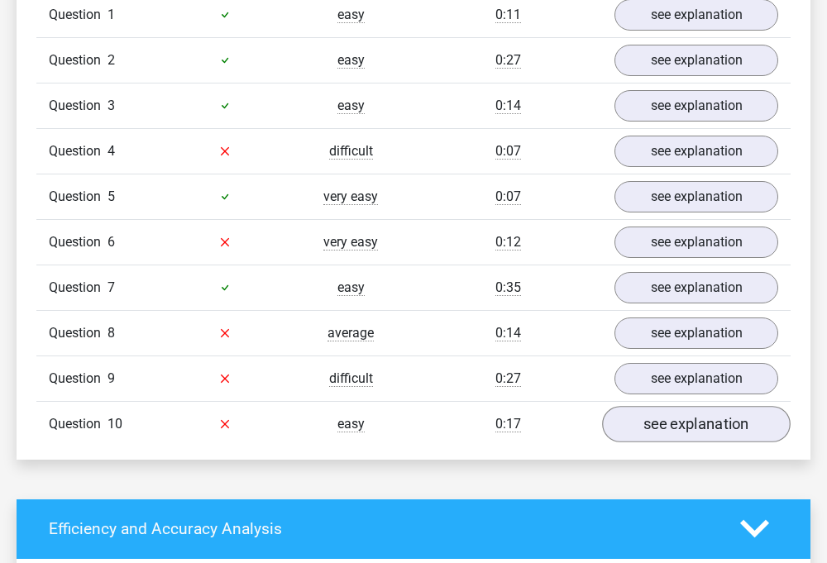
click at [681, 406] on link "see explanation" at bounding box center [696, 424] width 189 height 36
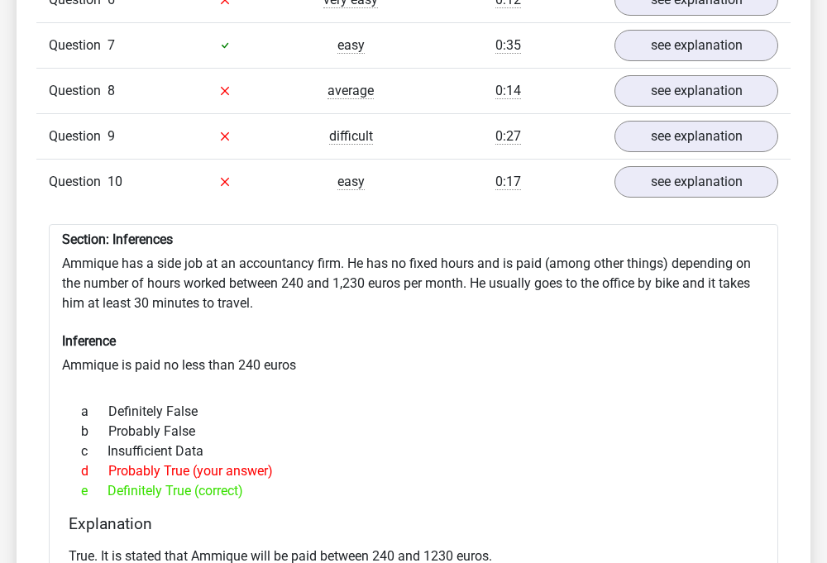
scroll to position [1140, 0]
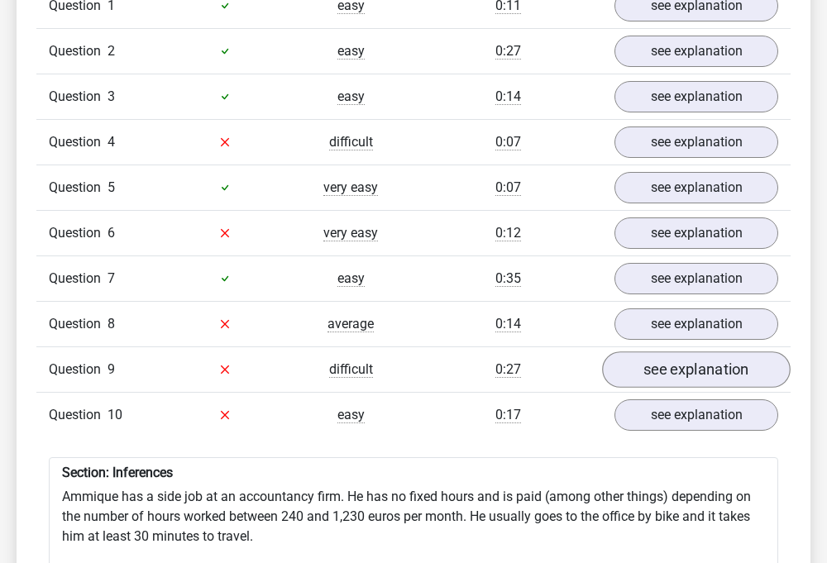
click at [677, 352] on link "see explanation" at bounding box center [696, 370] width 189 height 36
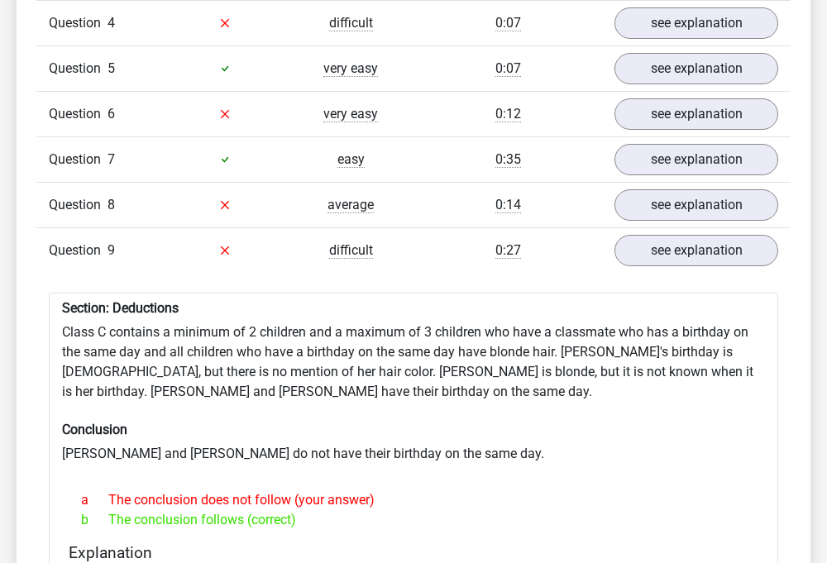
scroll to position [1109, 0]
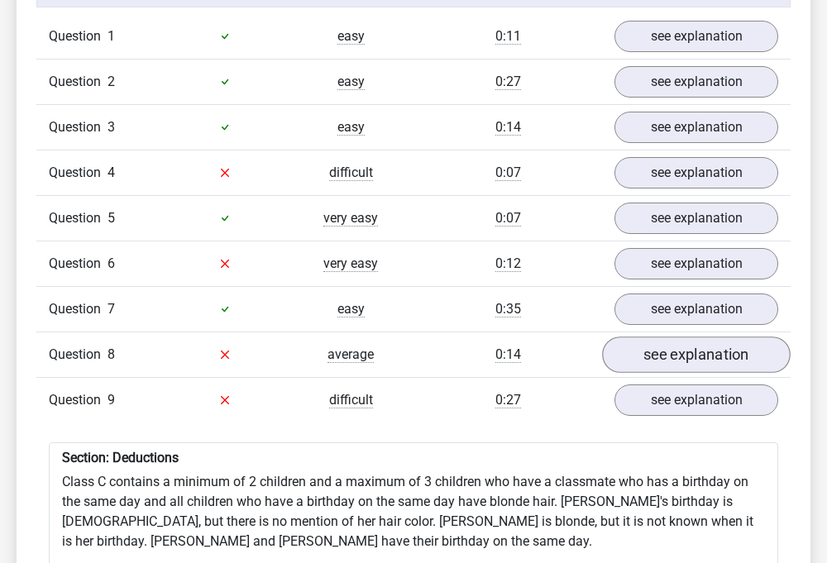
click at [687, 337] on link "see explanation" at bounding box center [696, 355] width 189 height 36
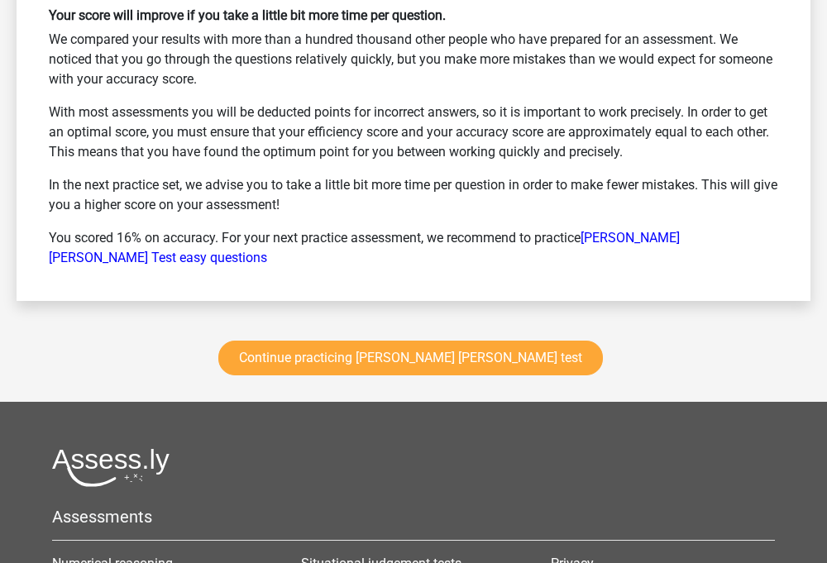
scroll to position [3739, 0]
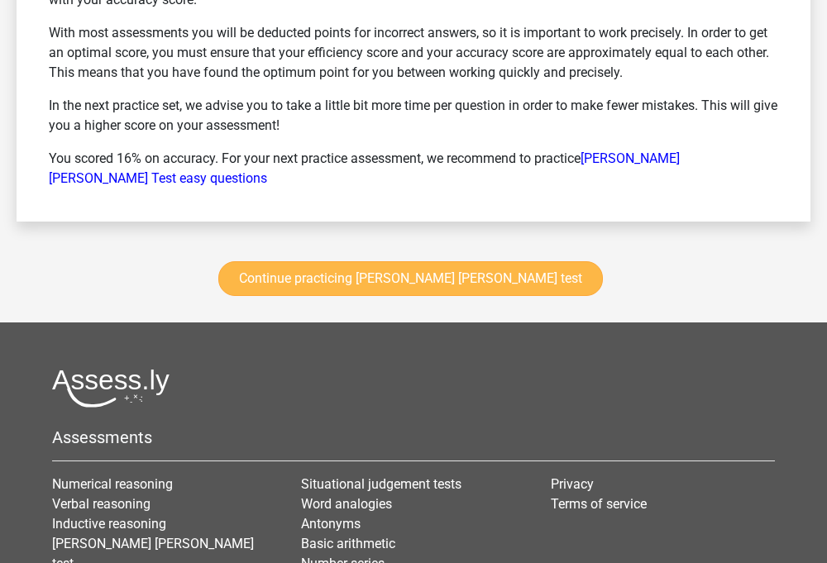
click at [501, 263] on link "Continue practicing [PERSON_NAME] [PERSON_NAME] test" at bounding box center [410, 278] width 385 height 35
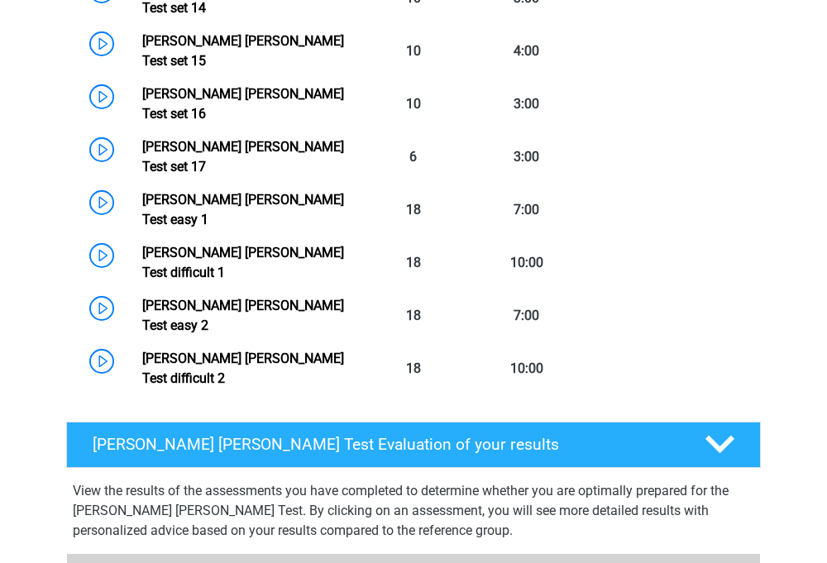
scroll to position [1044, 0]
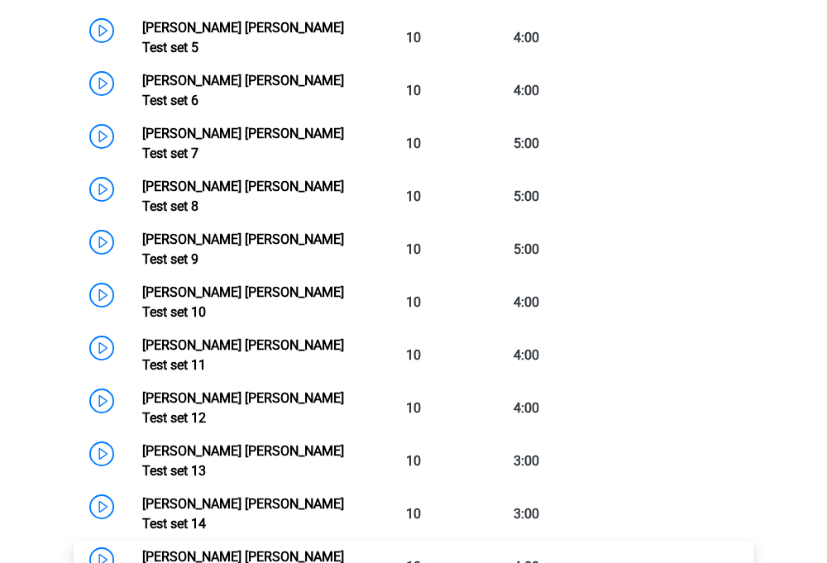
click at [306, 549] on link "[PERSON_NAME] [PERSON_NAME] Test set 15" at bounding box center [243, 567] width 202 height 36
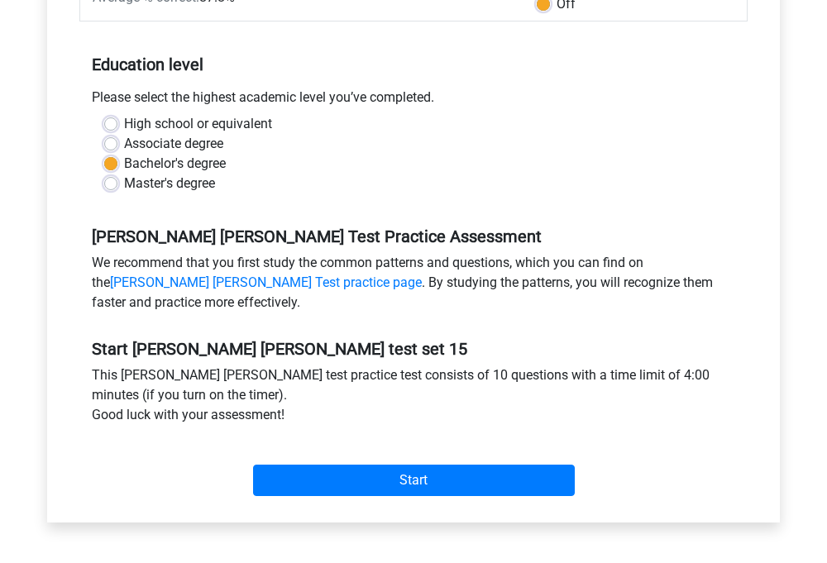
scroll to position [483, 0]
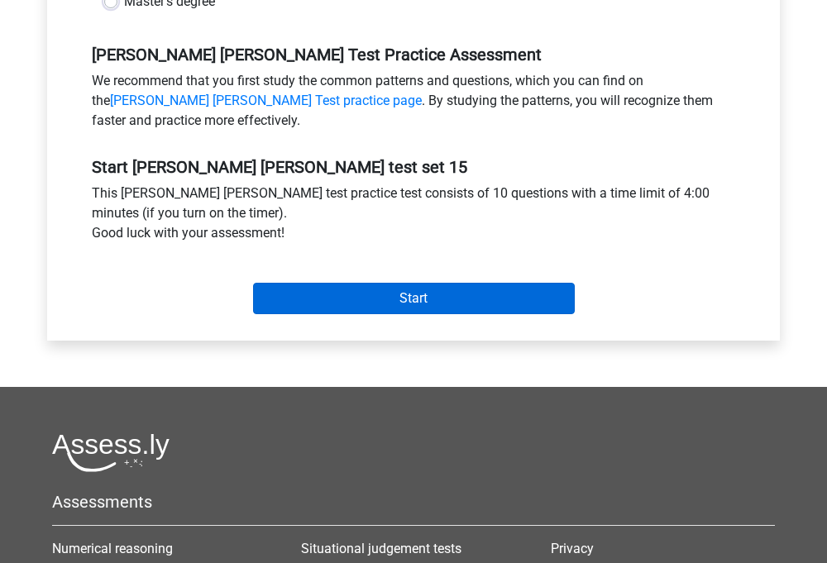
click at [362, 299] on input "Start" at bounding box center [414, 298] width 322 height 31
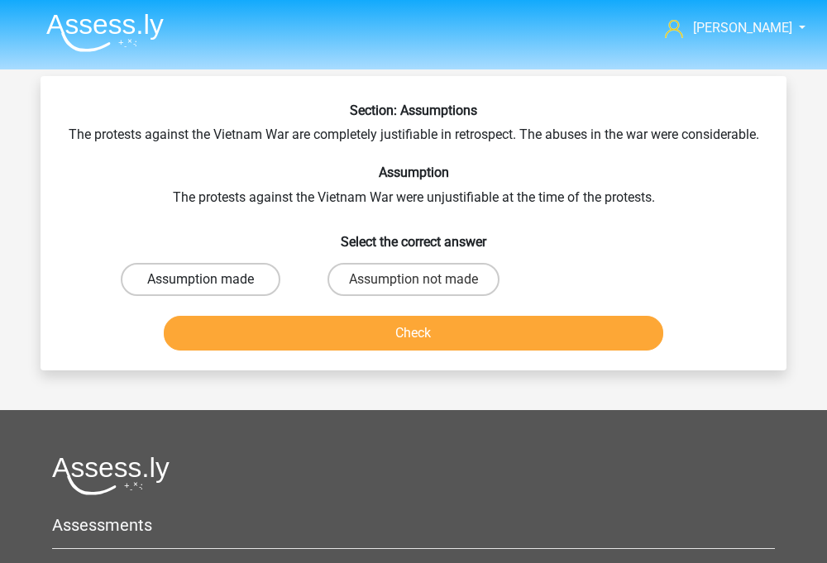
click at [226, 296] on label "Assumption made" at bounding box center [201, 279] width 160 height 33
click at [212, 290] on input "Assumption made" at bounding box center [206, 285] width 11 height 11
radio input "true"
click at [389, 296] on label "Assumption not made" at bounding box center [414, 279] width 172 height 33
click at [414, 290] on input "Assumption not made" at bounding box center [419, 285] width 11 height 11
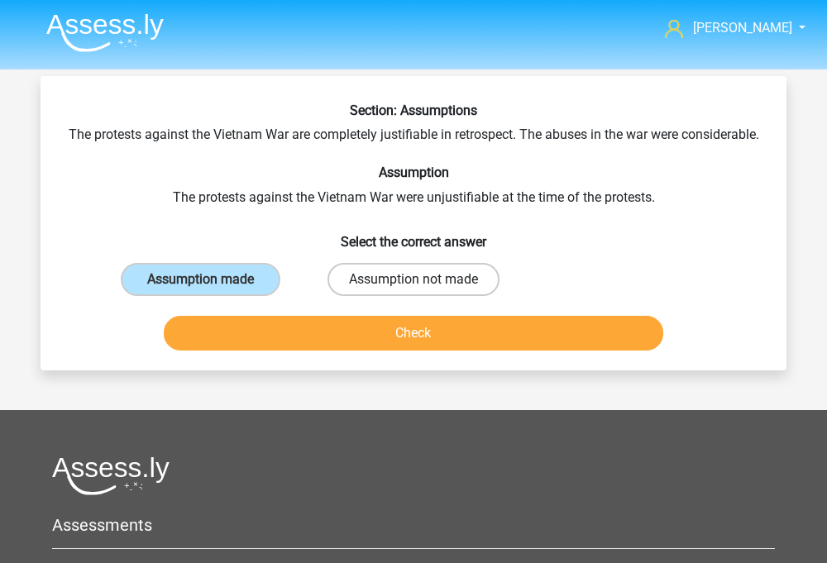
radio input "true"
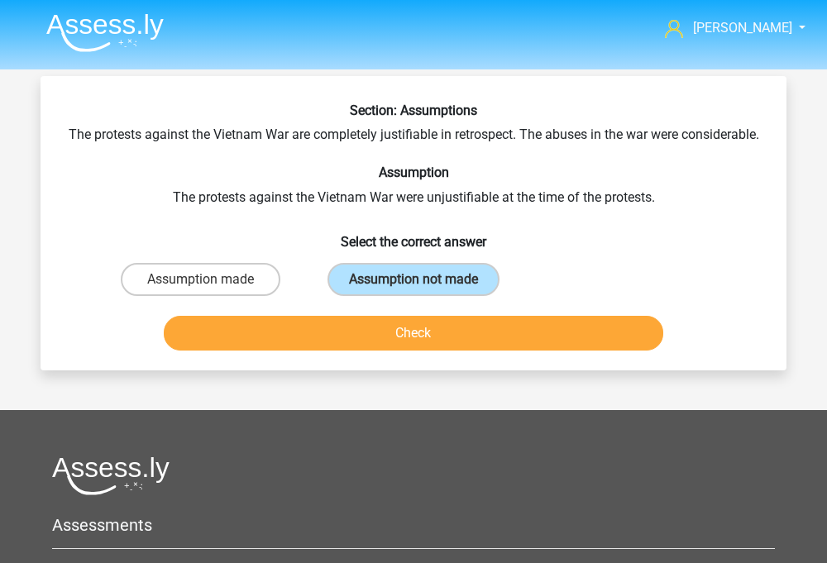
click at [397, 347] on button "Check" at bounding box center [414, 333] width 501 height 35
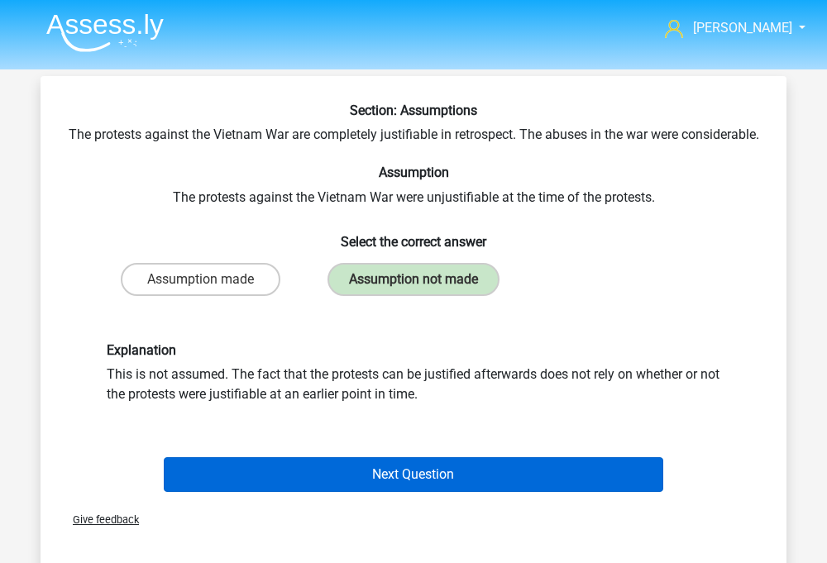
click at [357, 488] on button "Next Question" at bounding box center [414, 474] width 501 height 35
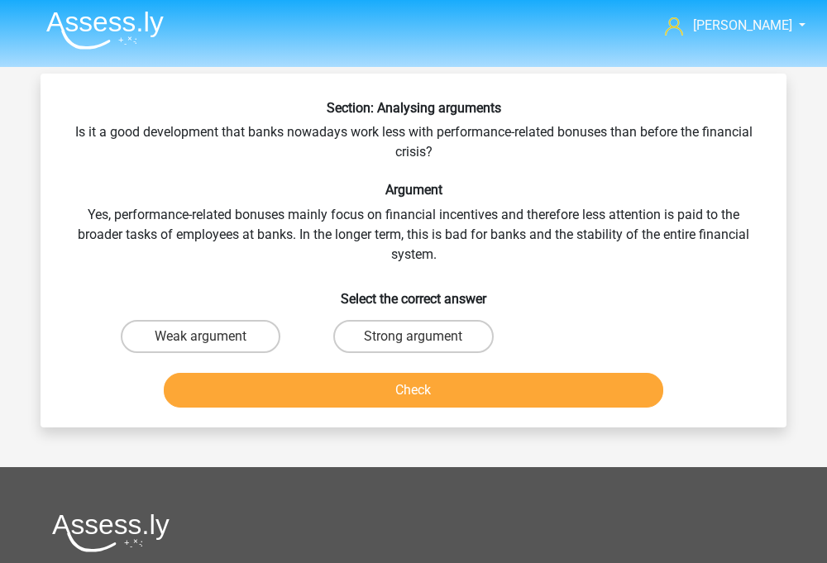
scroll to position [1, 0]
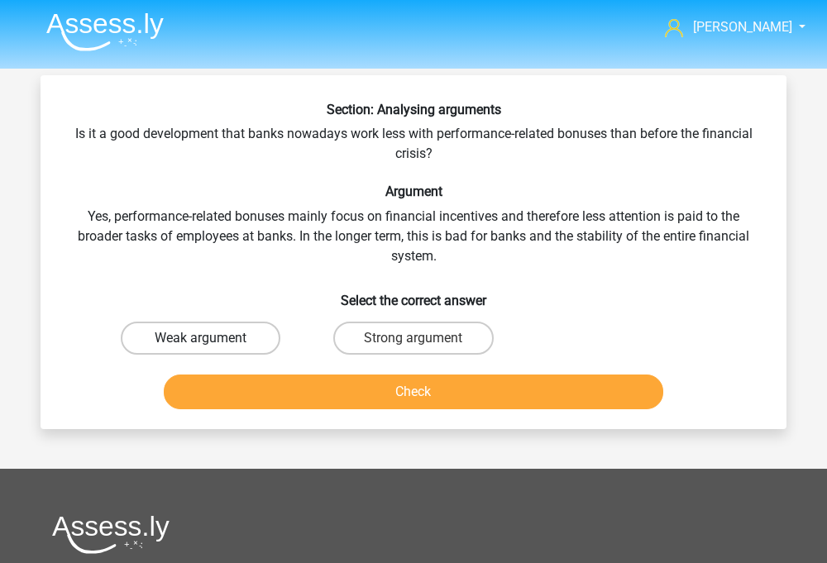
click at [215, 348] on label "Weak argument" at bounding box center [201, 338] width 160 height 33
click at [212, 348] on input "Weak argument" at bounding box center [206, 343] width 11 height 11
radio input "true"
click at [224, 394] on button "Check" at bounding box center [414, 392] width 501 height 35
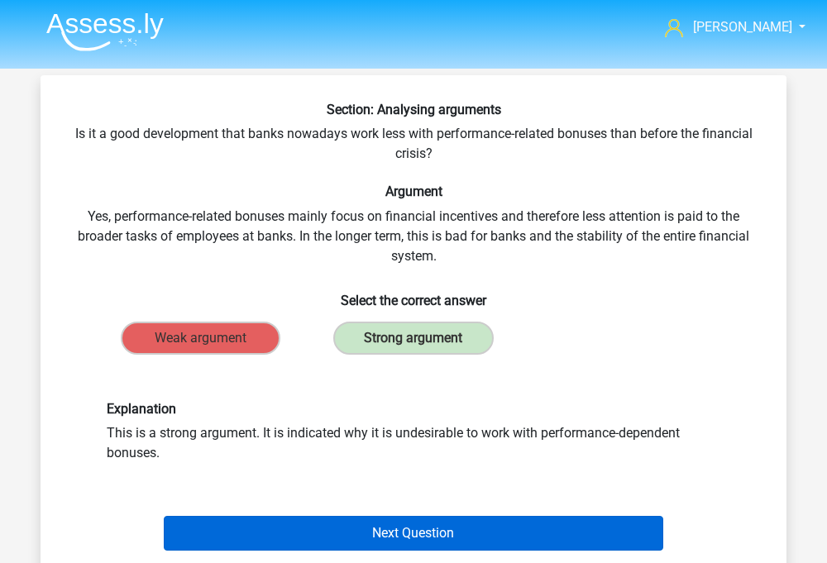
click at [318, 534] on button "Next Question" at bounding box center [414, 533] width 501 height 35
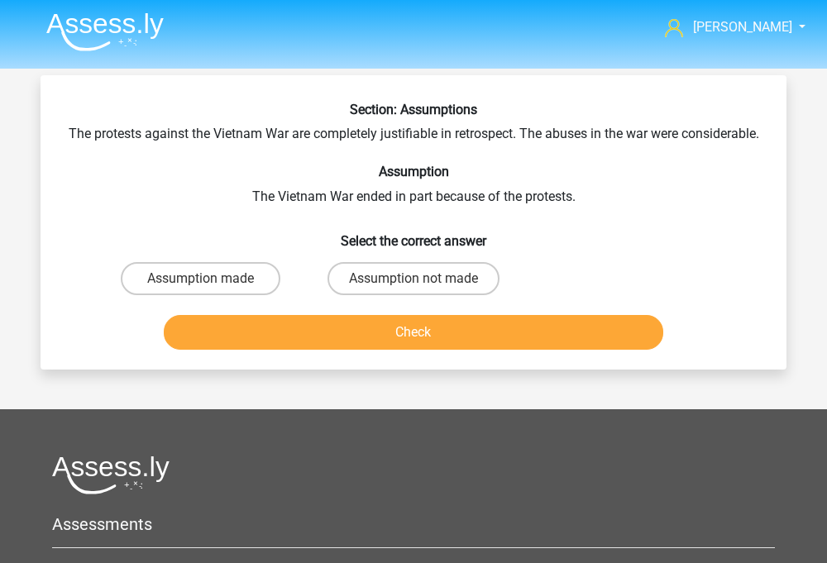
scroll to position [76, 0]
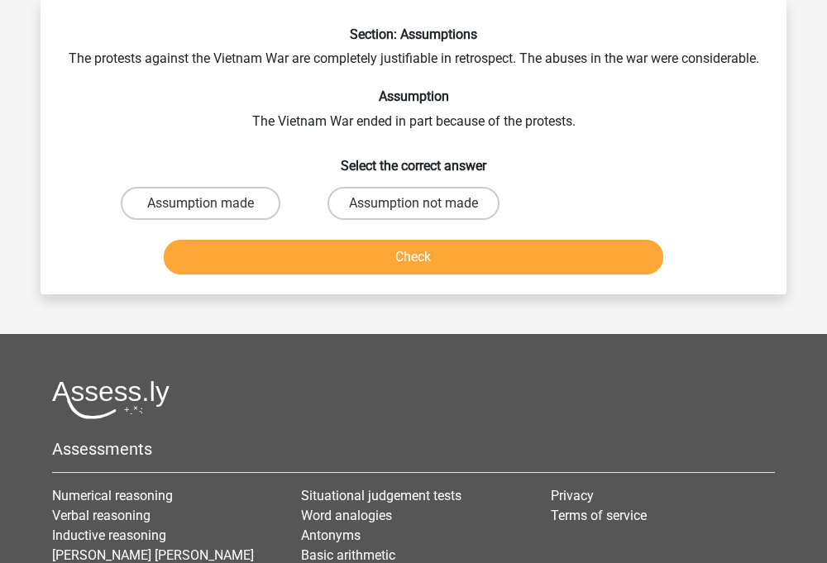
click at [415, 214] on input "Assumption not made" at bounding box center [419, 209] width 11 height 11
radio input "true"
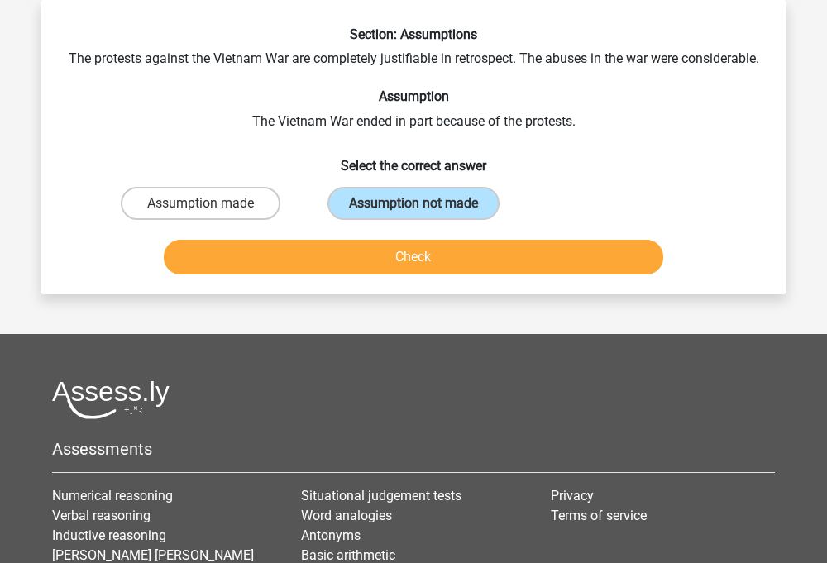
click at [400, 275] on button "Check" at bounding box center [414, 257] width 501 height 35
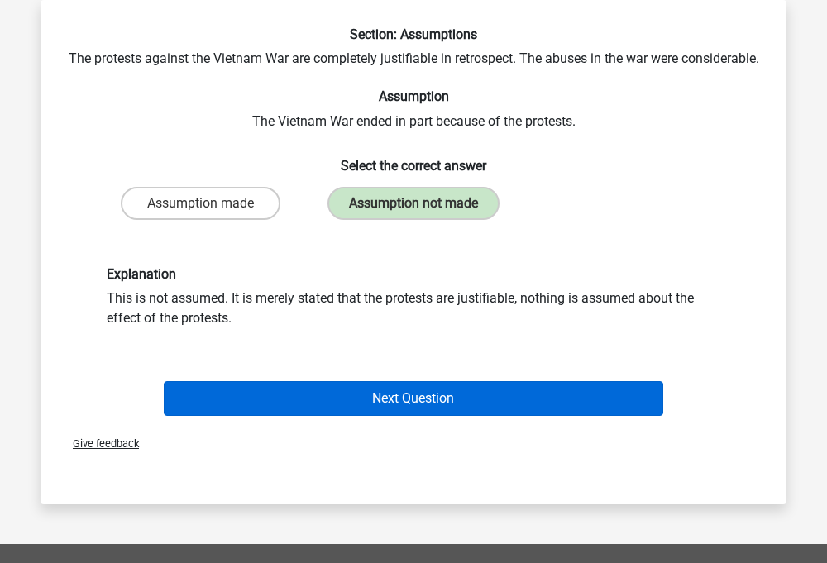
click at [363, 407] on button "Next Question" at bounding box center [414, 398] width 501 height 35
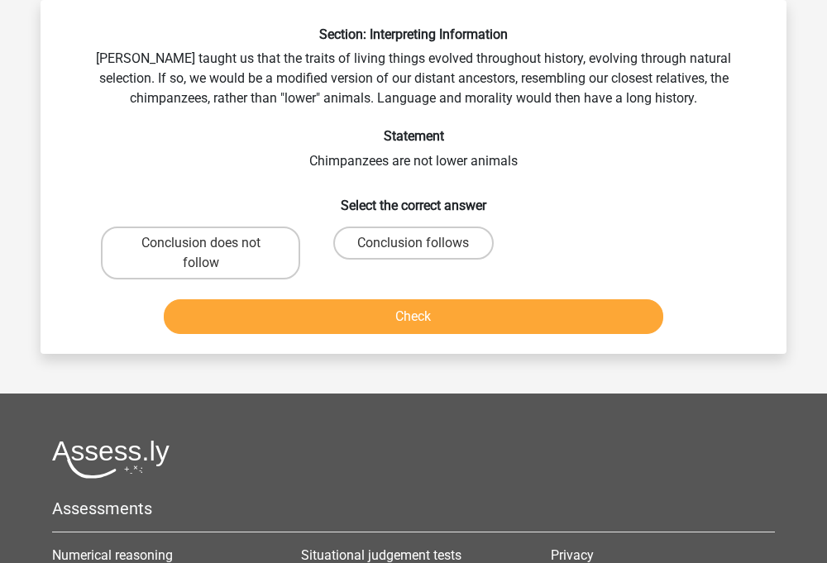
scroll to position [0, 0]
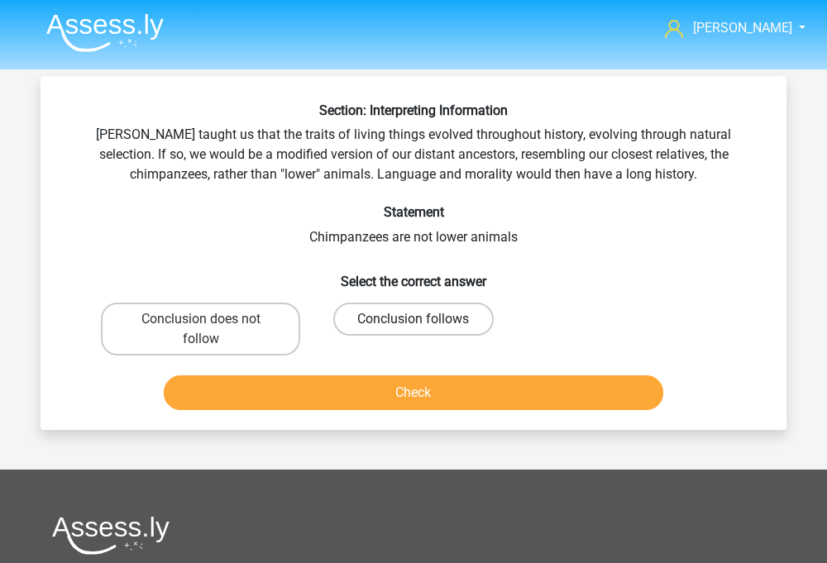
click at [407, 314] on label "Conclusion follows" at bounding box center [413, 319] width 160 height 33
click at [414, 319] on input "Conclusion follows" at bounding box center [419, 324] width 11 height 11
radio input "true"
click at [405, 388] on button "Check" at bounding box center [414, 393] width 501 height 35
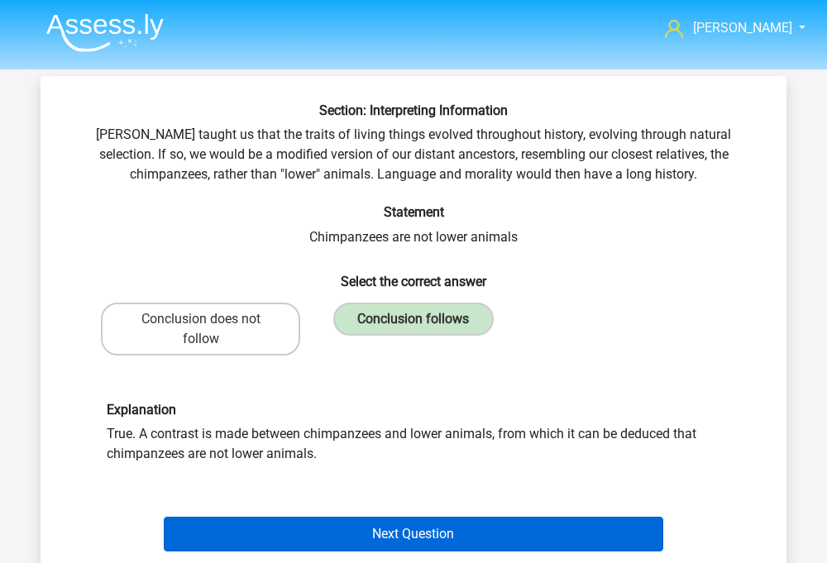
click at [381, 527] on button "Next Question" at bounding box center [414, 534] width 501 height 35
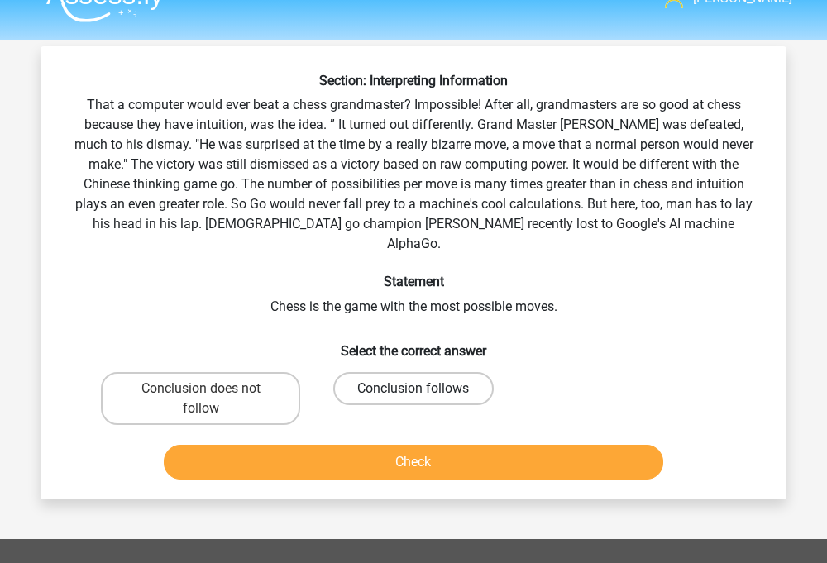
scroll to position [30, 0]
click at [239, 372] on label "Conclusion does not follow" at bounding box center [200, 398] width 199 height 53
click at [212, 389] on input "Conclusion does not follow" at bounding box center [206, 394] width 11 height 11
radio input "true"
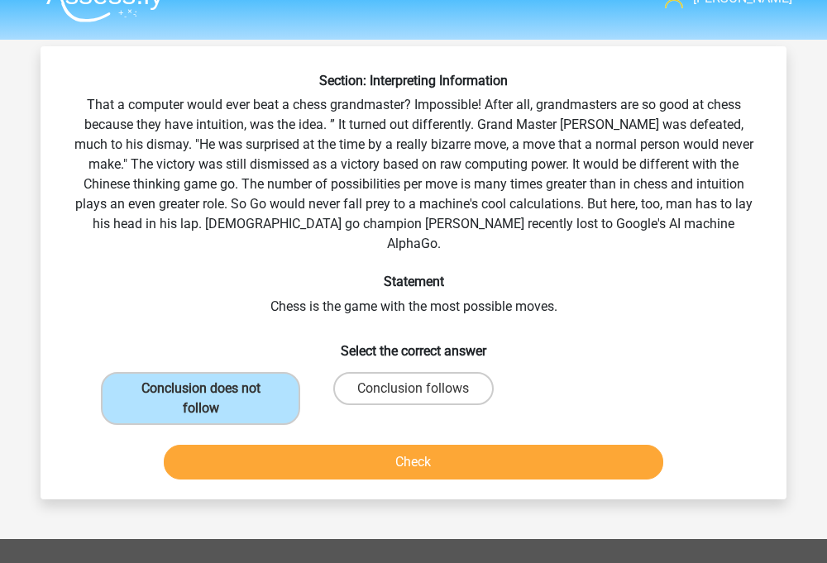
click at [244, 445] on button "Check" at bounding box center [414, 462] width 501 height 35
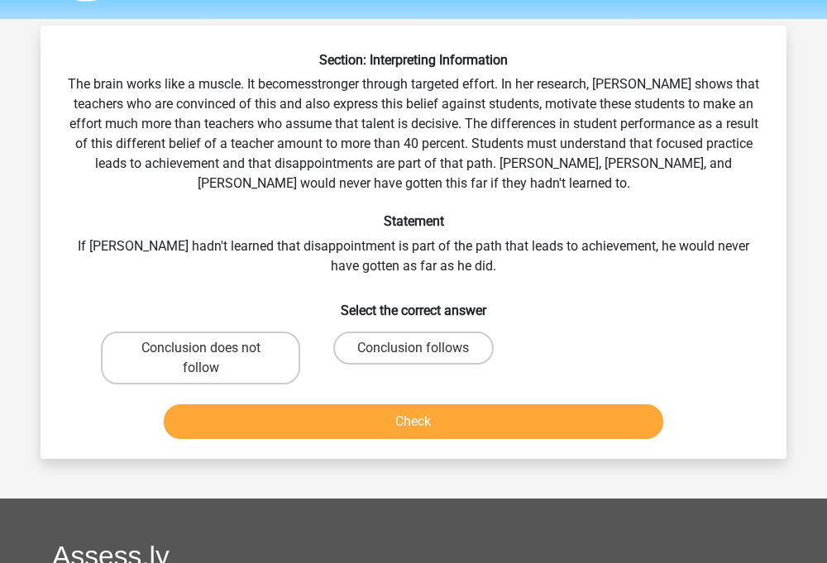
scroll to position [47, 0]
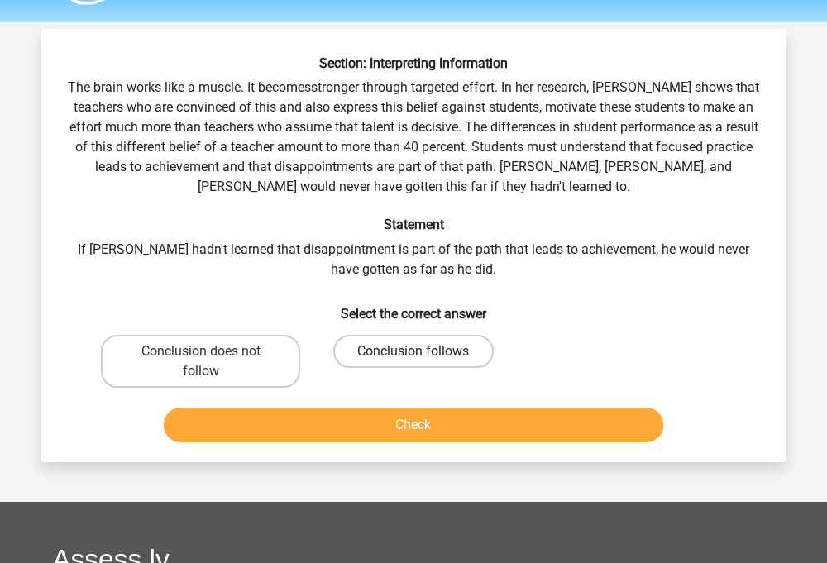
click at [362, 355] on label "Conclusion follows" at bounding box center [413, 351] width 160 height 33
click at [414, 355] on input "Conclusion follows" at bounding box center [419, 357] width 11 height 11
radio input "true"
click at [224, 386] on label "Conclusion does not follow" at bounding box center [200, 361] width 199 height 53
click at [212, 362] on input "Conclusion does not follow" at bounding box center [206, 357] width 11 height 11
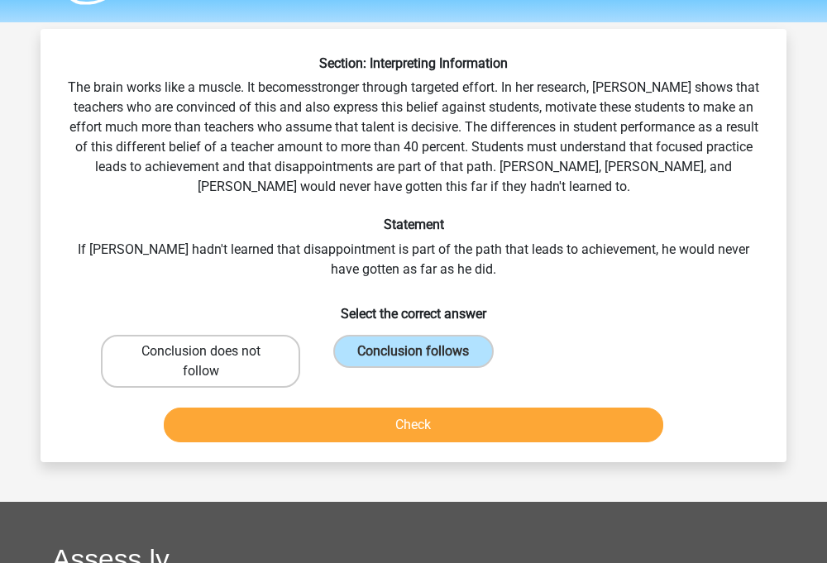
radio input "true"
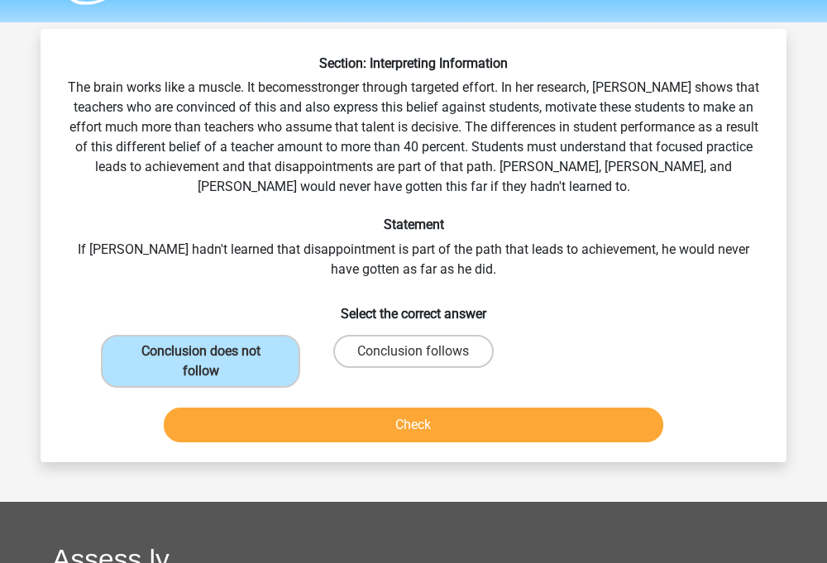
click at [237, 440] on button "Check" at bounding box center [414, 425] width 501 height 35
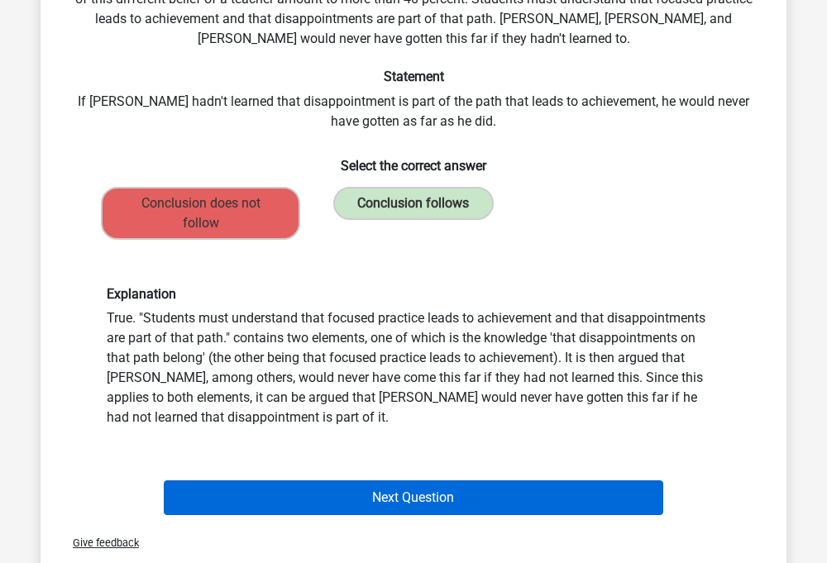
click at [296, 501] on button "Next Question" at bounding box center [414, 498] width 501 height 35
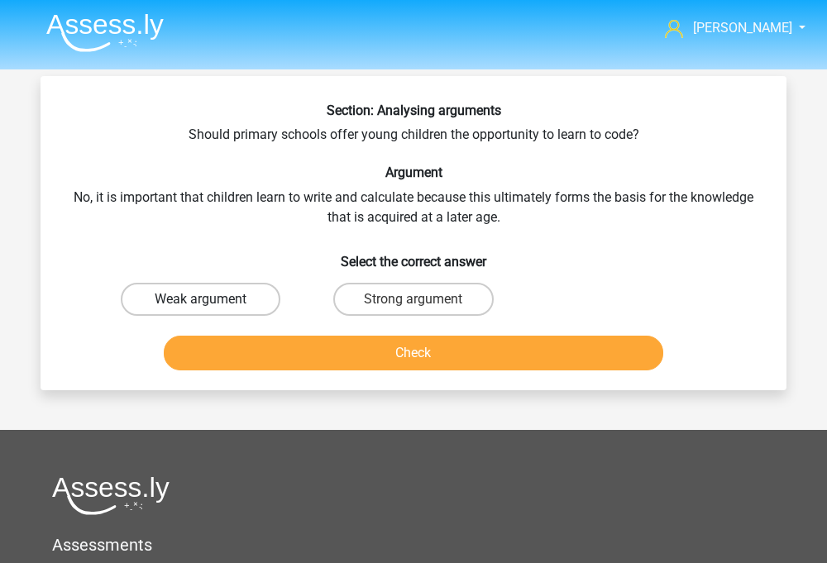
scroll to position [0, 0]
click at [270, 295] on label "Weak argument" at bounding box center [201, 299] width 160 height 33
click at [212, 299] on input "Weak argument" at bounding box center [206, 304] width 11 height 11
radio input "true"
click at [284, 341] on button "Check" at bounding box center [414, 353] width 501 height 35
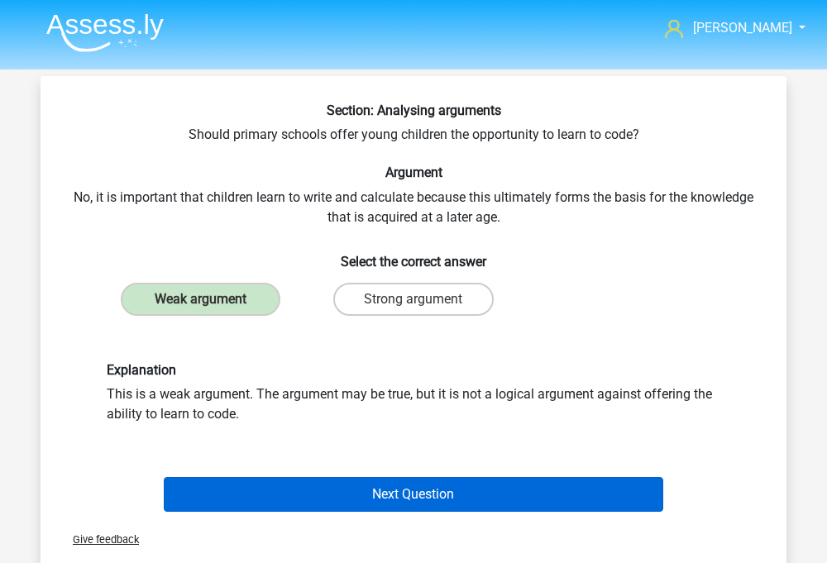
click at [296, 488] on button "Next Question" at bounding box center [414, 494] width 501 height 35
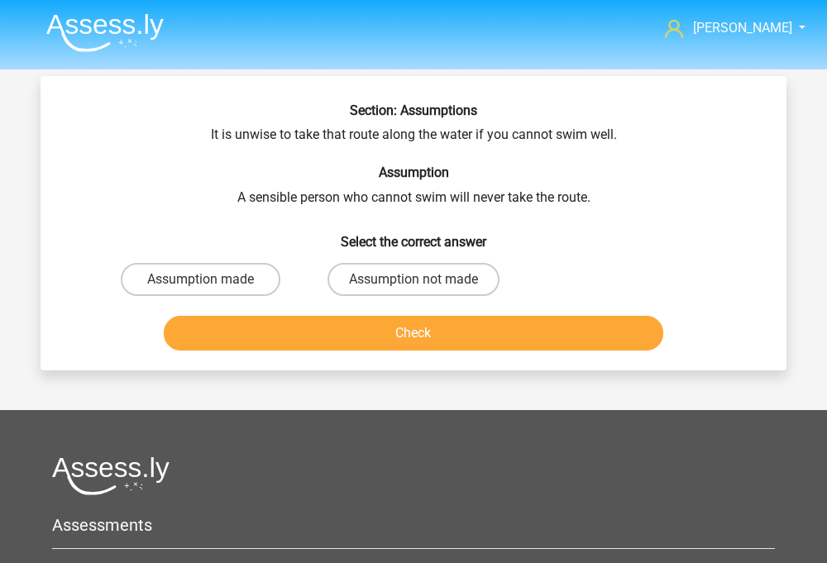
scroll to position [76, 0]
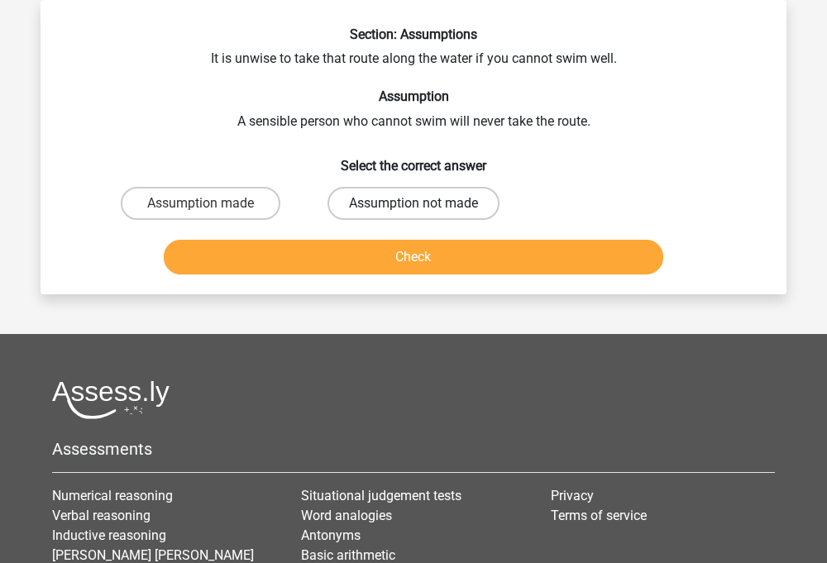
click at [375, 193] on label "Assumption not made" at bounding box center [414, 203] width 172 height 33
click at [414, 204] on input "Assumption not made" at bounding box center [419, 209] width 11 height 11
radio input "true"
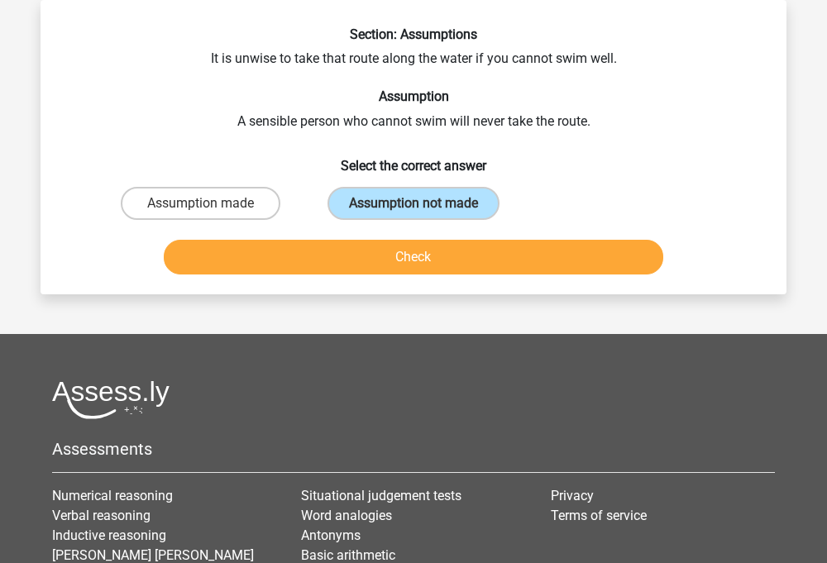
click at [455, 256] on button "Check" at bounding box center [414, 257] width 501 height 35
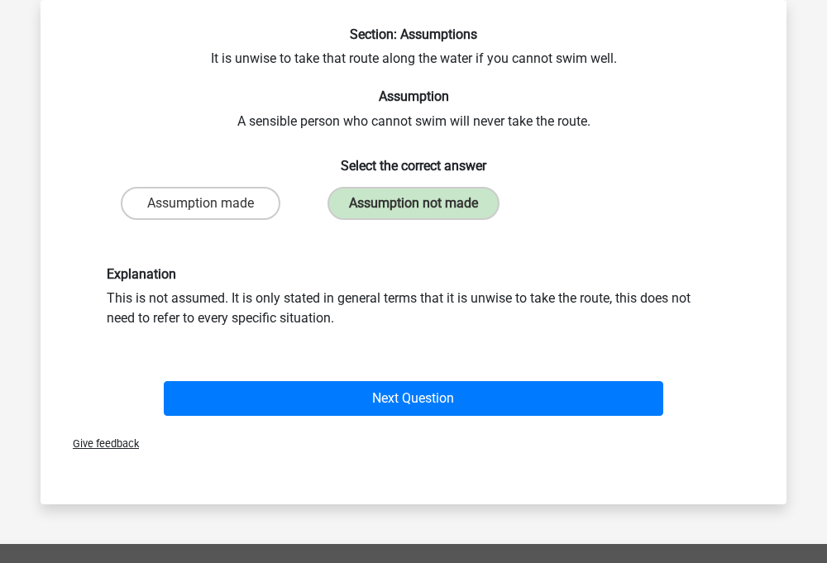
click at [376, 373] on div "Next Question" at bounding box center [413, 395] width 693 height 55
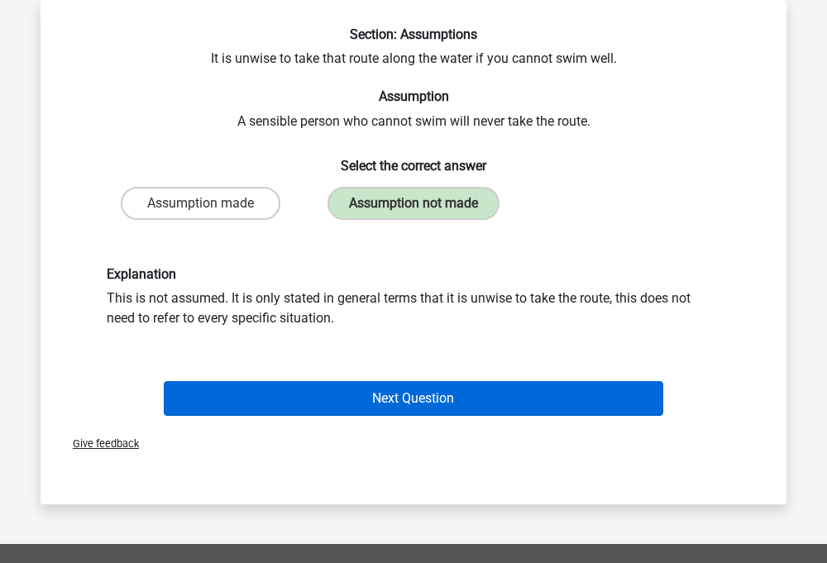
click at [376, 381] on button "Next Question" at bounding box center [414, 398] width 501 height 35
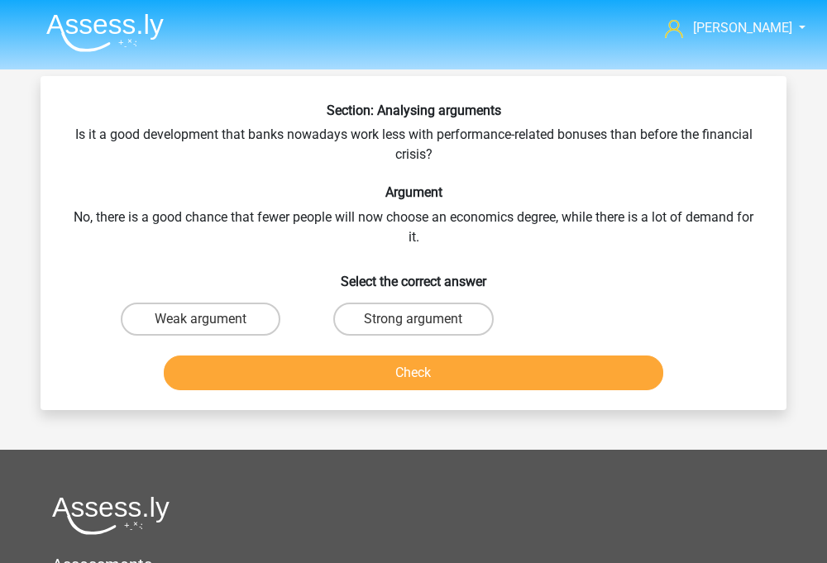
scroll to position [0, 0]
click at [164, 307] on label "Weak argument" at bounding box center [201, 319] width 160 height 33
click at [201, 319] on input "Weak argument" at bounding box center [206, 324] width 11 height 11
radio input "true"
click at [208, 366] on button "Check" at bounding box center [414, 373] width 501 height 35
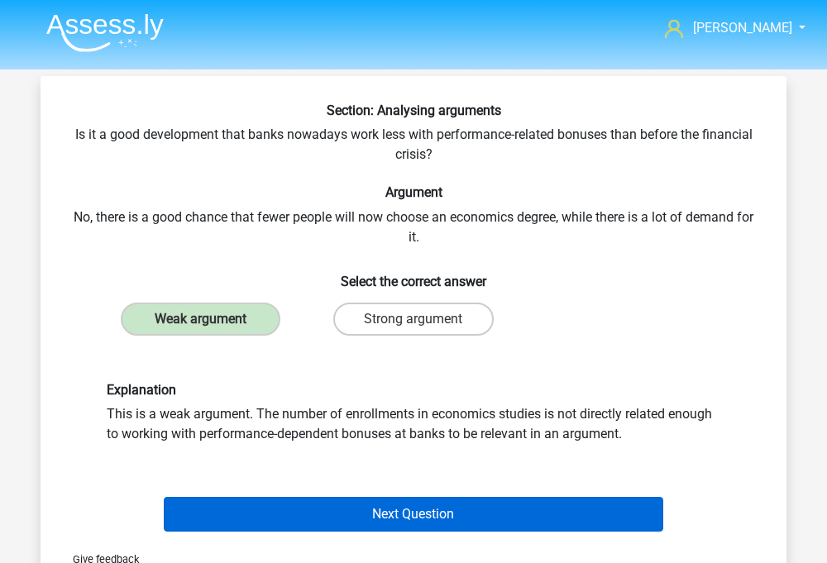
click at [311, 511] on button "Next Question" at bounding box center [414, 514] width 501 height 35
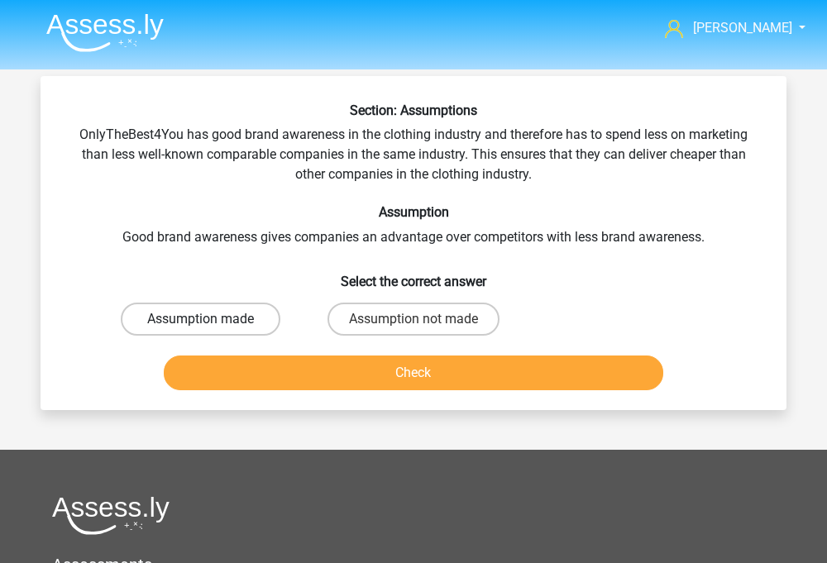
click at [262, 314] on label "Assumption made" at bounding box center [201, 319] width 160 height 33
click at [212, 319] on input "Assumption made" at bounding box center [206, 324] width 11 height 11
radio input "true"
click at [290, 362] on button "Check" at bounding box center [414, 373] width 501 height 35
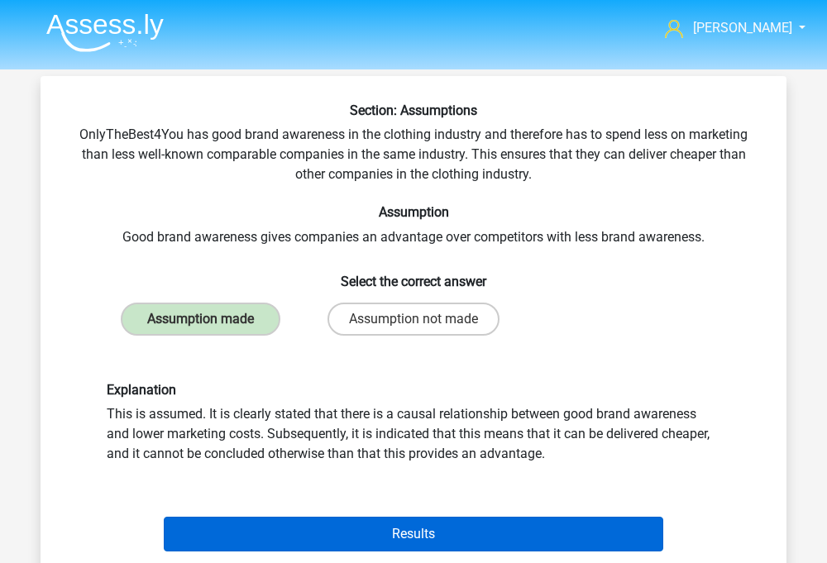
click at [319, 533] on button "Results" at bounding box center [414, 534] width 501 height 35
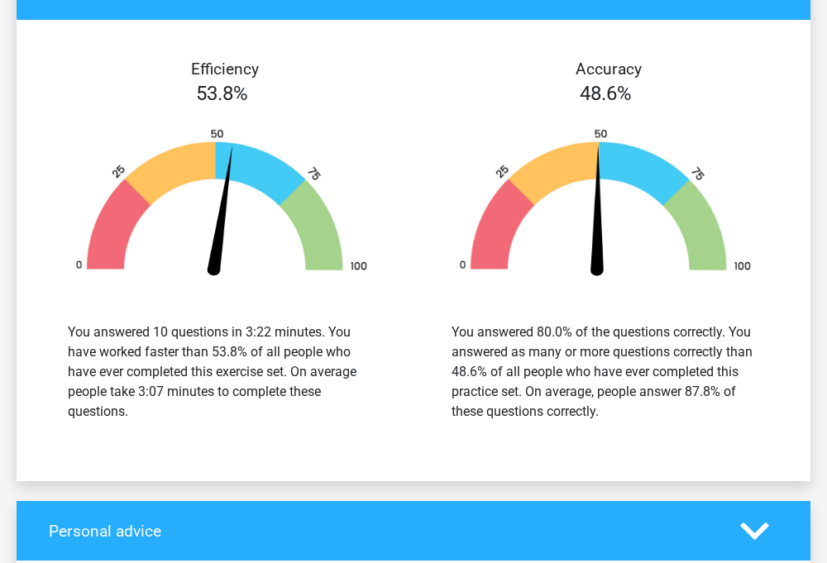
scroll to position [2188, 0]
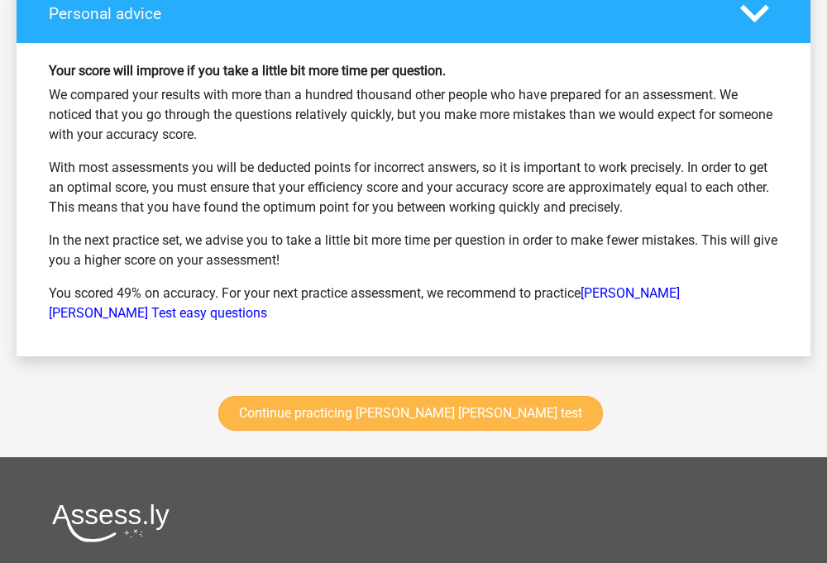
click at [454, 399] on link "Continue practicing [PERSON_NAME] [PERSON_NAME] test" at bounding box center [410, 413] width 385 height 35
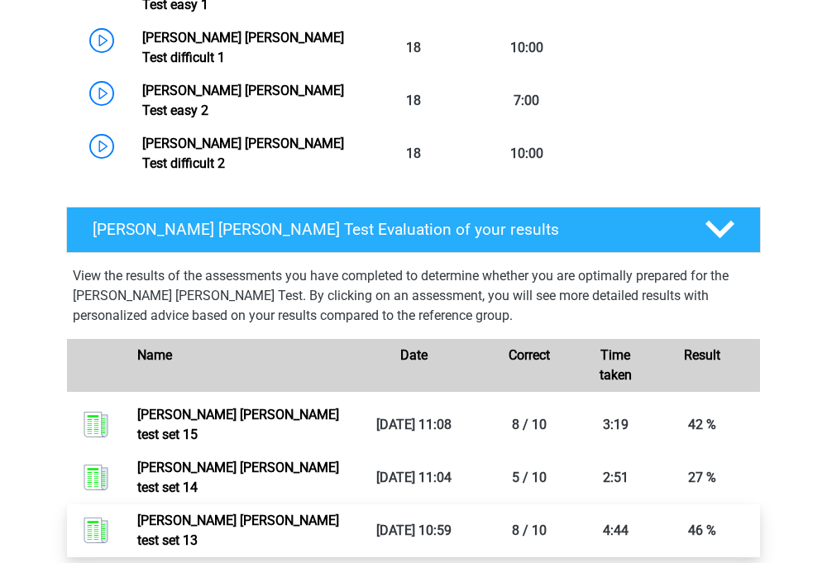
scroll to position [1189, 0]
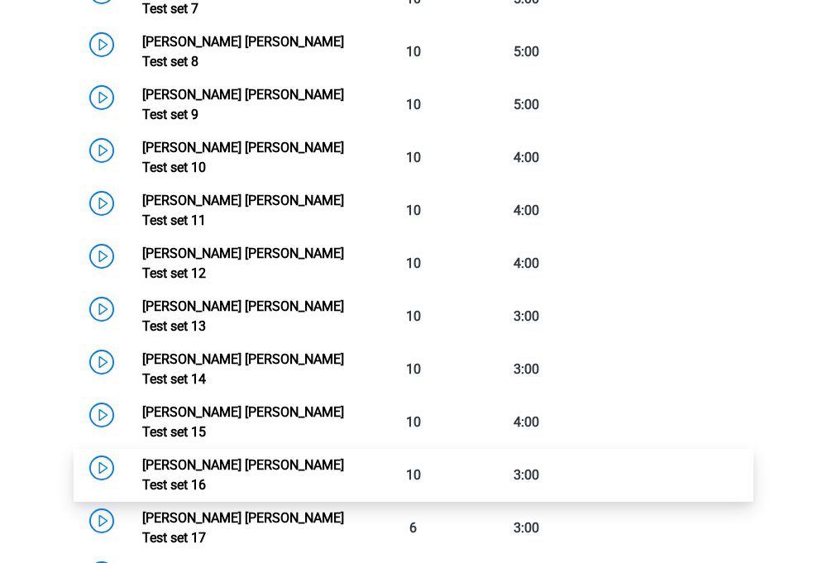
click at [292, 457] on link "[PERSON_NAME] [PERSON_NAME] Test set 16" at bounding box center [243, 475] width 202 height 36
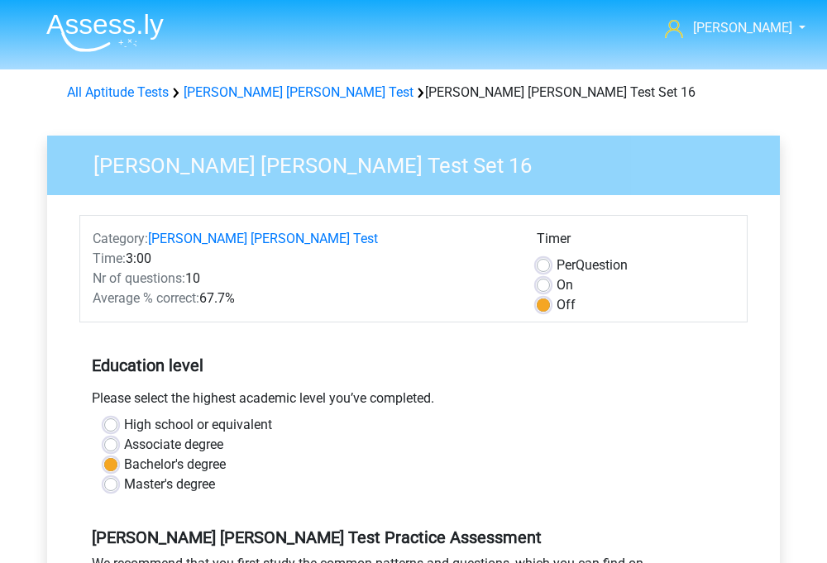
click at [563, 285] on label "On" at bounding box center [565, 285] width 17 height 20
click at [550, 285] on input "On" at bounding box center [543, 283] width 13 height 17
radio input "true"
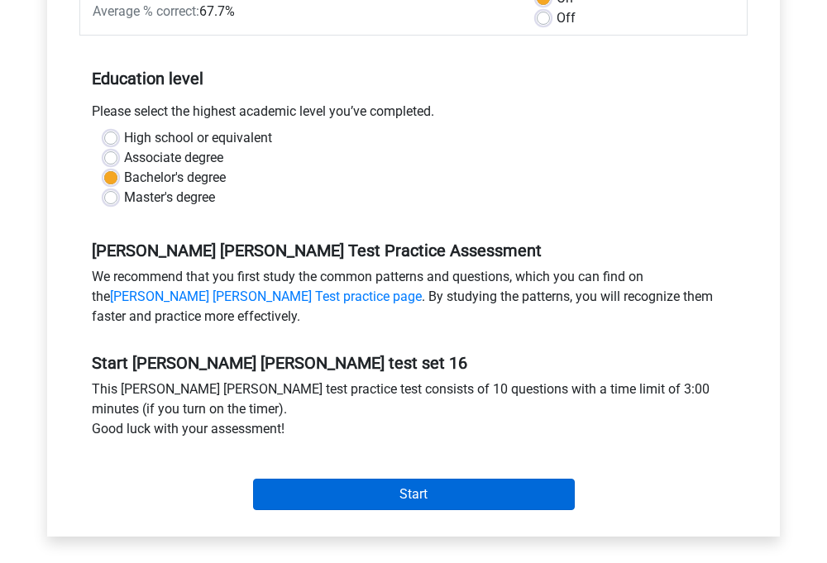
click at [410, 501] on input "Start" at bounding box center [414, 494] width 322 height 31
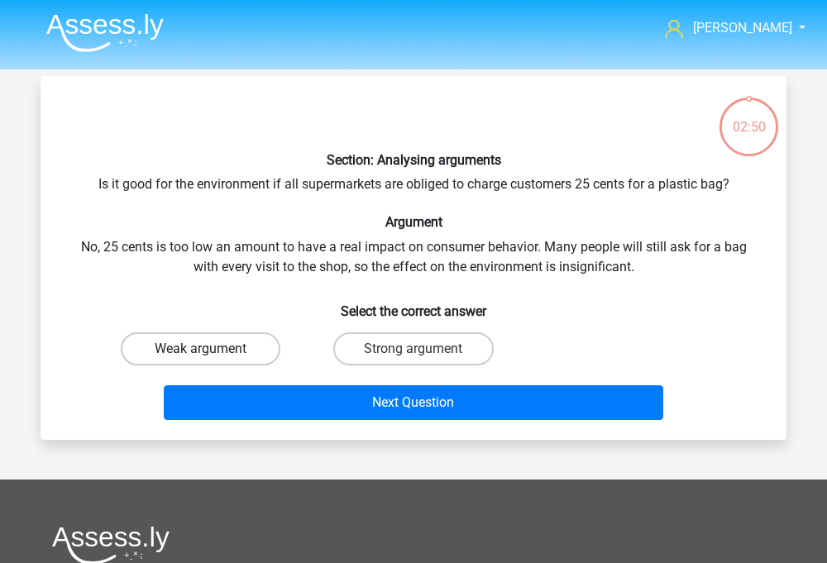
click at [254, 349] on label "Weak argument" at bounding box center [201, 349] width 160 height 33
click at [212, 349] on input "Weak argument" at bounding box center [206, 354] width 11 height 11
radio input "true"
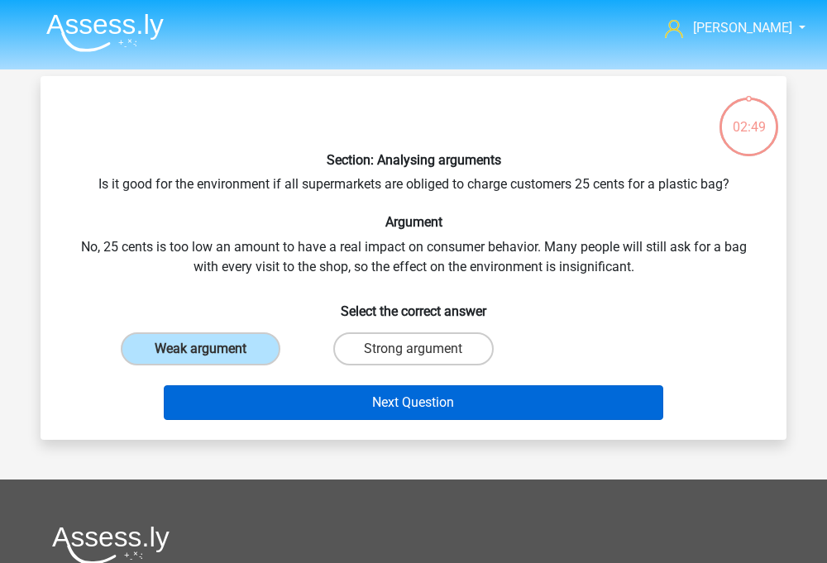
click at [302, 404] on button "Next Question" at bounding box center [414, 403] width 501 height 35
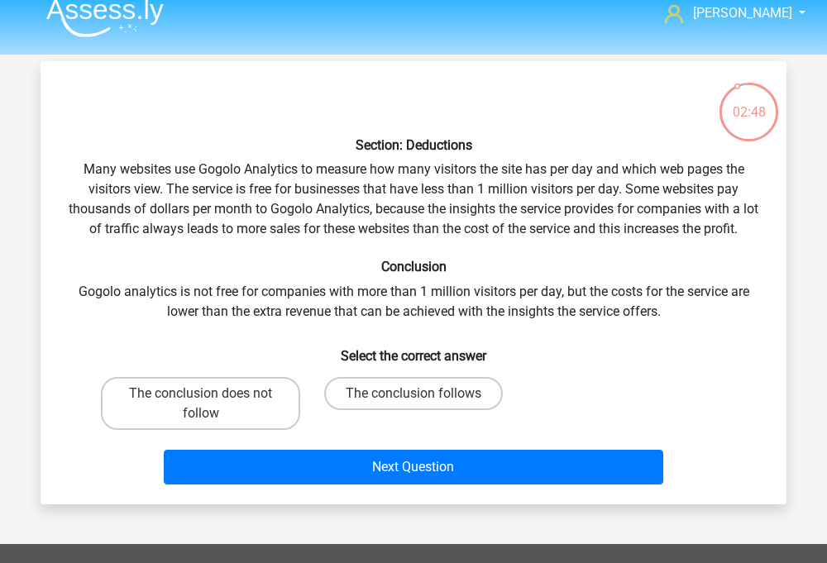
scroll to position [2, 0]
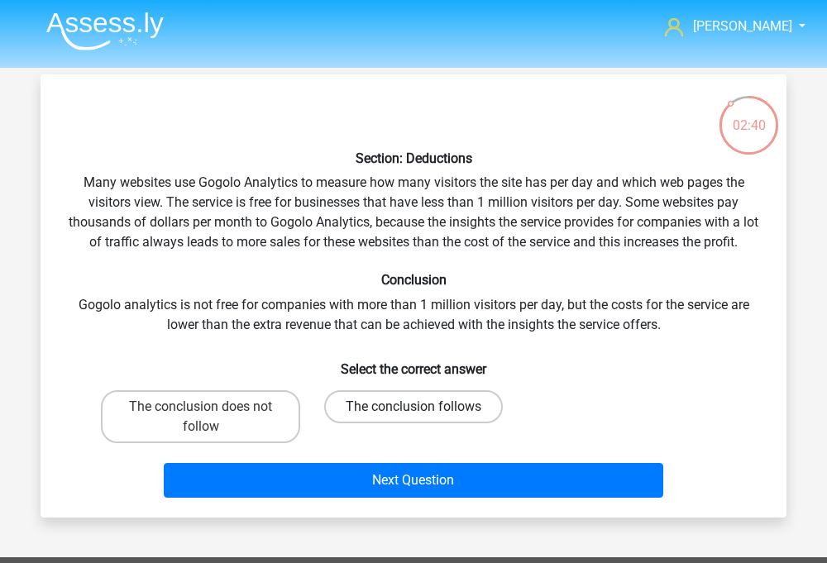
click at [391, 394] on label "The conclusion follows" at bounding box center [413, 406] width 179 height 33
click at [414, 407] on input "The conclusion follows" at bounding box center [419, 412] width 11 height 11
radio input "true"
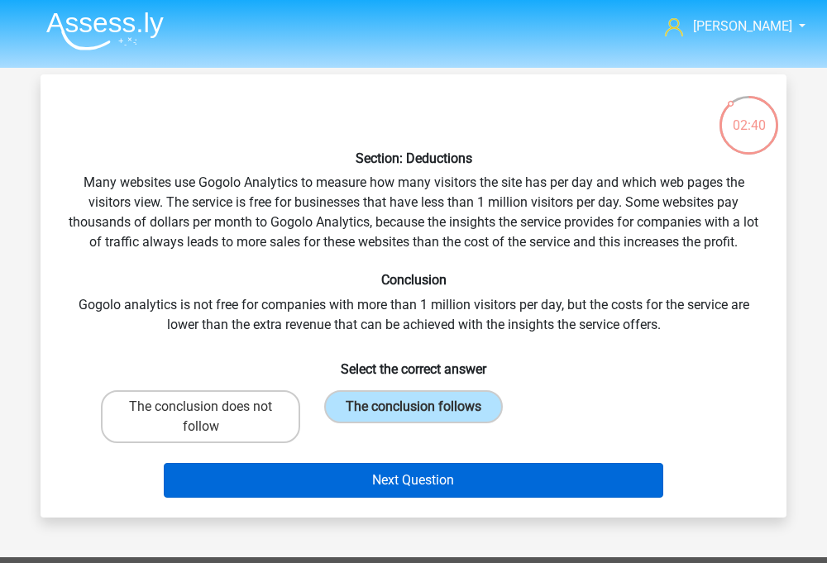
click at [391, 496] on button "Next Question" at bounding box center [414, 480] width 501 height 35
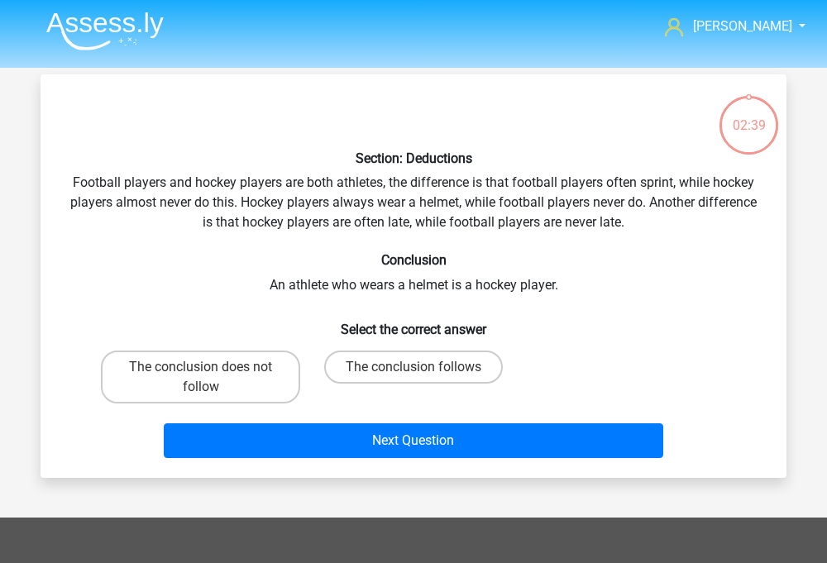
scroll to position [76, 0]
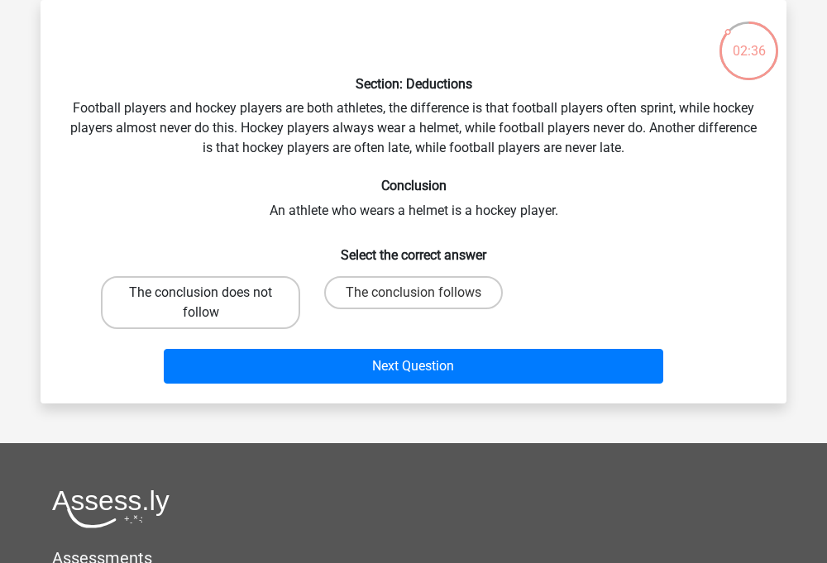
click at [222, 310] on label "The conclusion does not follow" at bounding box center [200, 302] width 199 height 53
click at [212, 304] on input "The conclusion does not follow" at bounding box center [206, 298] width 11 height 11
radio input "true"
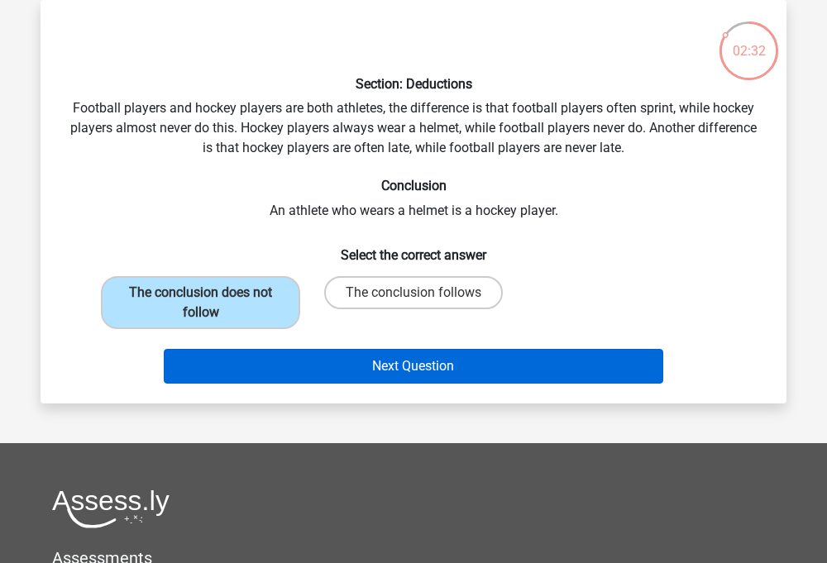
click at [429, 376] on button "Next Question" at bounding box center [414, 366] width 501 height 35
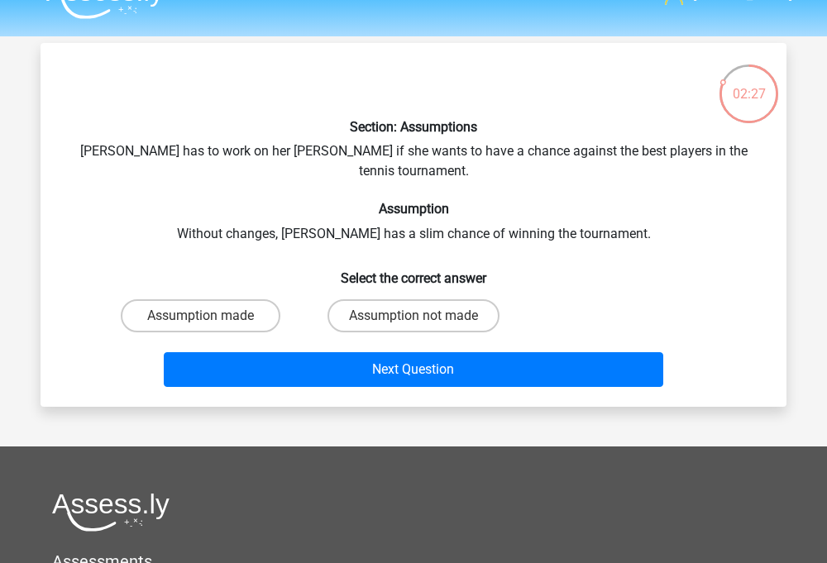
scroll to position [32, 0]
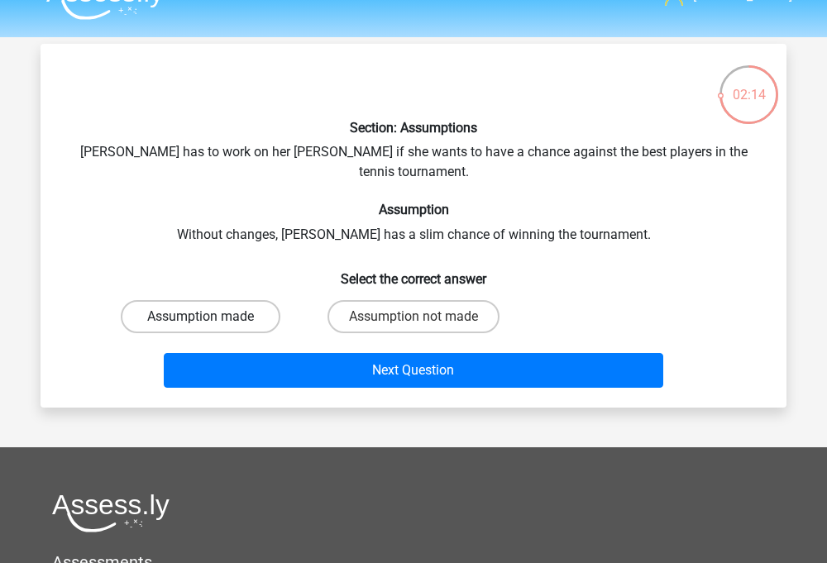
click at [220, 304] on label "Assumption made" at bounding box center [201, 316] width 160 height 33
click at [212, 317] on input "Assumption made" at bounding box center [206, 322] width 11 height 11
radio input "true"
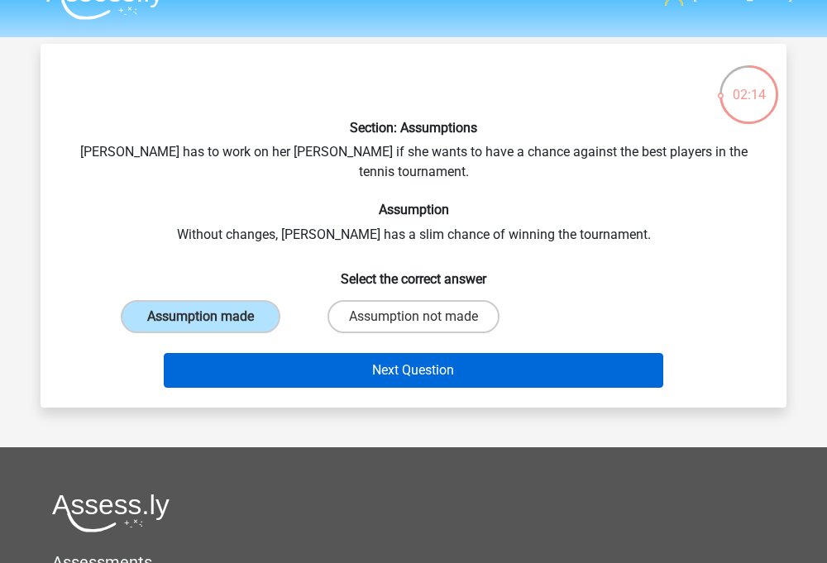
click at [245, 353] on button "Next Question" at bounding box center [414, 370] width 501 height 35
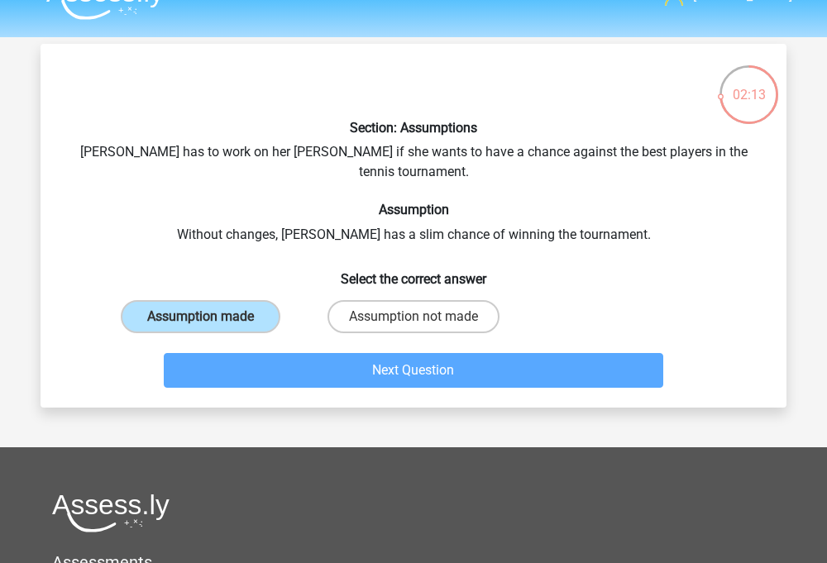
scroll to position [76, 0]
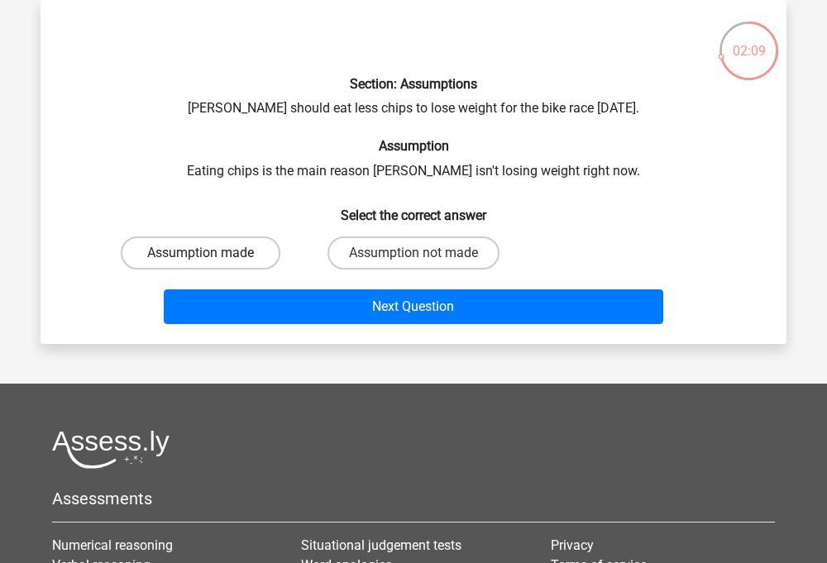
click at [258, 254] on label "Assumption made" at bounding box center [201, 253] width 160 height 33
click at [212, 254] on input "Assumption made" at bounding box center [206, 258] width 11 height 11
radio input "true"
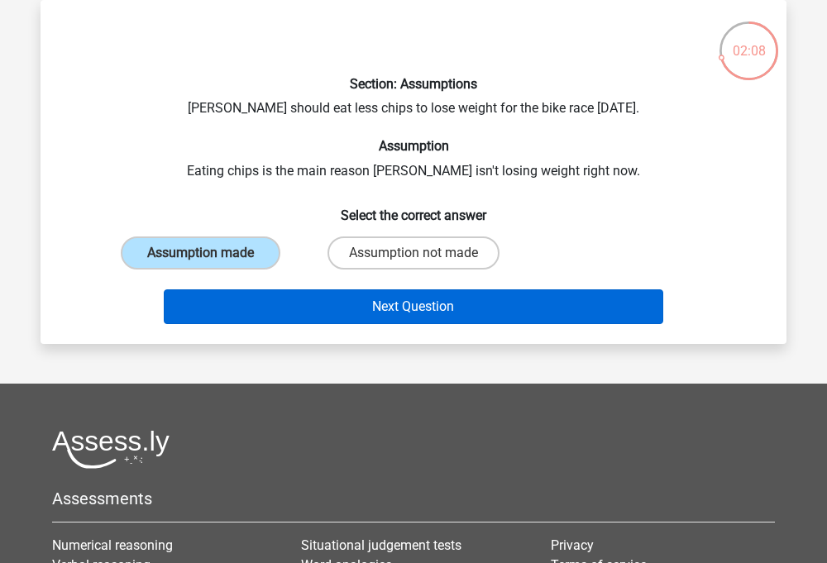
click at [275, 290] on button "Next Question" at bounding box center [414, 307] width 501 height 35
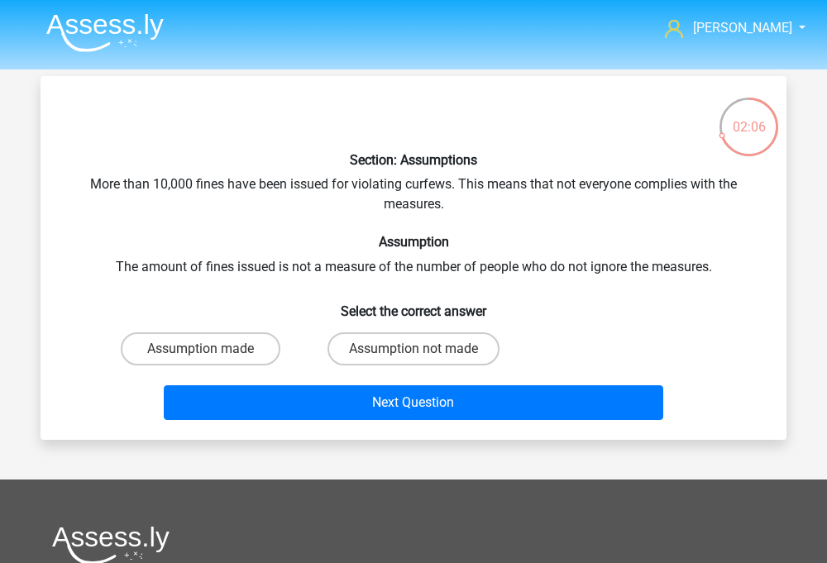
scroll to position [0, 0]
click at [260, 349] on label "Assumption made" at bounding box center [201, 349] width 160 height 33
click at [212, 349] on input "Assumption made" at bounding box center [206, 354] width 11 height 11
radio input "true"
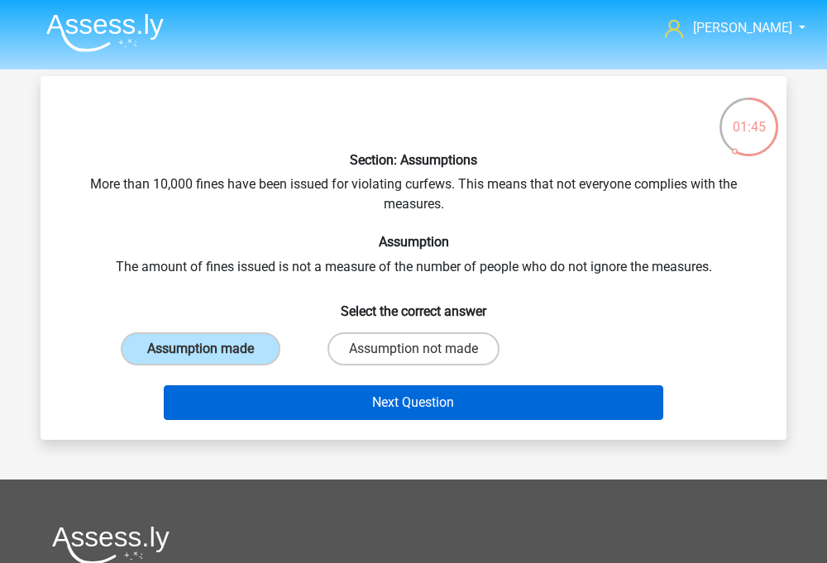
click at [310, 407] on button "Next Question" at bounding box center [414, 403] width 501 height 35
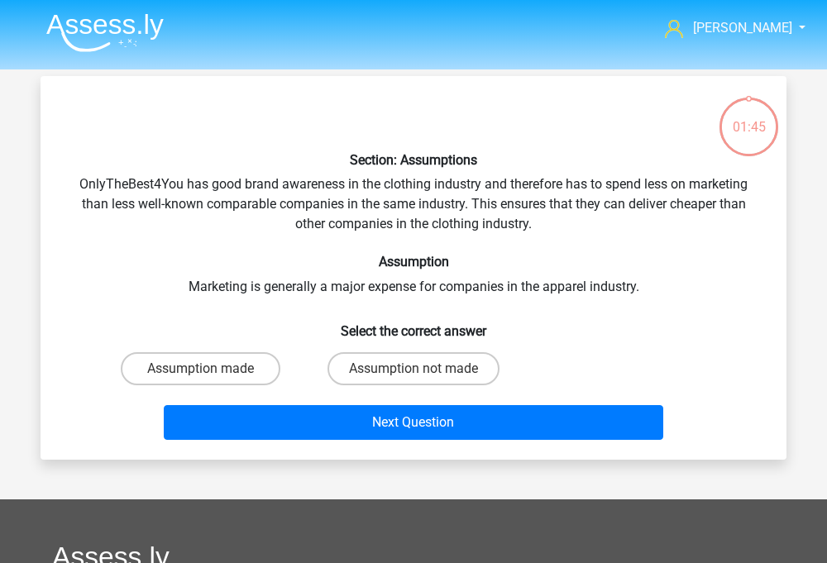
scroll to position [76, 0]
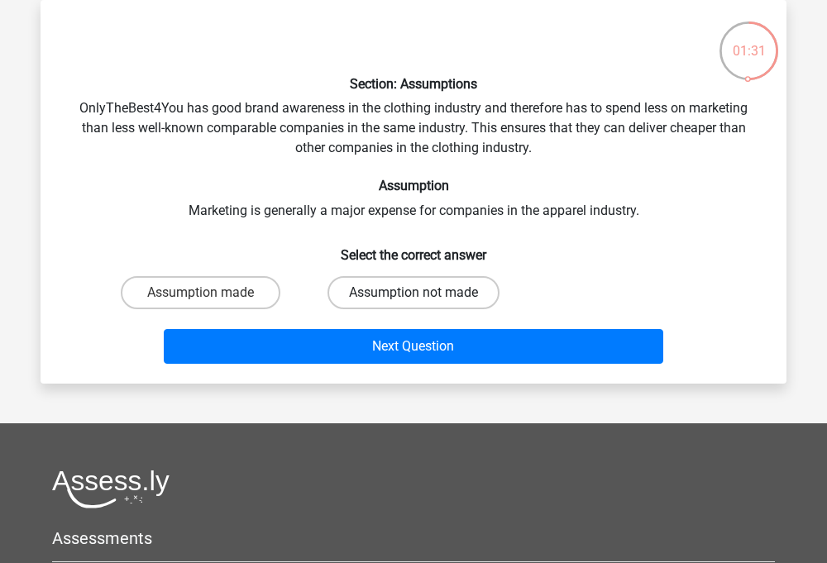
click at [369, 283] on label "Assumption not made" at bounding box center [414, 292] width 172 height 33
click at [414, 293] on input "Assumption not made" at bounding box center [419, 298] width 11 height 11
radio input "true"
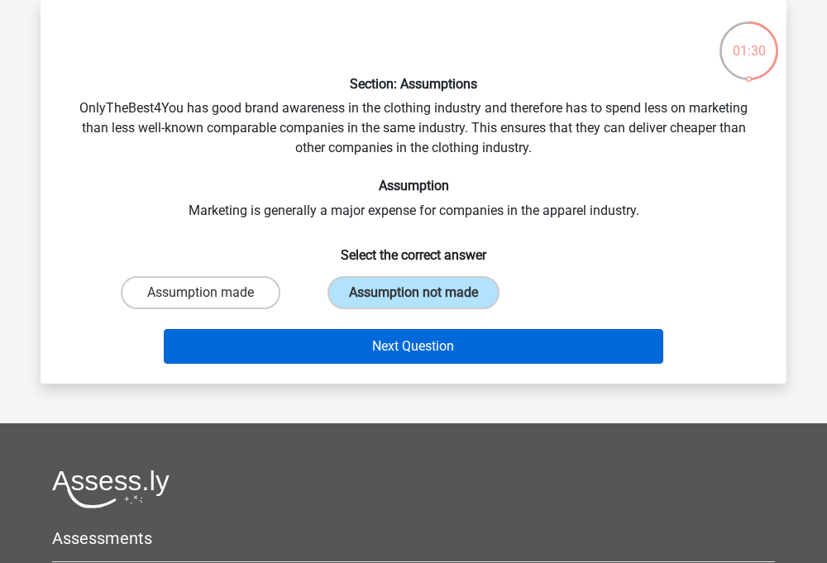
click at [369, 333] on button "Next Question" at bounding box center [414, 346] width 501 height 35
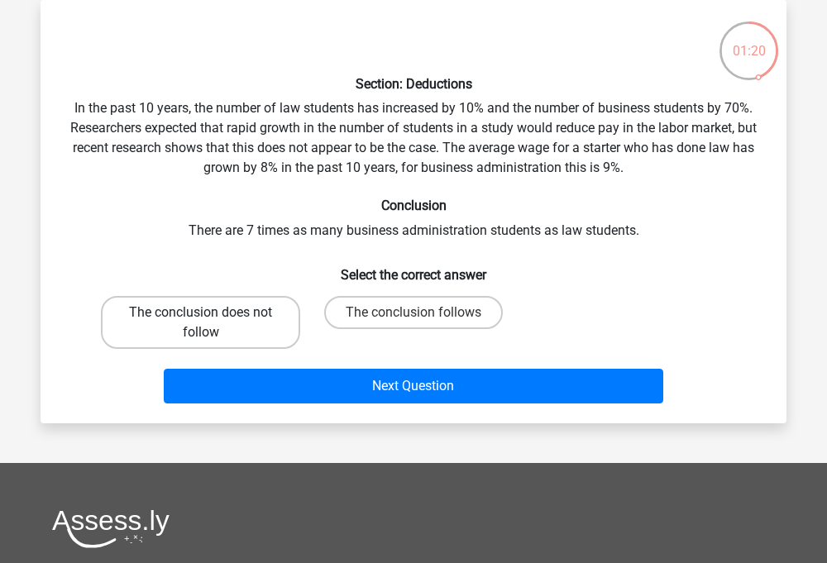
click at [275, 319] on label "The conclusion does not follow" at bounding box center [200, 322] width 199 height 53
click at [212, 319] on input "The conclusion does not follow" at bounding box center [206, 318] width 11 height 11
radio input "true"
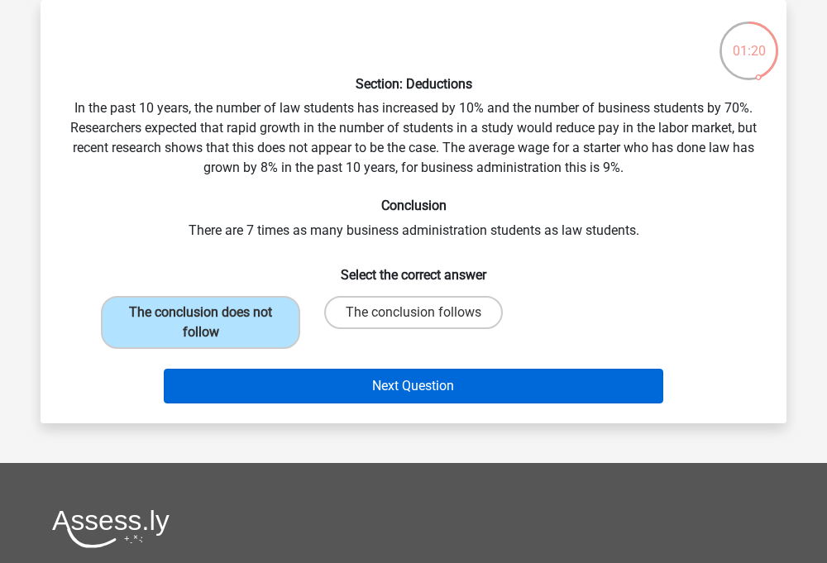
click at [299, 376] on button "Next Question" at bounding box center [414, 386] width 501 height 35
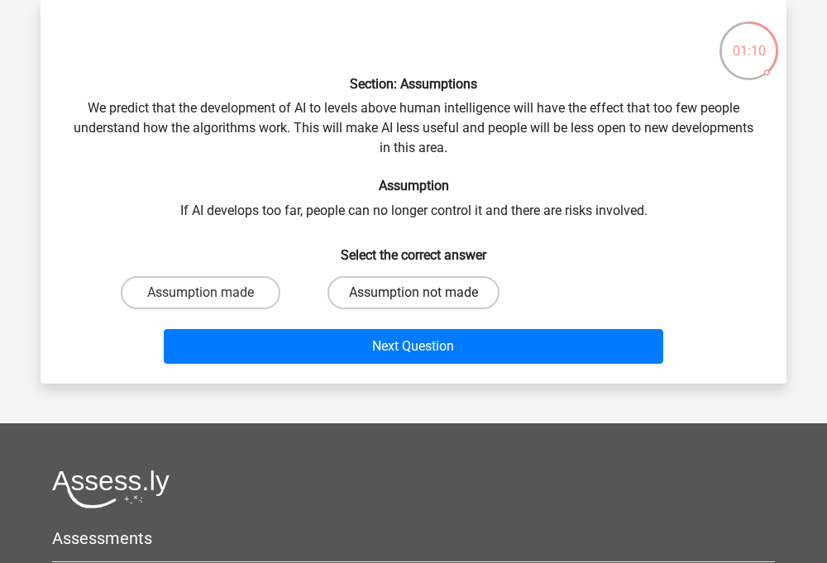
click at [345, 287] on label "Assumption not made" at bounding box center [414, 292] width 172 height 33
click at [414, 293] on input "Assumption not made" at bounding box center [419, 298] width 11 height 11
radio input "true"
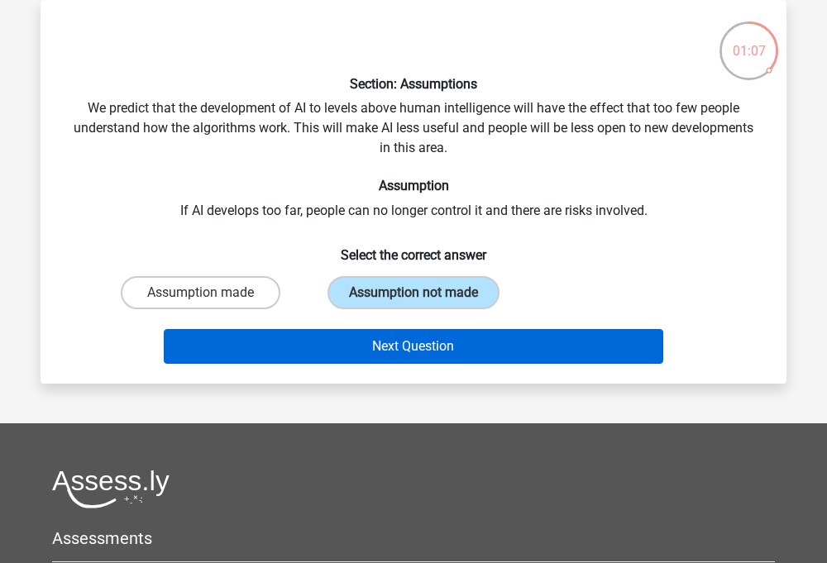
click at [349, 357] on button "Next Question" at bounding box center [414, 346] width 501 height 35
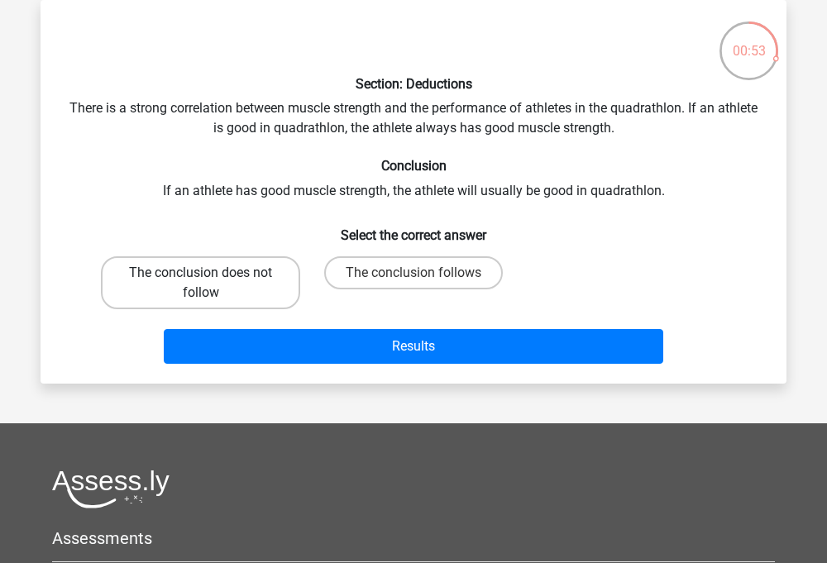
click at [239, 290] on label "The conclusion does not follow" at bounding box center [200, 282] width 199 height 53
click at [212, 284] on input "The conclusion does not follow" at bounding box center [206, 278] width 11 height 11
radio input "true"
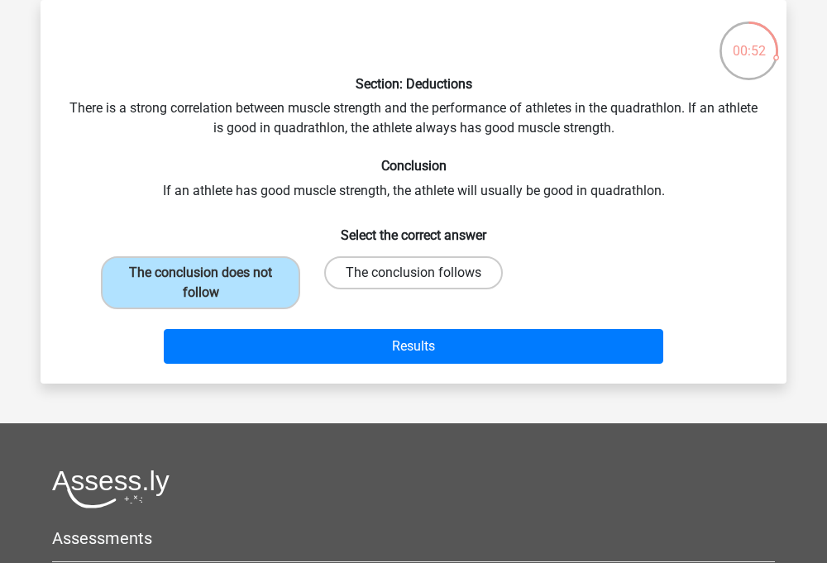
click at [409, 274] on label "The conclusion follows" at bounding box center [413, 272] width 179 height 33
click at [414, 274] on input "The conclusion follows" at bounding box center [419, 278] width 11 height 11
radio input "true"
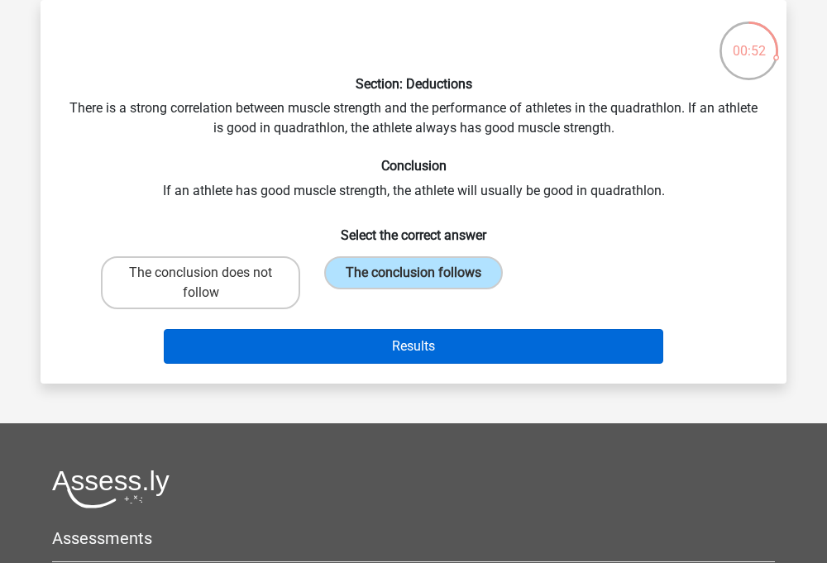
click at [408, 338] on button "Results" at bounding box center [414, 346] width 501 height 35
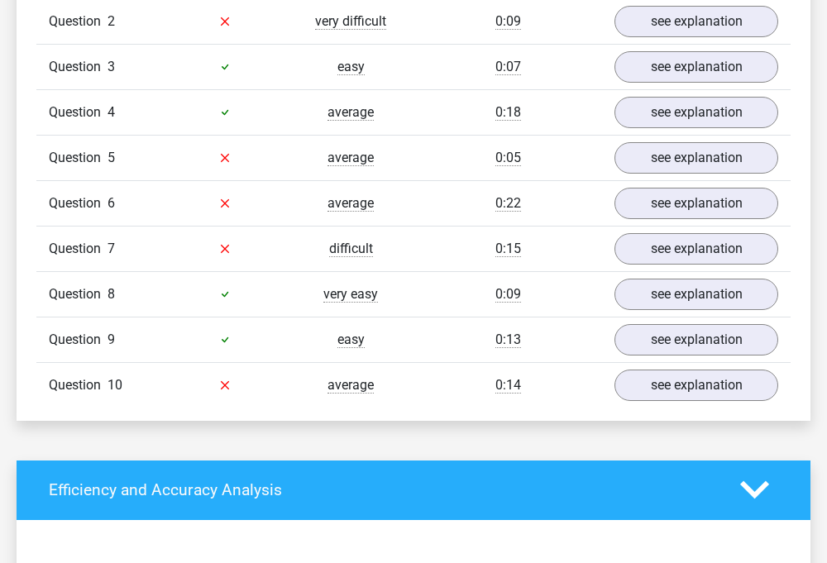
scroll to position [996, 0]
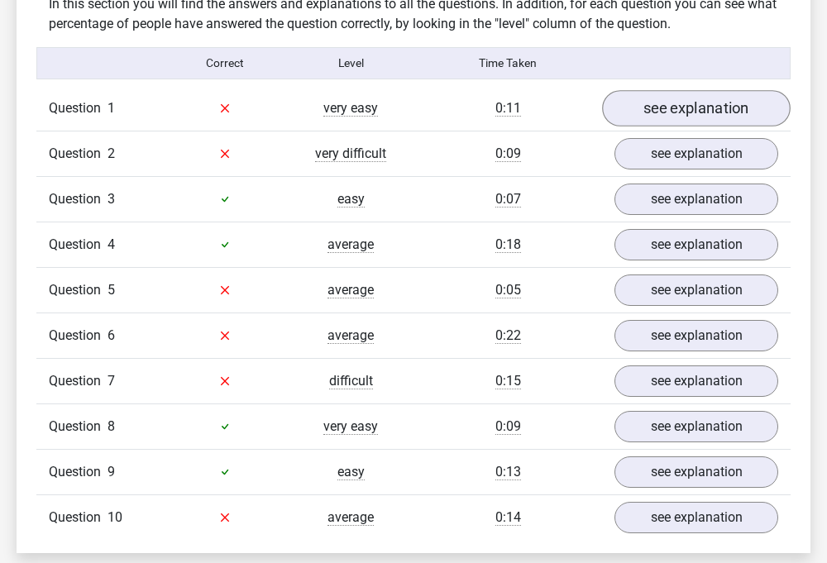
click at [654, 90] on link "see explanation" at bounding box center [696, 108] width 189 height 36
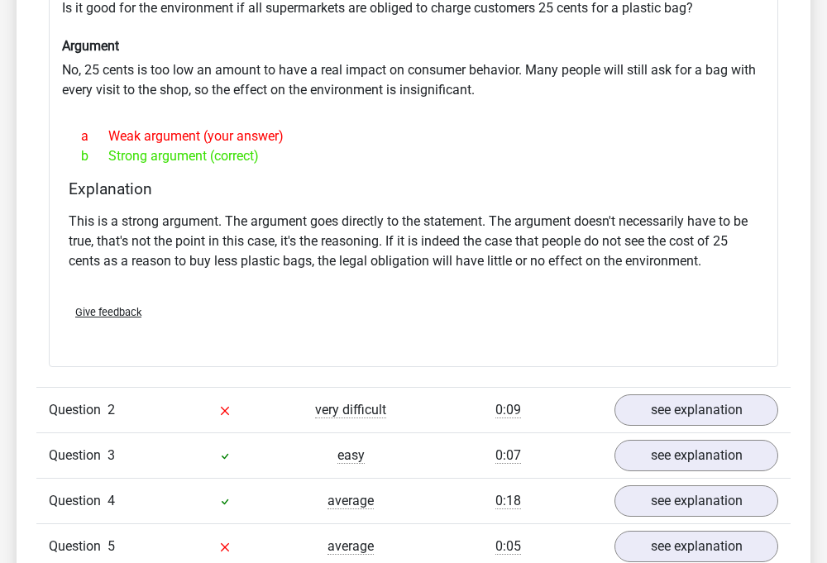
scroll to position [1222, 0]
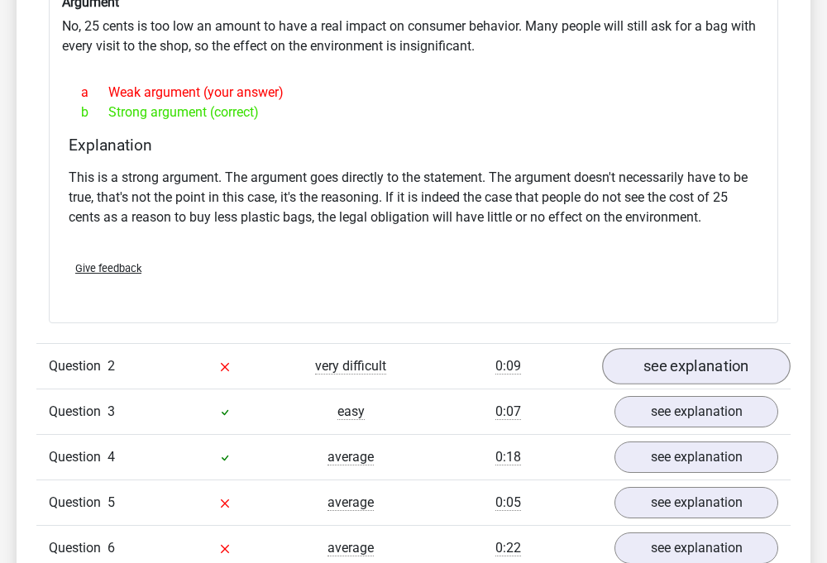
click at [630, 348] on link "see explanation" at bounding box center [696, 366] width 189 height 36
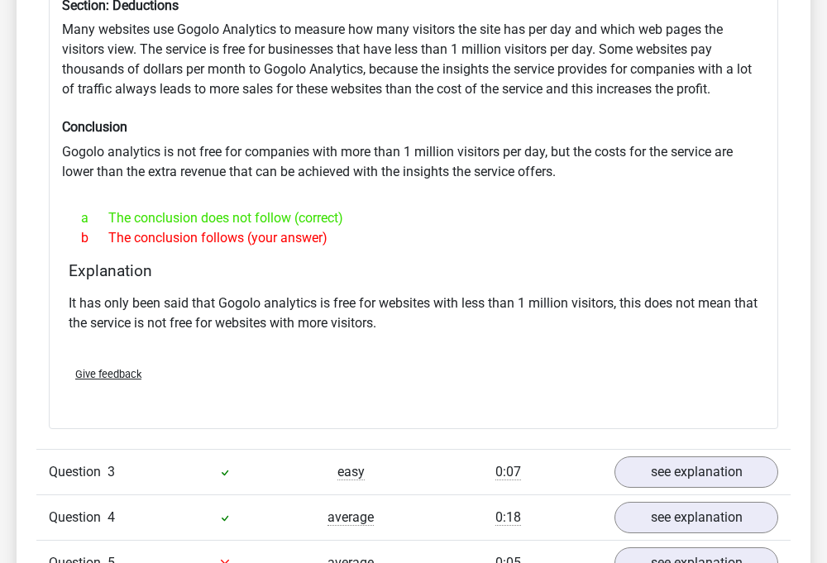
scroll to position [1667, 0]
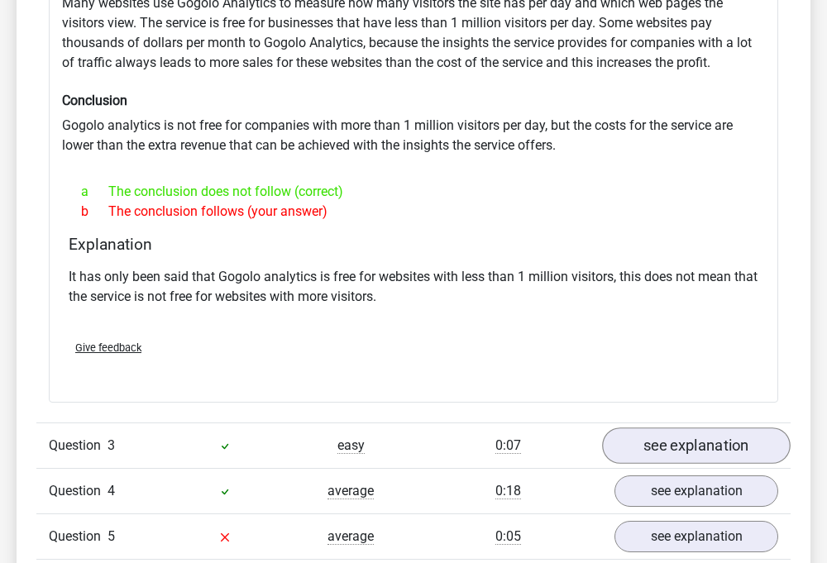
click at [670, 433] on link "see explanation" at bounding box center [696, 446] width 189 height 36
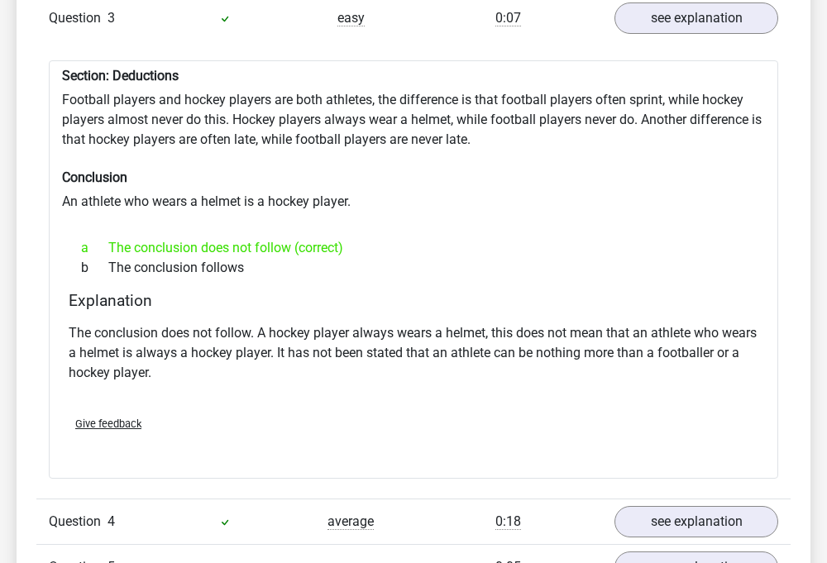
scroll to position [2343, 0]
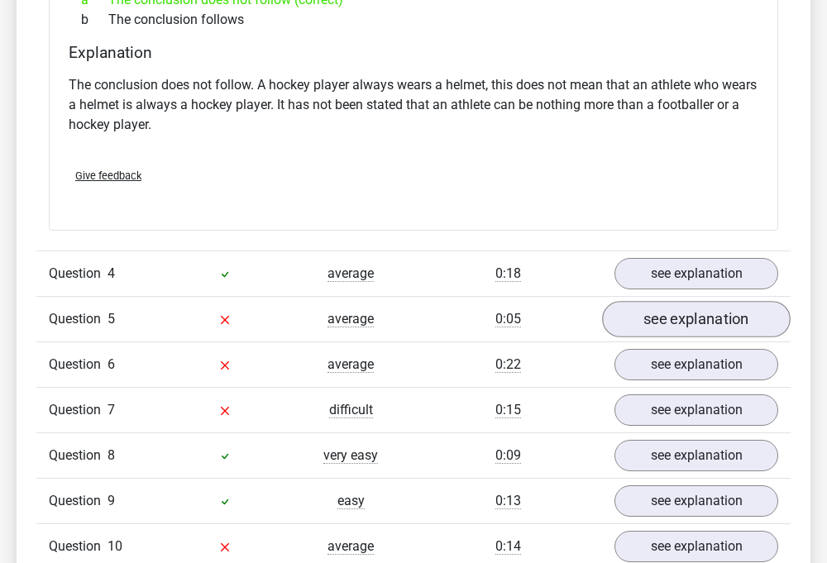
click at [667, 308] on link "see explanation" at bounding box center [696, 320] width 189 height 36
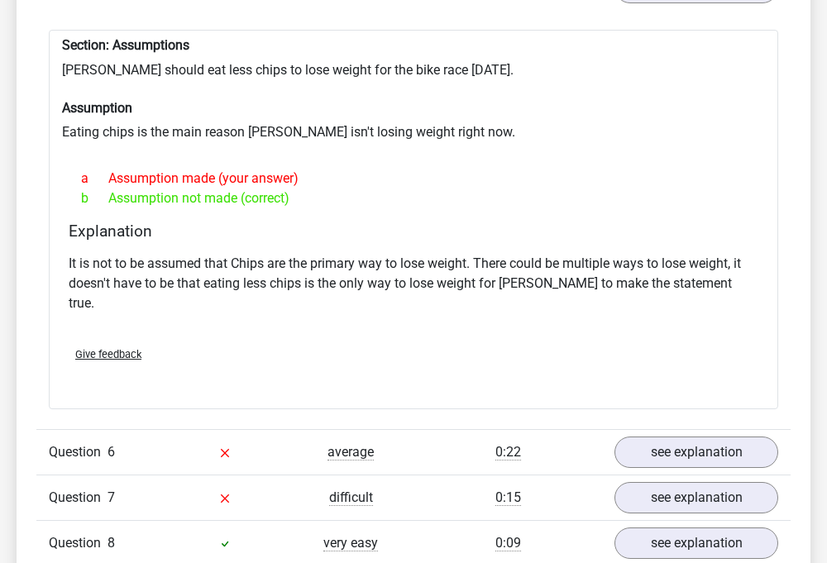
scroll to position [2761, 0]
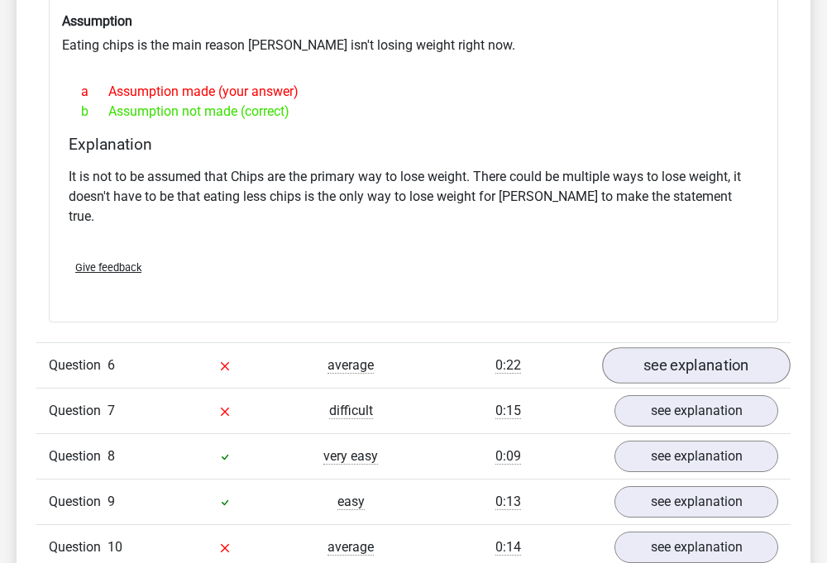
click at [678, 347] on link "see explanation" at bounding box center [696, 365] width 189 height 36
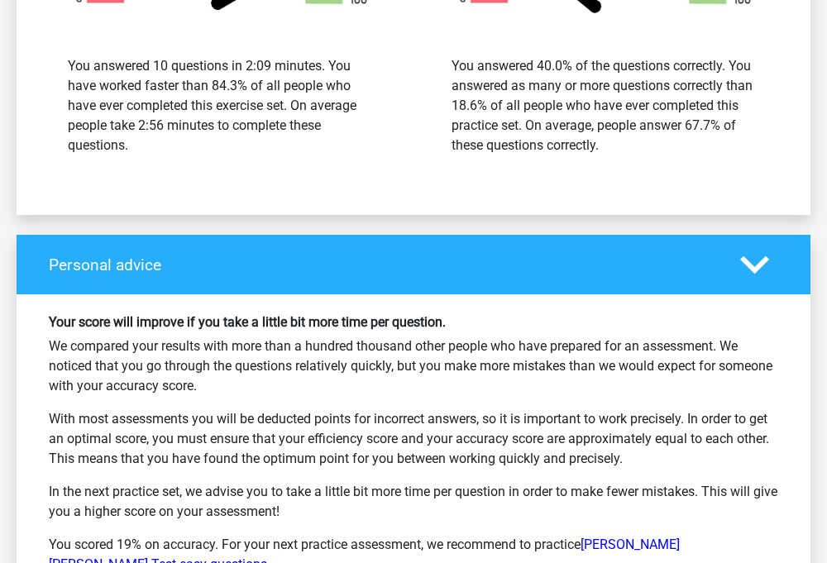
scroll to position [4376, 0]
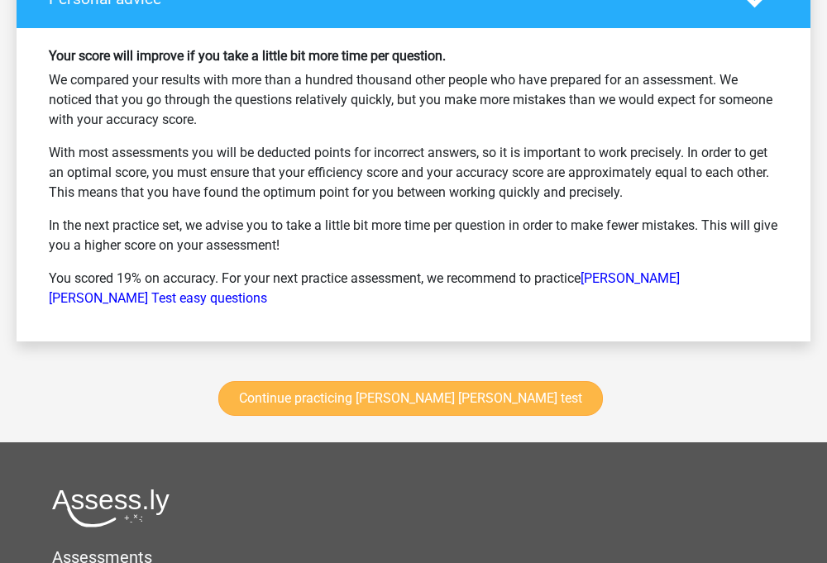
click at [479, 381] on link "Continue practicing [PERSON_NAME] [PERSON_NAME] test" at bounding box center [410, 398] width 385 height 35
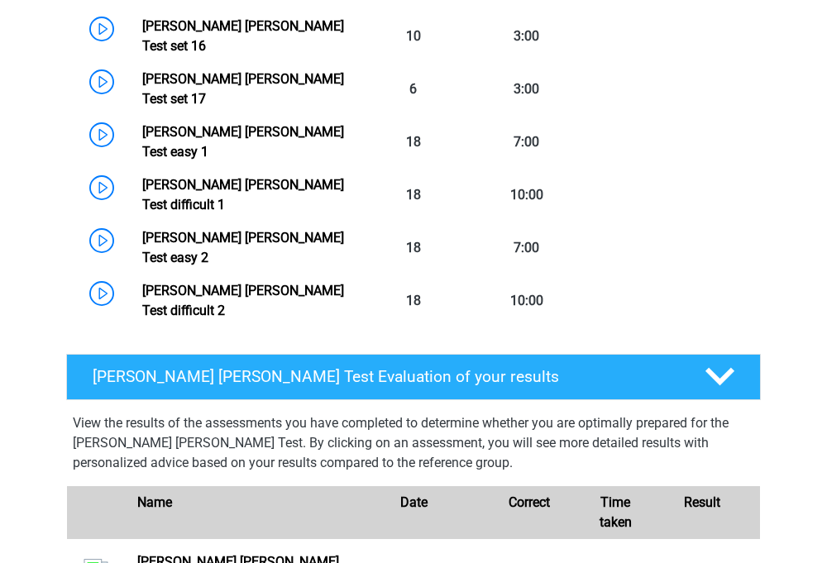
scroll to position [1149, 0]
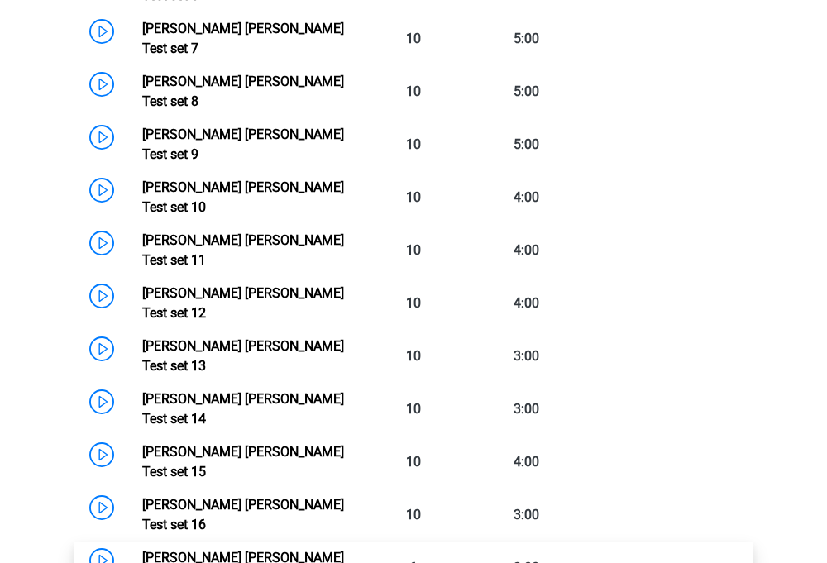
click at [344, 550] on link "[PERSON_NAME] [PERSON_NAME] Test set 17" at bounding box center [243, 568] width 202 height 36
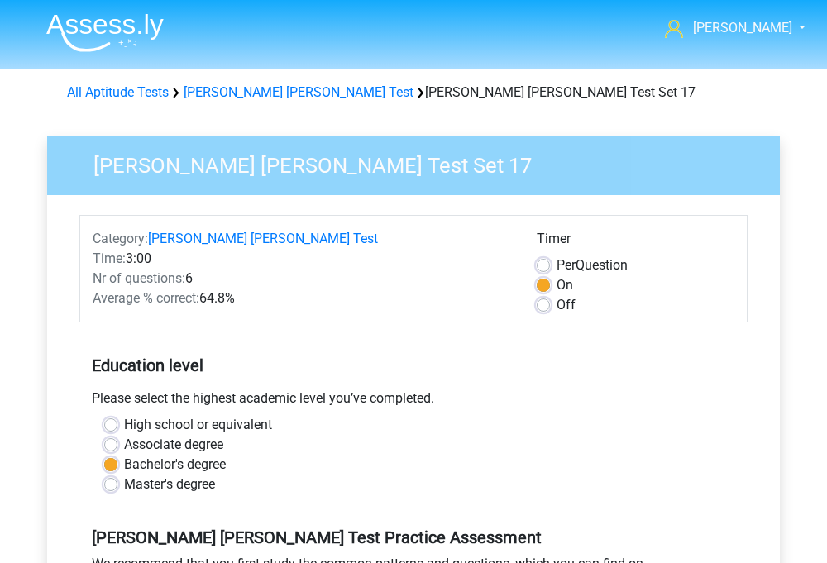
click at [566, 309] on label "Off" at bounding box center [566, 305] width 19 height 20
click at [550, 309] on input "Off" at bounding box center [543, 303] width 13 height 17
radio input "true"
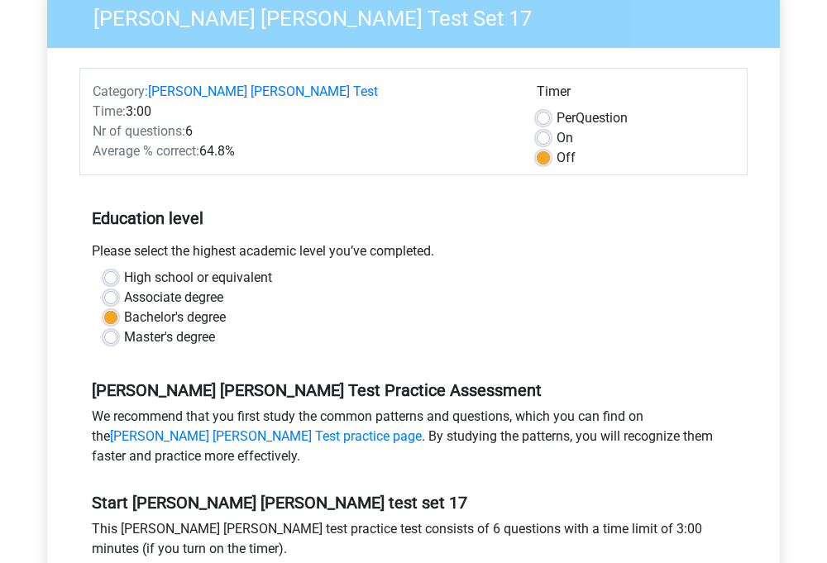
scroll to position [371, 0]
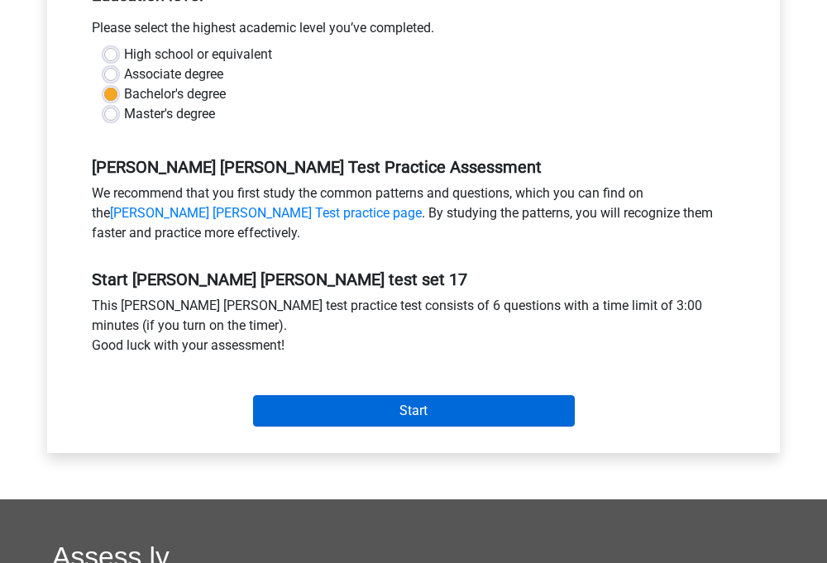
click at [466, 406] on input "Start" at bounding box center [414, 410] width 322 height 31
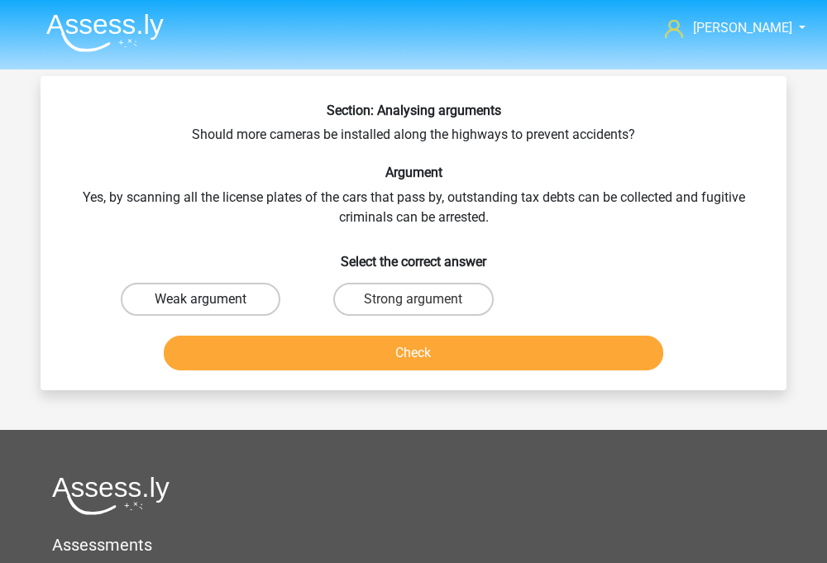
click at [229, 297] on label "Weak argument" at bounding box center [201, 299] width 160 height 33
click at [212, 299] on input "Weak argument" at bounding box center [206, 304] width 11 height 11
radio input "true"
click at [394, 357] on button "Check" at bounding box center [414, 353] width 501 height 35
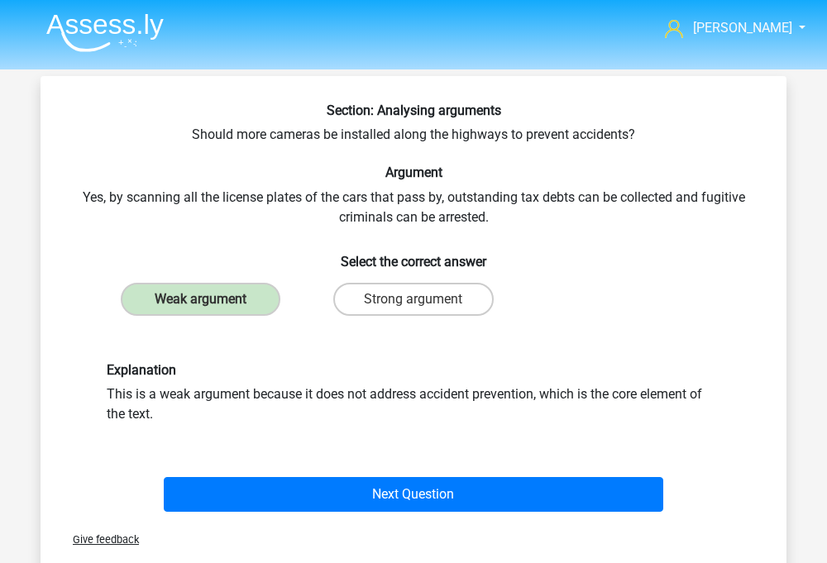
click at [371, 476] on div "Next Question" at bounding box center [413, 491] width 693 height 55
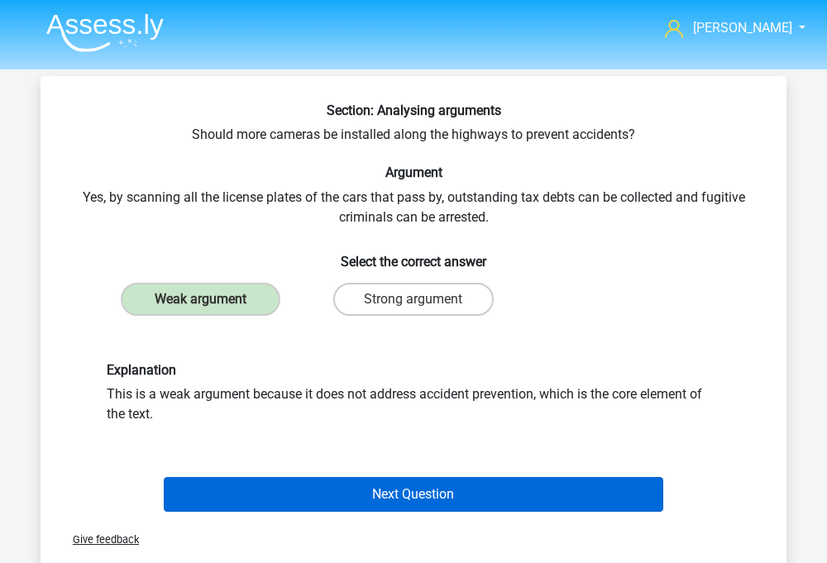
click at [366, 491] on button "Next Question" at bounding box center [414, 494] width 501 height 35
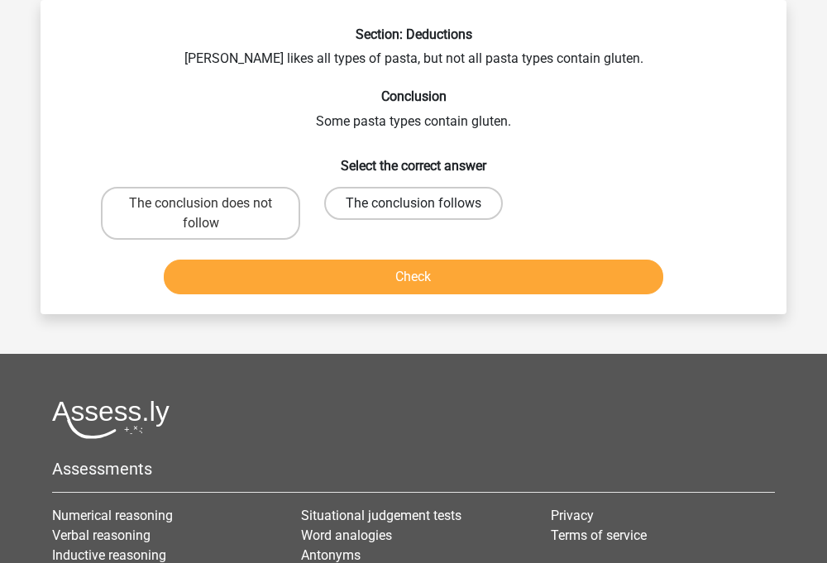
click at [392, 210] on label "The conclusion follows" at bounding box center [413, 203] width 179 height 33
click at [414, 210] on input "The conclusion follows" at bounding box center [419, 209] width 11 height 11
radio input "true"
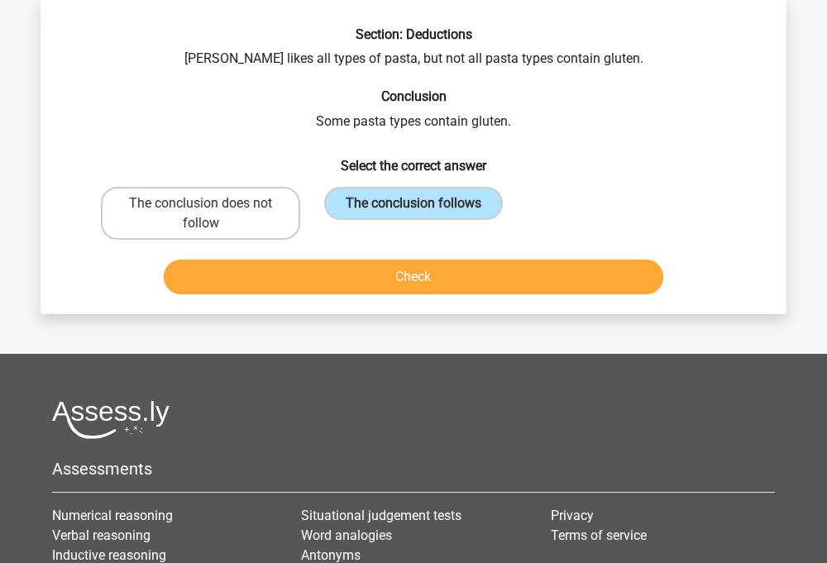
click at [389, 269] on button "Check" at bounding box center [414, 277] width 501 height 35
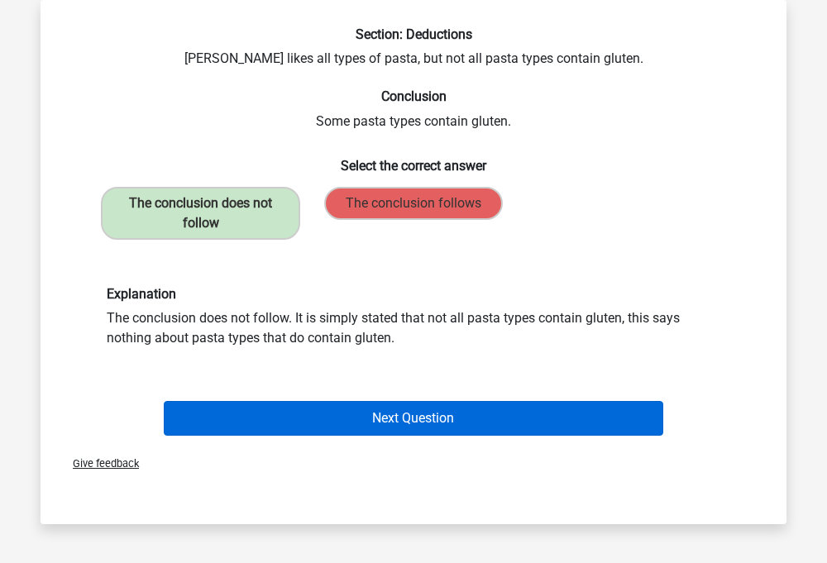
click at [397, 422] on button "Next Question" at bounding box center [414, 418] width 501 height 35
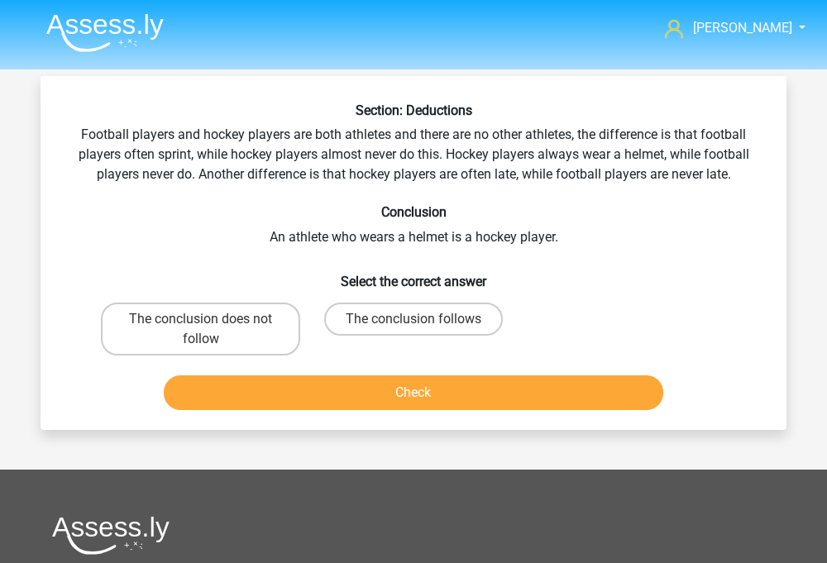
scroll to position [0, 0]
click at [247, 317] on label "The conclusion does not follow" at bounding box center [200, 329] width 199 height 53
click at [212, 319] on input "The conclusion does not follow" at bounding box center [206, 324] width 11 height 11
radio input "true"
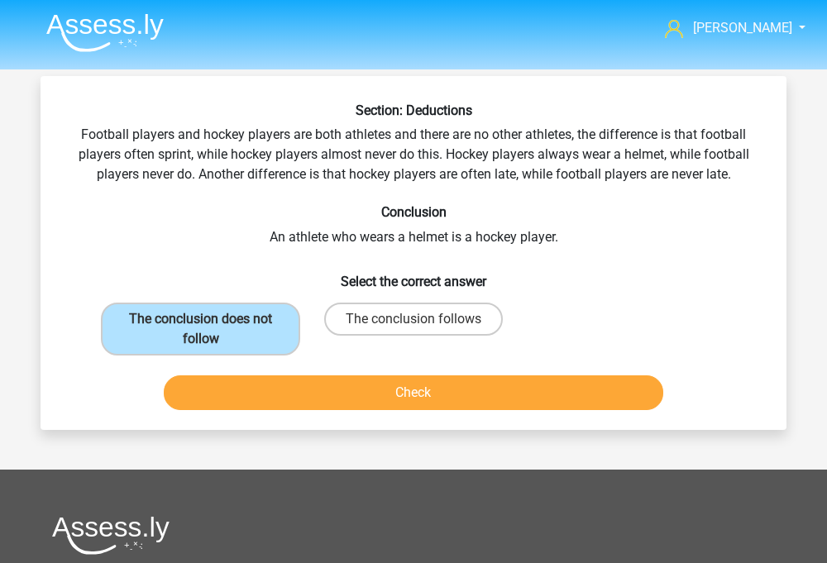
click at [316, 405] on button "Check" at bounding box center [414, 393] width 501 height 35
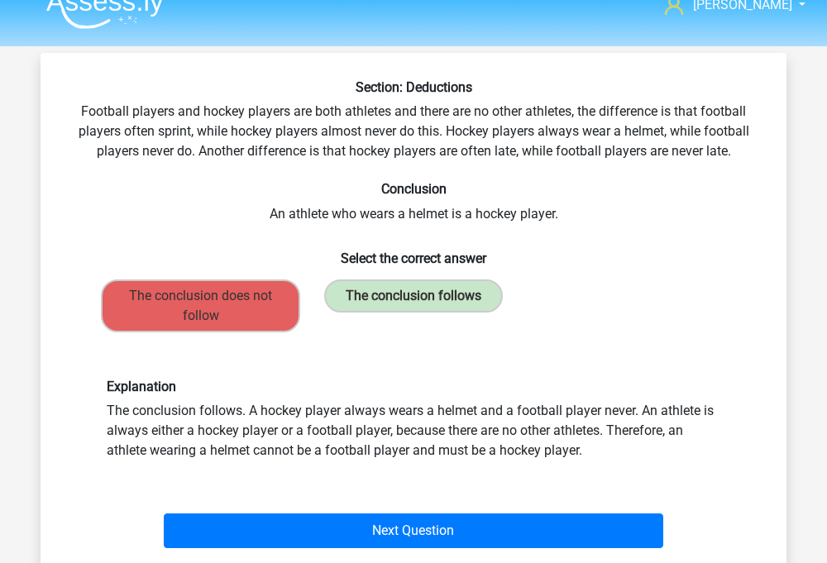
scroll to position [25, 0]
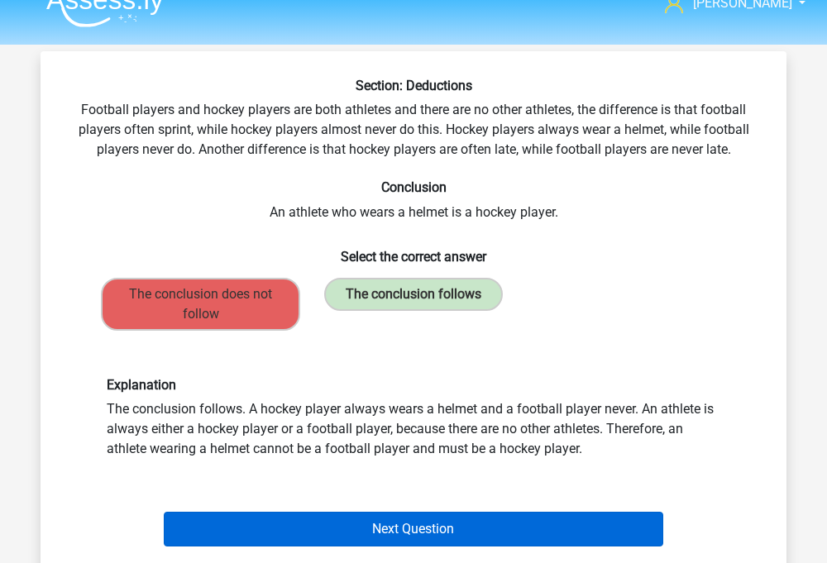
click at [378, 520] on button "Next Question" at bounding box center [414, 529] width 501 height 35
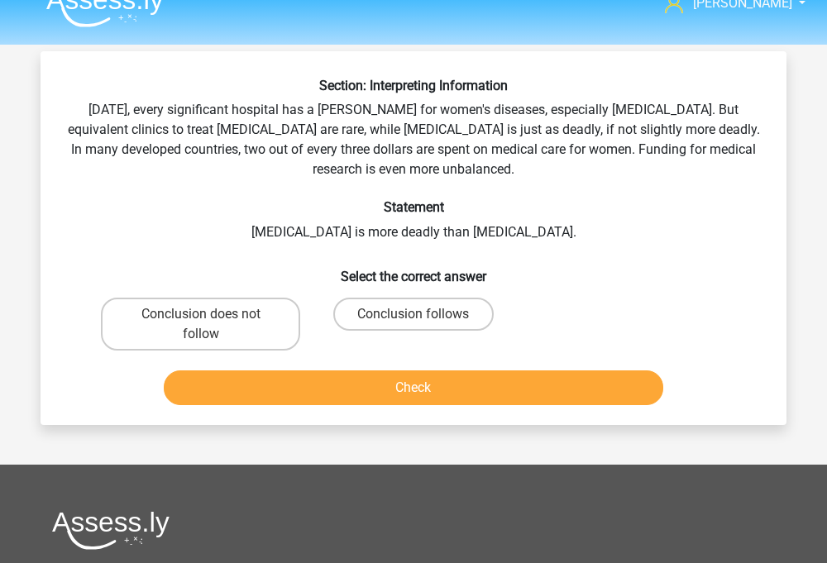
scroll to position [76, 0]
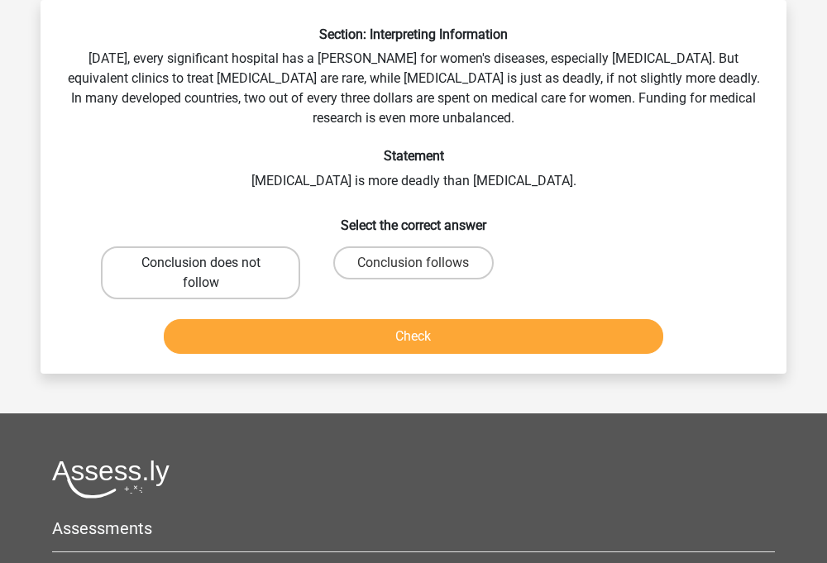
click at [227, 281] on label "Conclusion does not follow" at bounding box center [200, 273] width 199 height 53
click at [212, 274] on input "Conclusion does not follow" at bounding box center [206, 268] width 11 height 11
radio input "true"
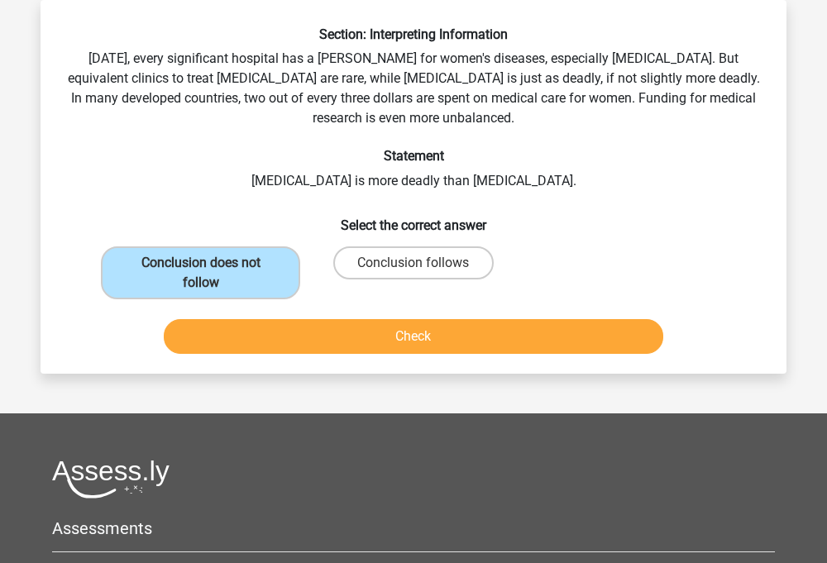
click at [250, 327] on button "Check" at bounding box center [414, 336] width 501 height 35
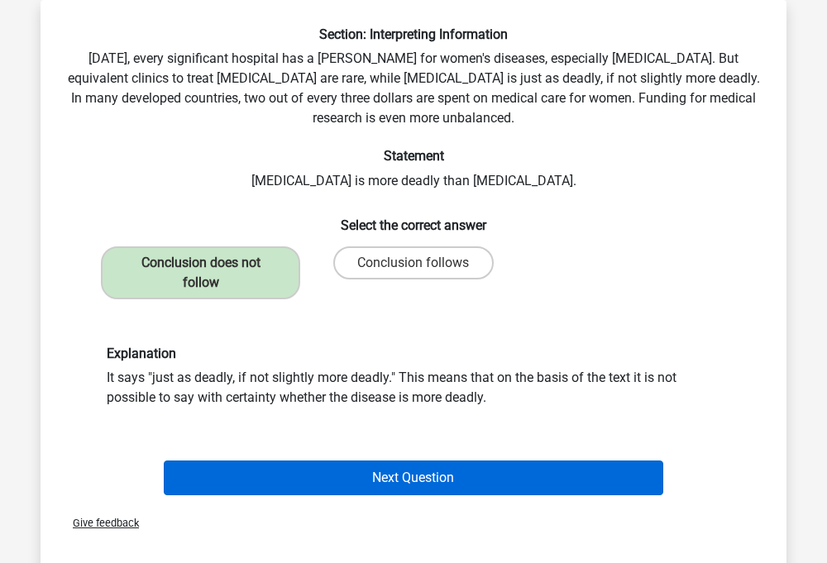
click at [289, 484] on button "Next Question" at bounding box center [414, 478] width 501 height 35
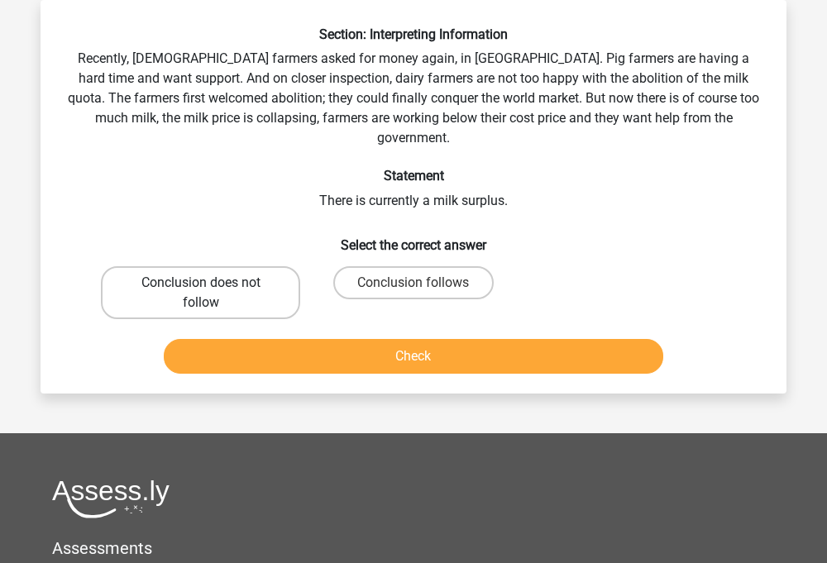
click at [274, 287] on label "Conclusion does not follow" at bounding box center [200, 292] width 199 height 53
click at [212, 287] on input "Conclusion does not follow" at bounding box center [206, 288] width 11 height 11
radio input "true"
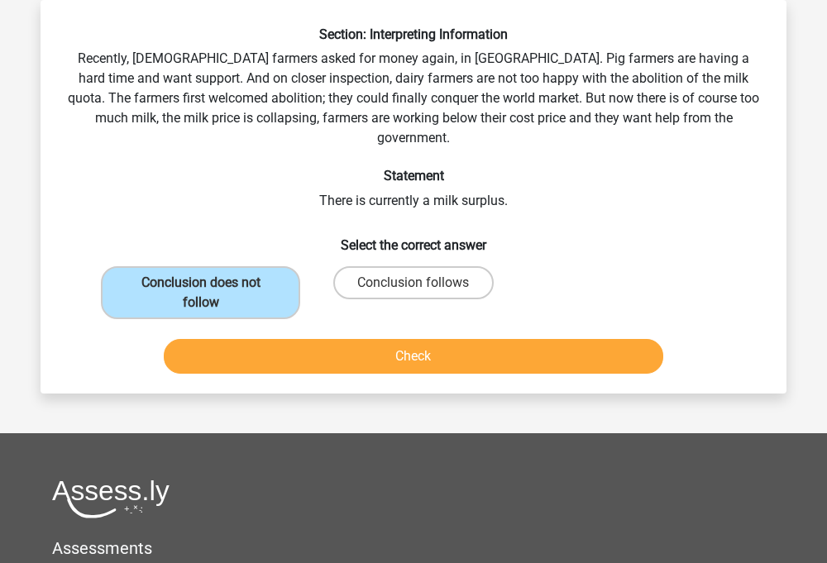
click at [320, 340] on button "Check" at bounding box center [414, 356] width 501 height 35
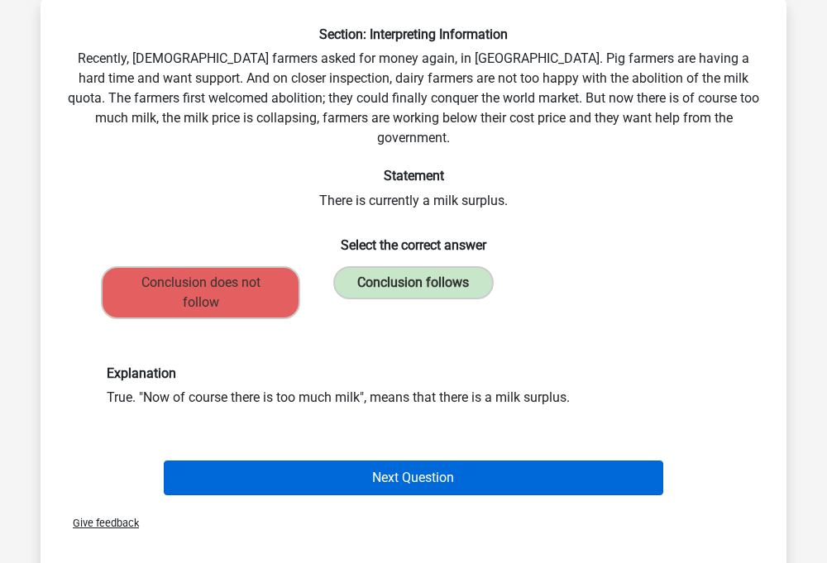
click at [357, 466] on button "Next Question" at bounding box center [414, 478] width 501 height 35
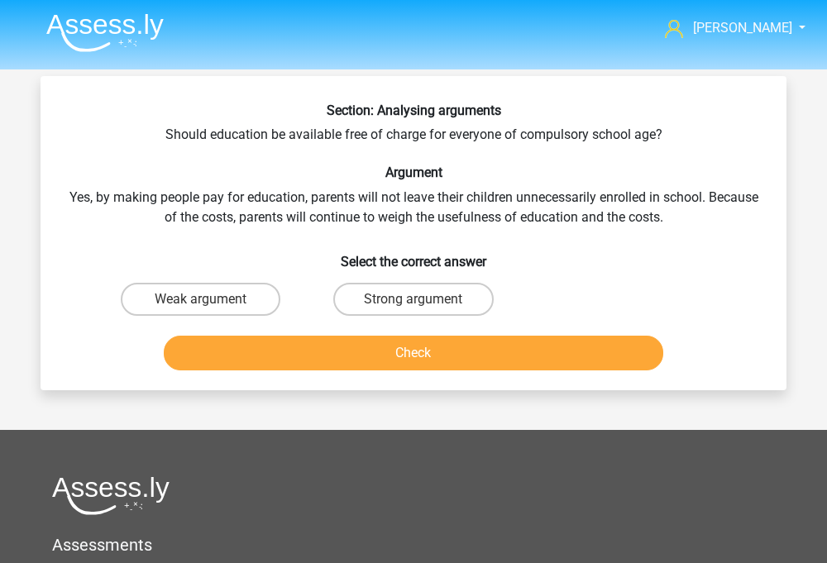
scroll to position [0, 0]
click at [220, 310] on label "Weak argument" at bounding box center [201, 299] width 160 height 33
click at [212, 310] on input "Weak argument" at bounding box center [206, 304] width 11 height 11
radio input "true"
click at [250, 365] on button "Check" at bounding box center [414, 353] width 501 height 35
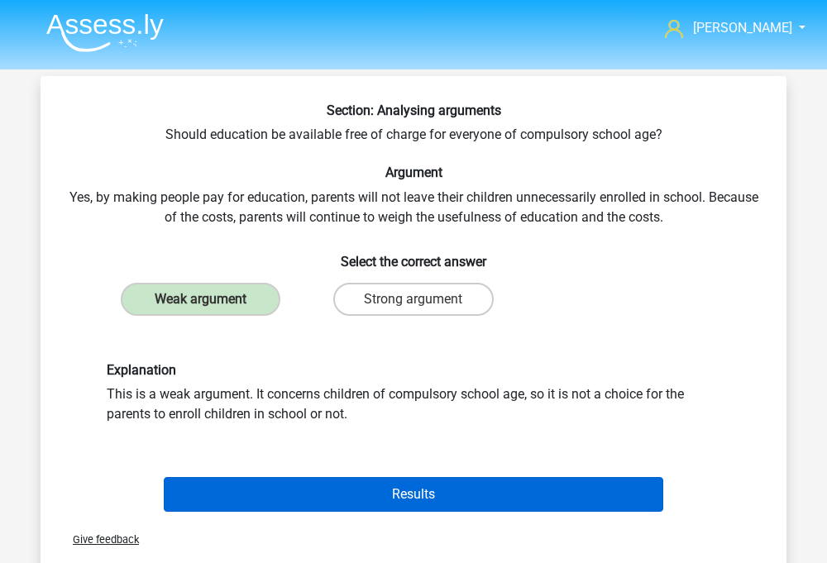
click at [309, 505] on button "Results" at bounding box center [414, 494] width 501 height 35
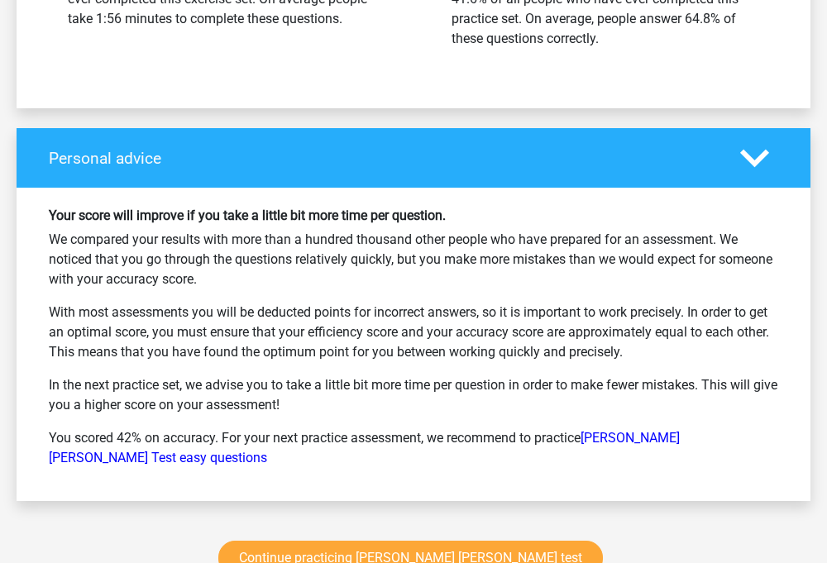
scroll to position [1823, 0]
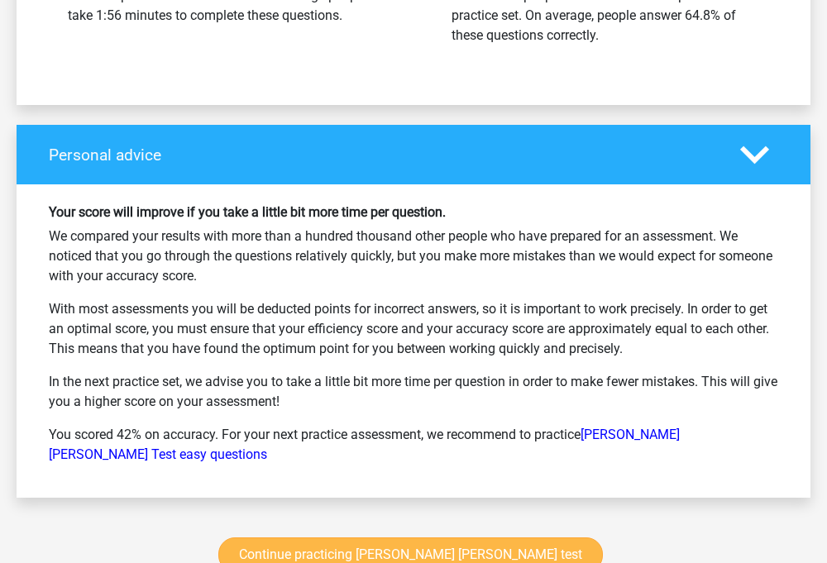
click at [338, 538] on link "Continue practicing watson glaser test" at bounding box center [410, 555] width 385 height 35
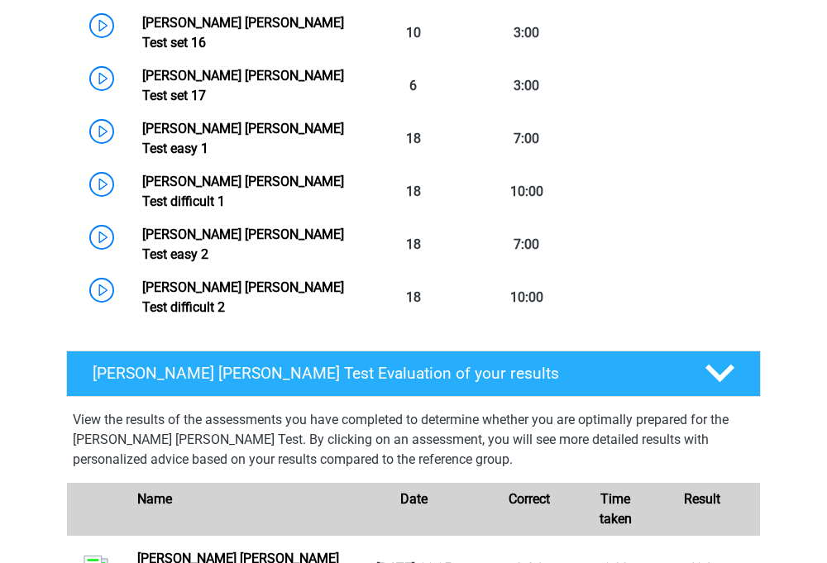
scroll to position [1153, 0]
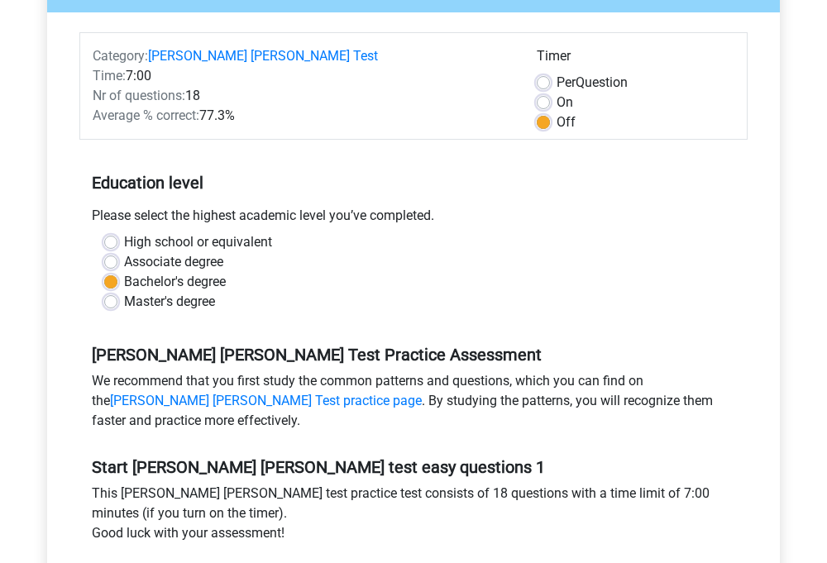
scroll to position [304, 0]
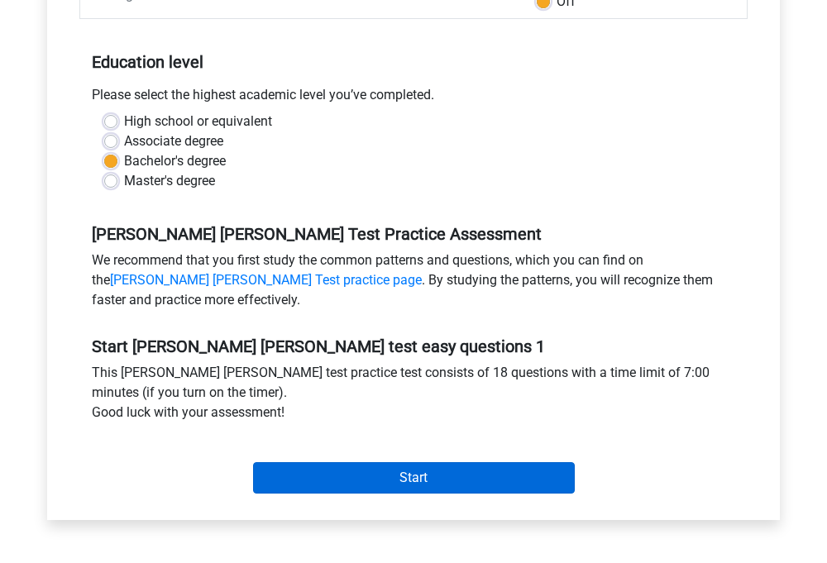
click at [378, 472] on input "Start" at bounding box center [414, 477] width 322 height 31
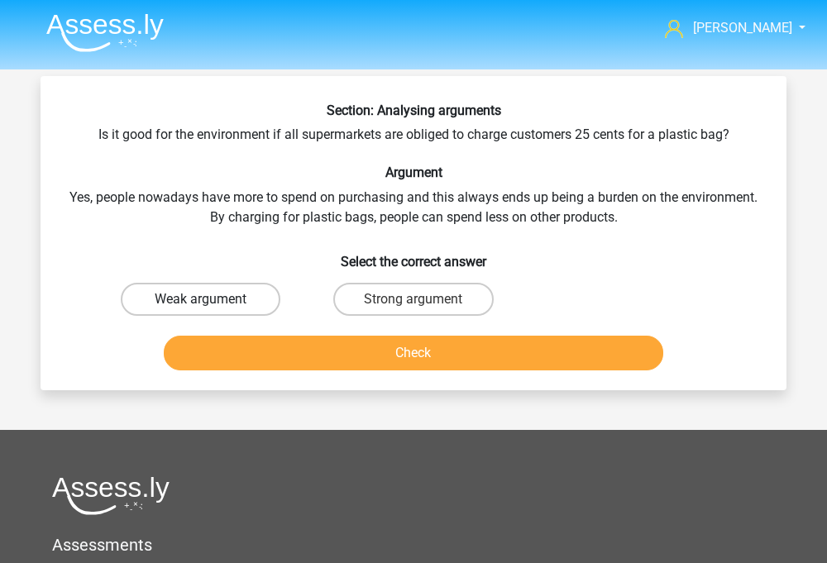
click at [271, 293] on label "Weak argument" at bounding box center [201, 299] width 160 height 33
click at [212, 299] on input "Weak argument" at bounding box center [206, 304] width 11 height 11
radio input "true"
click at [344, 342] on button "Check" at bounding box center [414, 353] width 501 height 35
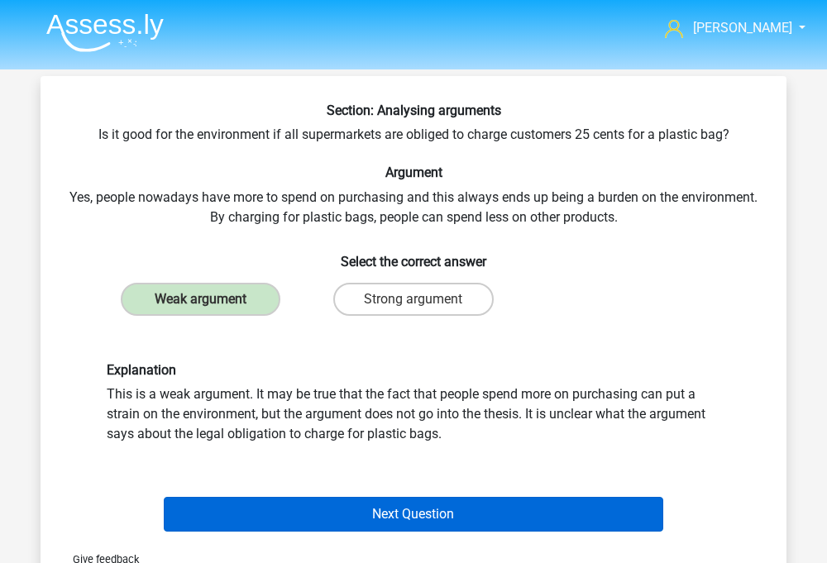
click at [377, 511] on button "Next Question" at bounding box center [414, 514] width 501 height 35
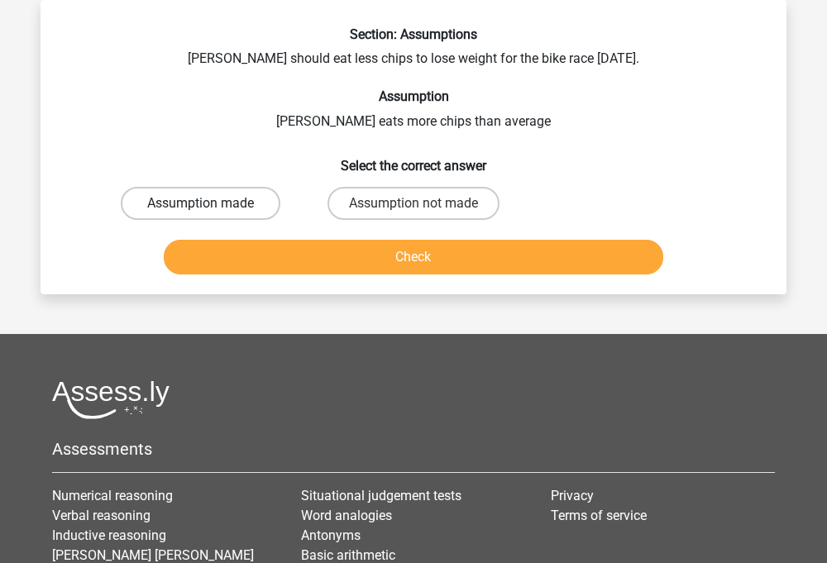
click at [252, 203] on label "Assumption made" at bounding box center [201, 203] width 160 height 33
click at [212, 204] on input "Assumption made" at bounding box center [206, 209] width 11 height 11
radio input "true"
click at [378, 194] on label "Assumption not made" at bounding box center [414, 203] width 172 height 33
click at [414, 204] on input "Assumption not made" at bounding box center [419, 209] width 11 height 11
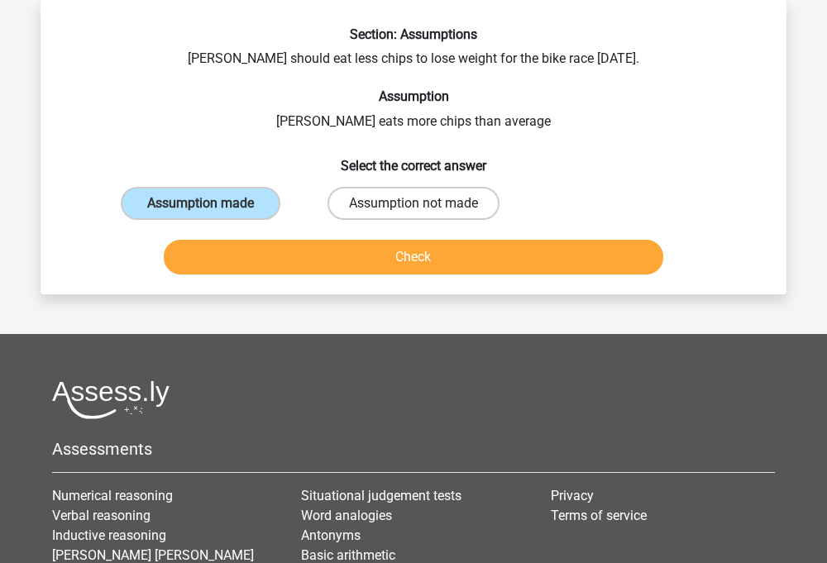
radio input "true"
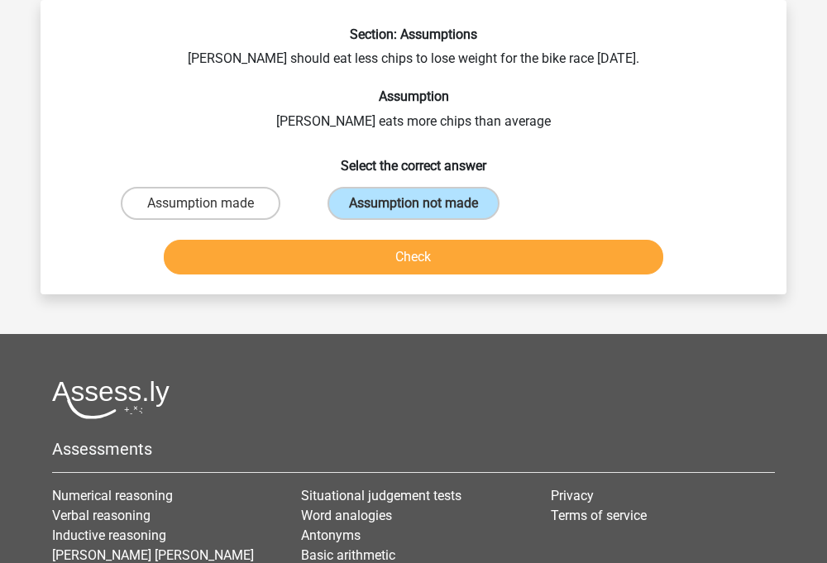
click at [369, 282] on div "Section: Assumptions Chris should eat less chips to lose weight for the bike ra…" at bounding box center [414, 147] width 746 height 295
click at [360, 266] on button "Check" at bounding box center [414, 257] width 501 height 35
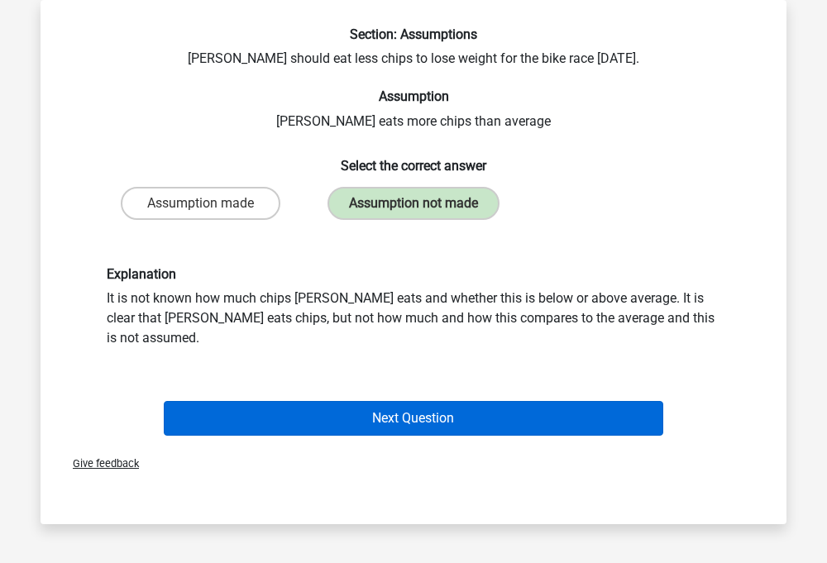
click at [381, 401] on button "Next Question" at bounding box center [414, 418] width 501 height 35
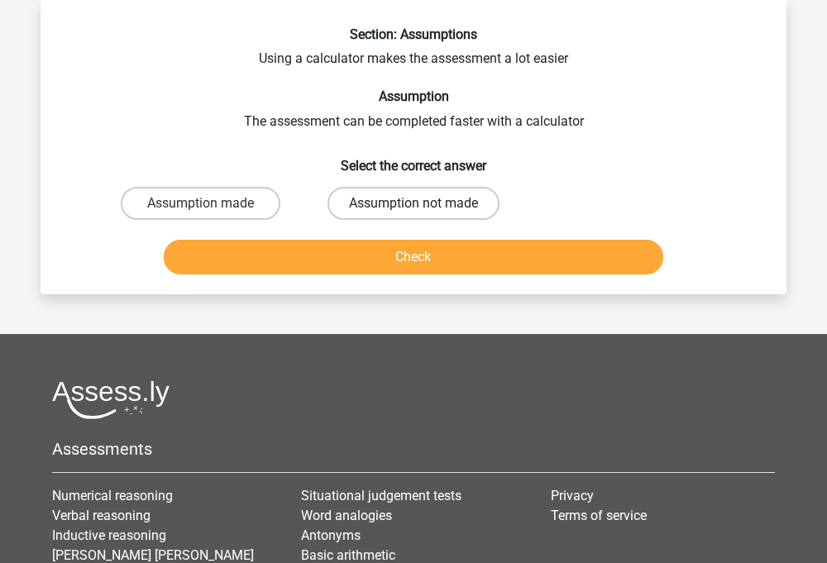
click at [390, 199] on label "Assumption not made" at bounding box center [414, 203] width 172 height 33
click at [414, 204] on input "Assumption not made" at bounding box center [419, 209] width 11 height 11
radio input "true"
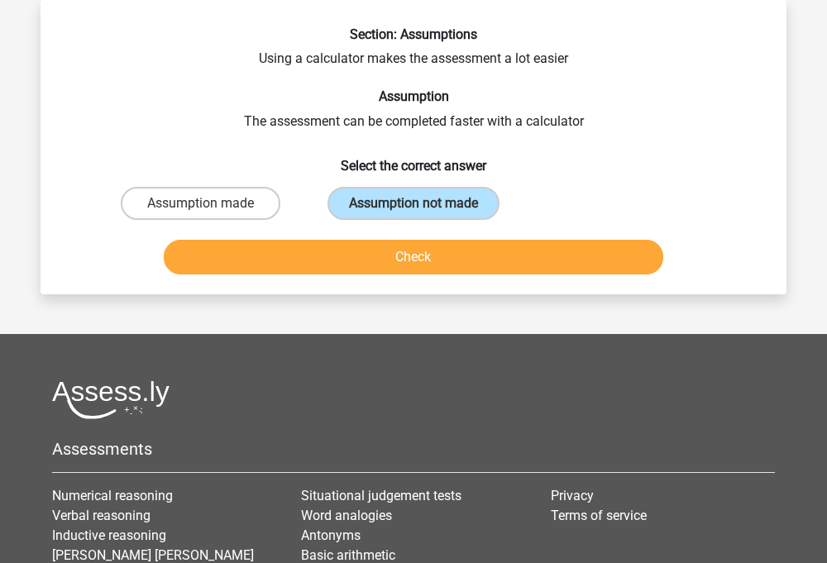
click at [395, 250] on button "Check" at bounding box center [414, 257] width 501 height 35
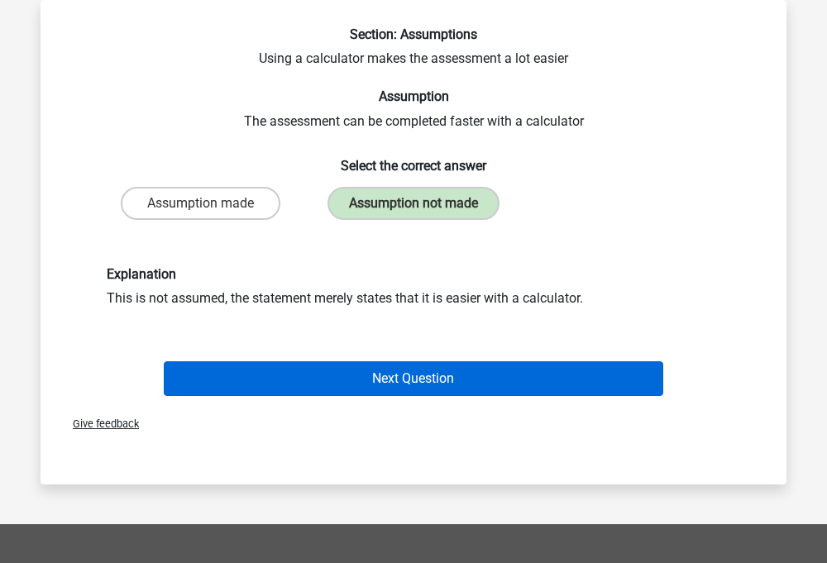
click at [389, 383] on button "Next Question" at bounding box center [414, 379] width 501 height 35
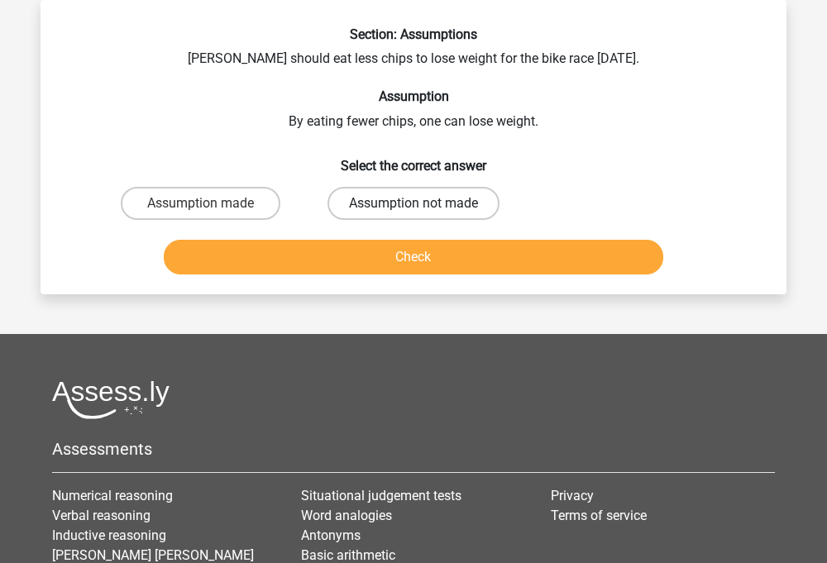
click at [377, 212] on label "Assumption not made" at bounding box center [414, 203] width 172 height 33
click at [414, 212] on input "Assumption not made" at bounding box center [419, 209] width 11 height 11
radio input "true"
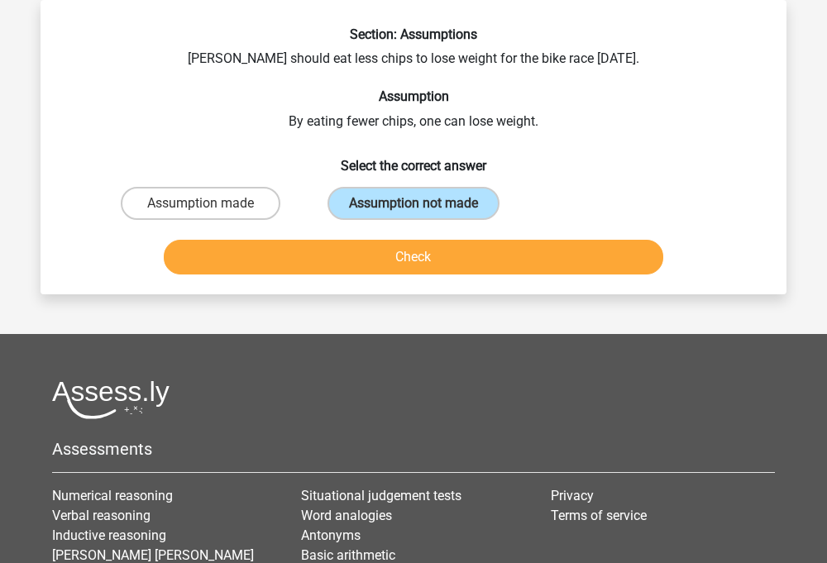
click at [385, 245] on button "Check" at bounding box center [414, 257] width 501 height 35
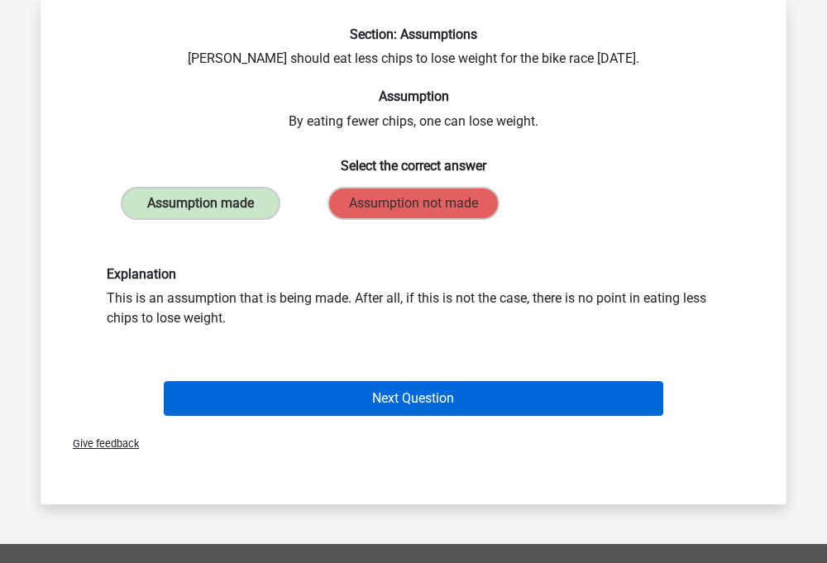
click at [374, 400] on button "Next Question" at bounding box center [414, 398] width 501 height 35
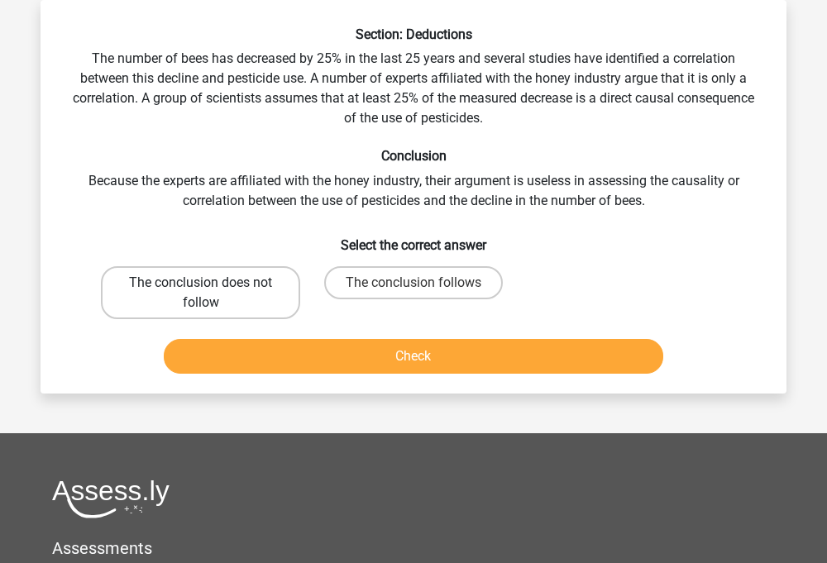
click at [285, 295] on label "The conclusion does not follow" at bounding box center [200, 292] width 199 height 53
click at [212, 294] on input "The conclusion does not follow" at bounding box center [206, 288] width 11 height 11
radio input "true"
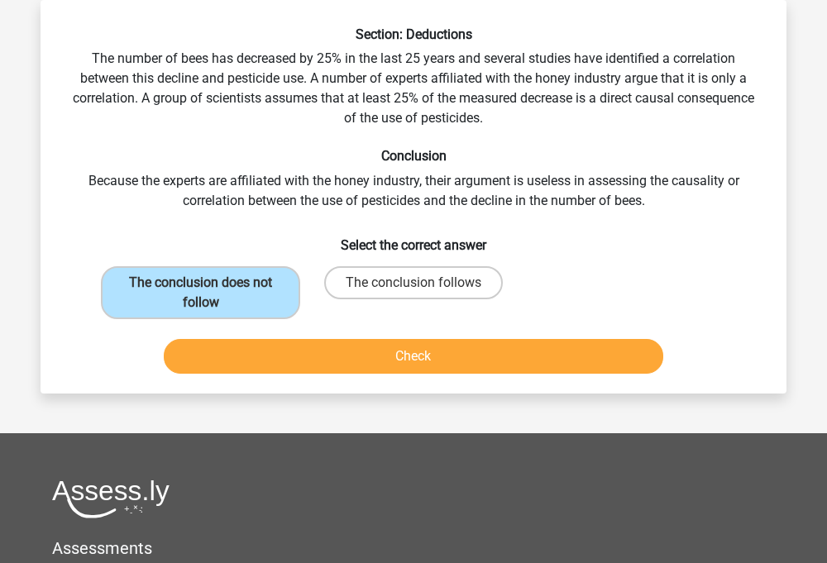
click at [301, 336] on div "Check" at bounding box center [413, 353] width 693 height 55
click at [310, 360] on button "Check" at bounding box center [414, 356] width 501 height 35
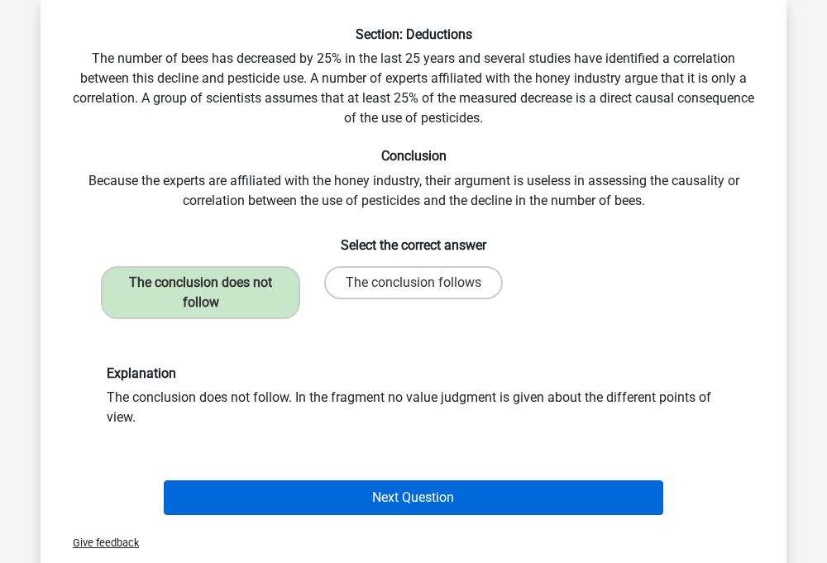
click at [333, 510] on button "Next Question" at bounding box center [414, 498] width 501 height 35
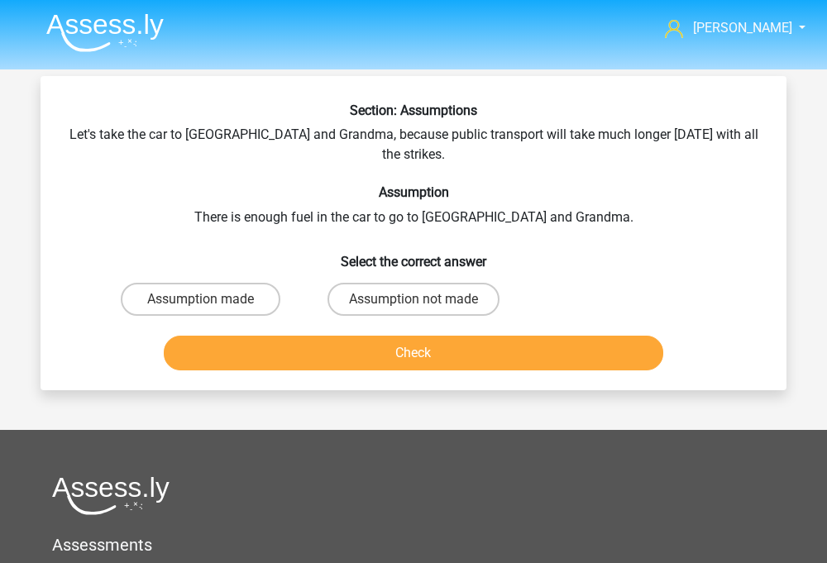
scroll to position [0, 0]
click at [339, 288] on label "Assumption not made" at bounding box center [414, 299] width 172 height 33
click at [414, 299] on input "Assumption not made" at bounding box center [419, 304] width 11 height 11
radio input "true"
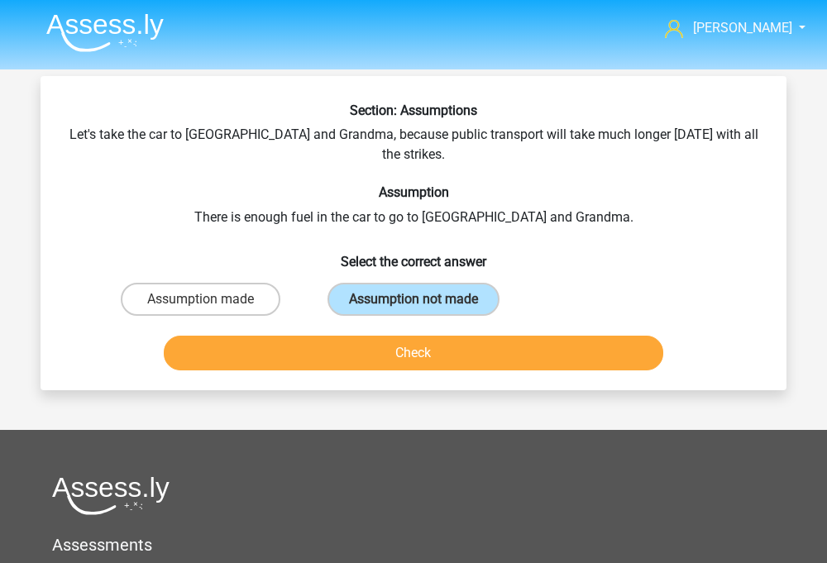
click at [389, 339] on button "Check" at bounding box center [414, 353] width 501 height 35
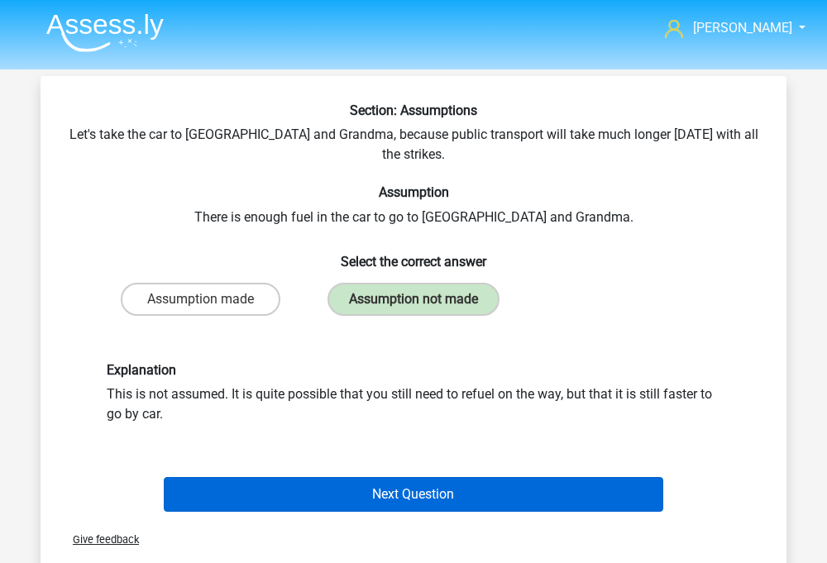
click at [353, 481] on button "Next Question" at bounding box center [414, 494] width 501 height 35
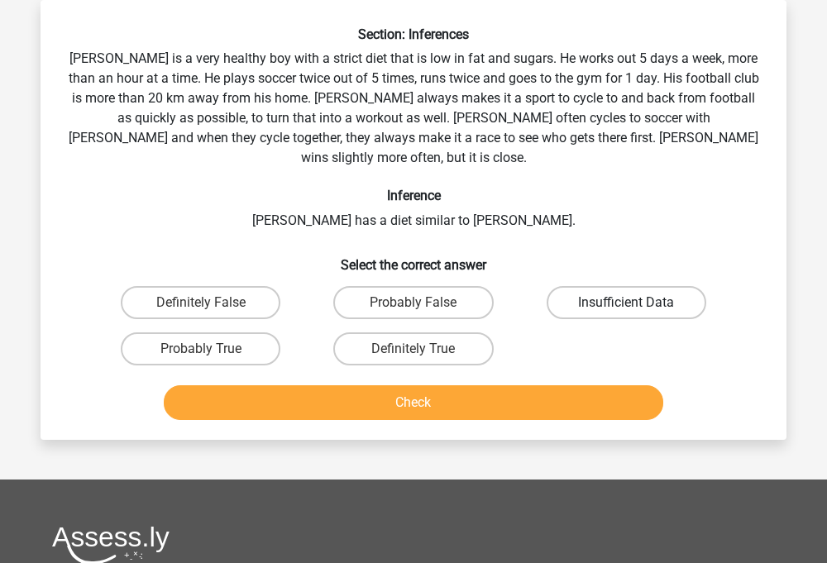
click at [585, 286] on label "Insufficient Data" at bounding box center [627, 302] width 160 height 33
click at [626, 303] on input "Insufficient Data" at bounding box center [631, 308] width 11 height 11
radio input "true"
click at [524, 386] on button "Check" at bounding box center [414, 403] width 501 height 35
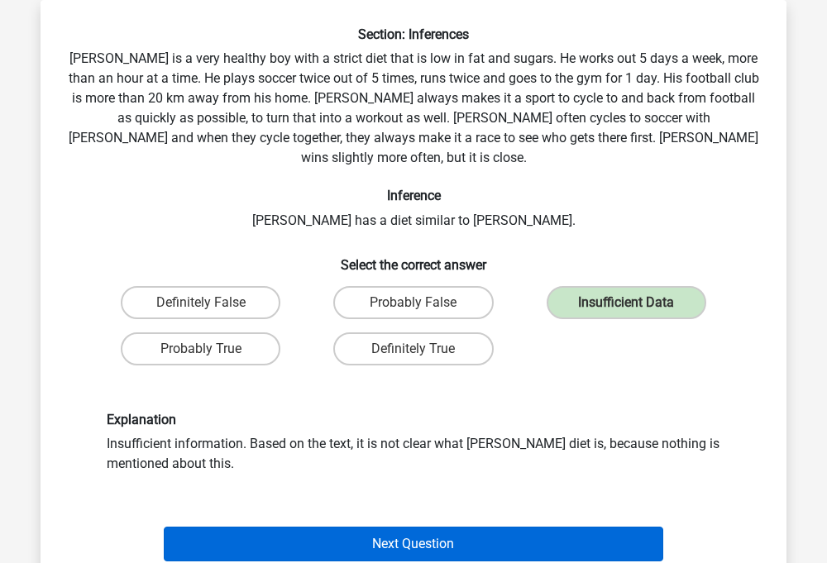
click at [389, 527] on button "Next Question" at bounding box center [414, 544] width 501 height 35
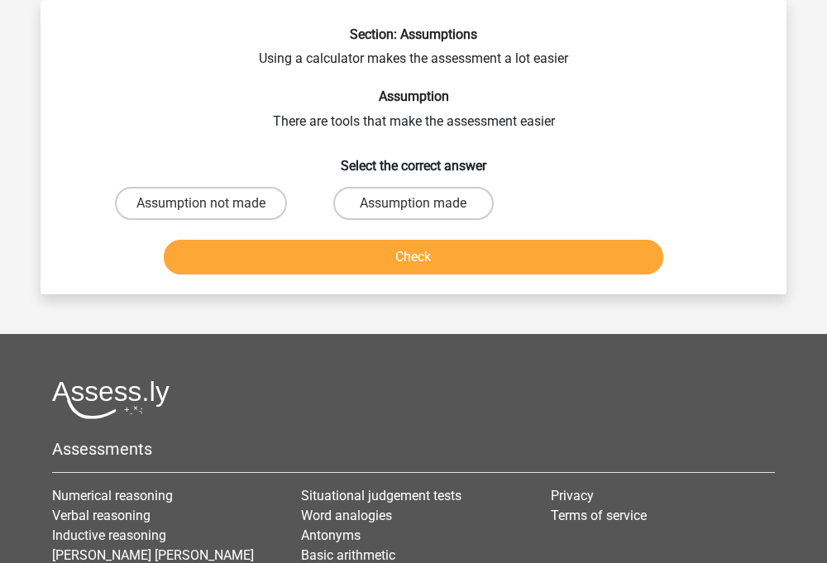
click at [430, 174] on div "Section: Assumptions Using a calculator makes the assessment a lot easier Assum…" at bounding box center [413, 153] width 733 height 255
click at [429, 202] on label "Assumption made" at bounding box center [413, 203] width 160 height 33
click at [424, 204] on input "Assumption made" at bounding box center [419, 209] width 11 height 11
radio input "true"
click at [423, 267] on button "Check" at bounding box center [414, 257] width 501 height 35
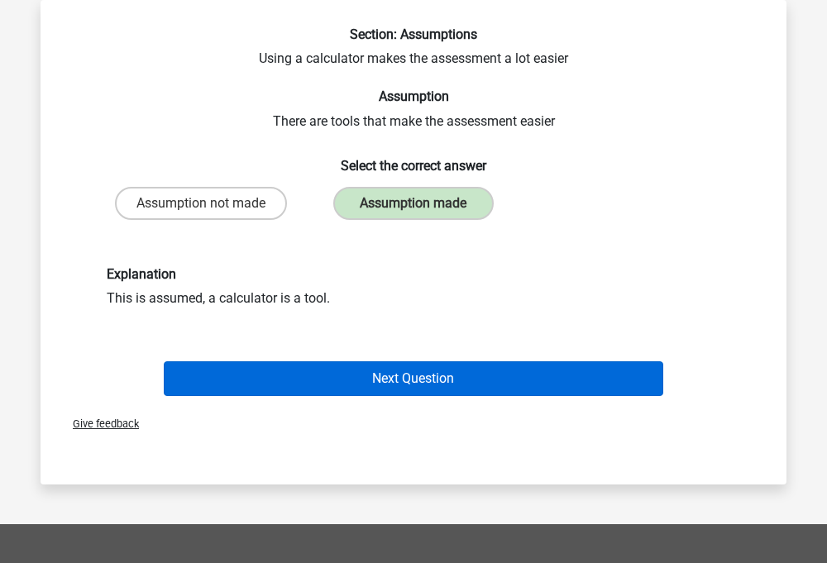
click at [393, 390] on button "Next Question" at bounding box center [414, 379] width 501 height 35
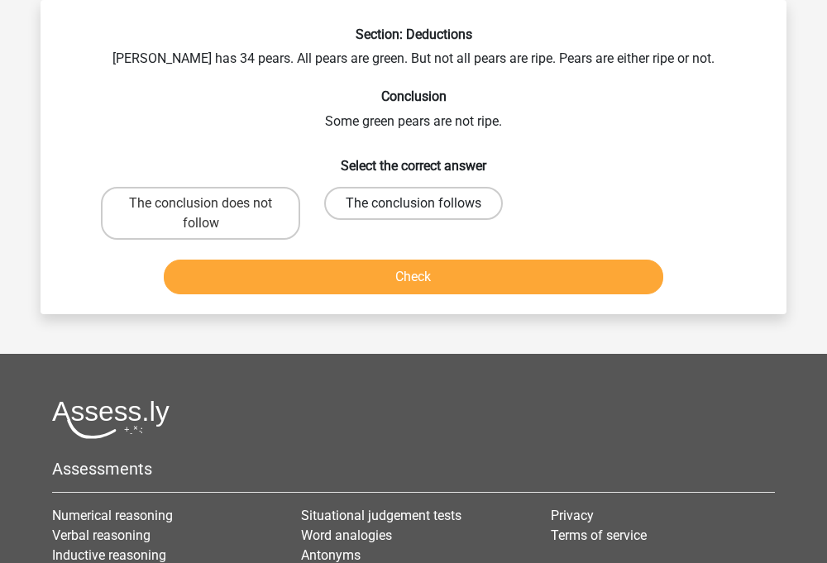
click at [366, 204] on label "The conclusion follows" at bounding box center [413, 203] width 179 height 33
click at [414, 204] on input "The conclusion follows" at bounding box center [419, 209] width 11 height 11
radio input "true"
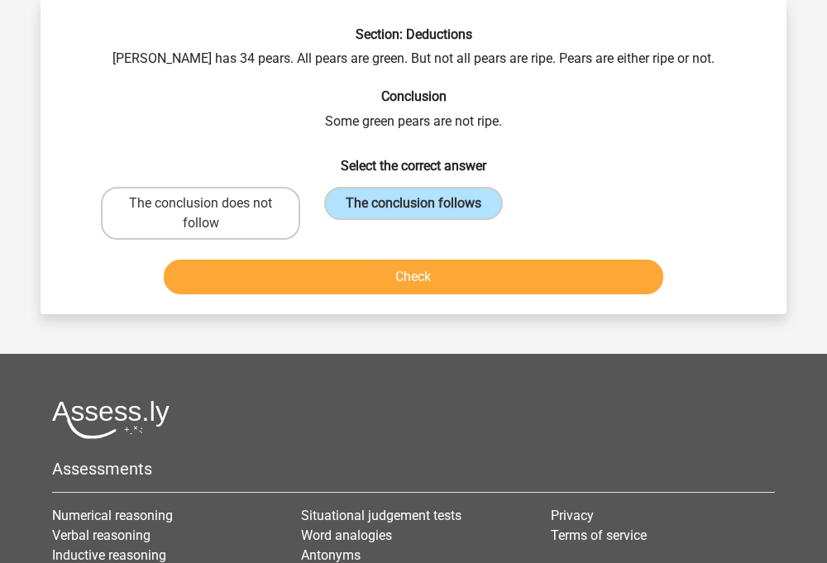
click at [376, 271] on button "Check" at bounding box center [414, 277] width 501 height 35
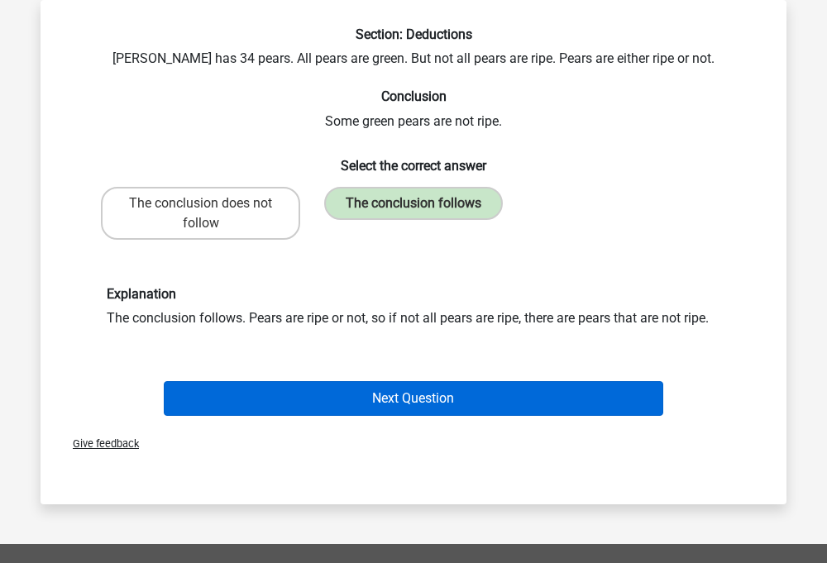
click at [368, 390] on button "Next Question" at bounding box center [414, 398] width 501 height 35
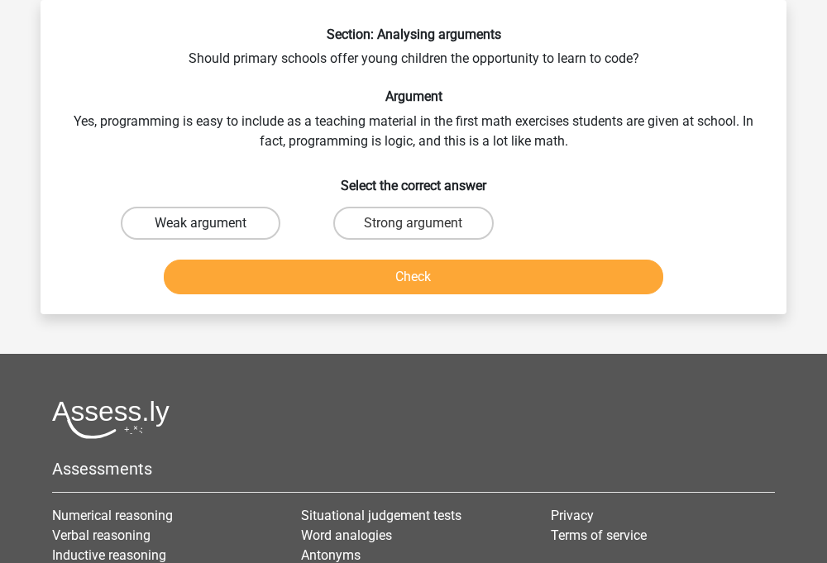
click at [186, 229] on label "Weak argument" at bounding box center [201, 223] width 160 height 33
click at [201, 229] on input "Weak argument" at bounding box center [206, 228] width 11 height 11
radio input "true"
click at [239, 278] on button "Check" at bounding box center [414, 277] width 501 height 35
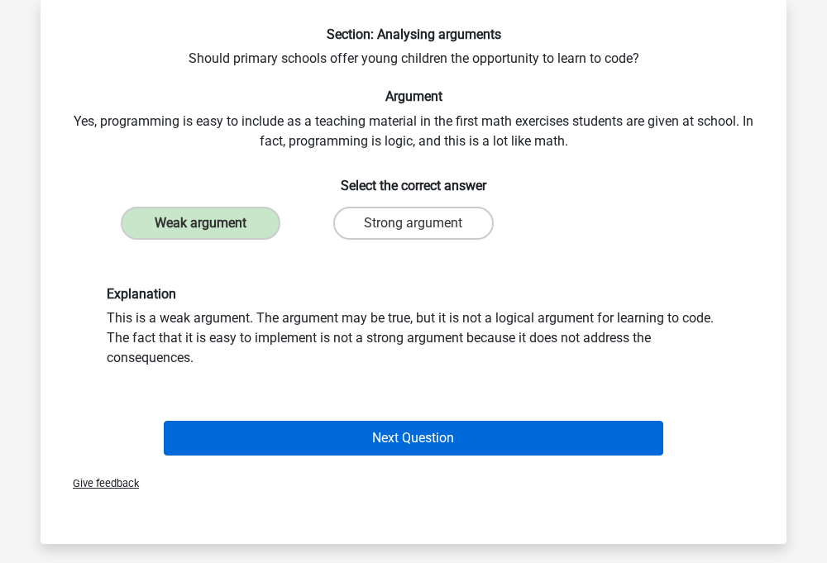
click at [319, 421] on button "Next Question" at bounding box center [414, 438] width 501 height 35
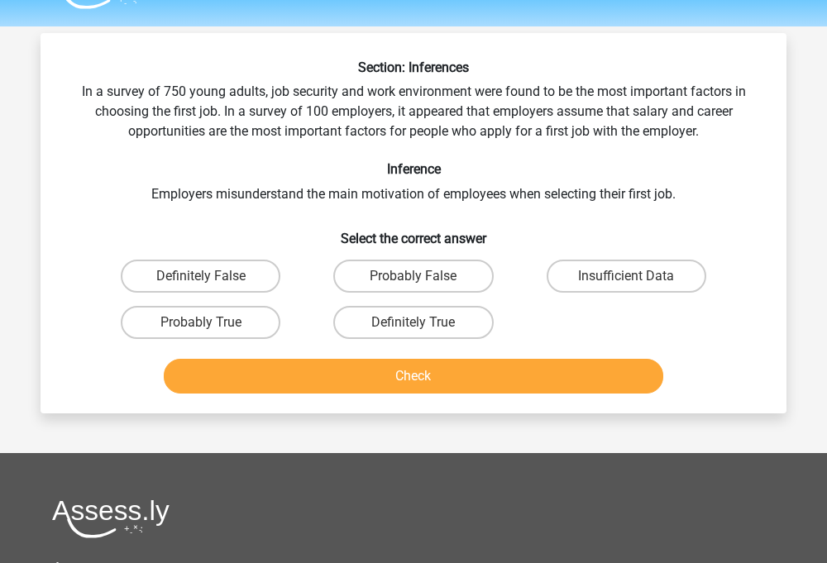
scroll to position [42, 0]
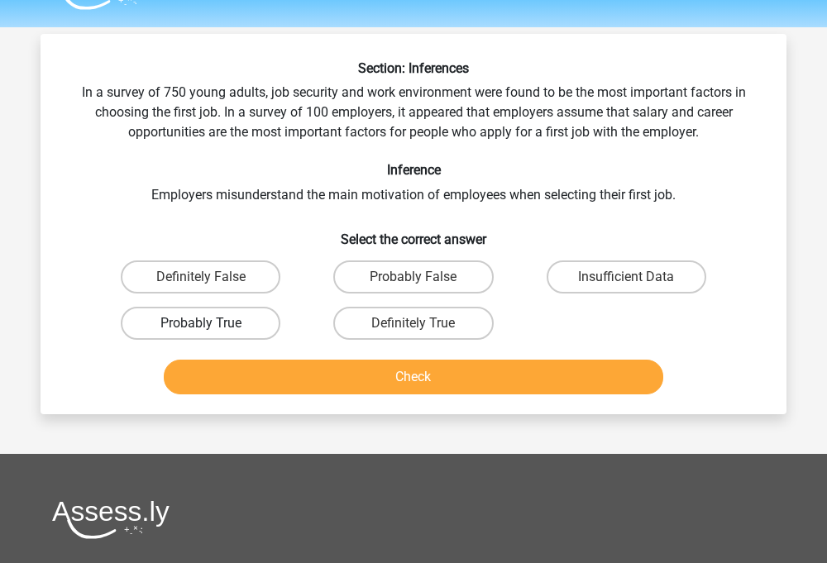
click at [274, 325] on label "Probably True" at bounding box center [201, 323] width 160 height 33
click at [212, 325] on input "Probably True" at bounding box center [206, 328] width 11 height 11
radio input "true"
click at [315, 372] on button "Check" at bounding box center [414, 377] width 501 height 35
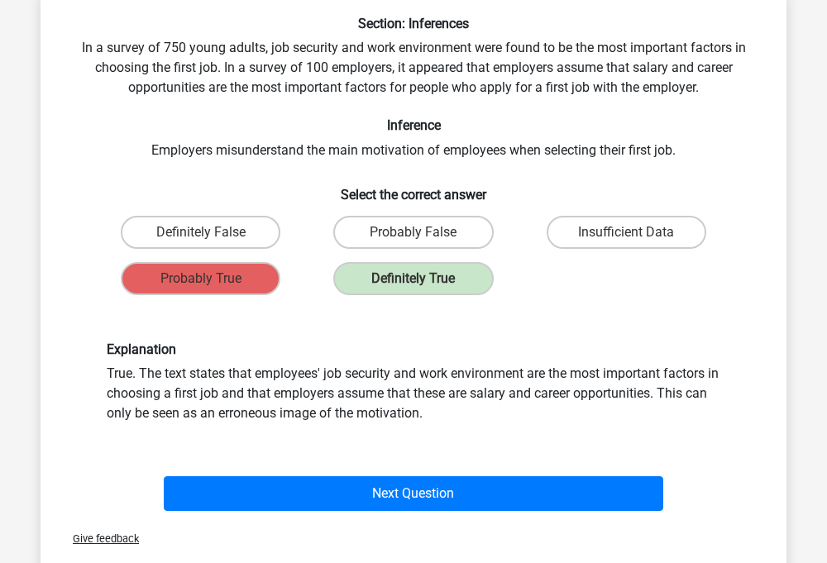
scroll to position [87, 0]
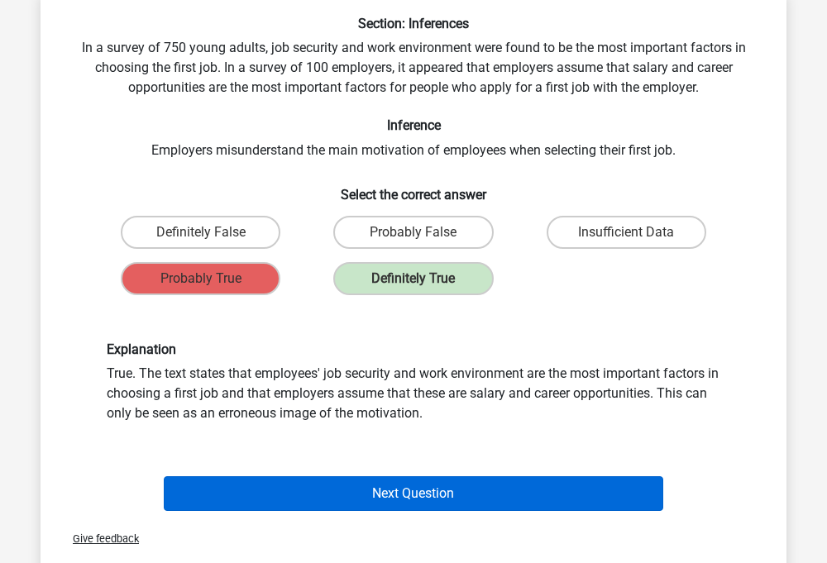
click at [344, 496] on button "Next Question" at bounding box center [414, 494] width 501 height 35
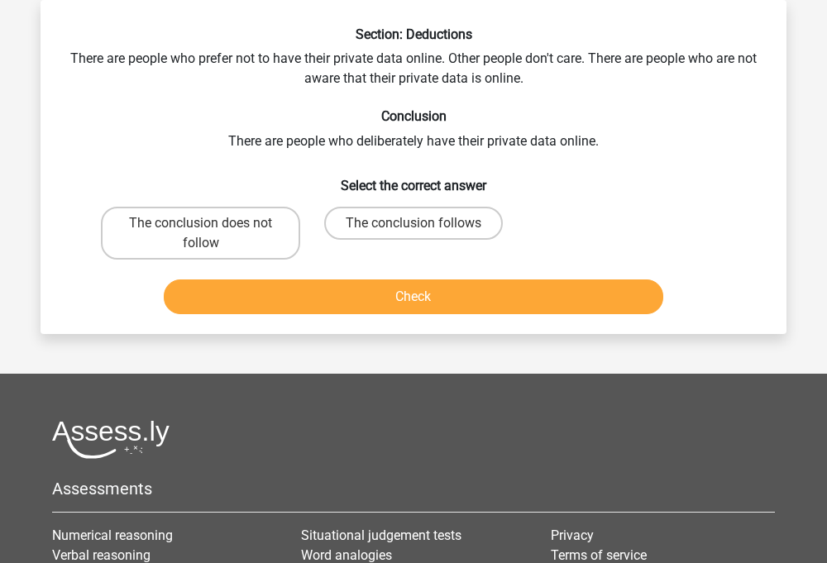
click at [246, 260] on div "The conclusion does not follow" at bounding box center [200, 233] width 213 height 66
click at [232, 249] on label "The conclusion does not follow" at bounding box center [200, 233] width 199 height 53
click at [212, 234] on input "The conclusion does not follow" at bounding box center [206, 228] width 11 height 11
radio input "true"
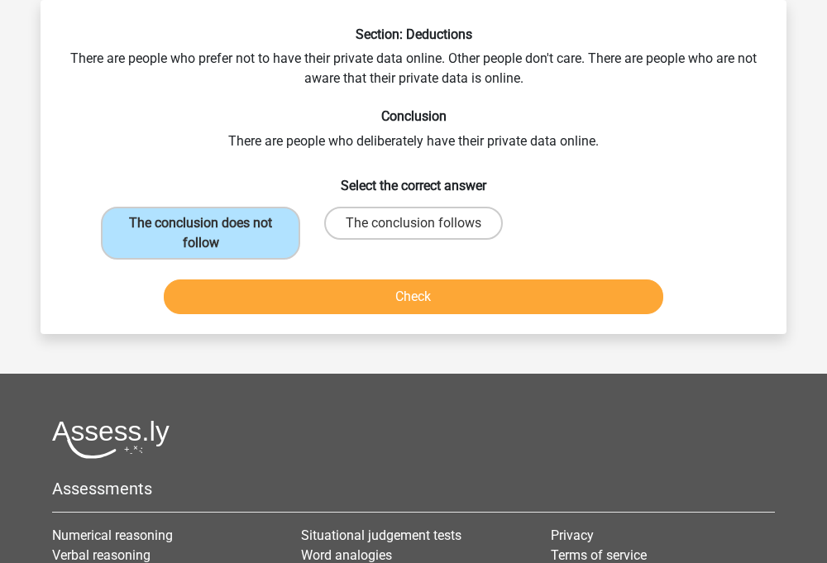
click at [290, 282] on button "Check" at bounding box center [414, 297] width 501 height 35
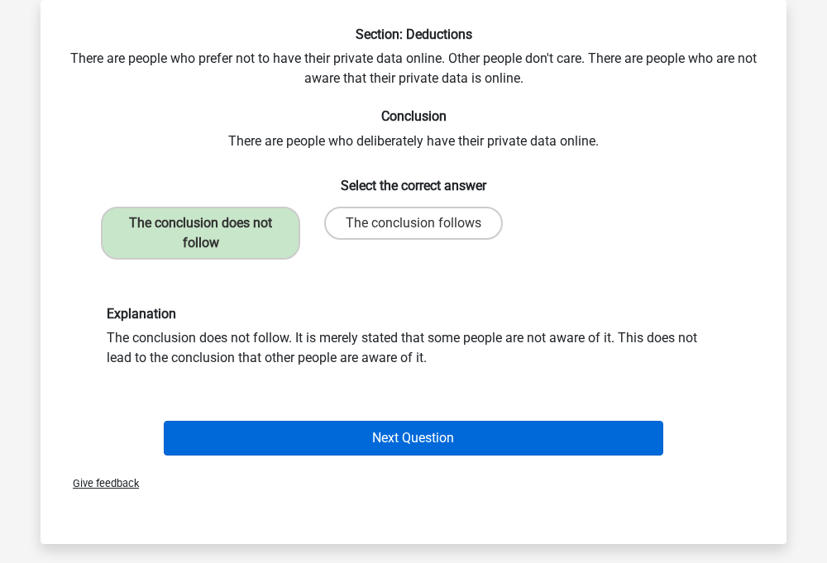
click at [332, 439] on button "Next Question" at bounding box center [414, 438] width 501 height 35
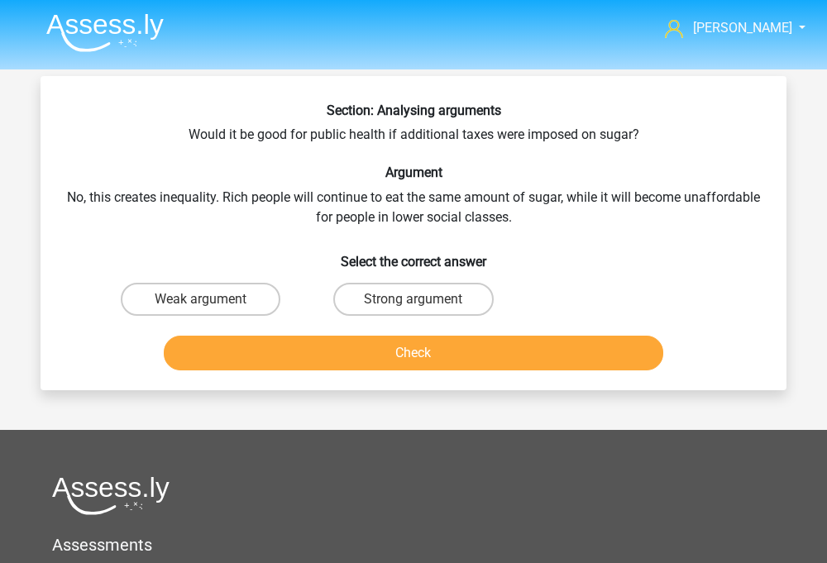
scroll to position [0, 0]
click at [168, 307] on label "Weak argument" at bounding box center [201, 299] width 160 height 33
click at [201, 307] on input "Weak argument" at bounding box center [206, 304] width 11 height 11
radio input "true"
click at [249, 368] on button "Check" at bounding box center [414, 353] width 501 height 35
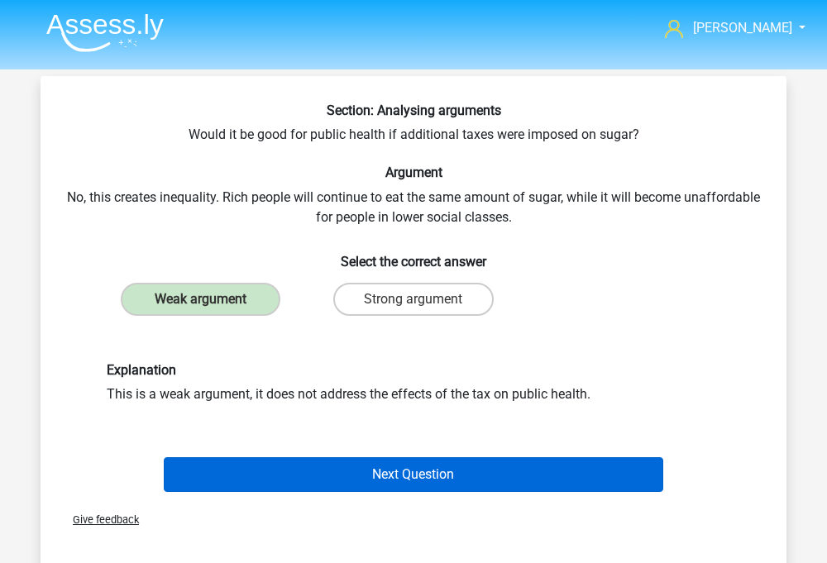
click at [304, 471] on button "Next Question" at bounding box center [414, 474] width 501 height 35
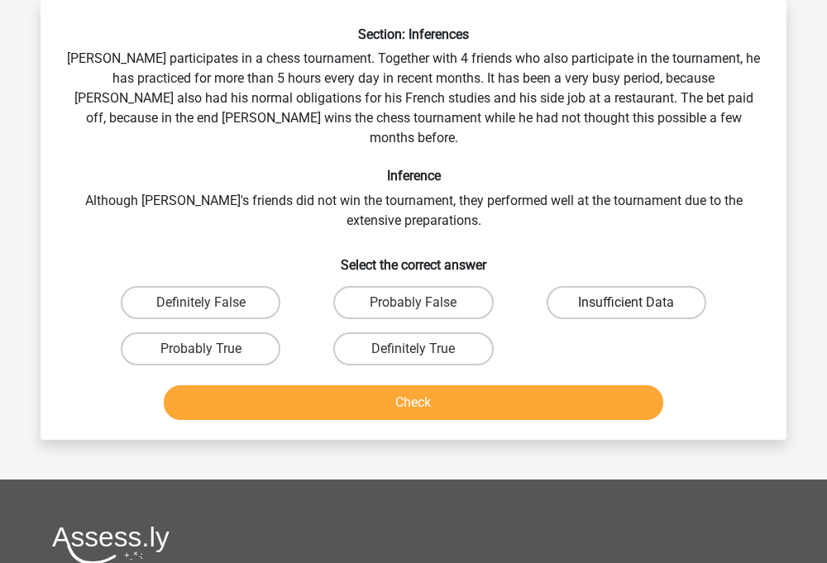
click at [593, 293] on label "Insufficient Data" at bounding box center [627, 302] width 160 height 33
click at [626, 303] on input "Insufficient Data" at bounding box center [631, 308] width 11 height 11
radio input "true"
click at [477, 400] on div "Check" at bounding box center [413, 406] width 639 height 41
click at [466, 389] on button "Check" at bounding box center [414, 403] width 501 height 35
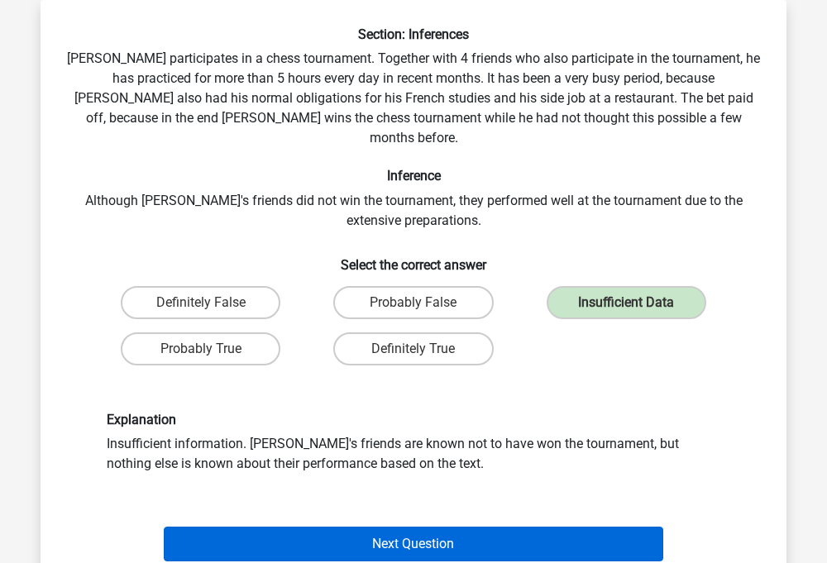
click at [436, 527] on button "Next Question" at bounding box center [414, 544] width 501 height 35
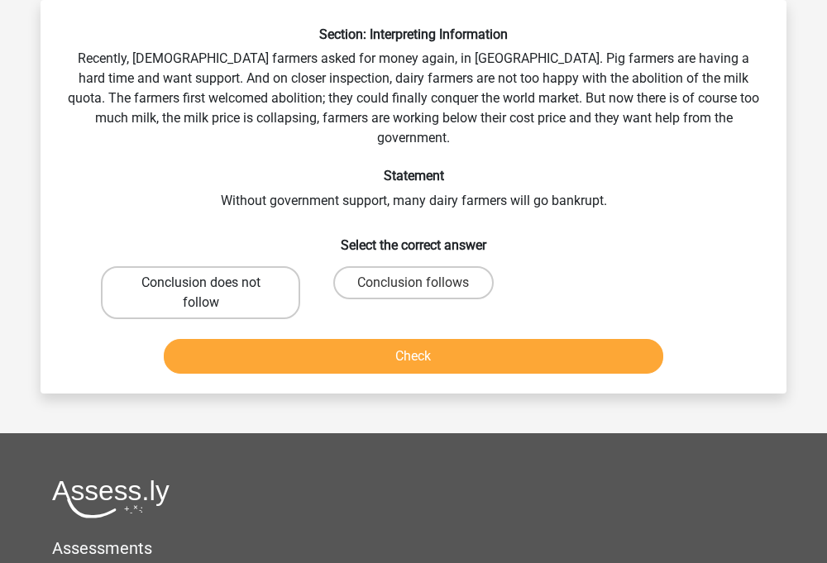
click at [251, 279] on label "Conclusion does not follow" at bounding box center [200, 292] width 199 height 53
click at [212, 283] on input "Conclusion does not follow" at bounding box center [206, 288] width 11 height 11
radio input "true"
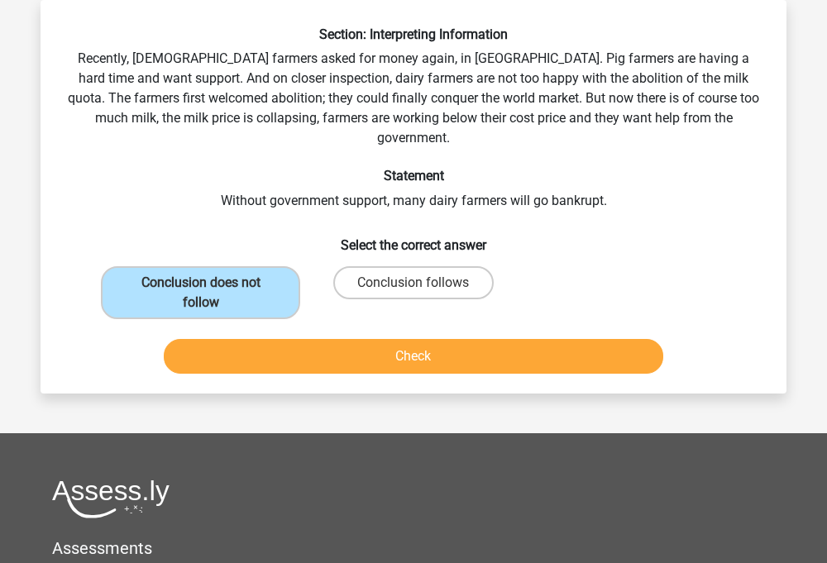
click at [280, 339] on button "Check" at bounding box center [414, 356] width 501 height 35
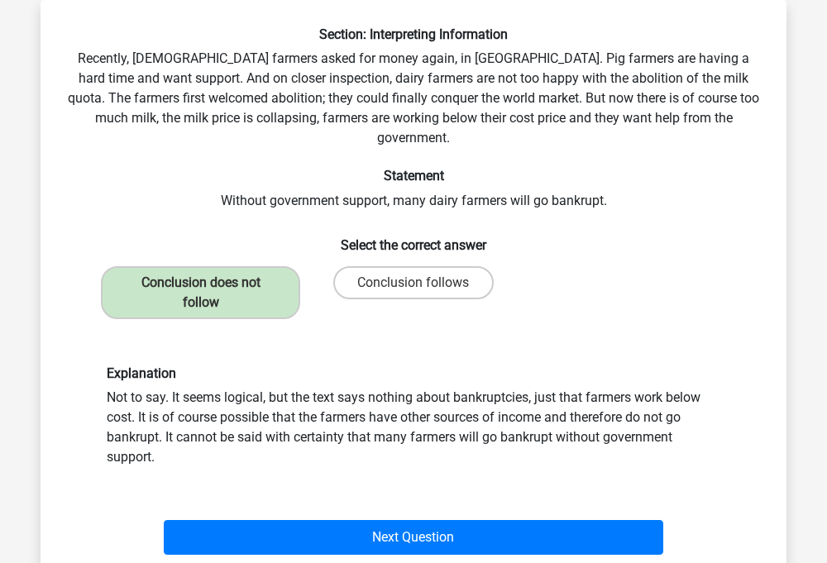
click at [314, 507] on div "Next Question" at bounding box center [413, 534] width 693 height 55
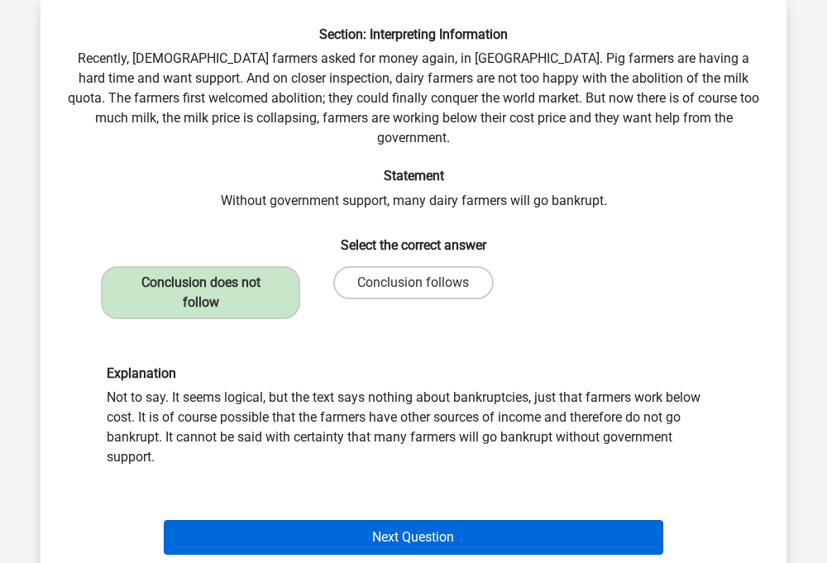
click at [301, 520] on button "Next Question" at bounding box center [414, 537] width 501 height 35
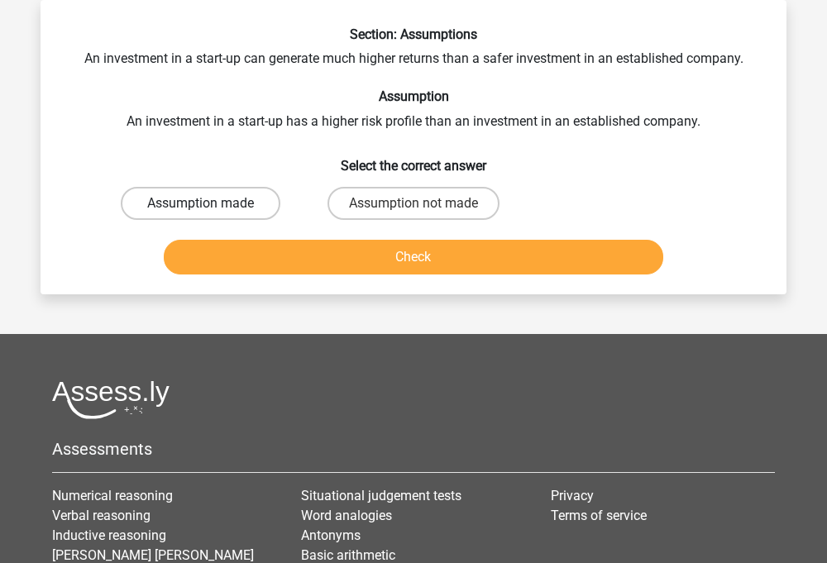
click at [248, 206] on label "Assumption made" at bounding box center [201, 203] width 160 height 33
click at [212, 206] on input "Assumption made" at bounding box center [206, 209] width 11 height 11
radio input "true"
click at [274, 253] on button "Check" at bounding box center [414, 257] width 501 height 35
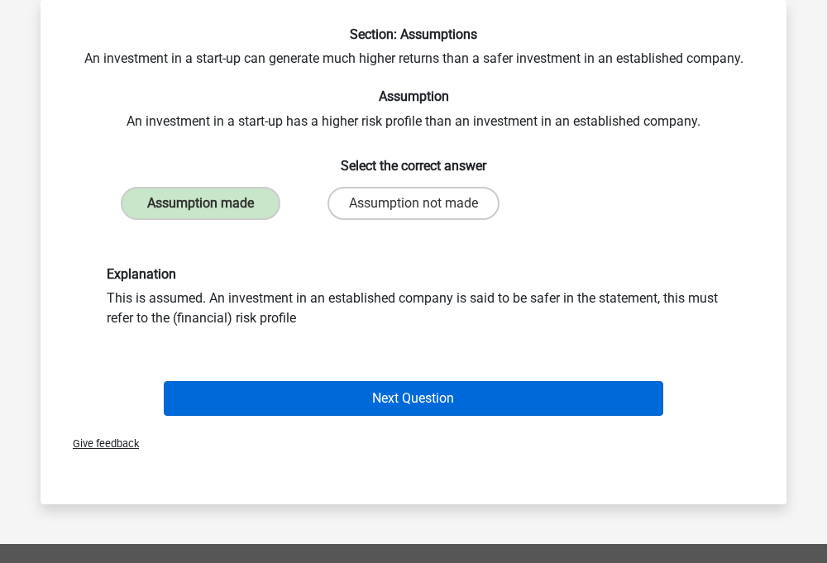
click at [323, 396] on button "Next Question" at bounding box center [414, 398] width 501 height 35
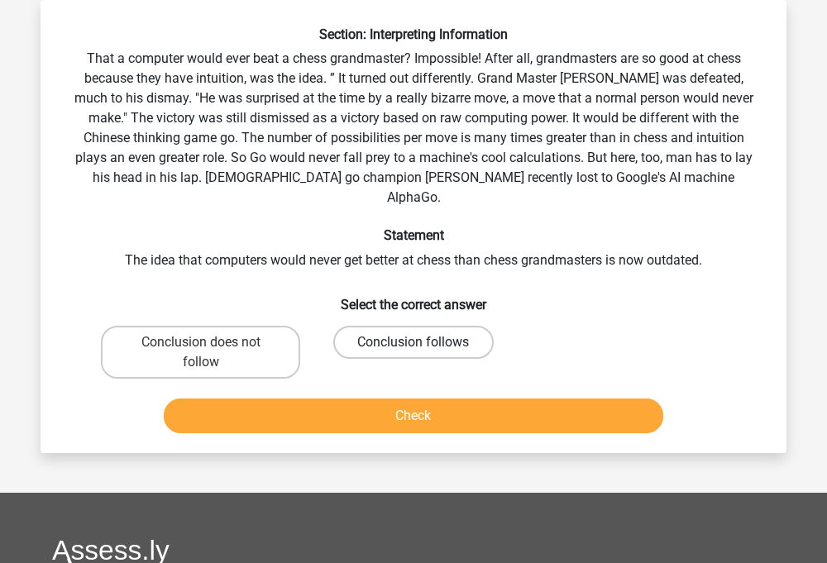
click at [403, 326] on label "Conclusion follows" at bounding box center [413, 342] width 160 height 33
click at [414, 342] on input "Conclusion follows" at bounding box center [419, 347] width 11 height 11
radio input "true"
click at [397, 416] on div "Check" at bounding box center [413, 419] width 639 height 41
click at [386, 405] on button "Check" at bounding box center [414, 416] width 501 height 35
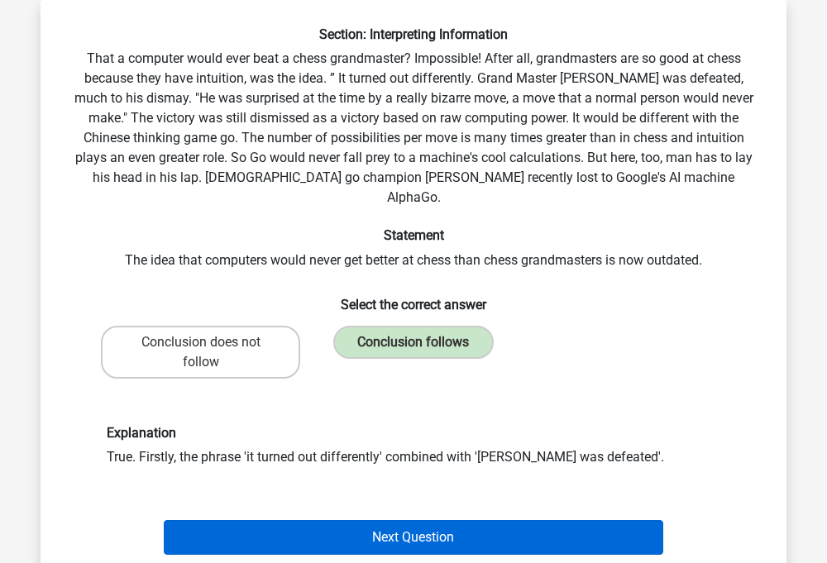
click at [385, 520] on button "Next Question" at bounding box center [414, 537] width 501 height 35
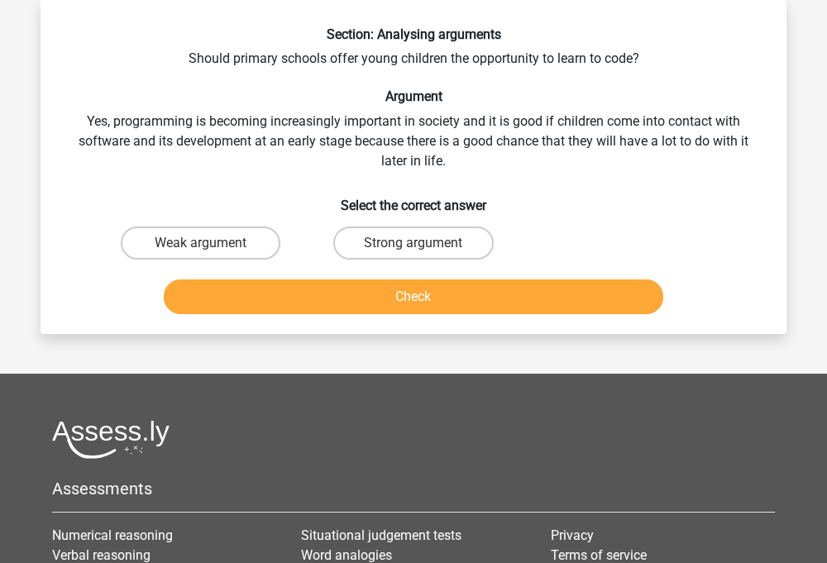
click at [247, 221] on div "Weak argument" at bounding box center [200, 243] width 213 height 46
click at [390, 231] on label "Strong argument" at bounding box center [413, 243] width 160 height 33
click at [414, 243] on input "Strong argument" at bounding box center [419, 248] width 11 height 11
radio input "true"
click at [390, 301] on button "Check" at bounding box center [414, 297] width 501 height 35
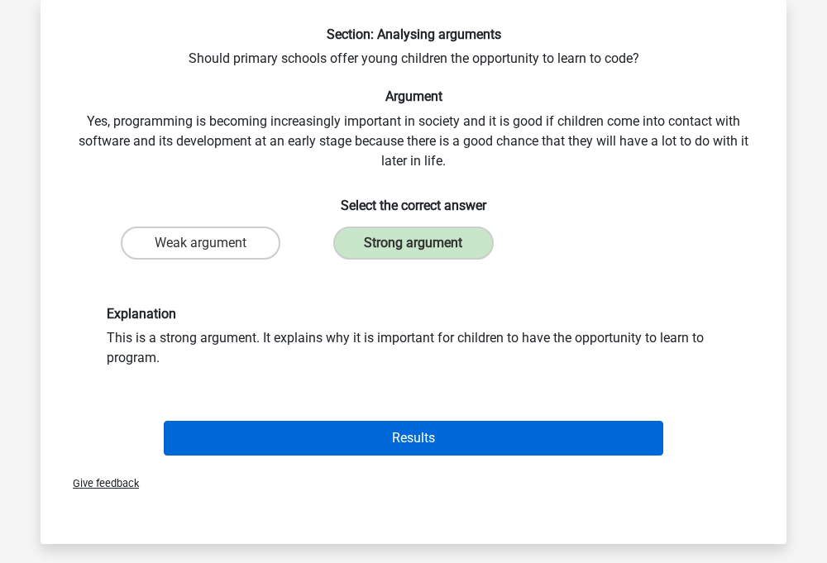
click at [372, 425] on button "Results" at bounding box center [414, 438] width 501 height 35
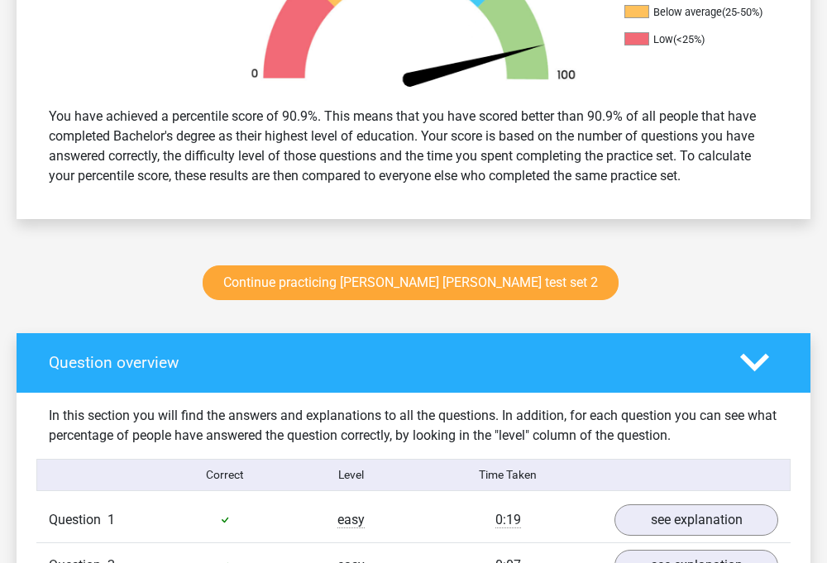
scroll to position [876, 0]
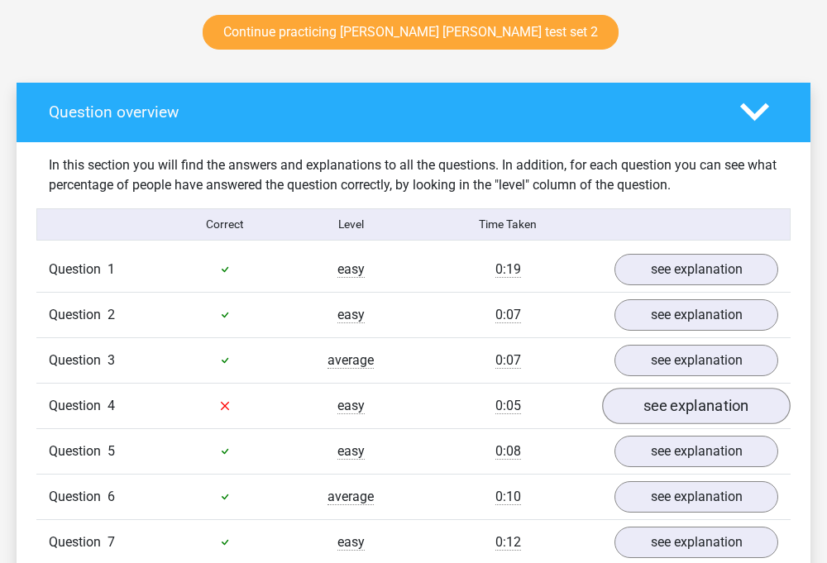
click at [666, 388] on link "see explanation" at bounding box center [696, 406] width 189 height 36
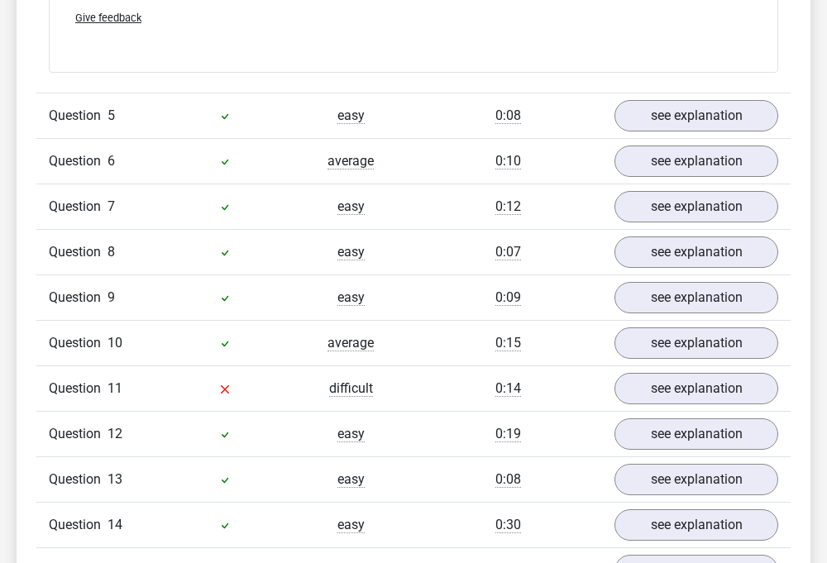
scroll to position [1676, 0]
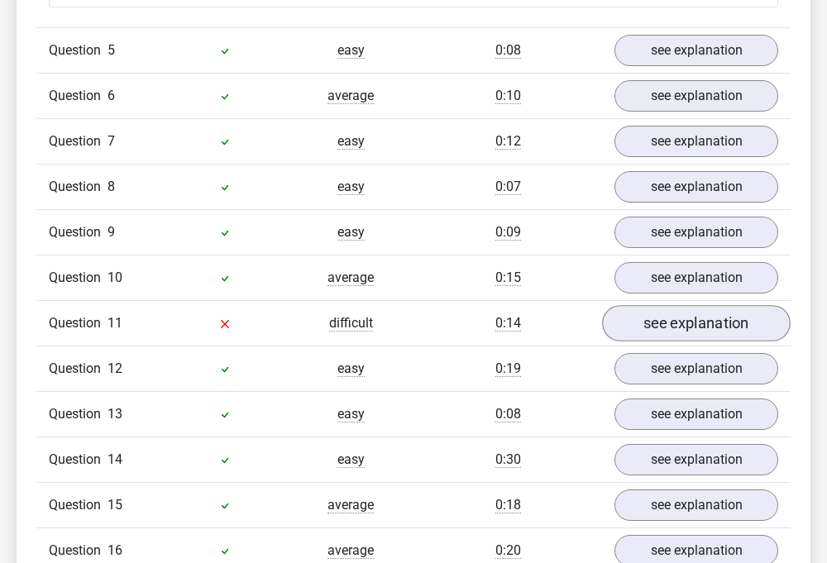
click at [697, 319] on link "see explanation" at bounding box center [696, 323] width 189 height 36
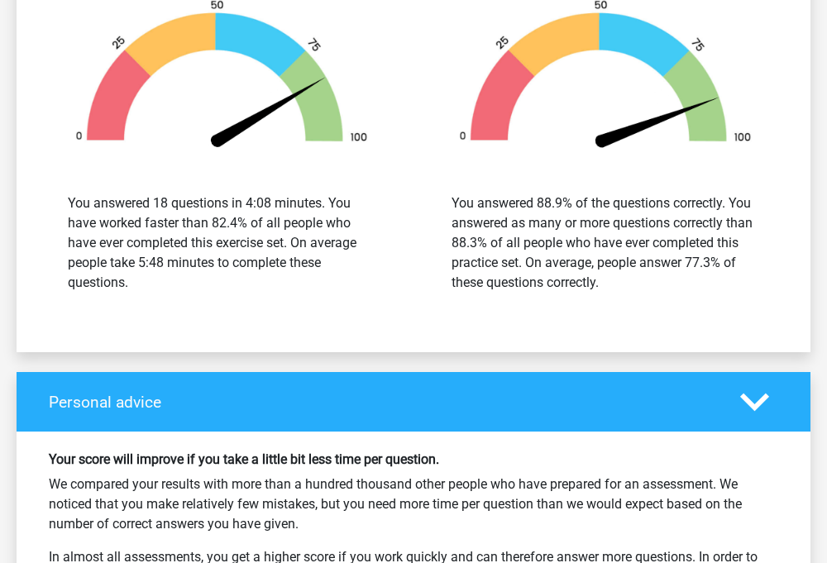
scroll to position [3436, 0]
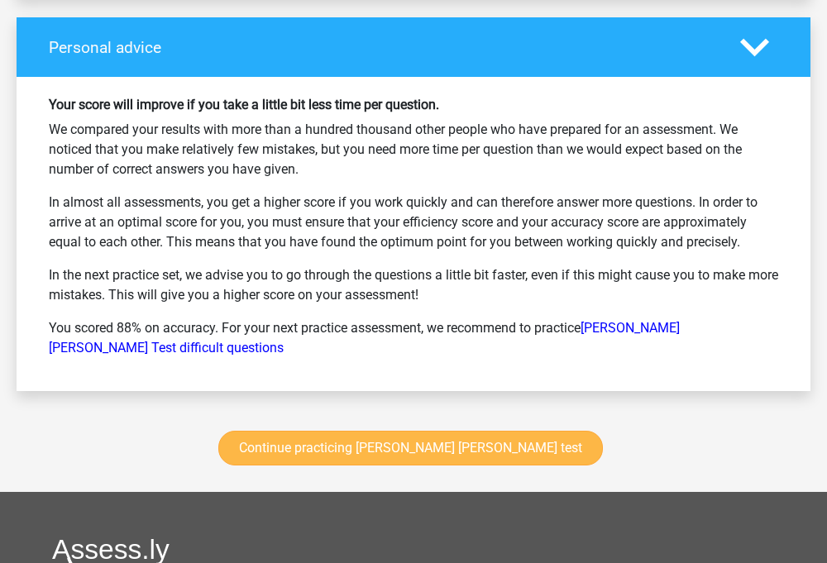
click at [447, 431] on link "Continue practicing watson glaser test" at bounding box center [410, 448] width 385 height 35
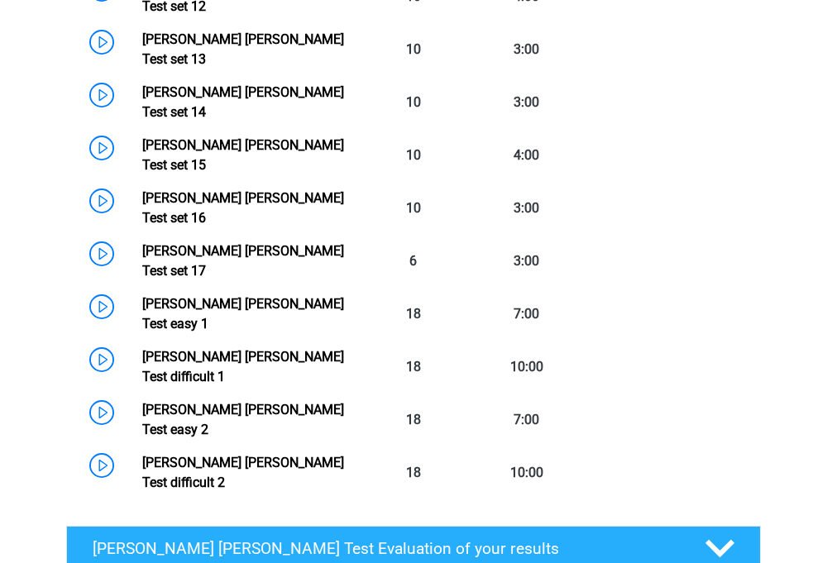
scroll to position [1453, 0]
